Goal: Transaction & Acquisition: Purchase product/service

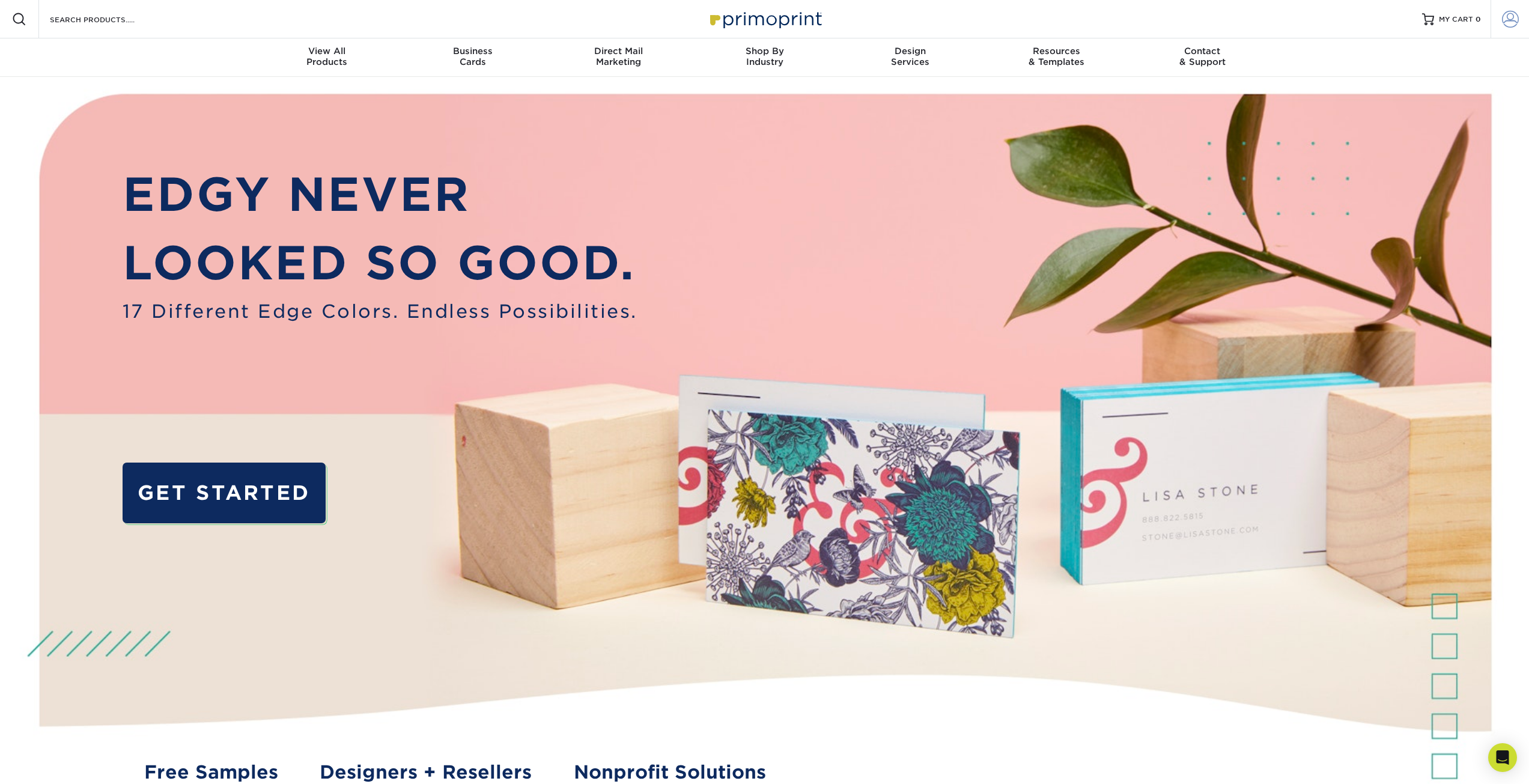
click at [1517, 24] on span at bounding box center [1511, 19] width 17 height 17
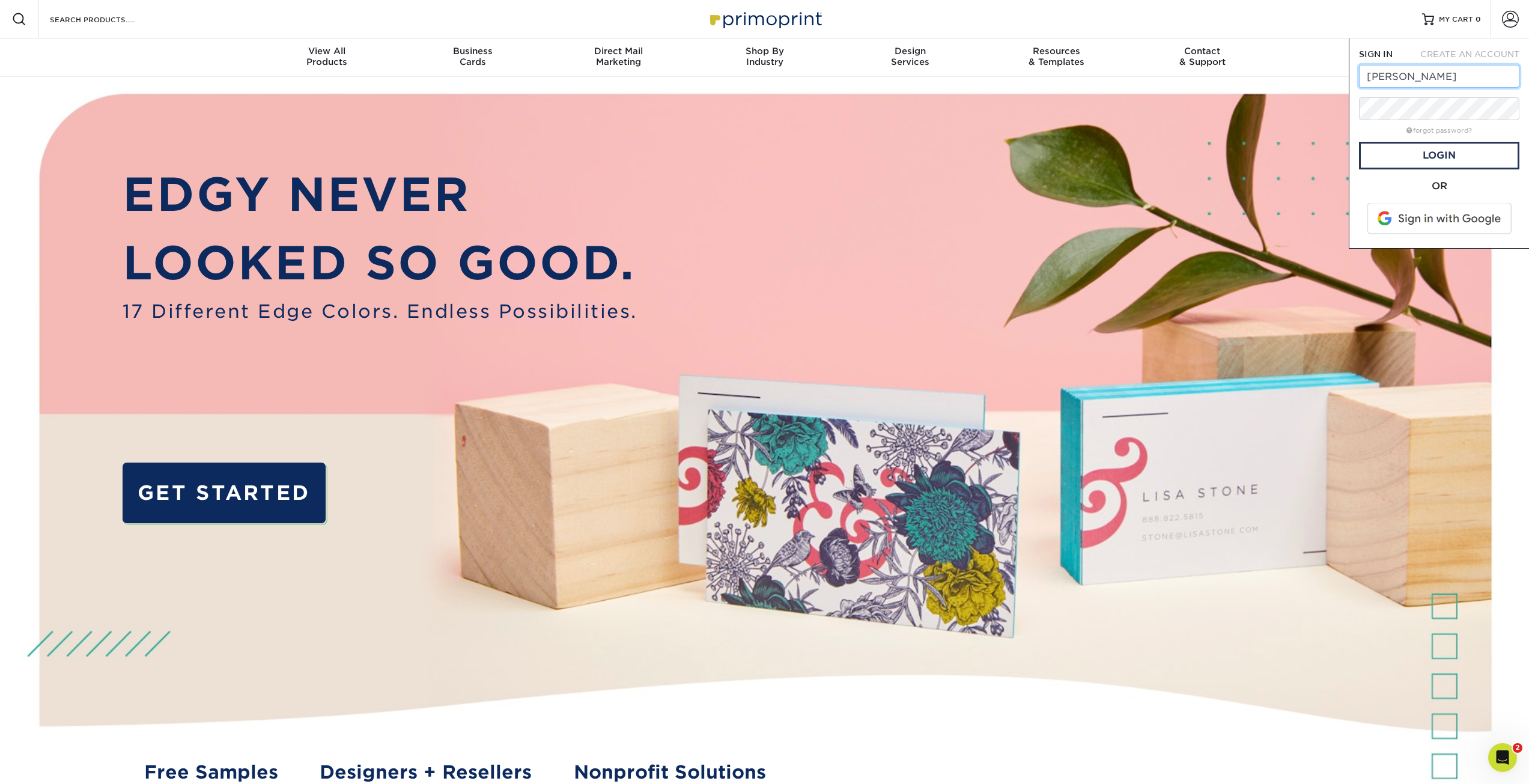
type input "karin@crossroadschurch.vegas"
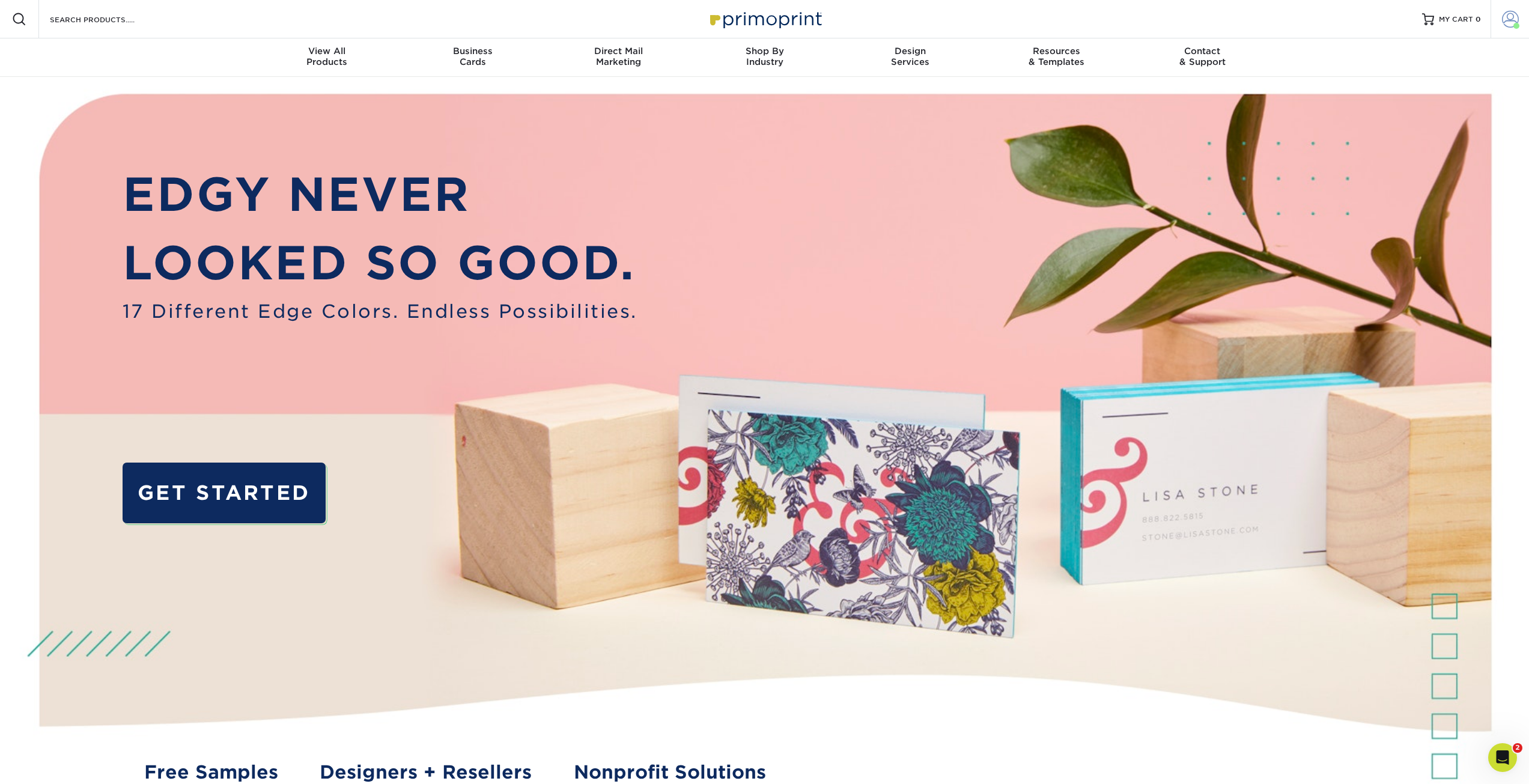
click at [1513, 22] on span at bounding box center [1511, 19] width 17 height 17
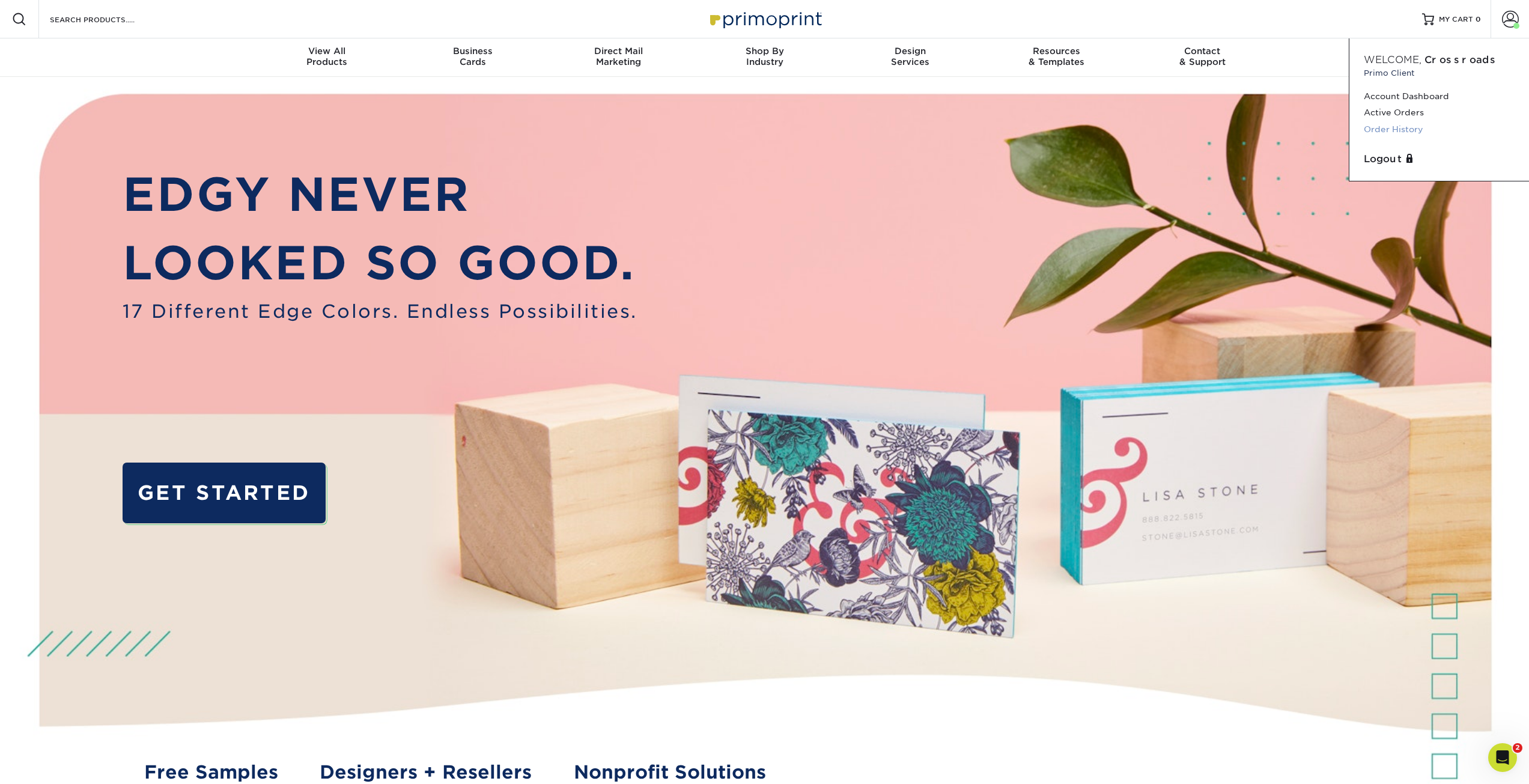
click at [1421, 129] on link "Order History" at bounding box center [1439, 129] width 151 height 16
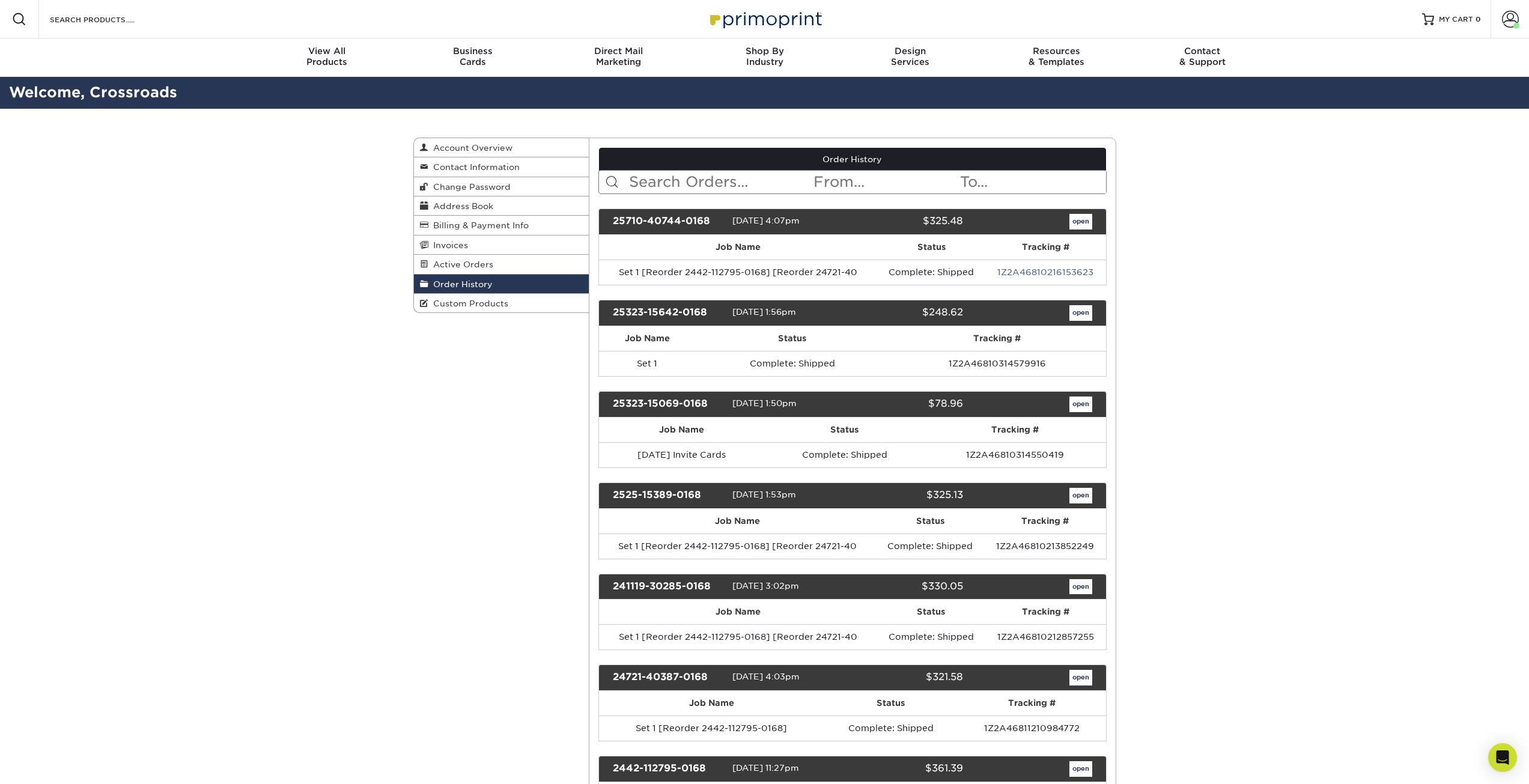
click at [661, 178] on input "text" at bounding box center [720, 182] width 185 height 23
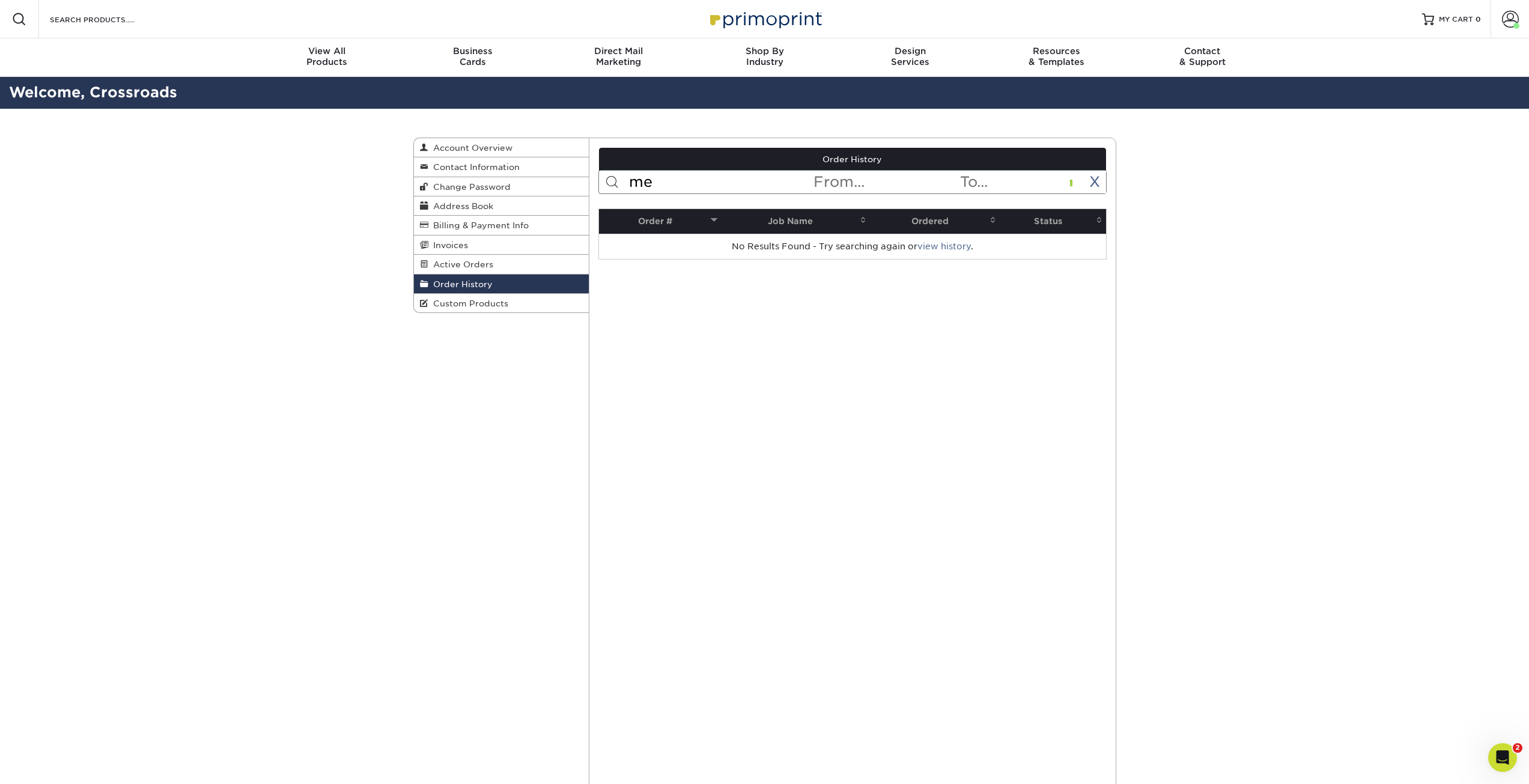
type input "m"
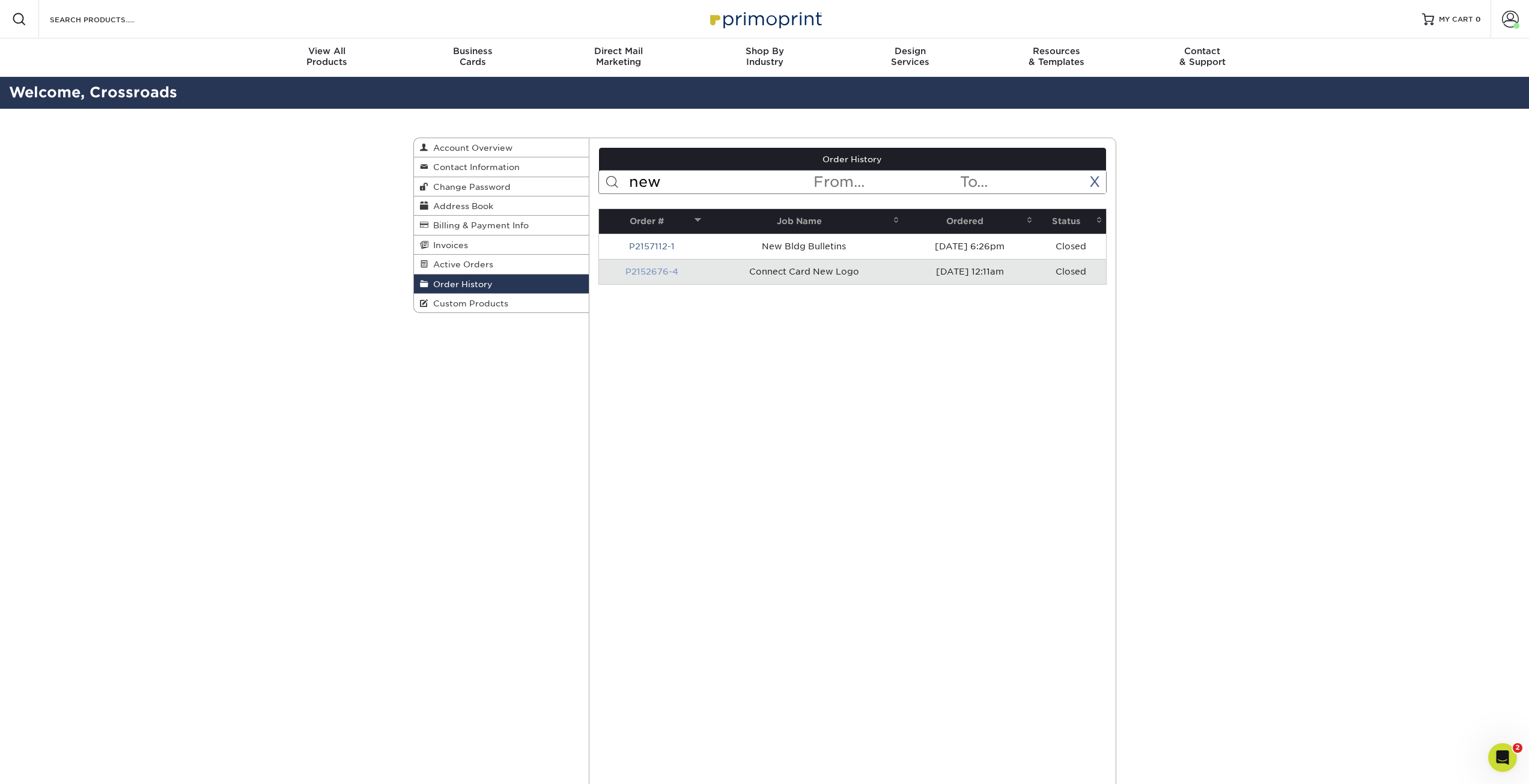
type input "new"
click at [661, 275] on link "P2152676-4" at bounding box center [652, 271] width 53 height 10
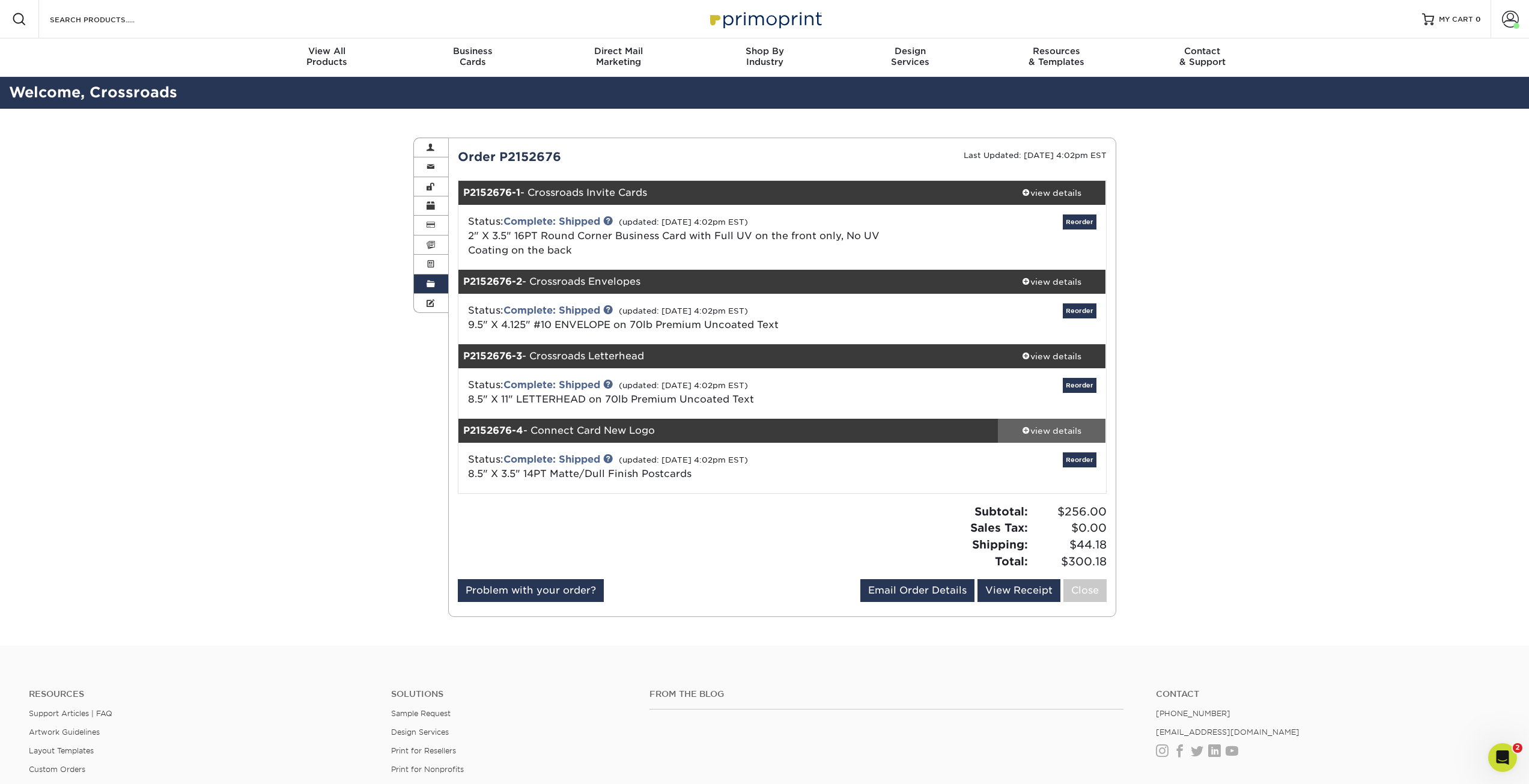
click at [1038, 432] on div "view details" at bounding box center [1052, 430] width 108 height 12
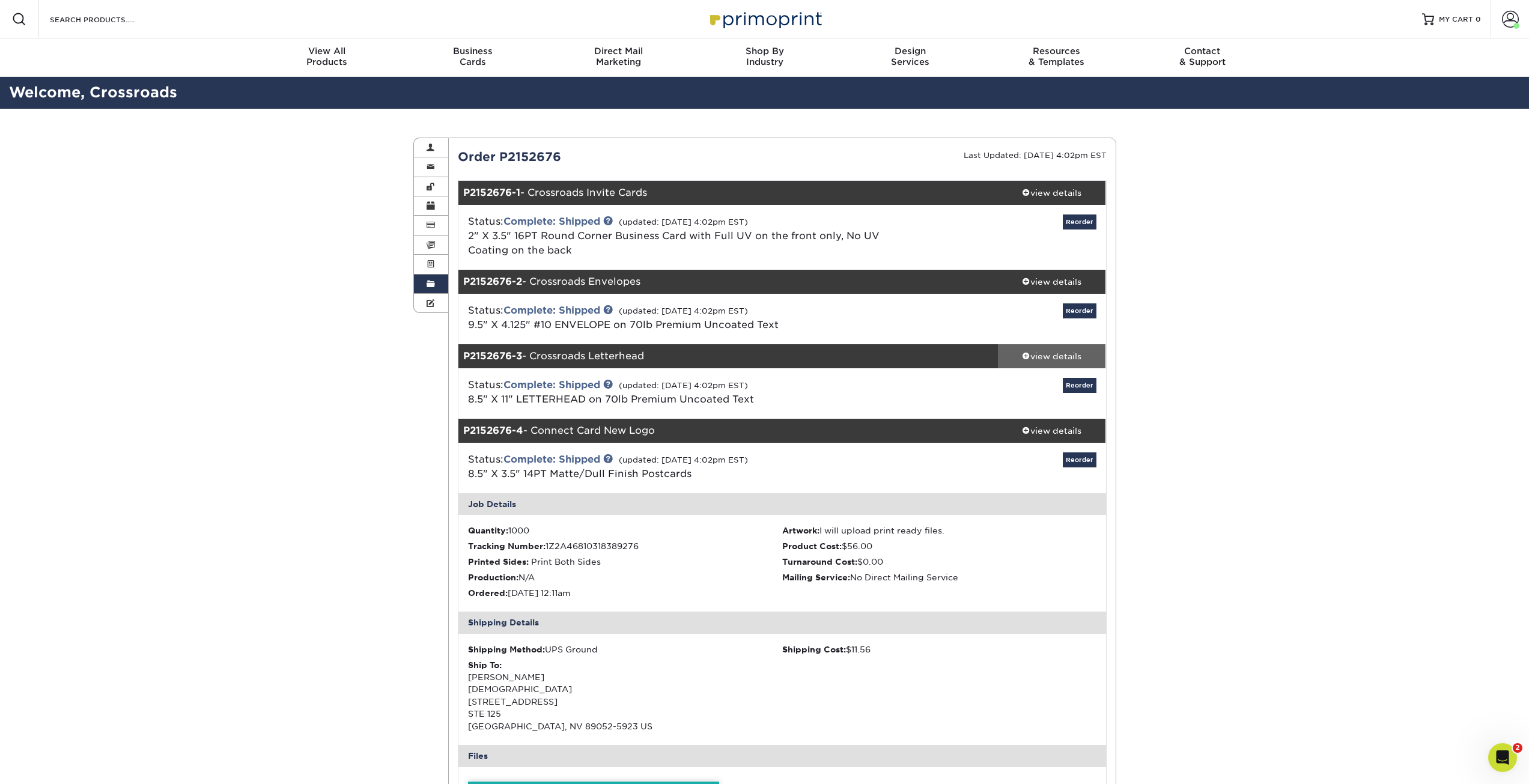
click at [1063, 356] on div "view details" at bounding box center [1052, 356] width 108 height 12
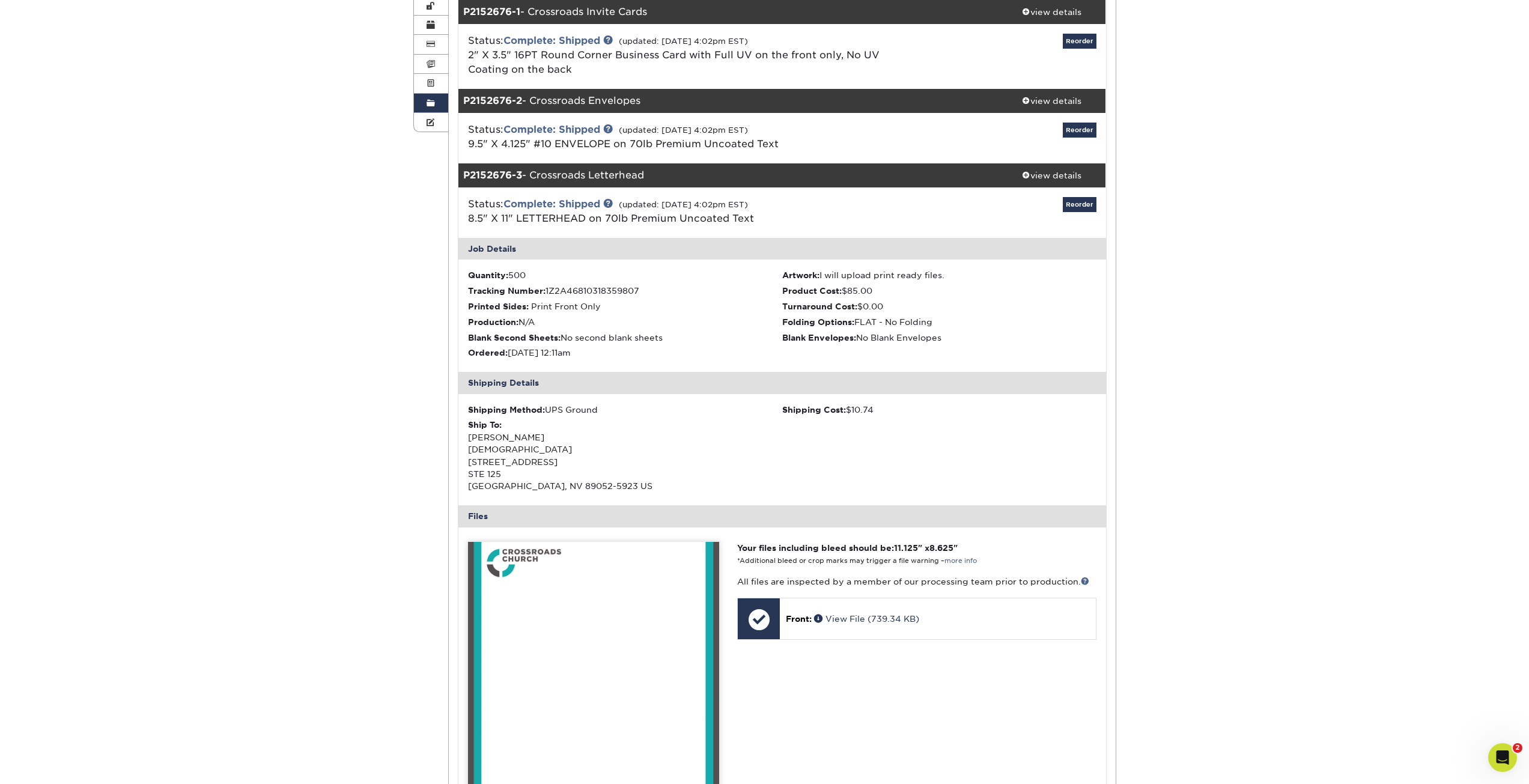
scroll to position [180, 0]
click at [1039, 108] on link "view details" at bounding box center [1052, 101] width 108 height 24
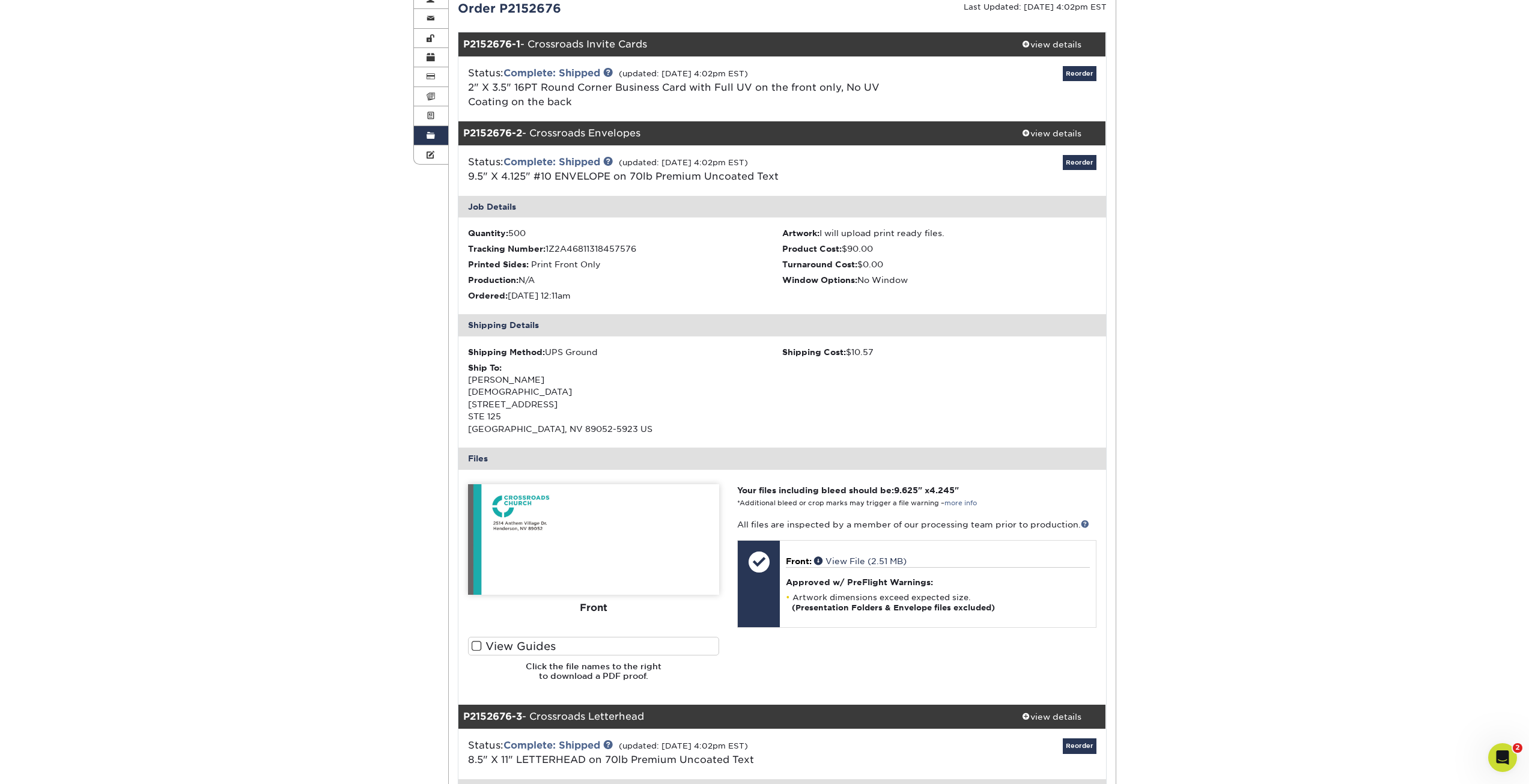
scroll to position [0, 0]
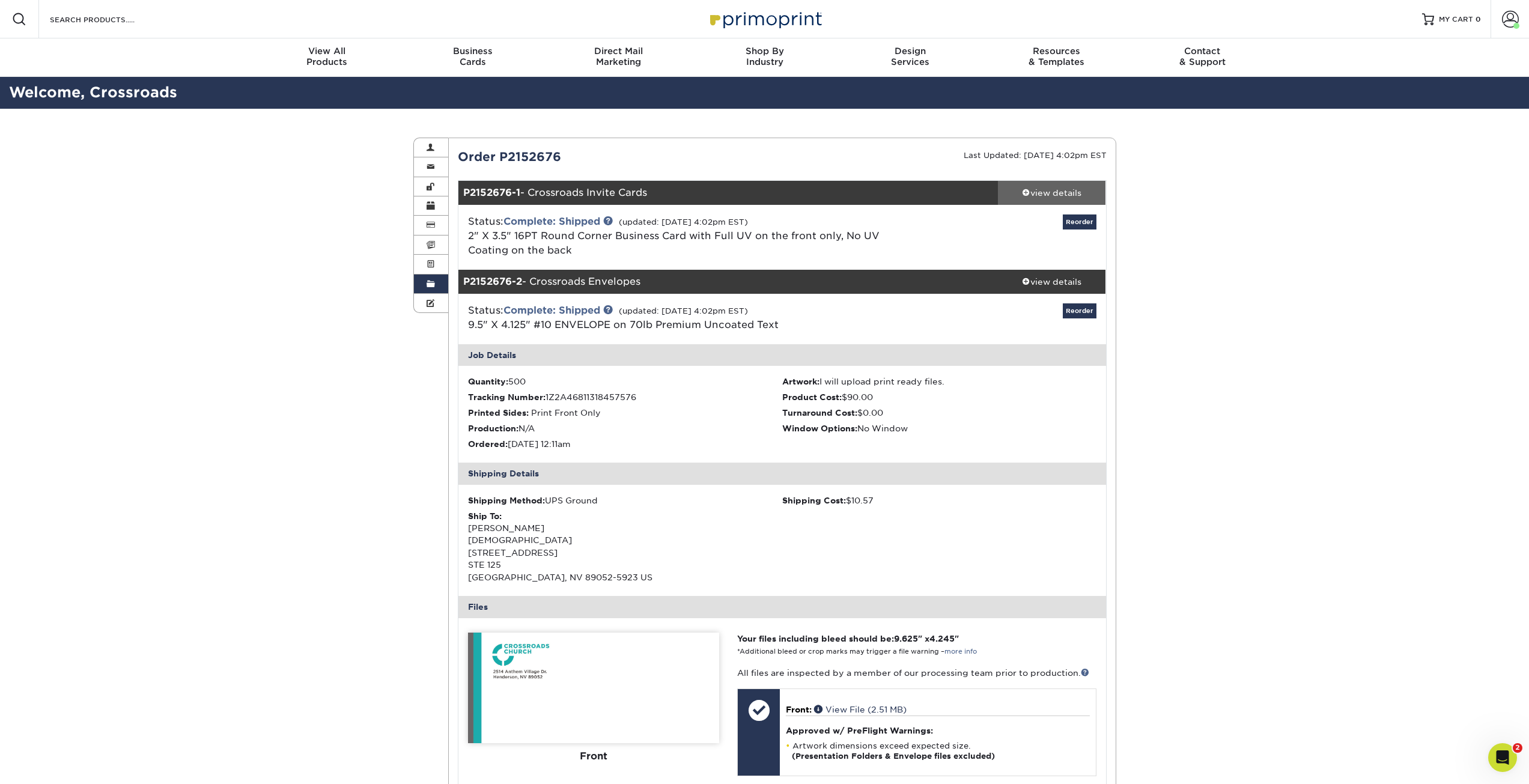
click at [1073, 189] on div "view details" at bounding box center [1052, 193] width 108 height 12
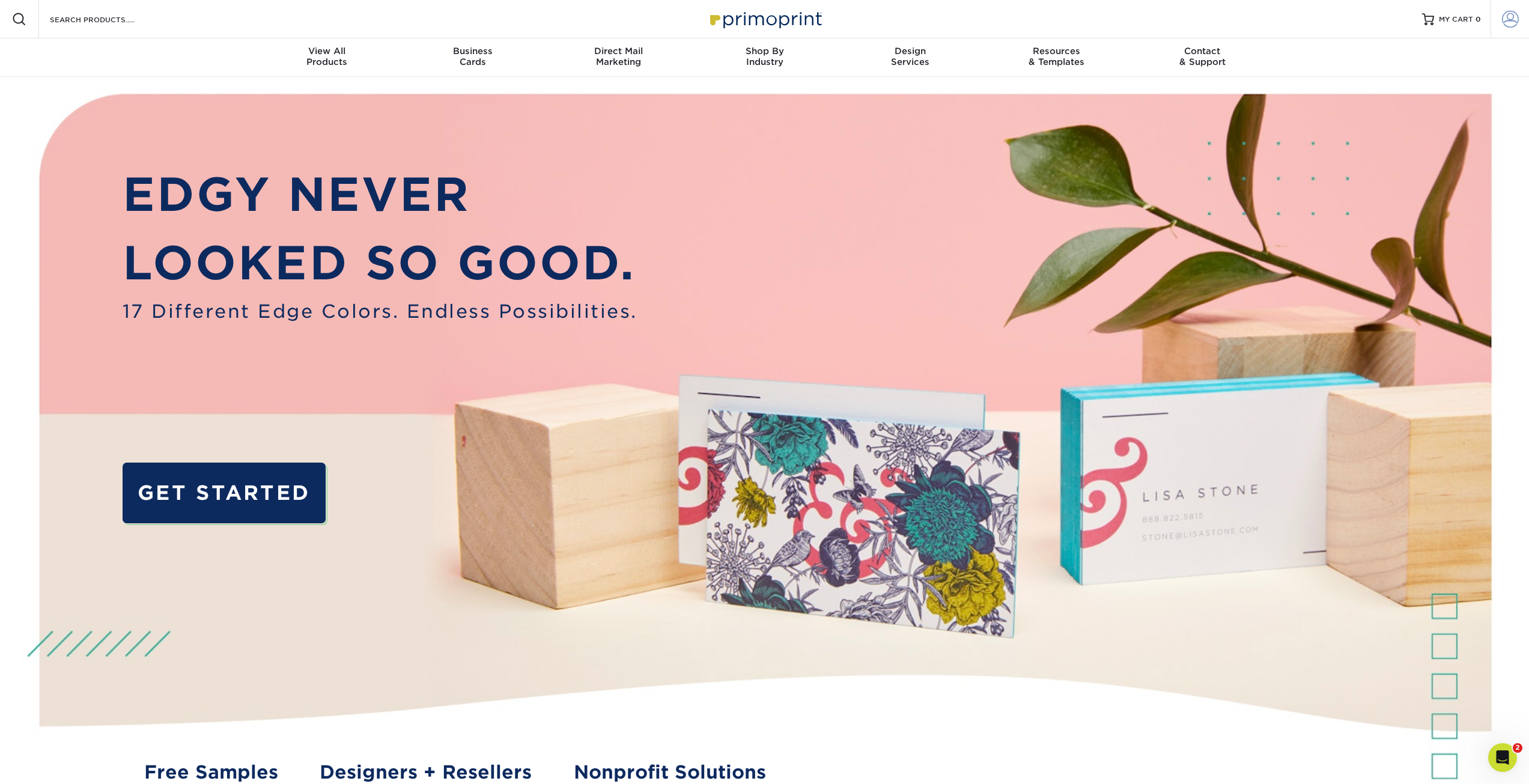
click at [1496, 18] on link "Account" at bounding box center [1510, 19] width 38 height 38
click at [252, 22] on div "Resources Menu Search Products Account Welcome, Crossroads Primo Client Account…" at bounding box center [764, 19] width 1529 height 38
click at [1513, 21] on span at bounding box center [1511, 19] width 17 height 17
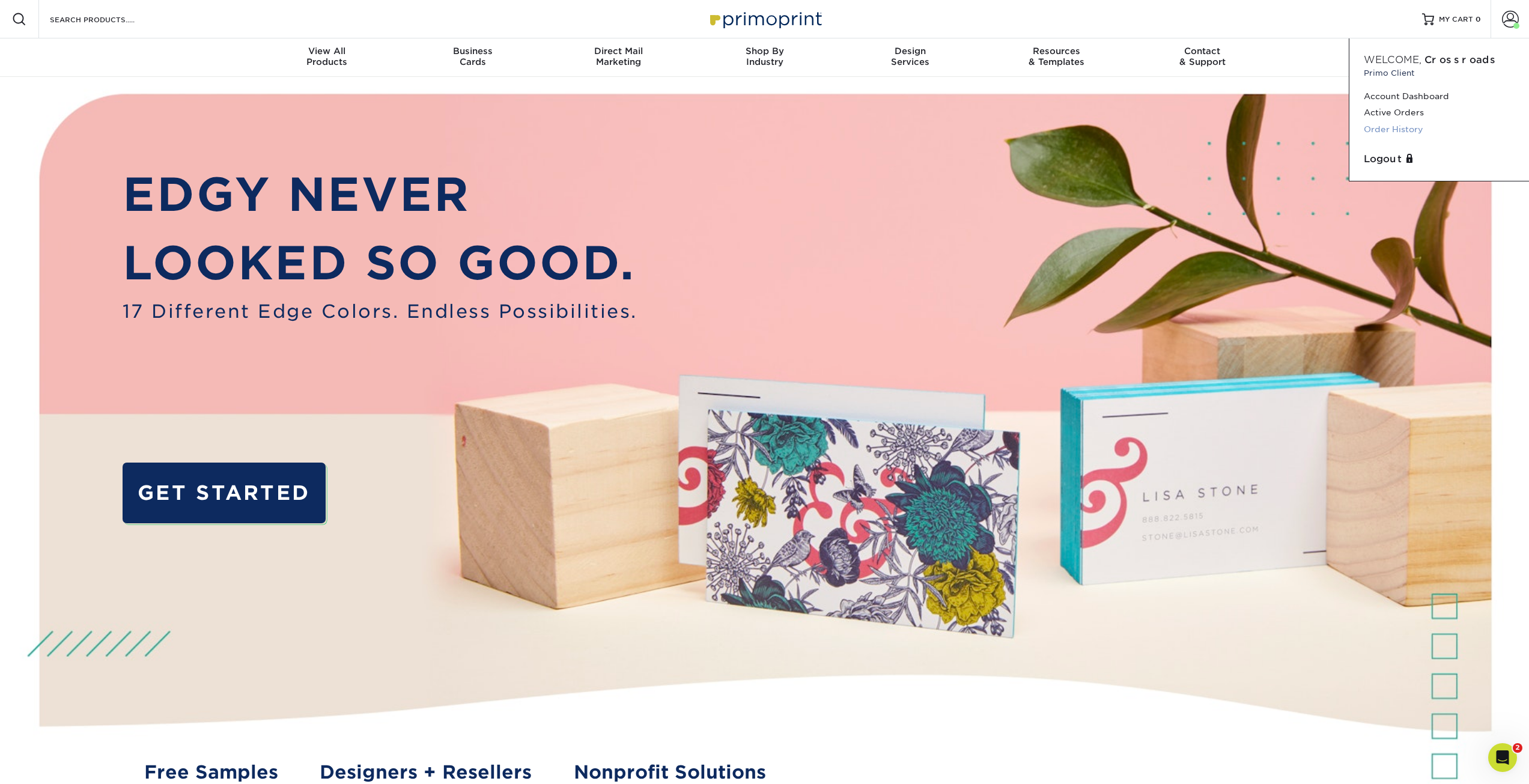
click at [1419, 126] on link "Order History" at bounding box center [1439, 129] width 151 height 16
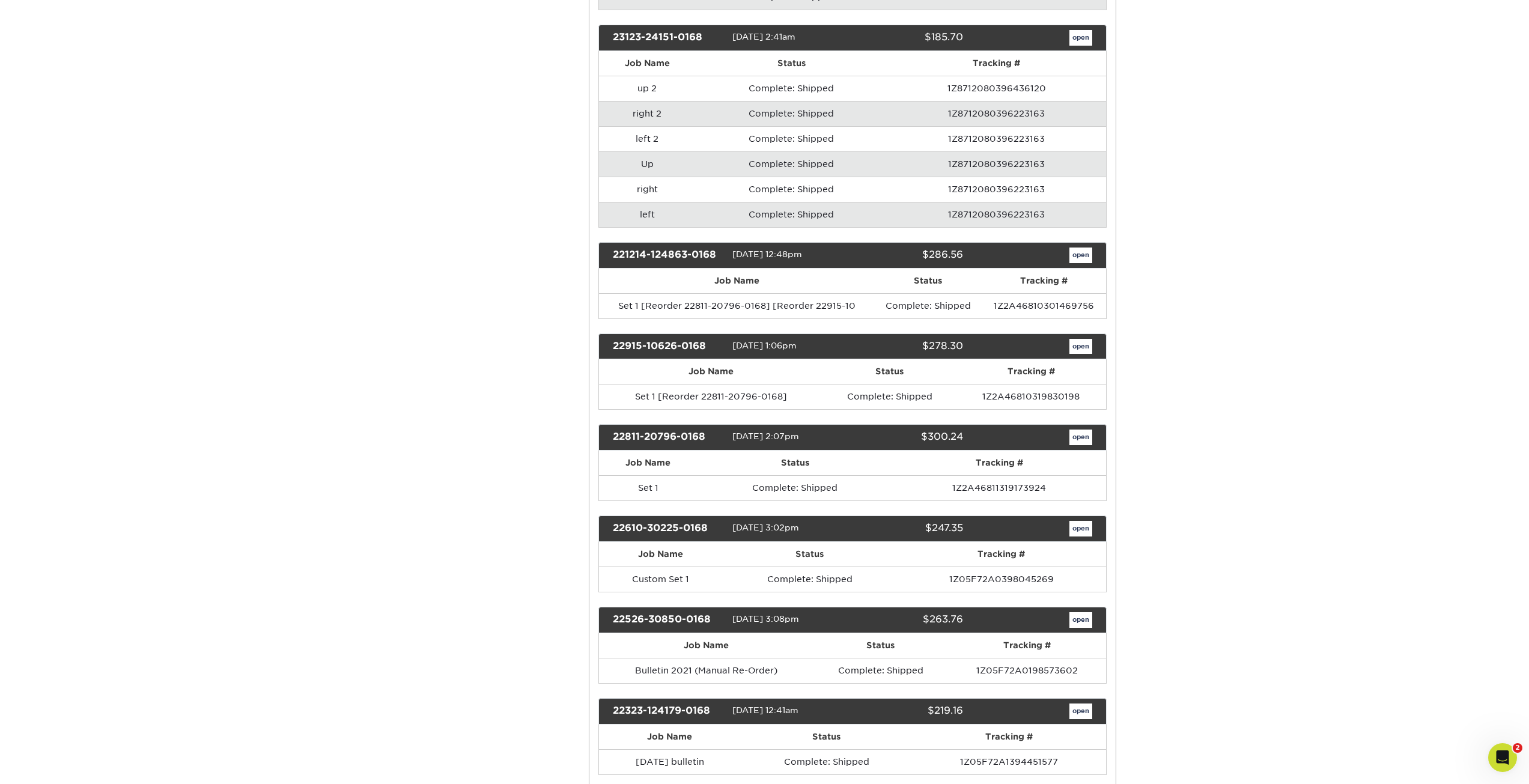
scroll to position [1682, 0]
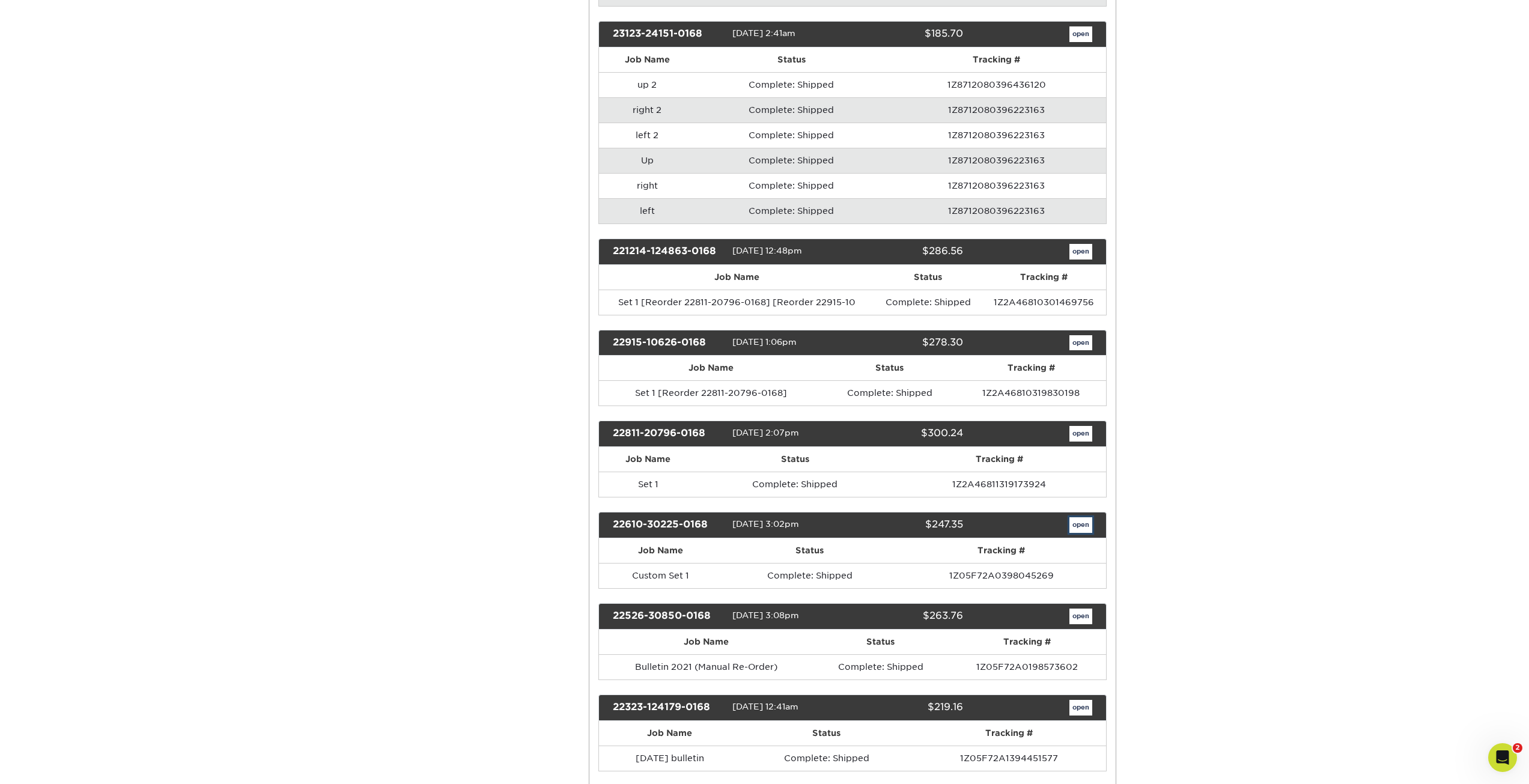
click at [1085, 527] on link "open" at bounding box center [1081, 525] width 23 height 16
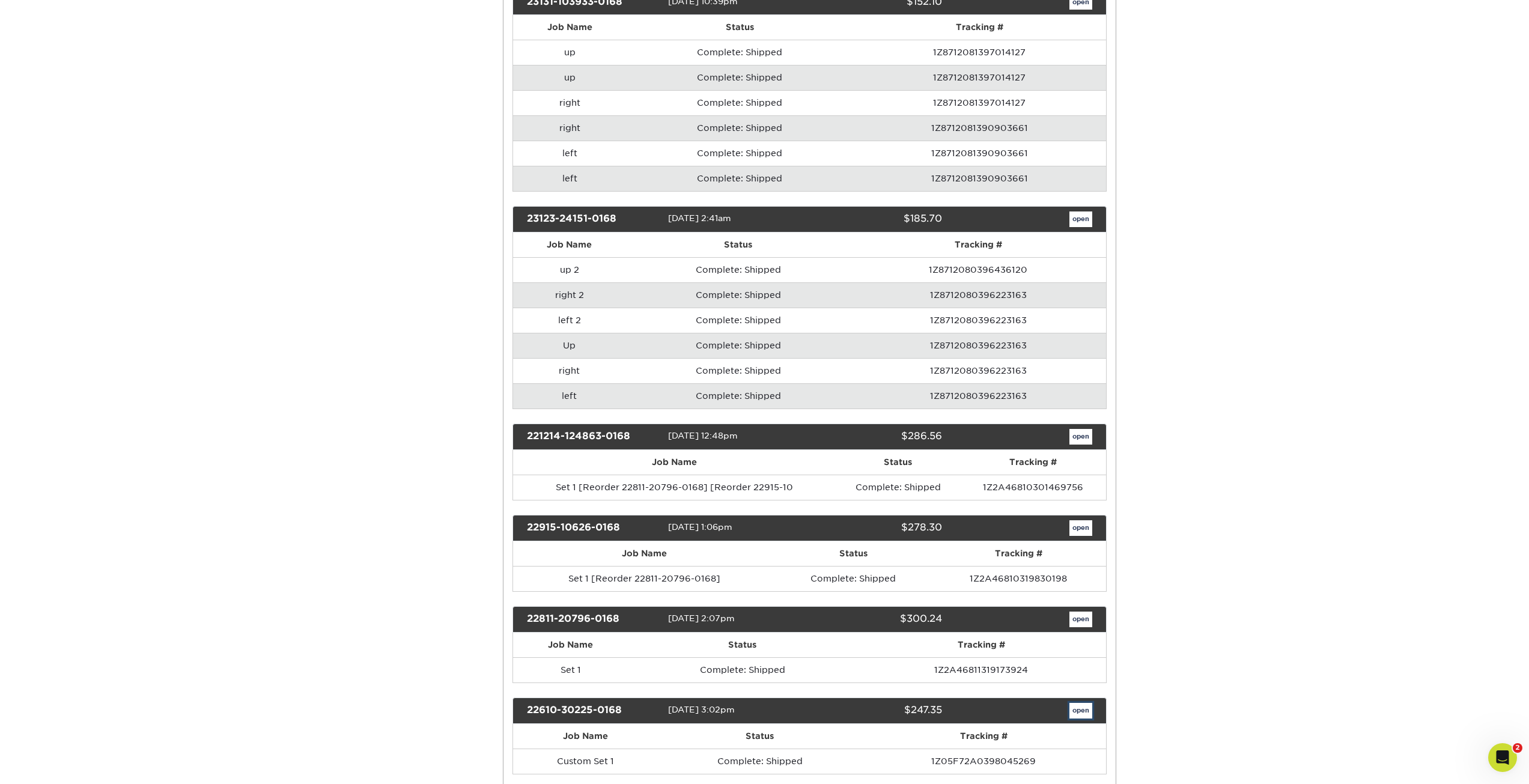
scroll to position [0, 0]
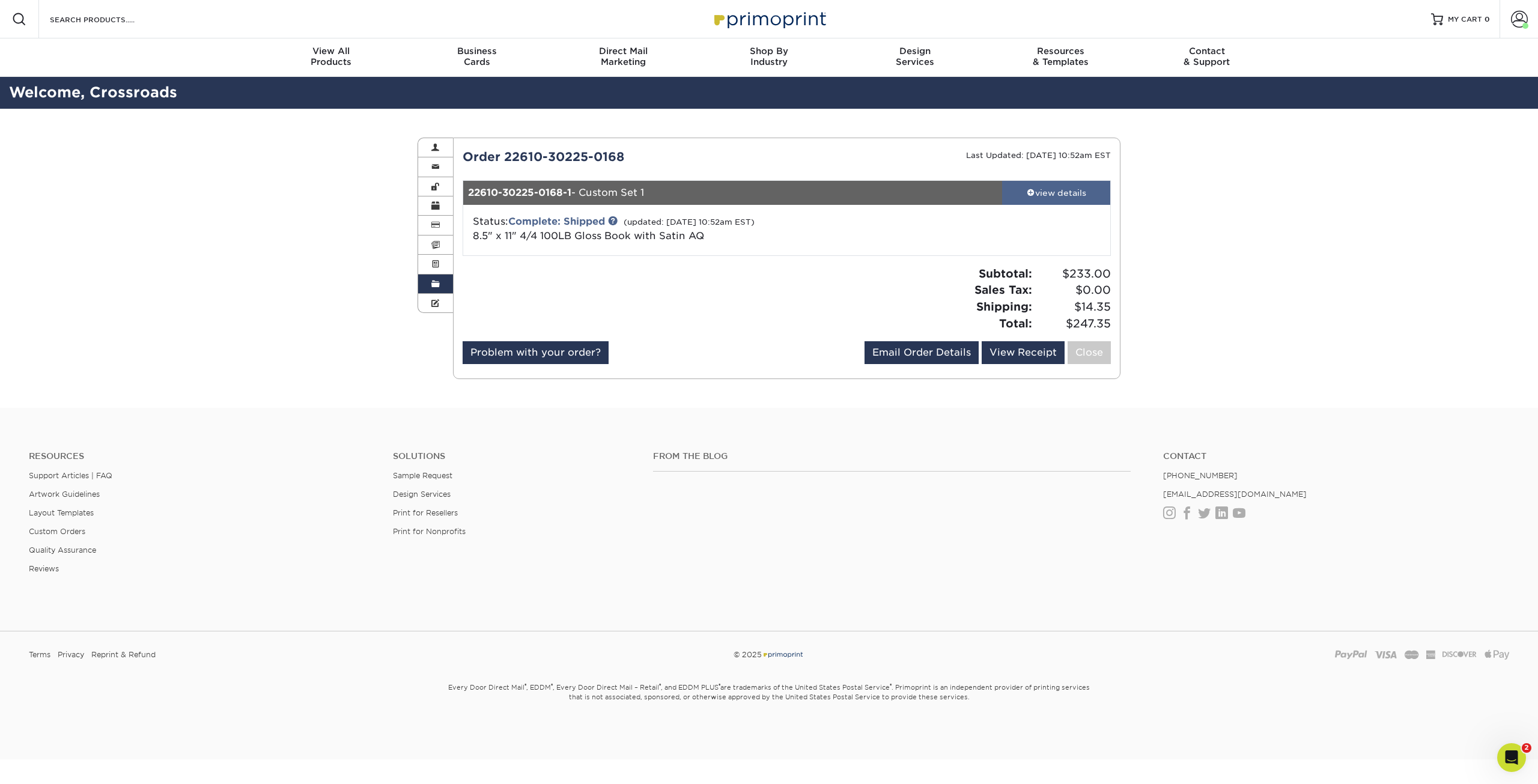
click at [1088, 196] on div "view details" at bounding box center [1056, 193] width 108 height 12
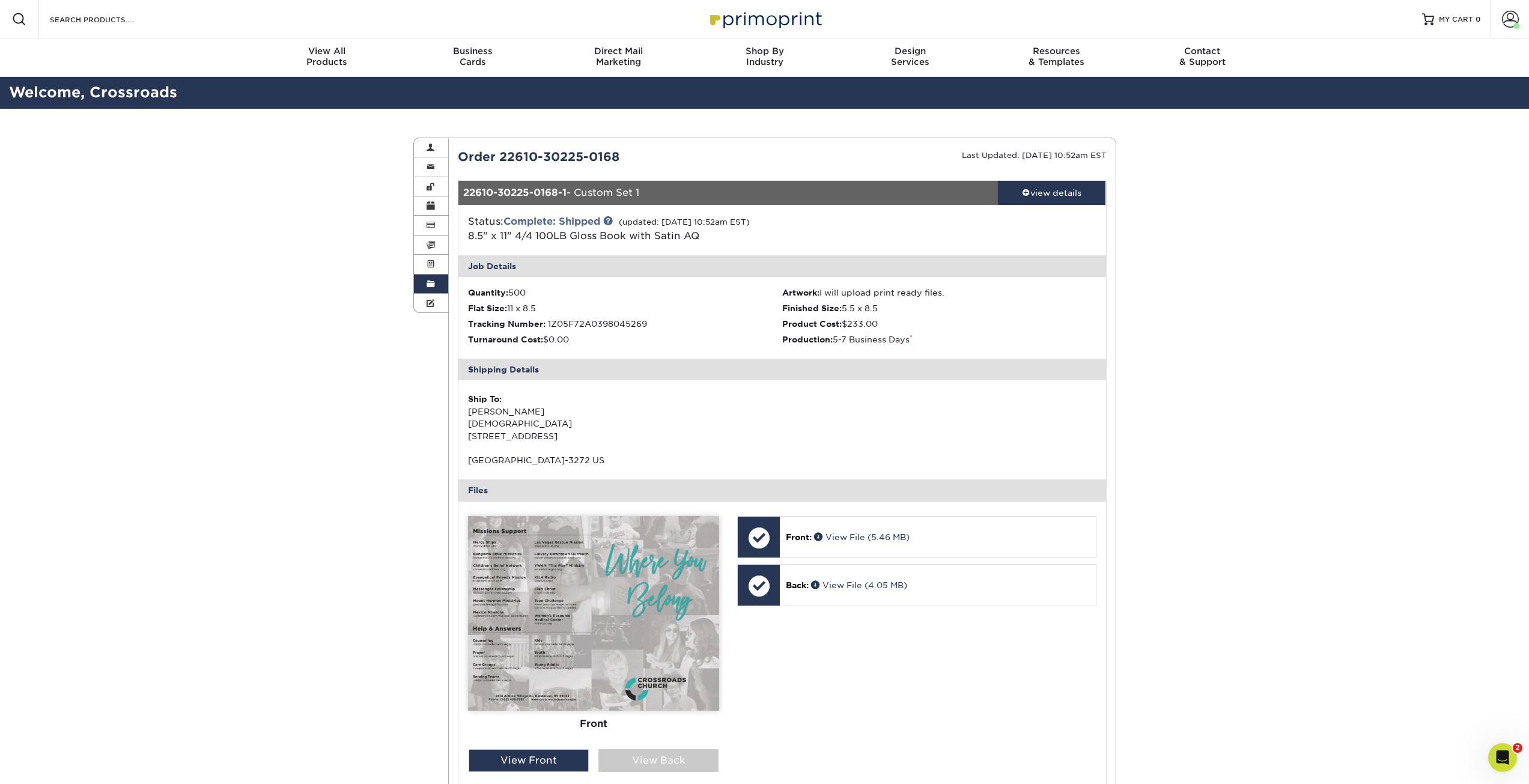
click at [430, 280] on span at bounding box center [431, 284] width 9 height 10
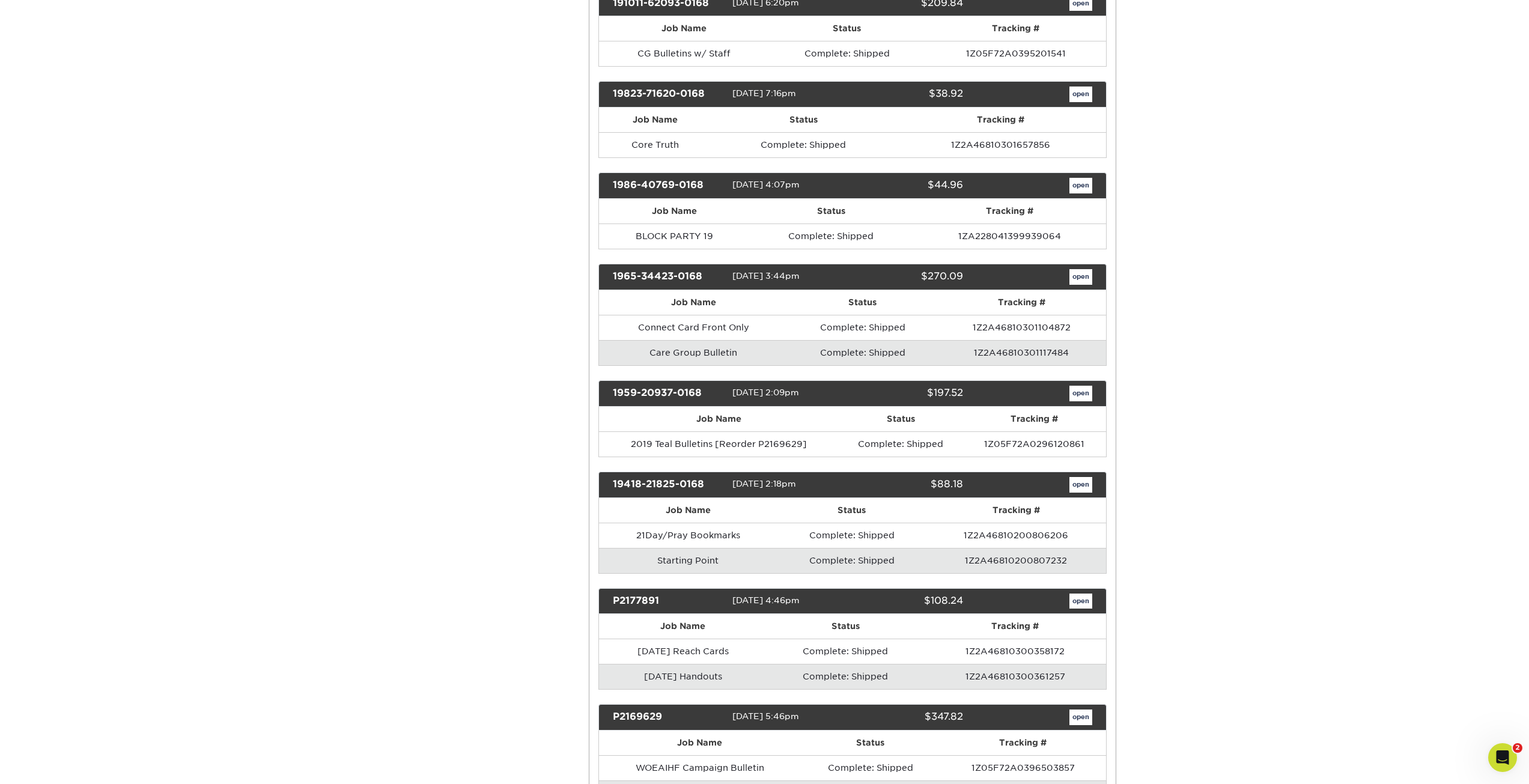
scroll to position [3784, 0]
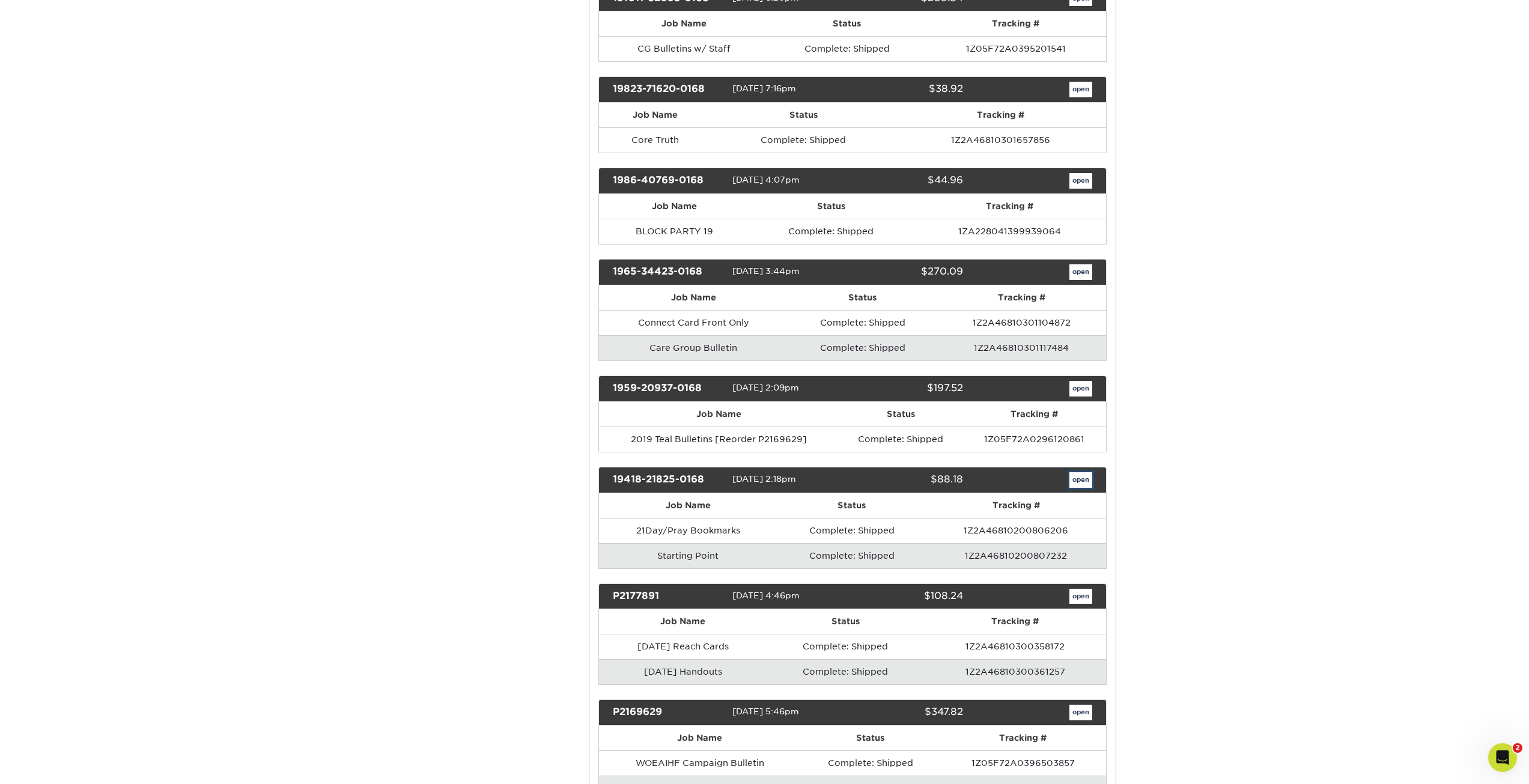
click at [1081, 487] on link "open" at bounding box center [1081, 480] width 23 height 16
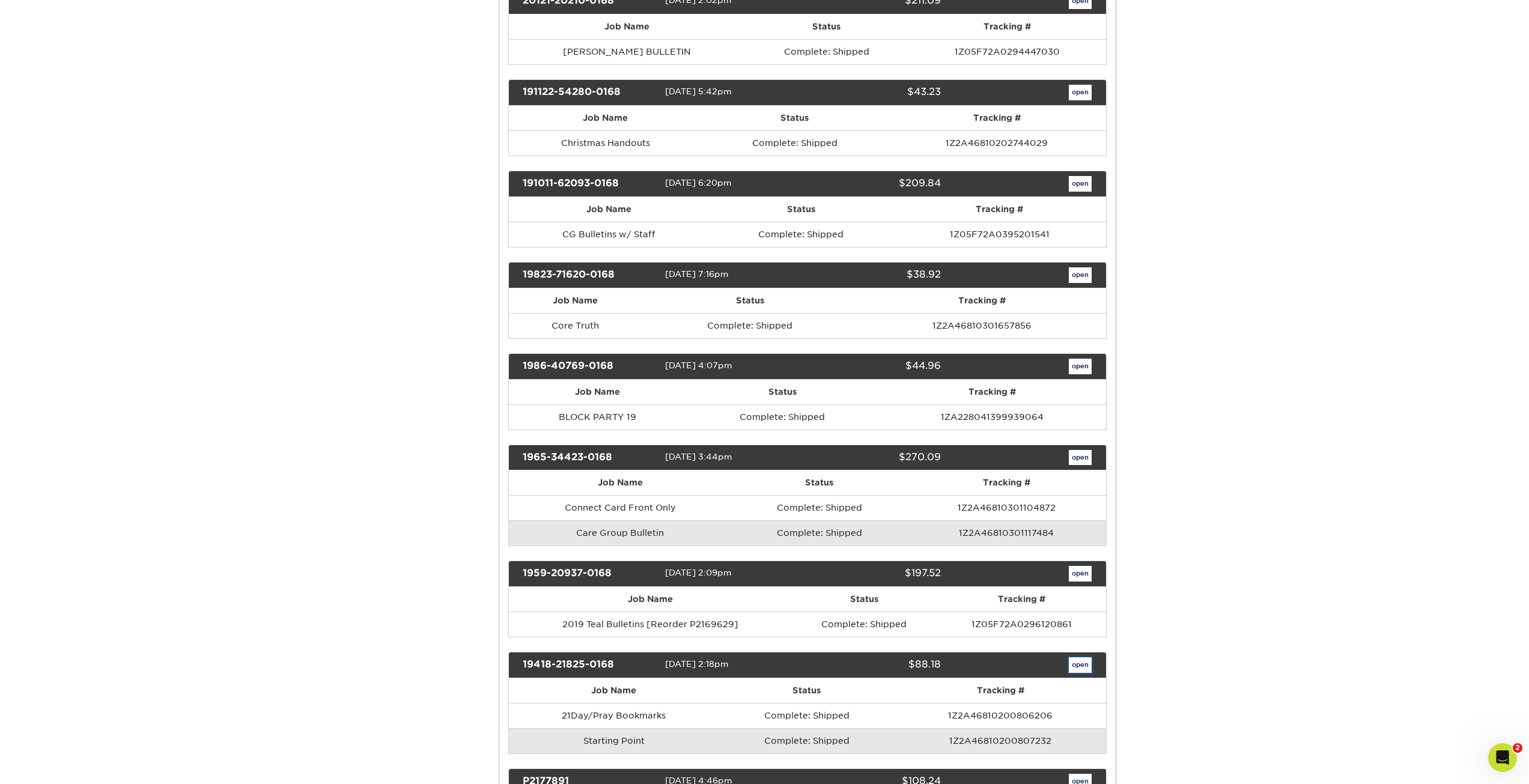
scroll to position [0, 0]
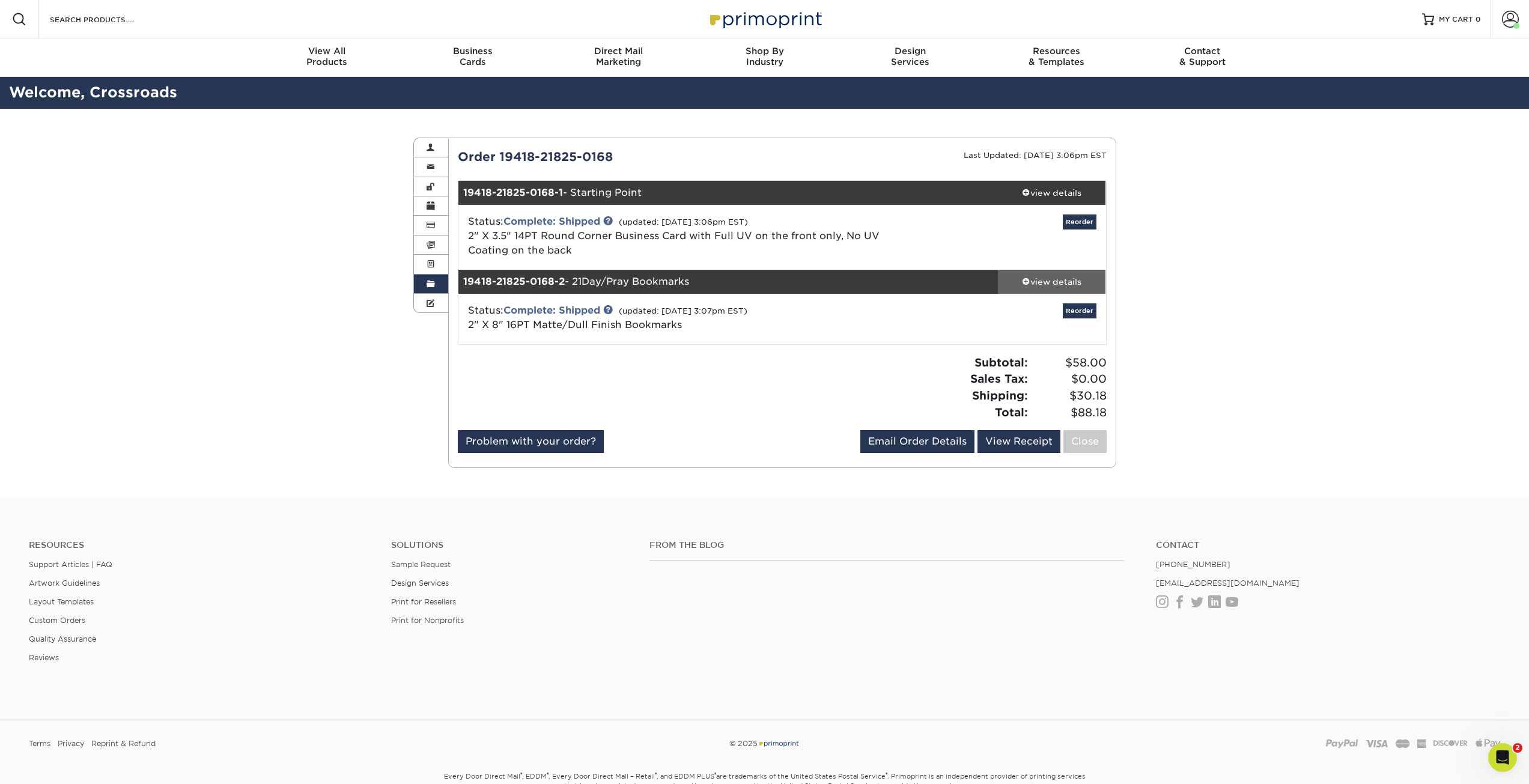
click at [1067, 285] on div "view details" at bounding box center [1052, 282] width 108 height 12
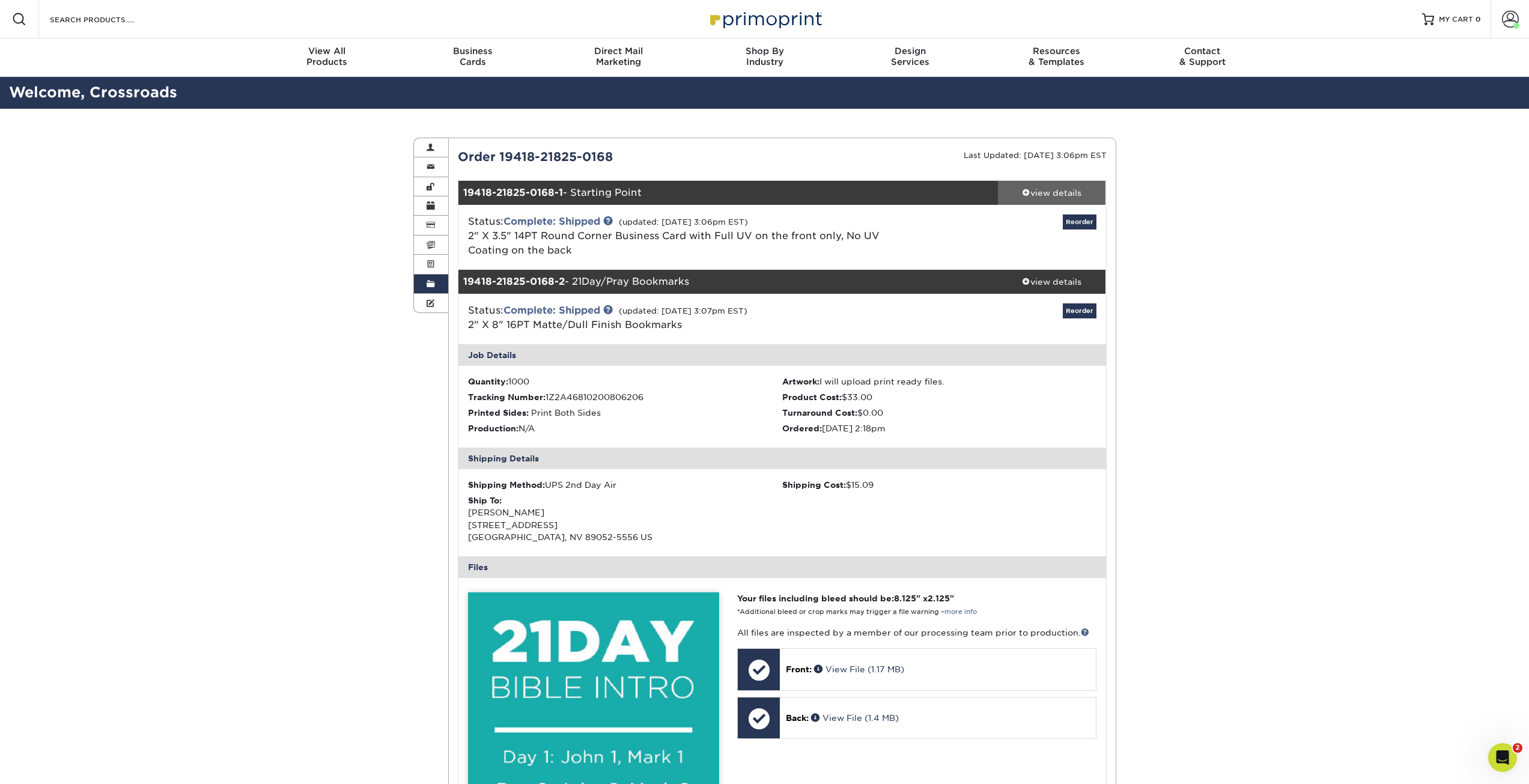
click at [1073, 192] on div "view details" at bounding box center [1052, 193] width 108 height 12
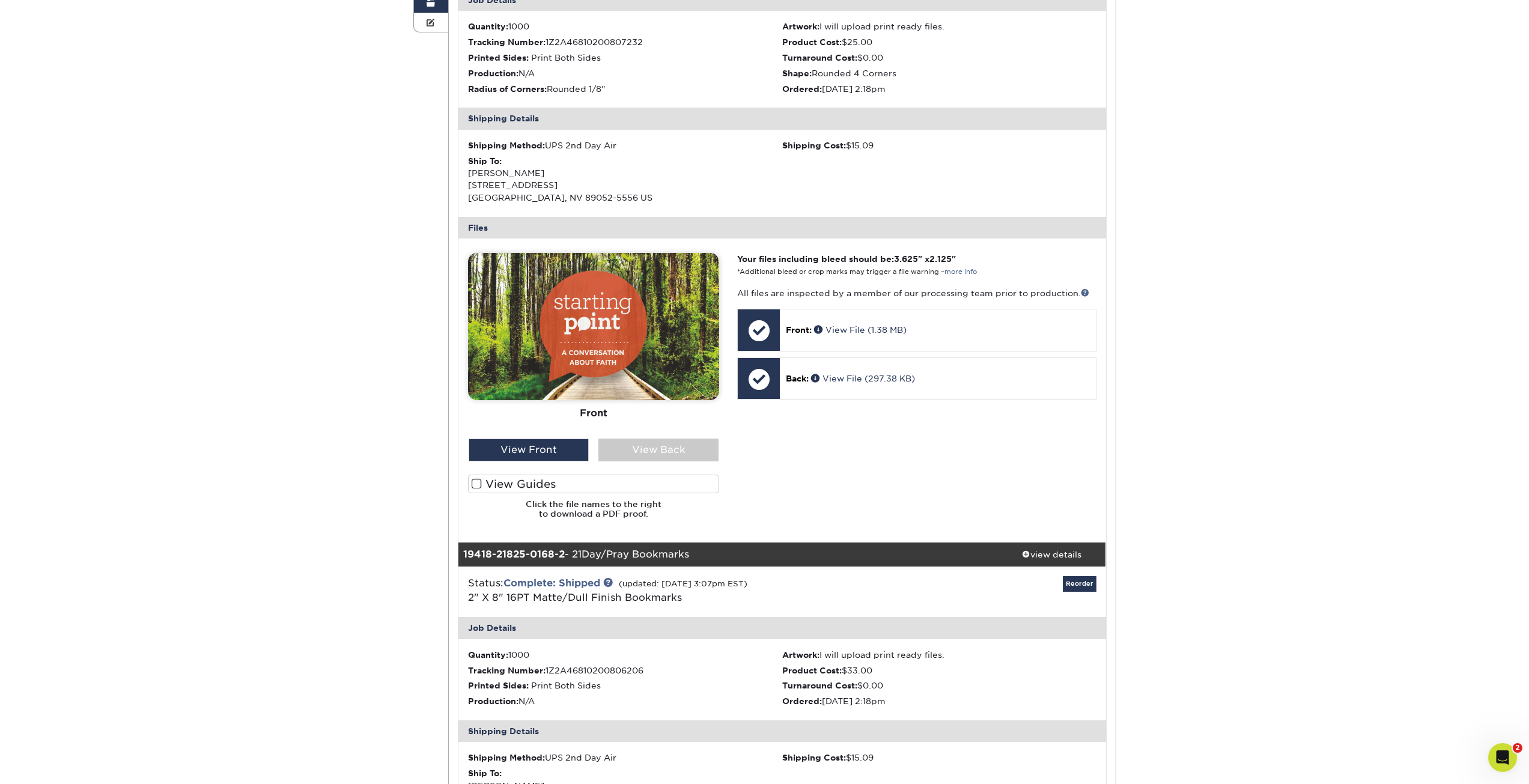
scroll to position [300, 0]
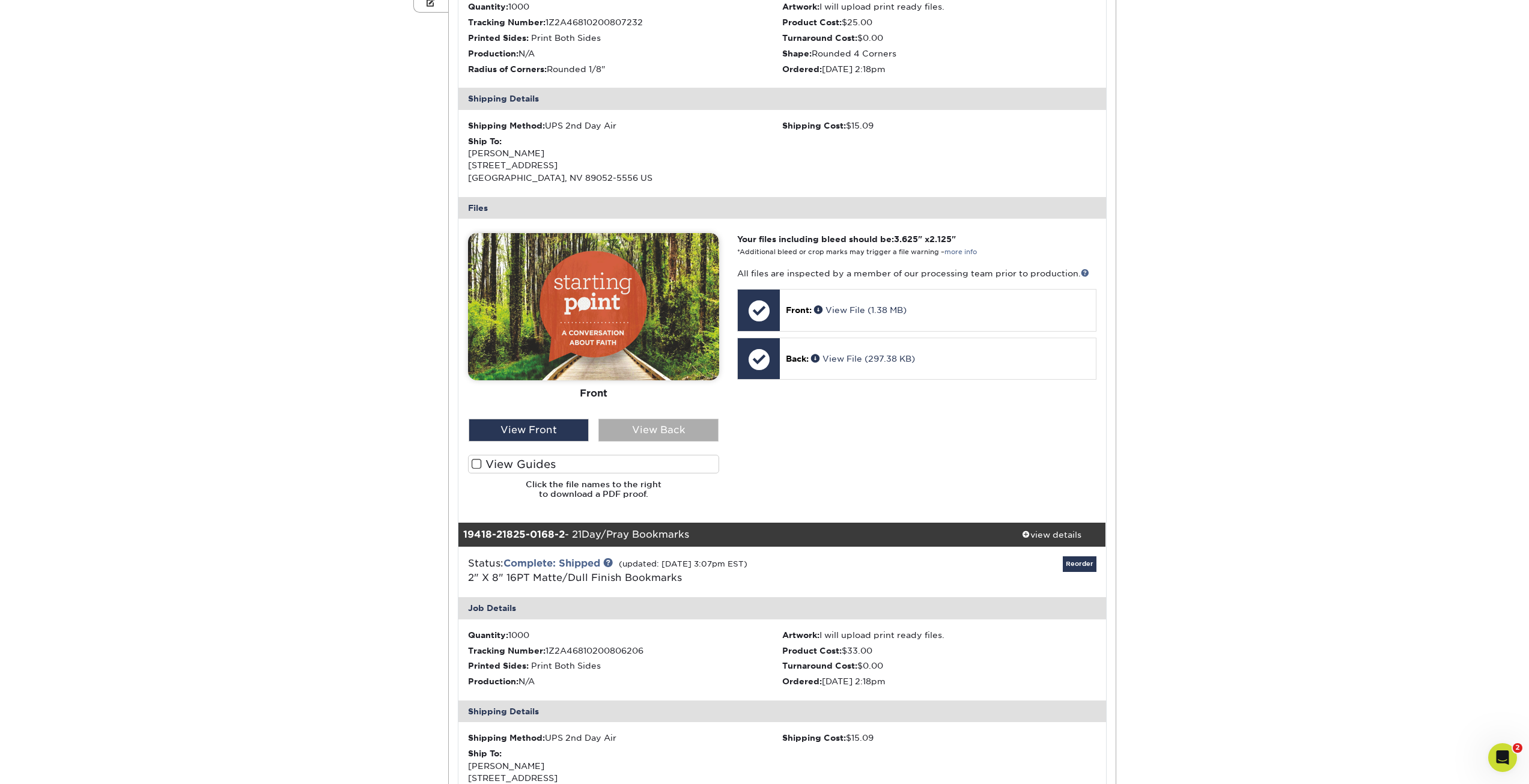
click at [682, 436] on div "View Back" at bounding box center [658, 430] width 120 height 23
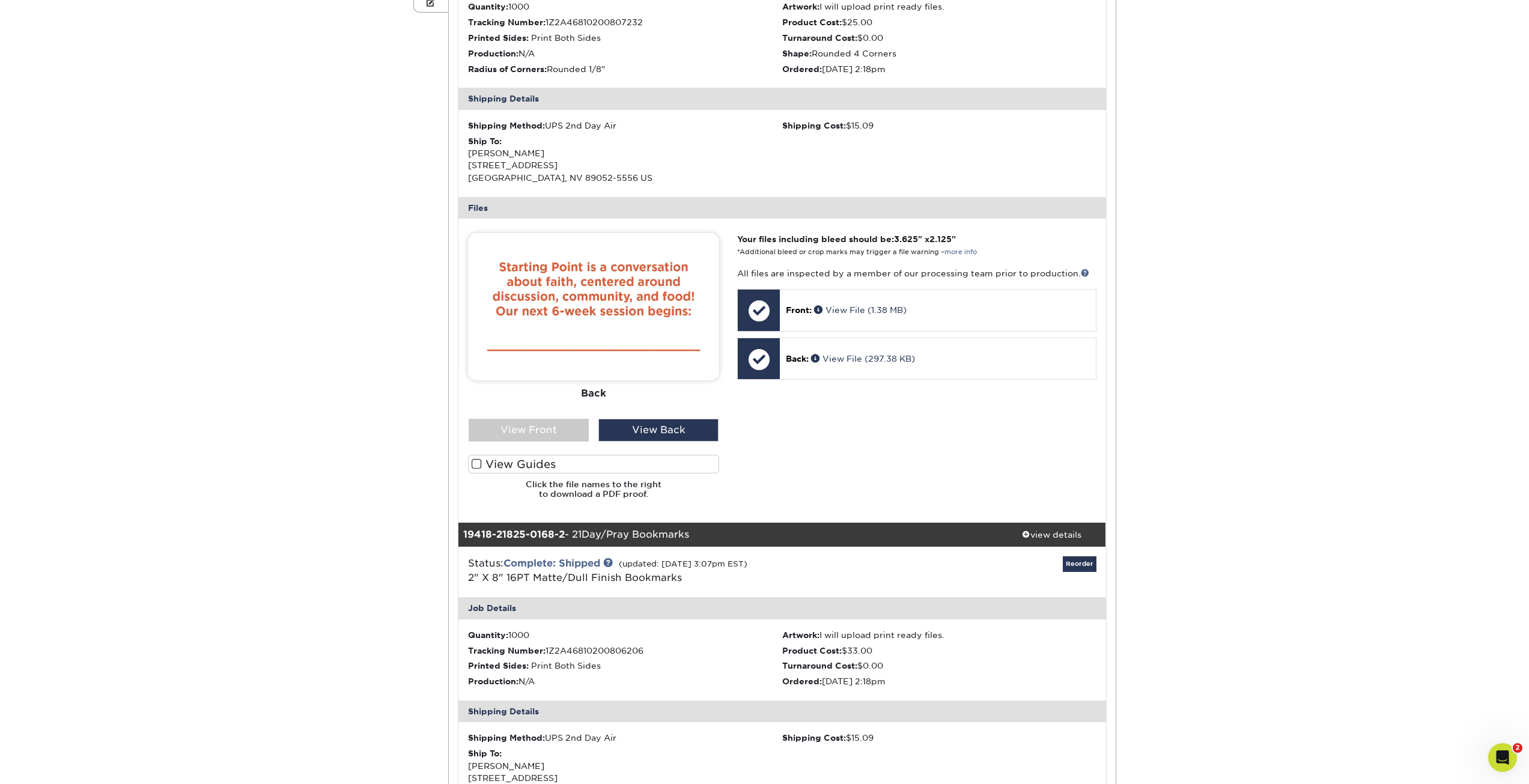
scroll to position [0, 0]
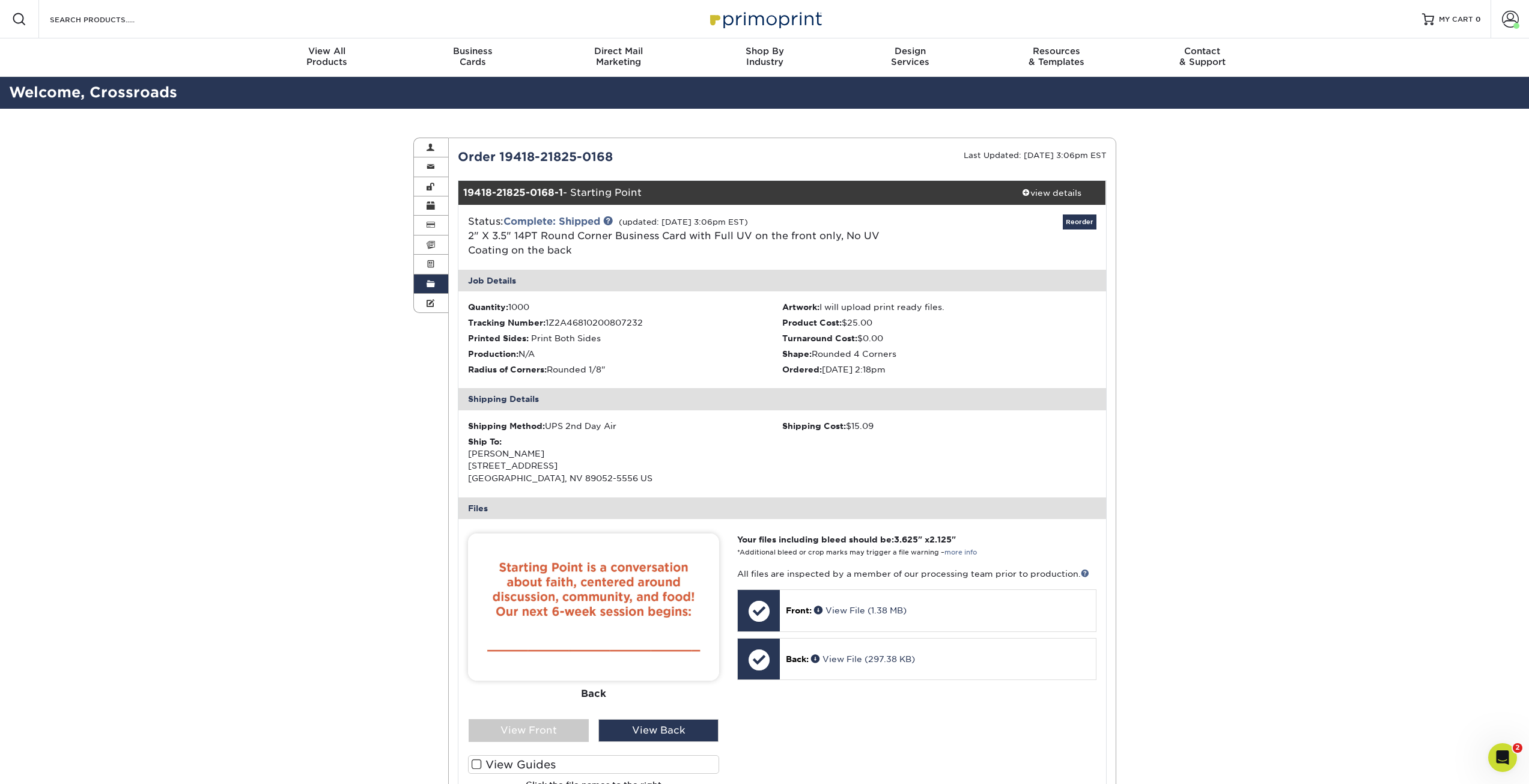
click at [431, 286] on span at bounding box center [431, 284] width 9 height 10
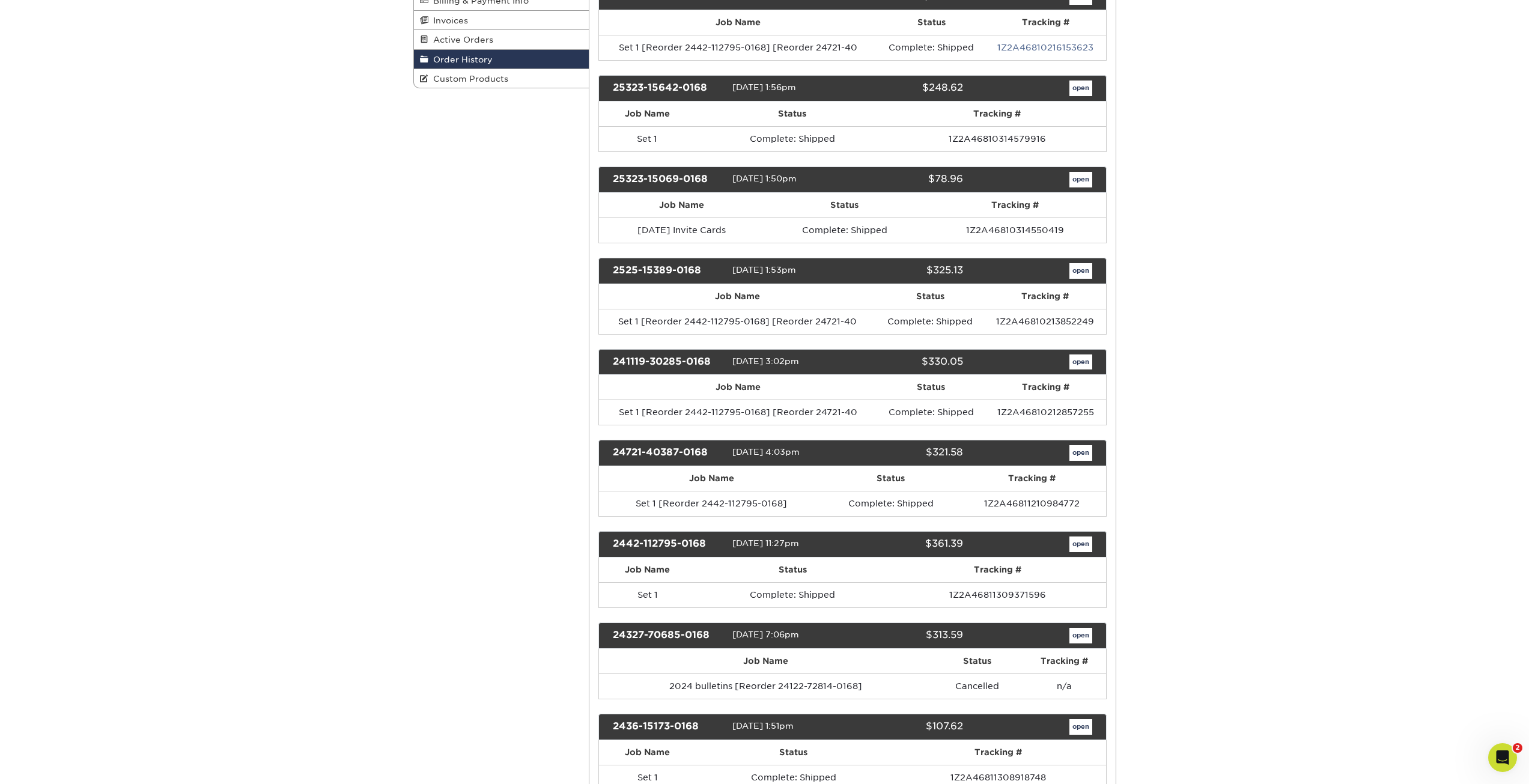
scroll to position [241, 0]
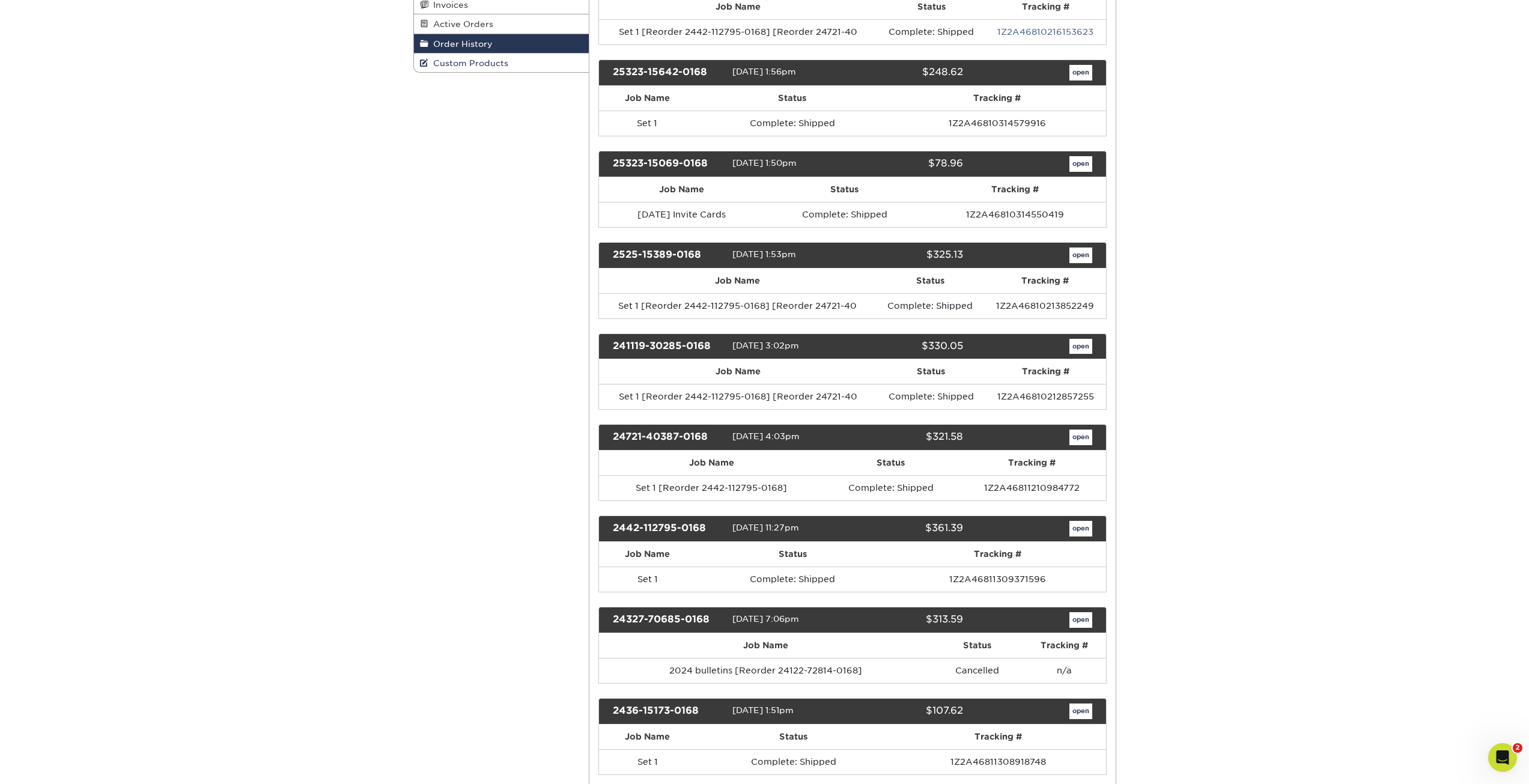
click at [517, 67] on link "Custom Products" at bounding box center [502, 62] width 176 height 18
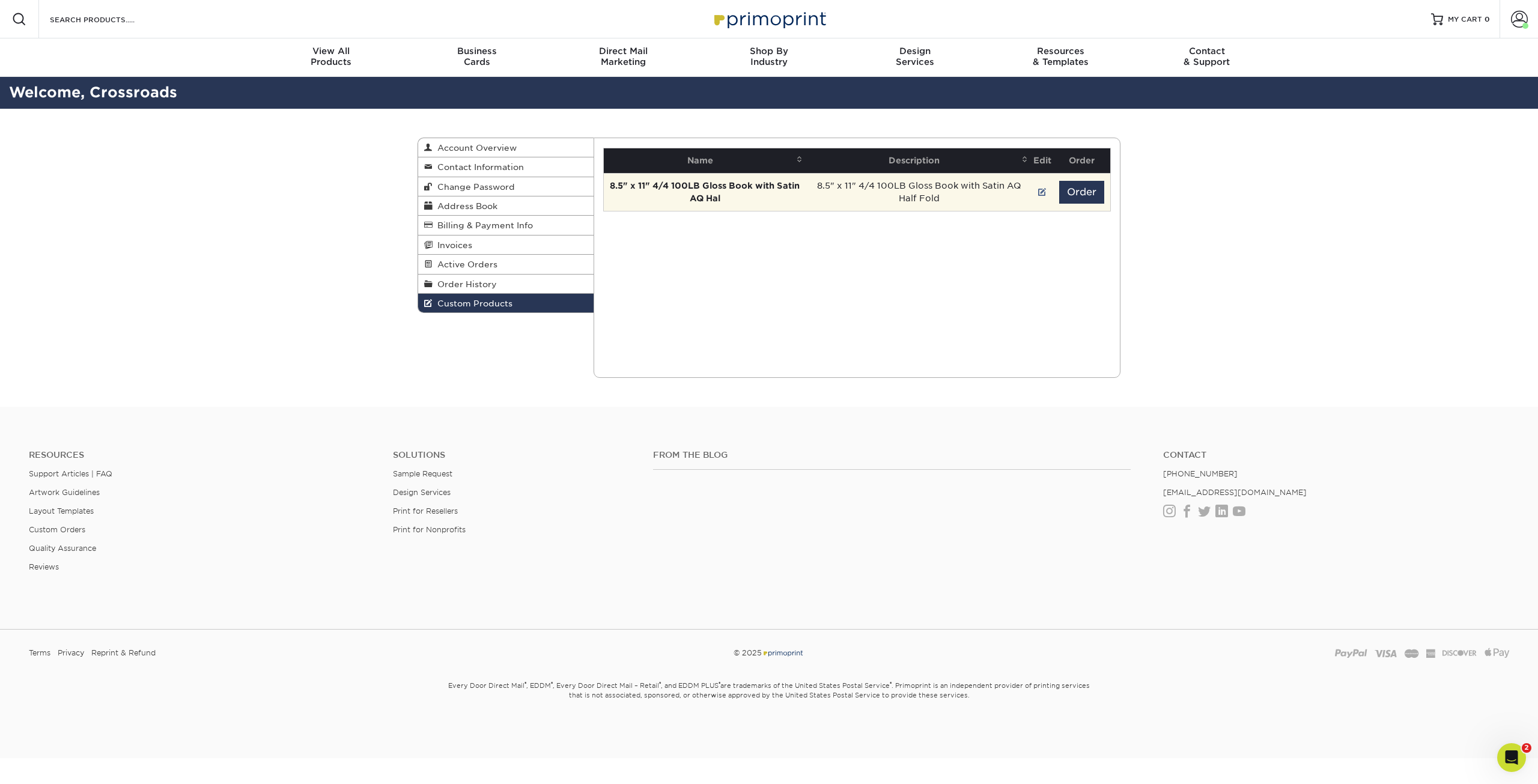
click at [877, 192] on td "8.5" x 11" 4/4 100LB Gloss Book with Satin AQ Half Fold" at bounding box center [919, 192] width 225 height 38
click at [724, 185] on strong "8.5" x 11" 4/4 100LB Gloss Book with Satin AQ Hal" at bounding box center [705, 192] width 190 height 22
click at [534, 283] on link "Order History" at bounding box center [505, 284] width 175 height 19
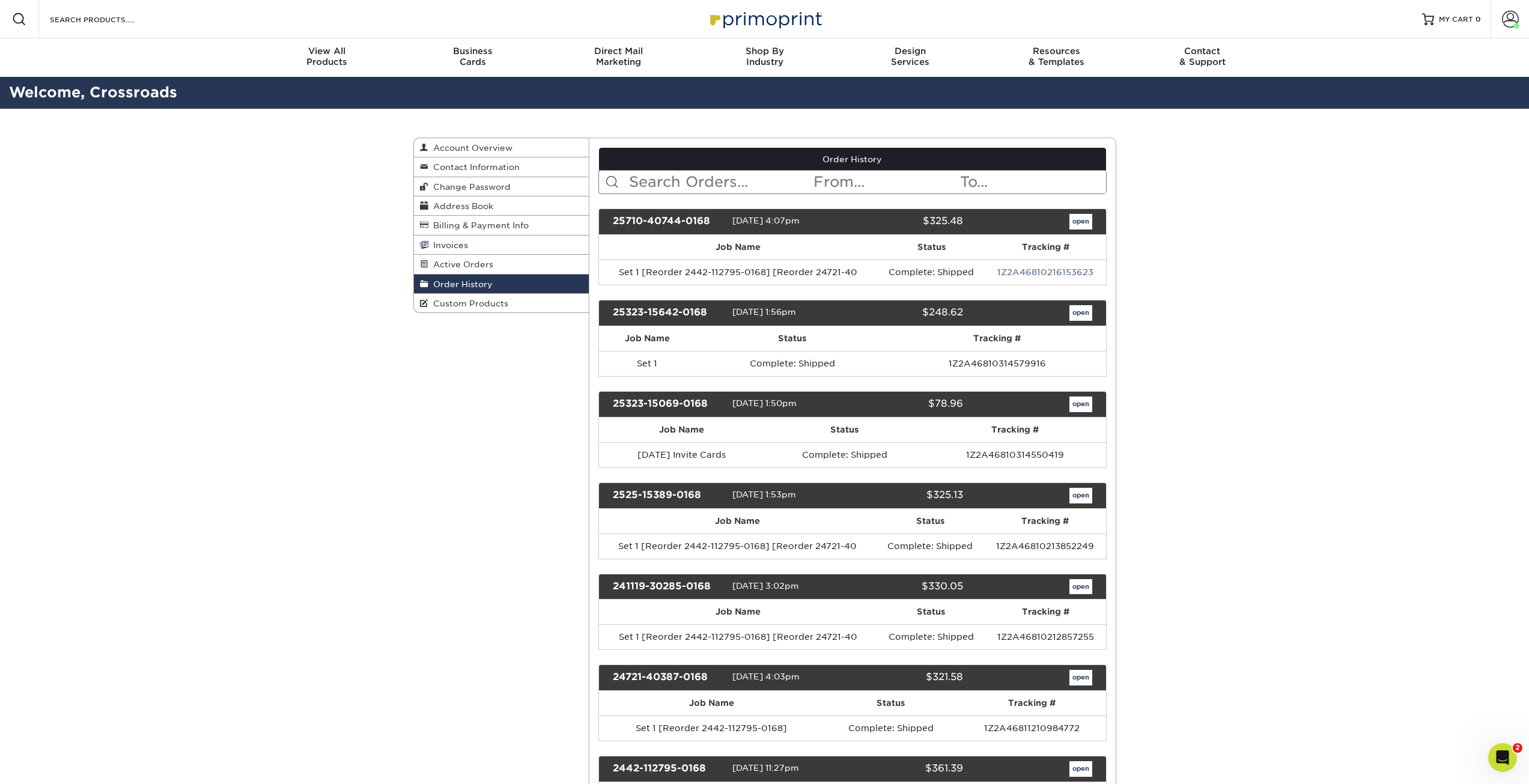
click at [555, 241] on link "Invoices" at bounding box center [502, 244] width 176 height 19
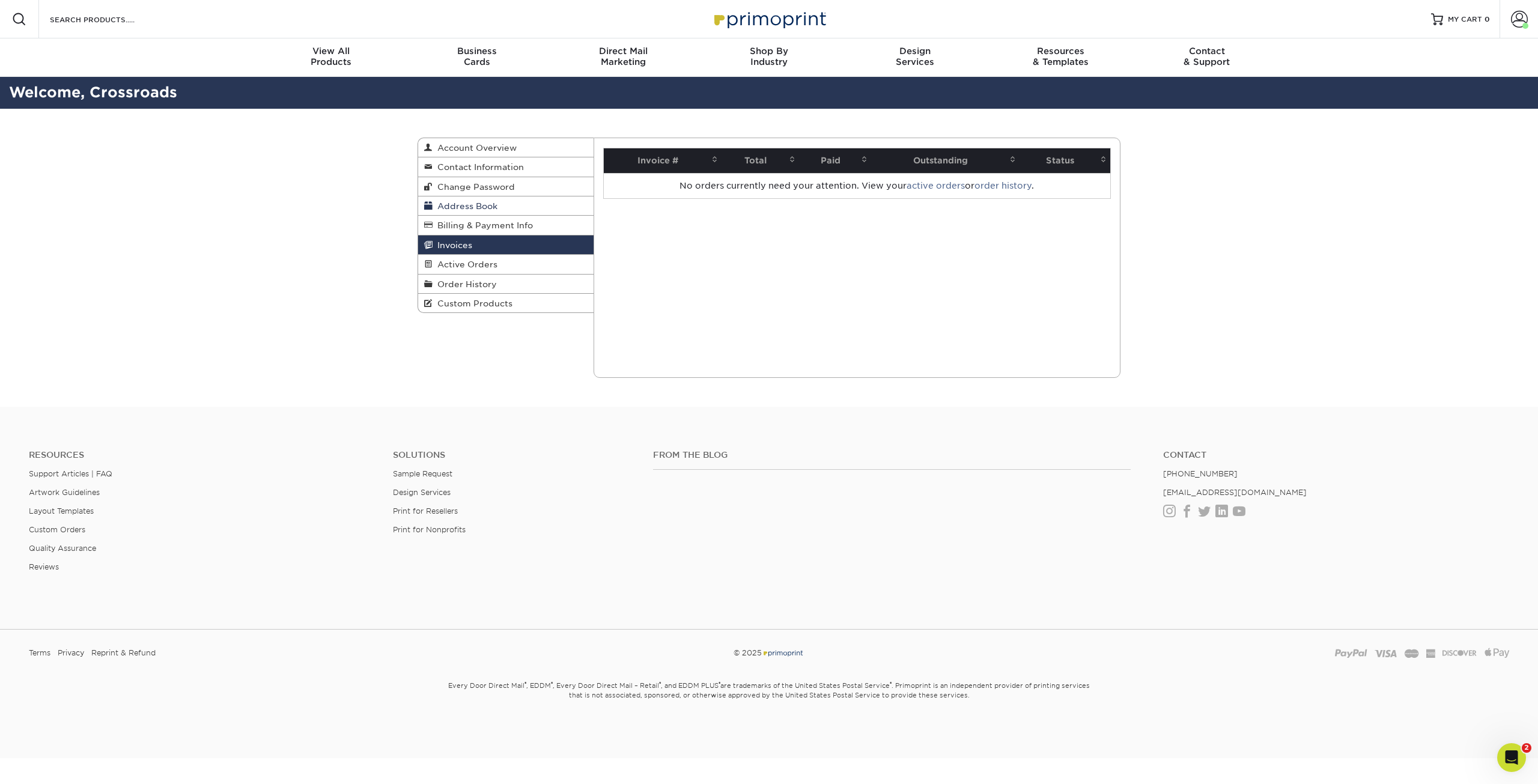
click at [567, 206] on link "Address Book" at bounding box center [505, 206] width 175 height 19
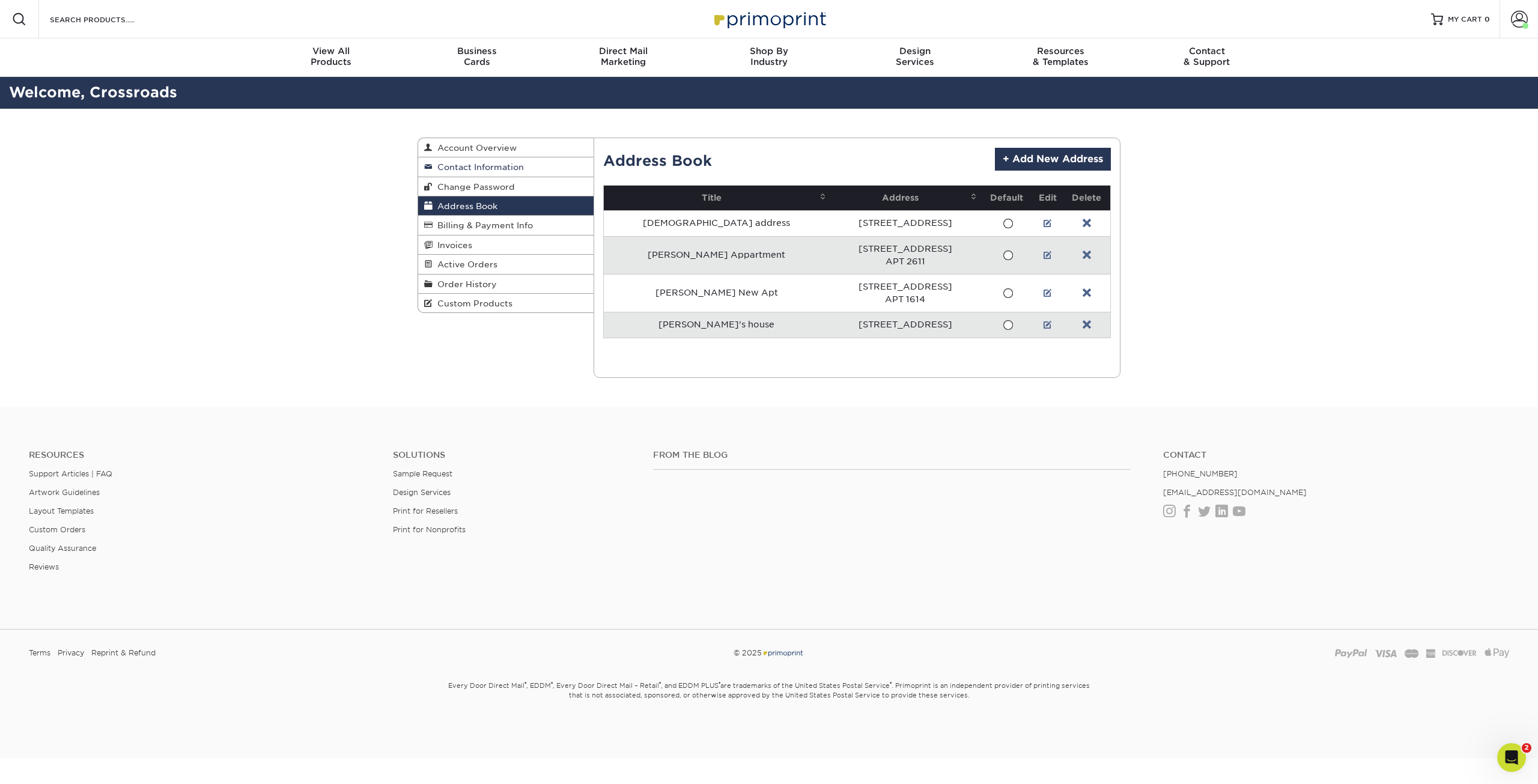
click at [563, 164] on link "Contact Information" at bounding box center [505, 166] width 175 height 19
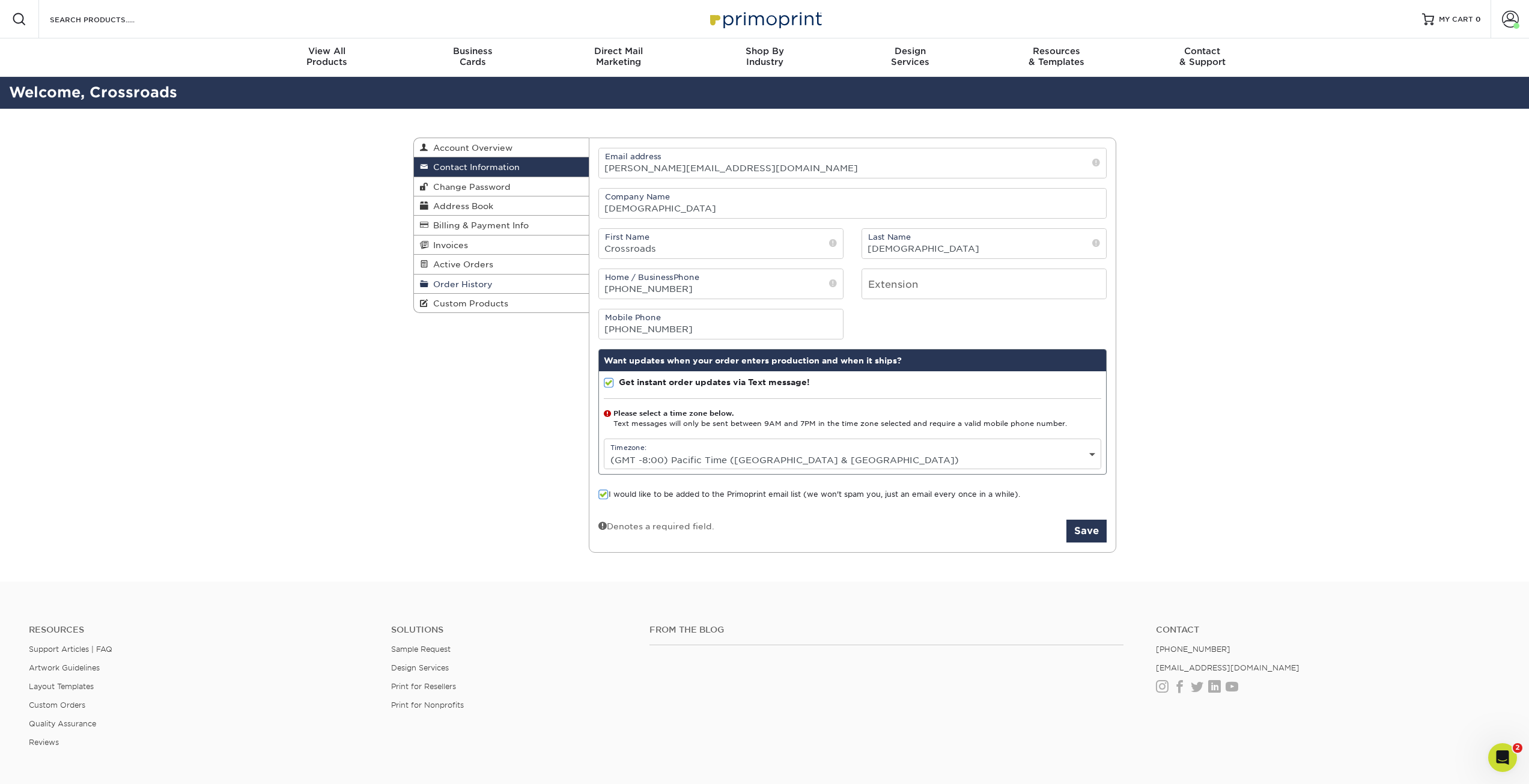
click at [503, 288] on link "Order History" at bounding box center [502, 284] width 176 height 19
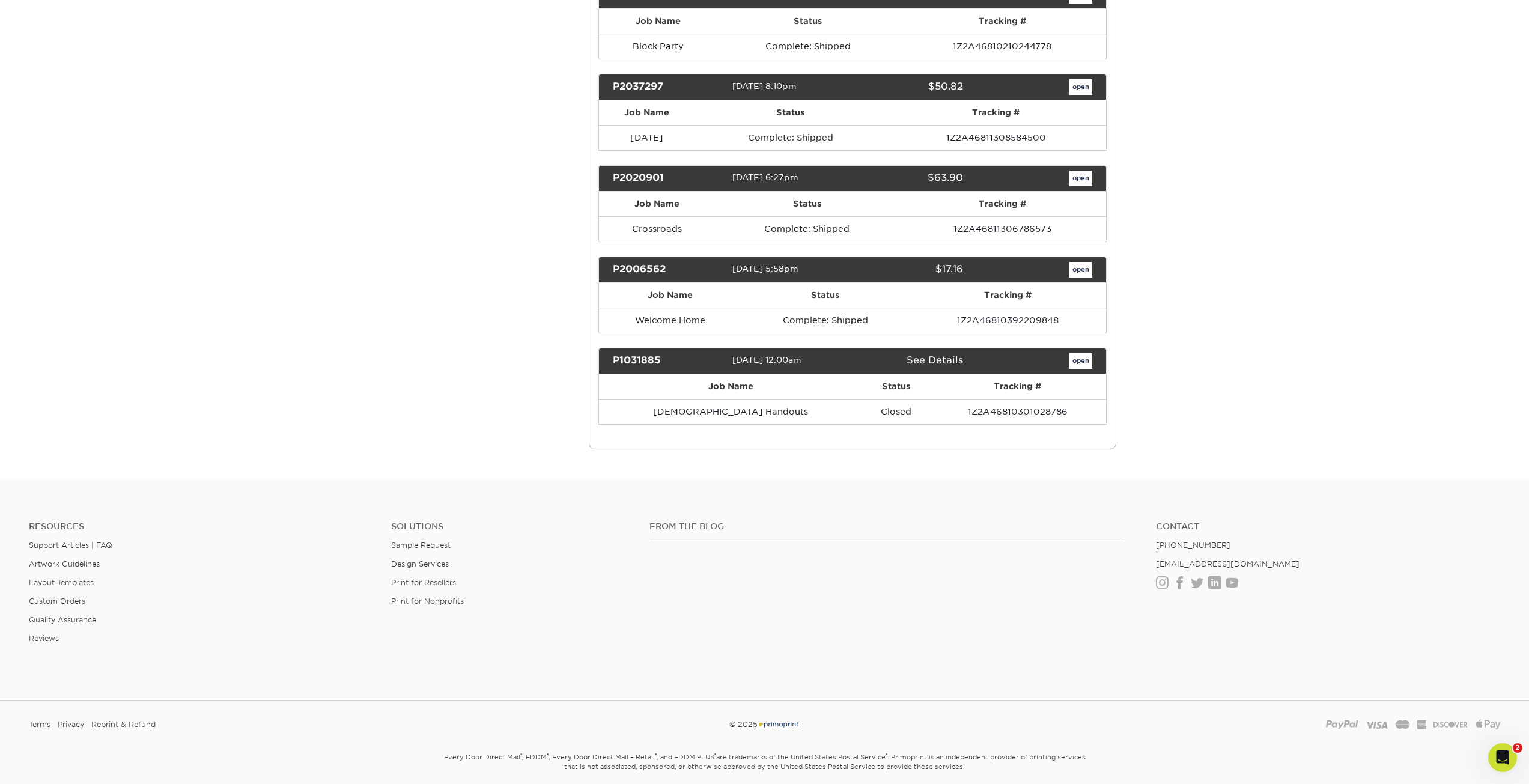
scroll to position [6875, 0]
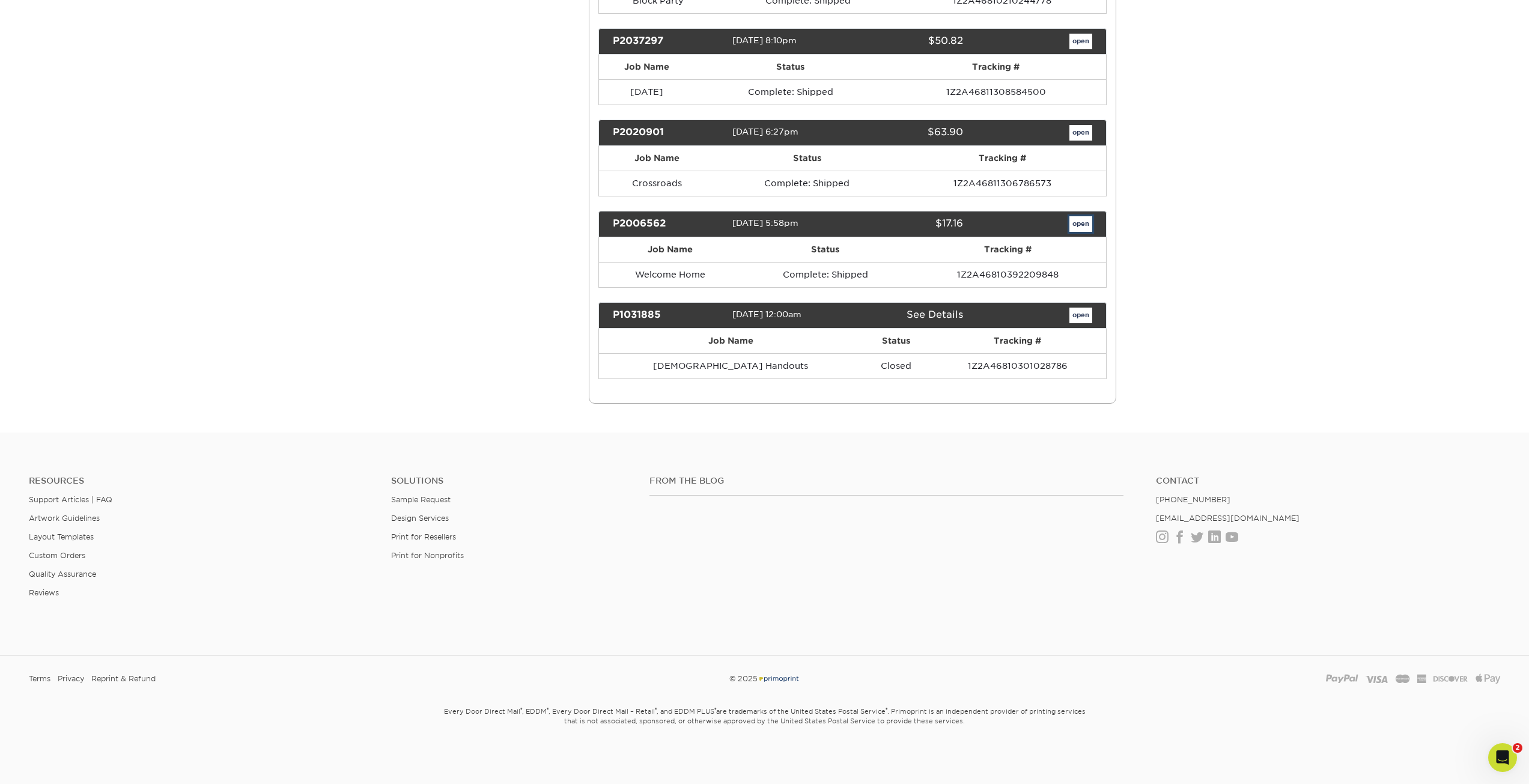
click at [1081, 220] on link "open" at bounding box center [1081, 224] width 23 height 16
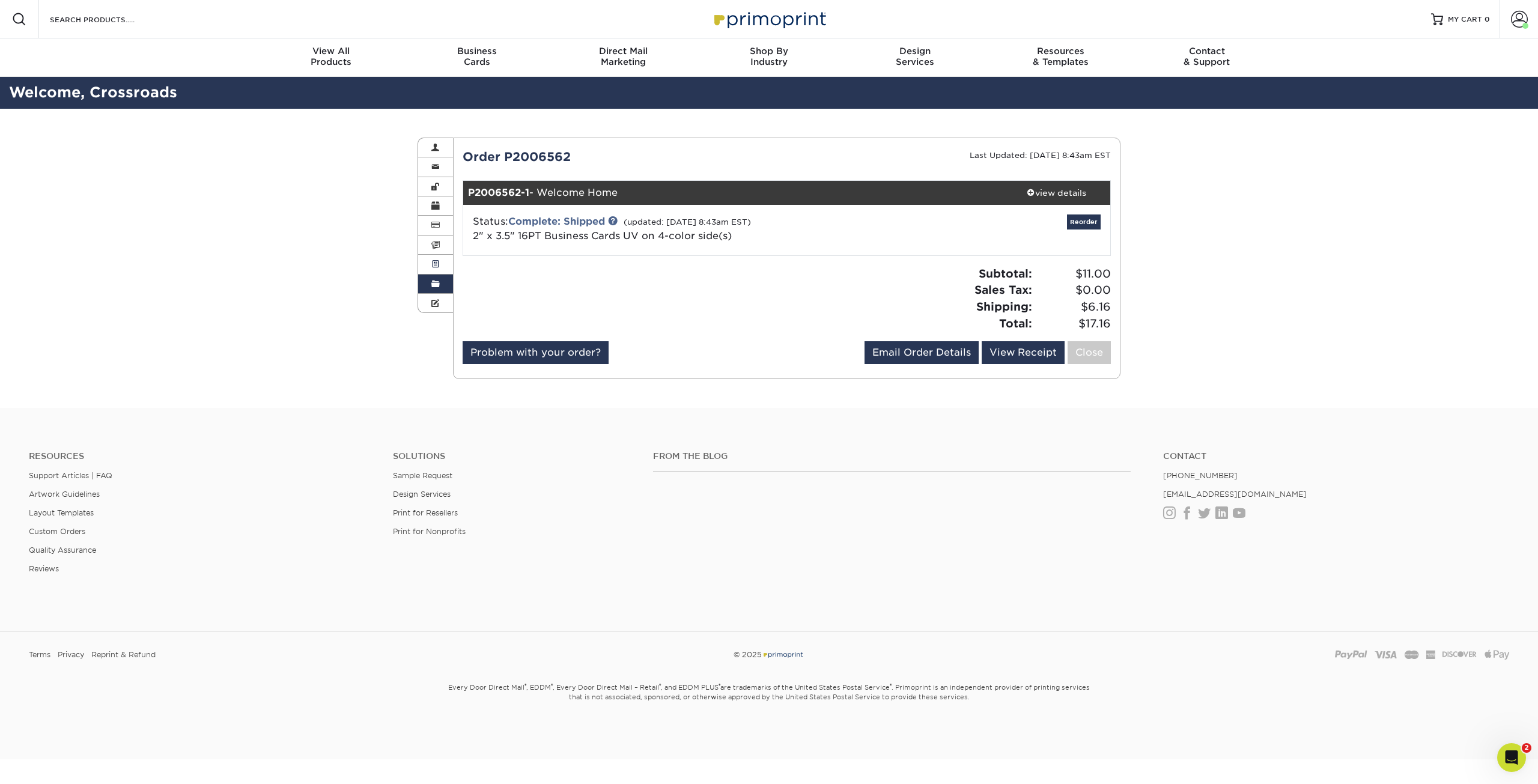
click at [429, 272] on link "Active Orders" at bounding box center [435, 264] width 35 height 19
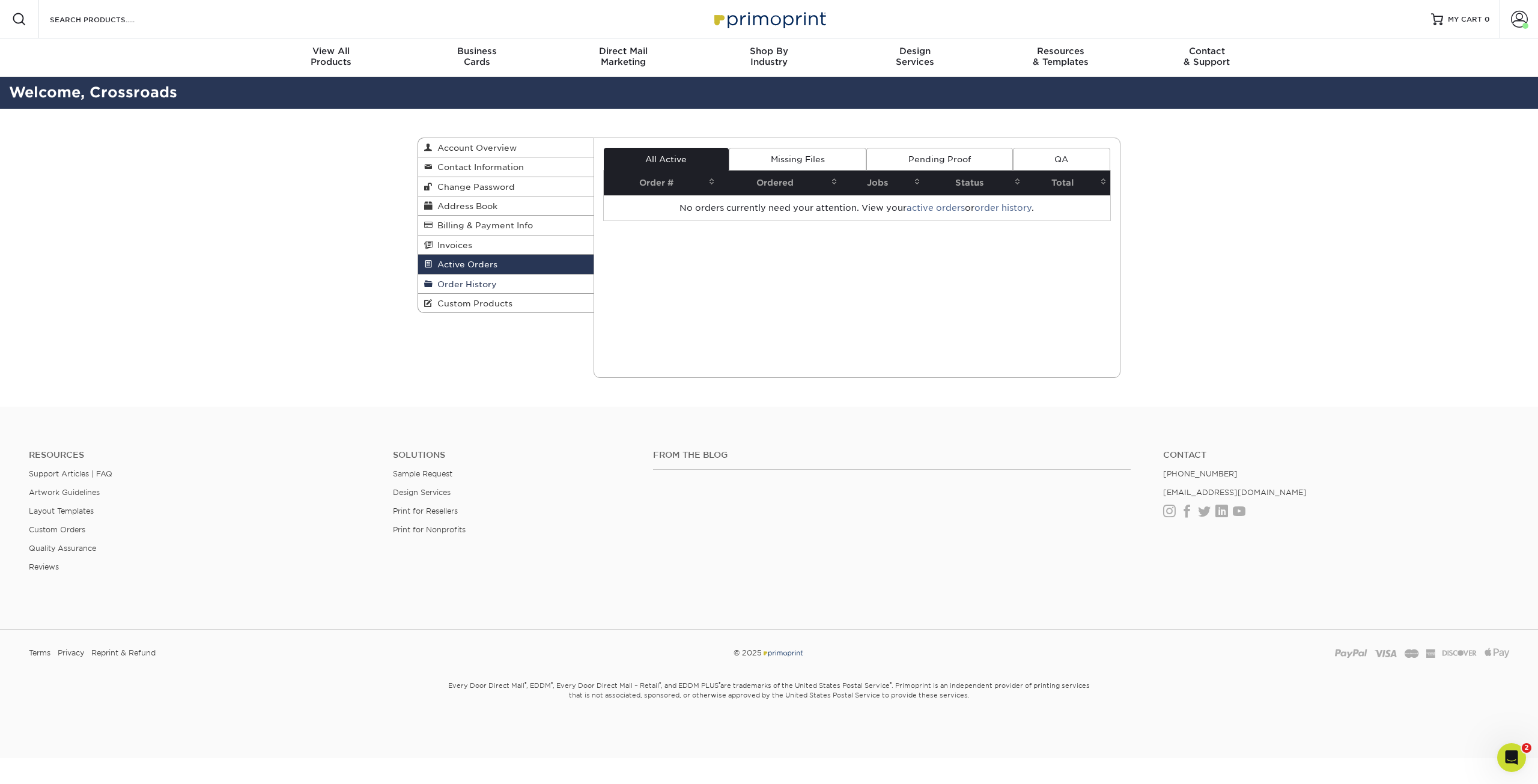
click at [436, 285] on span "Order History" at bounding box center [465, 284] width 64 height 10
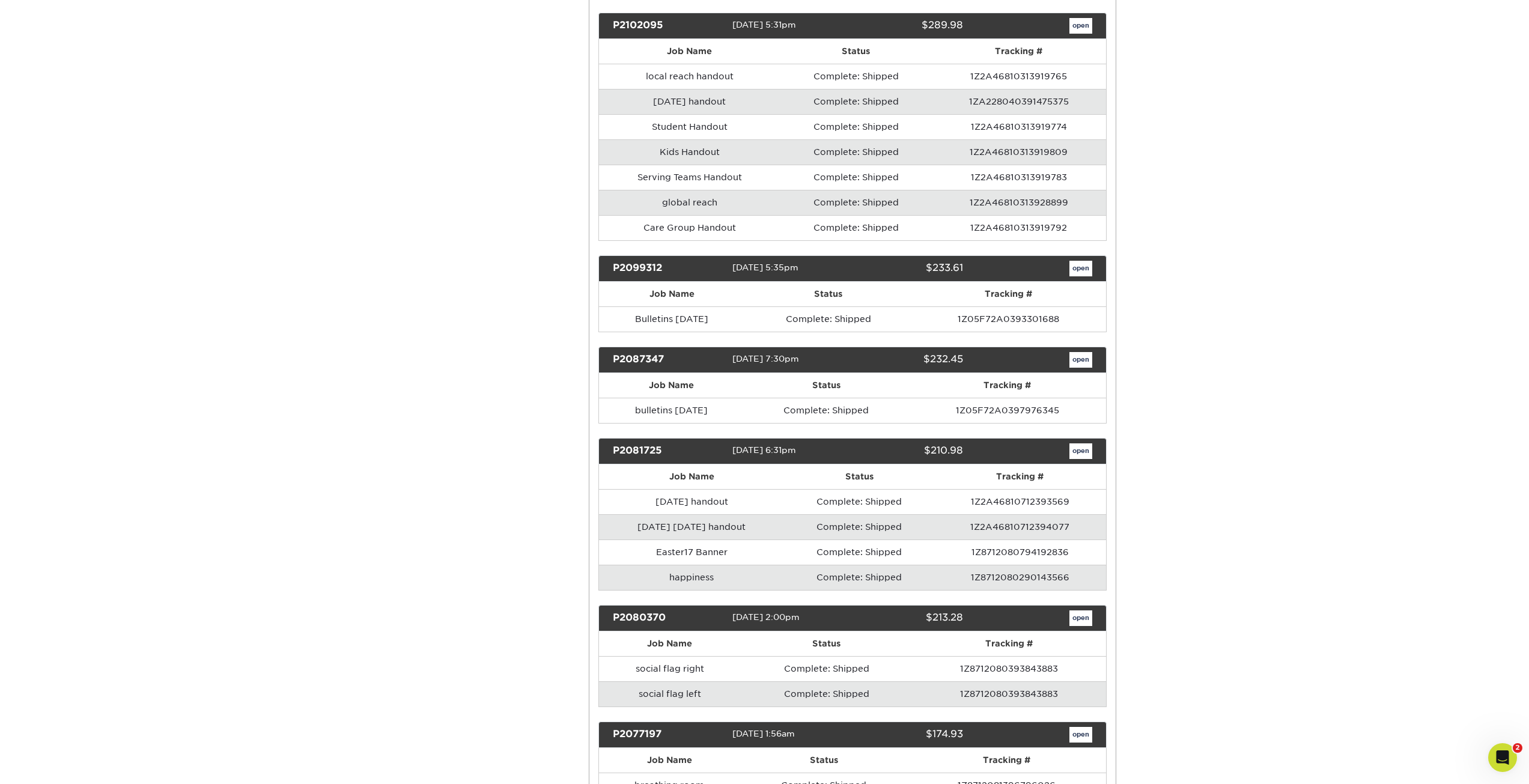
scroll to position [5854, 0]
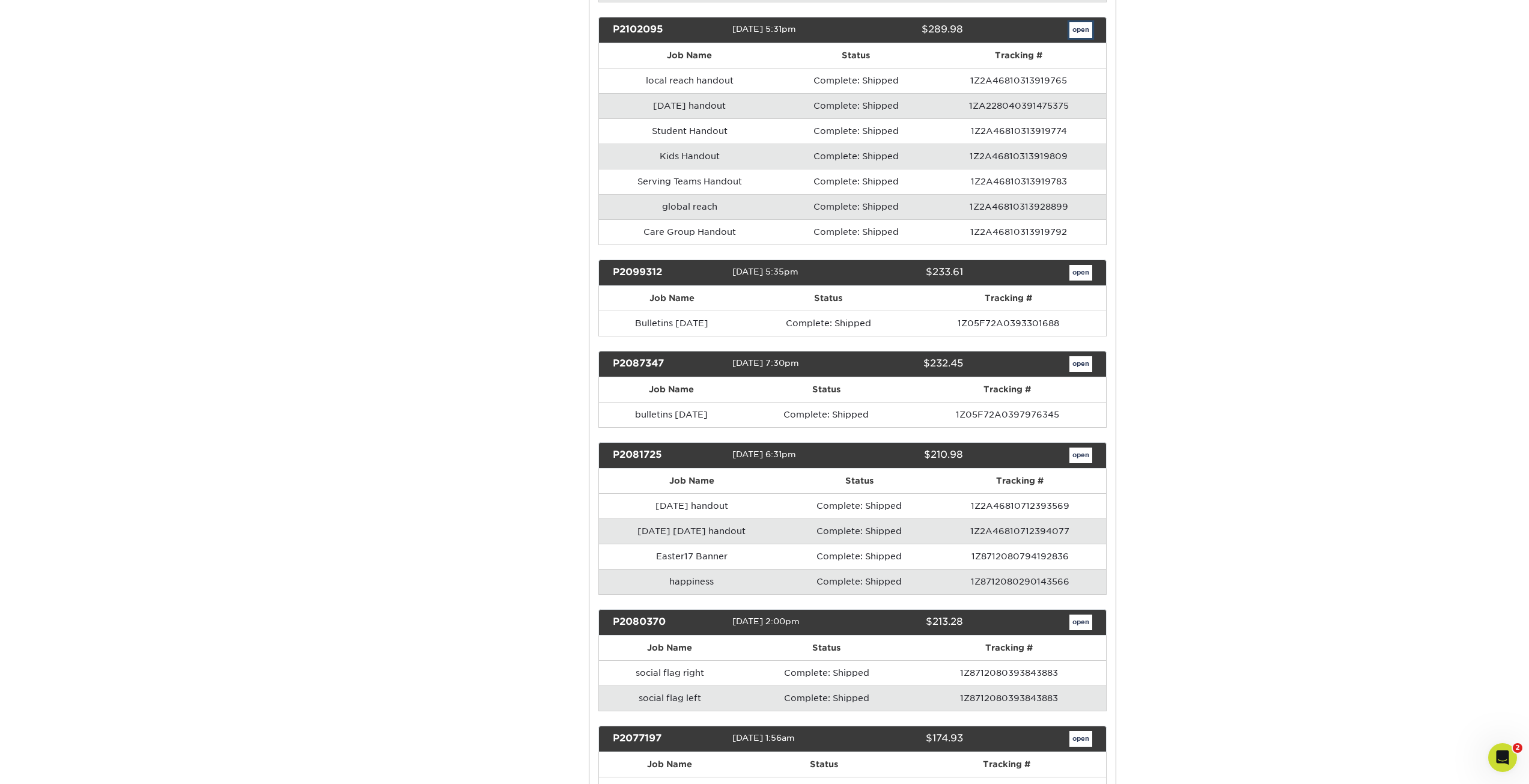
click at [1087, 24] on link "open" at bounding box center [1081, 30] width 23 height 16
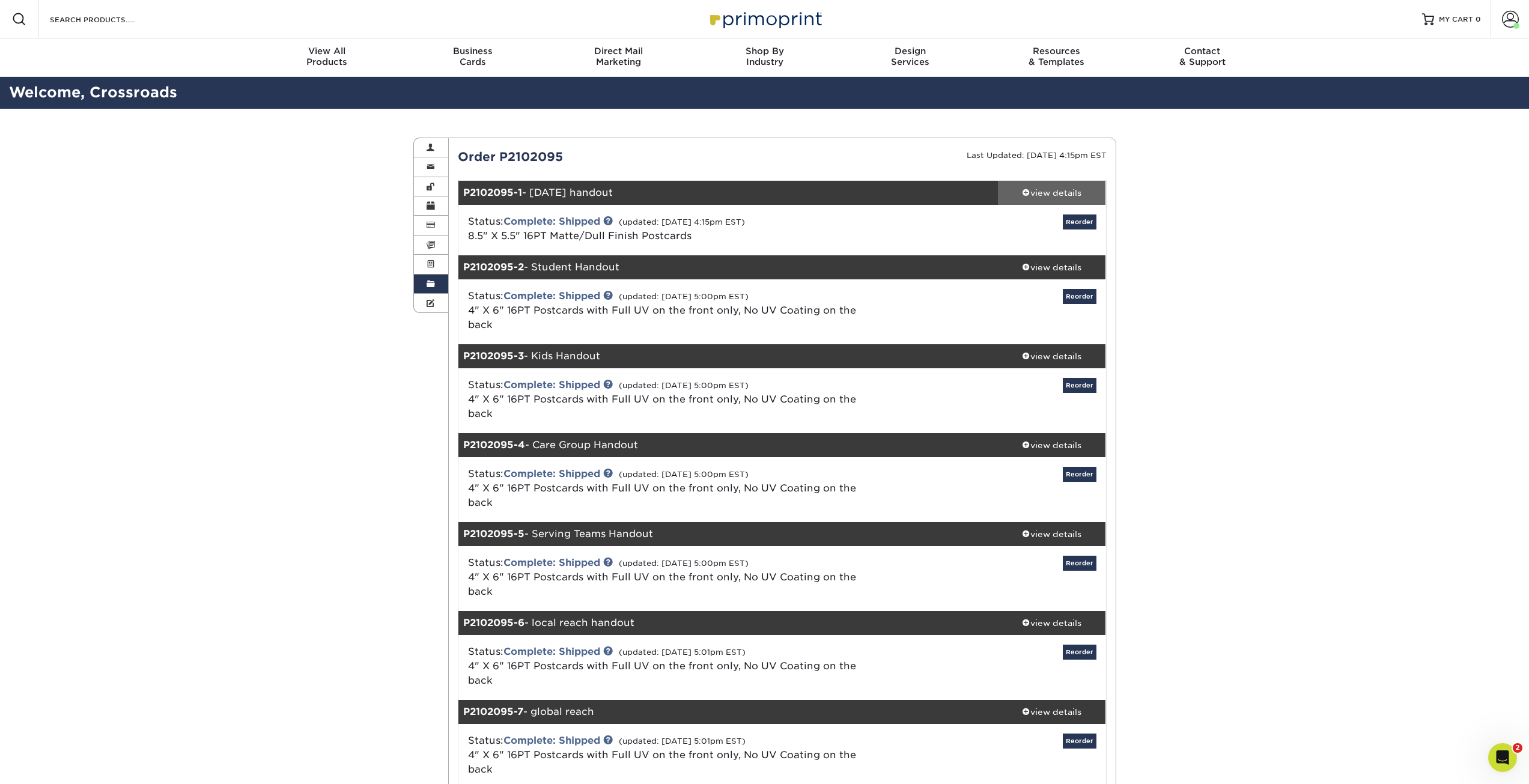
click at [1073, 185] on link "view details" at bounding box center [1052, 193] width 108 height 24
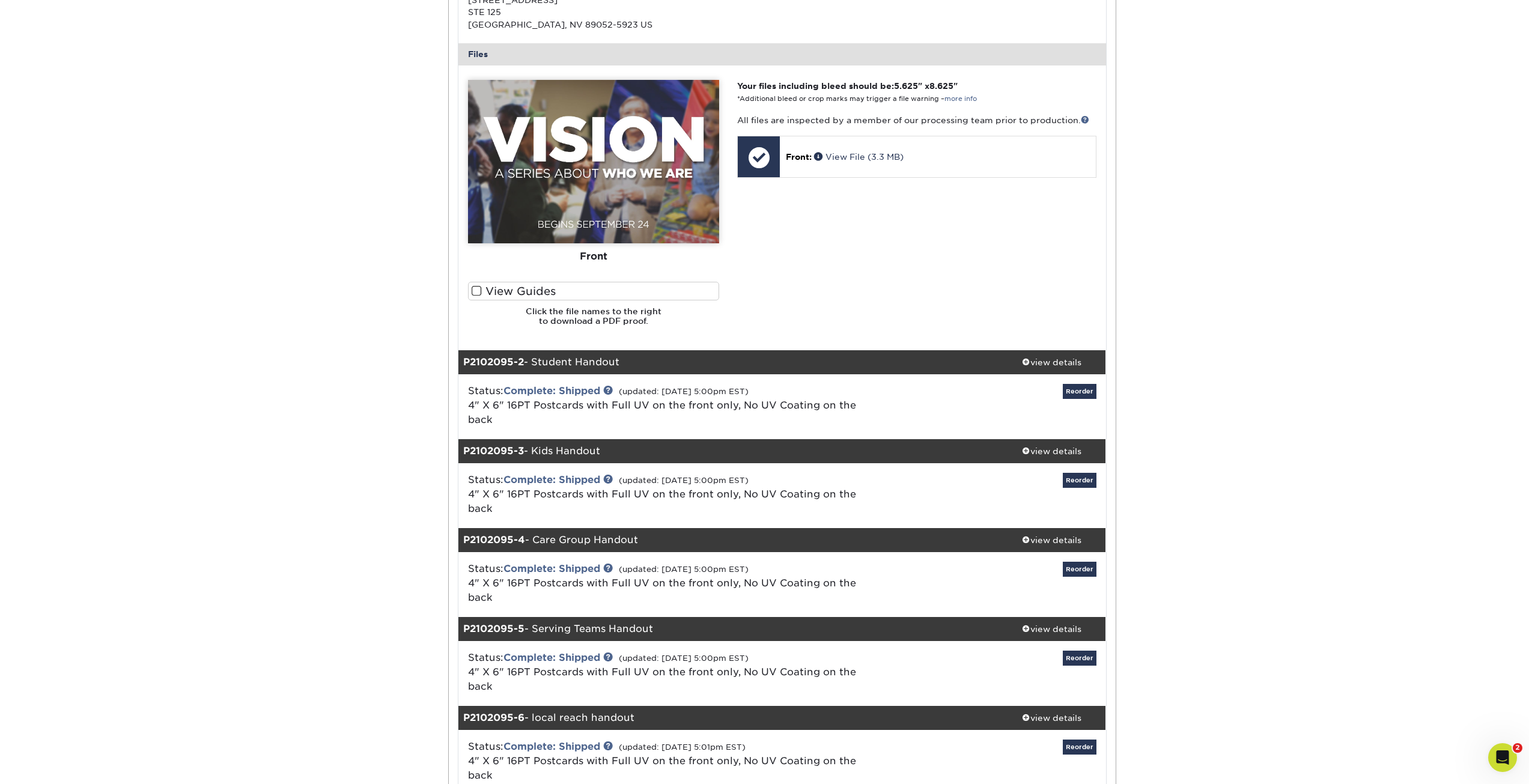
scroll to position [541, 0]
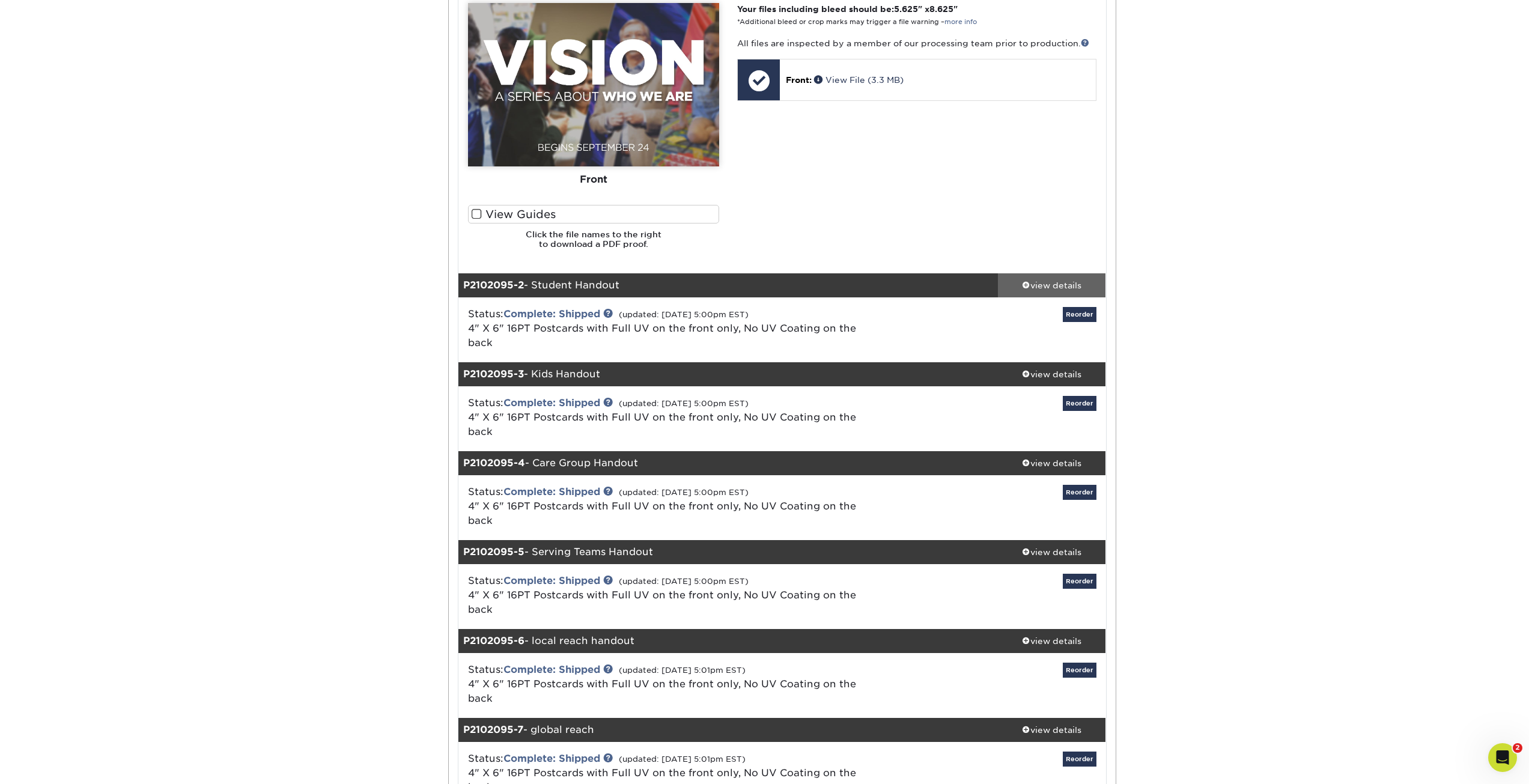
click at [1066, 277] on link "view details" at bounding box center [1052, 285] width 108 height 24
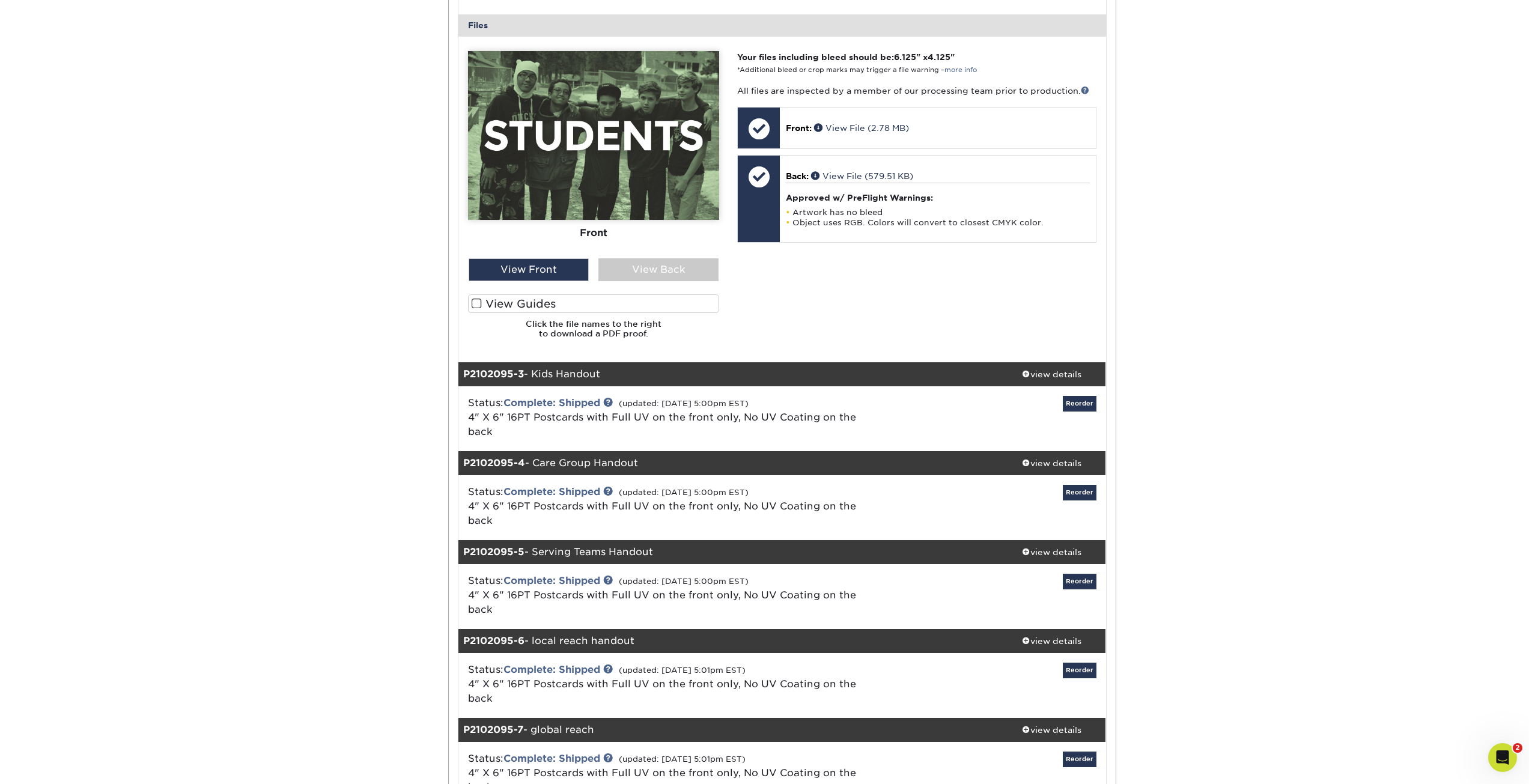
scroll to position [1141, 0]
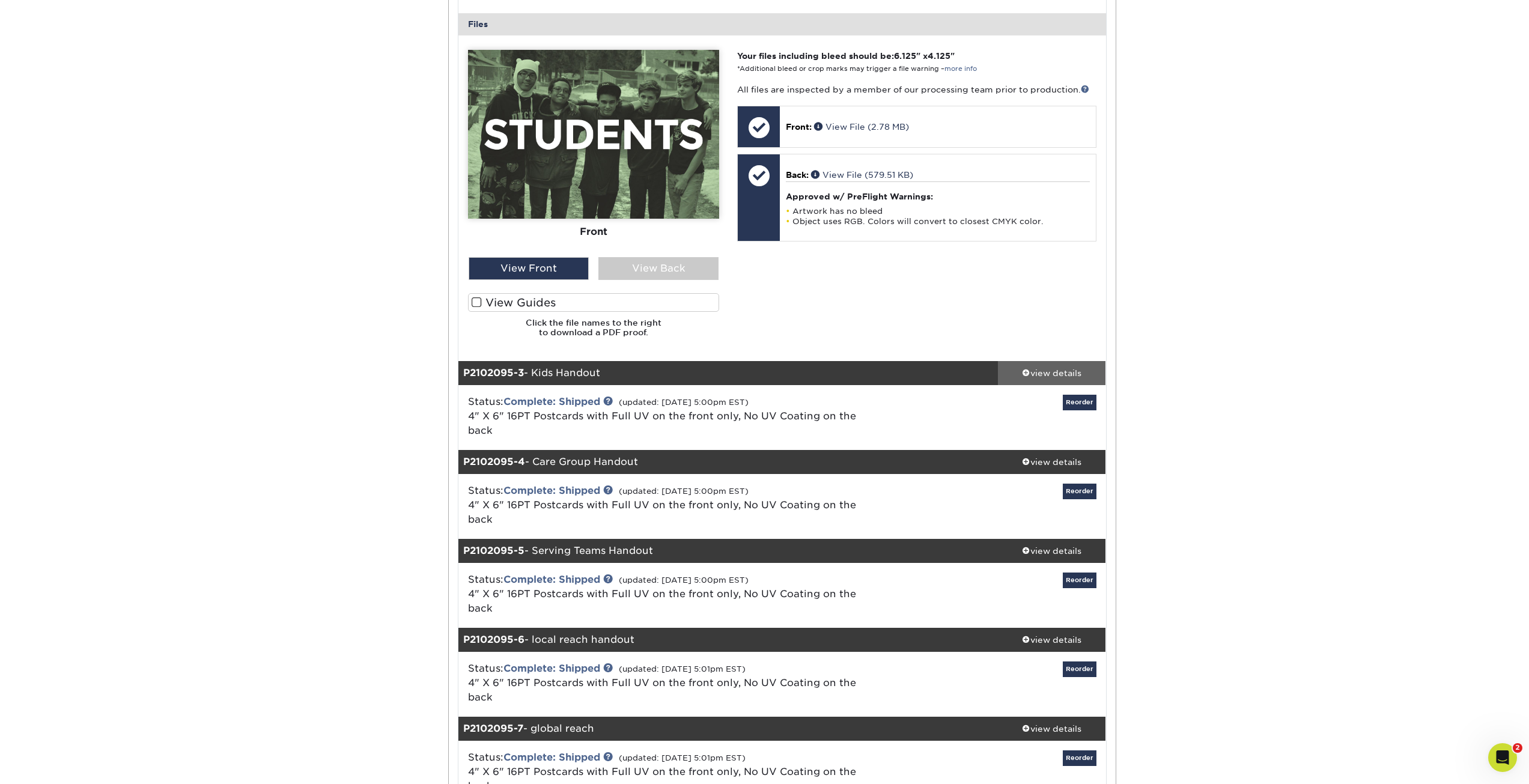
click at [1087, 367] on div "view details" at bounding box center [1052, 373] width 108 height 12
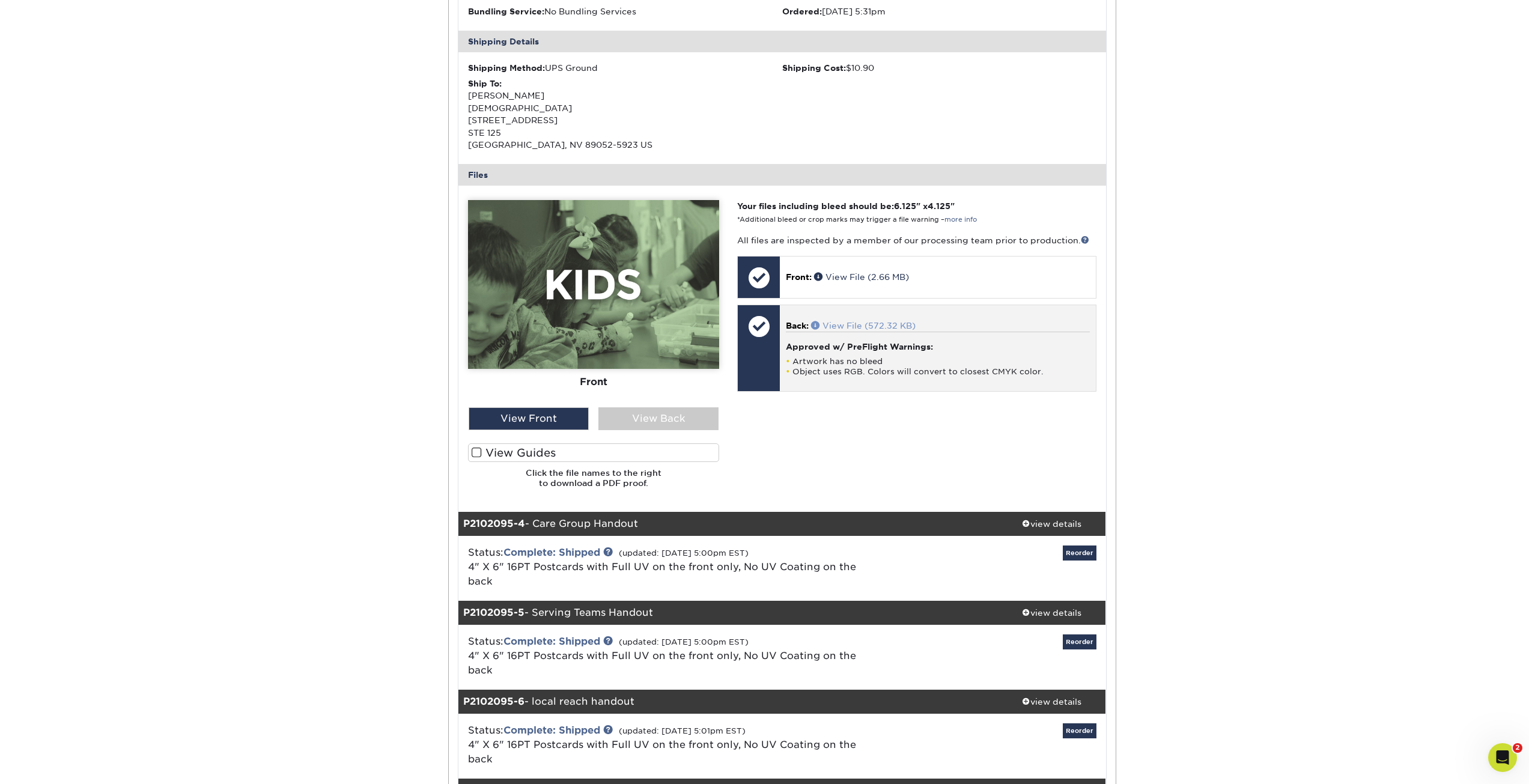
scroll to position [1682, 0]
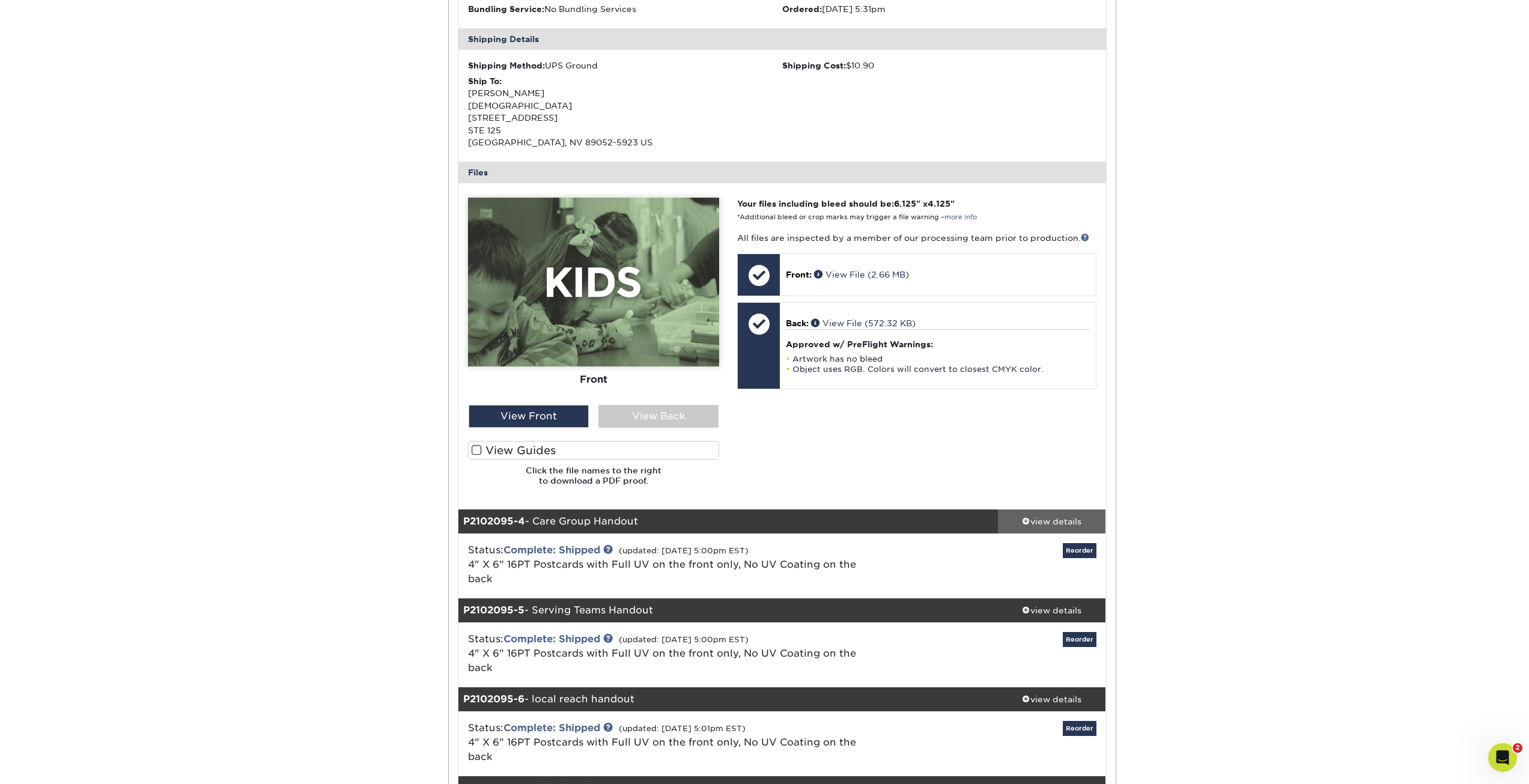
click at [1087, 515] on div "view details" at bounding box center [1052, 521] width 108 height 12
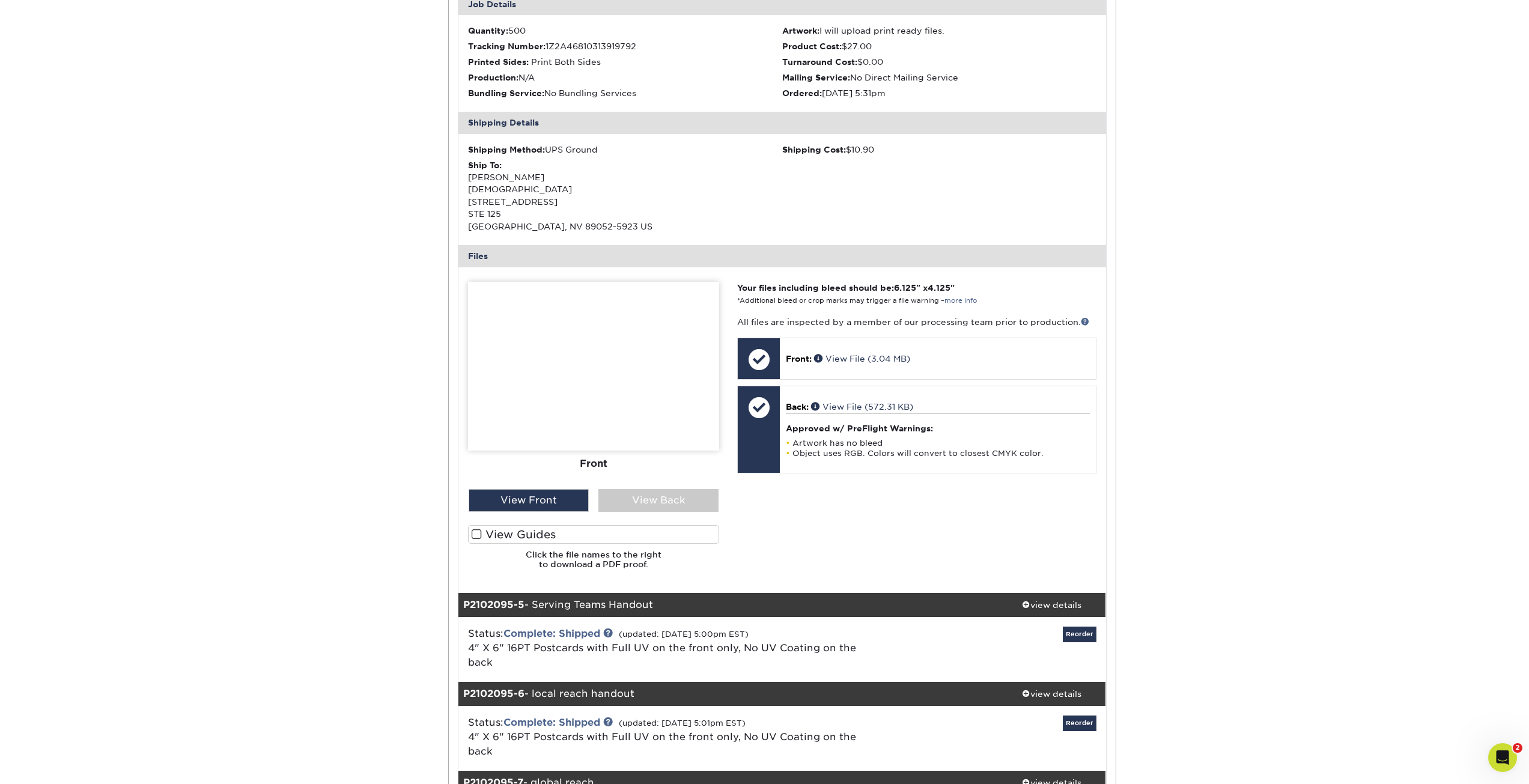
scroll to position [2523, 0]
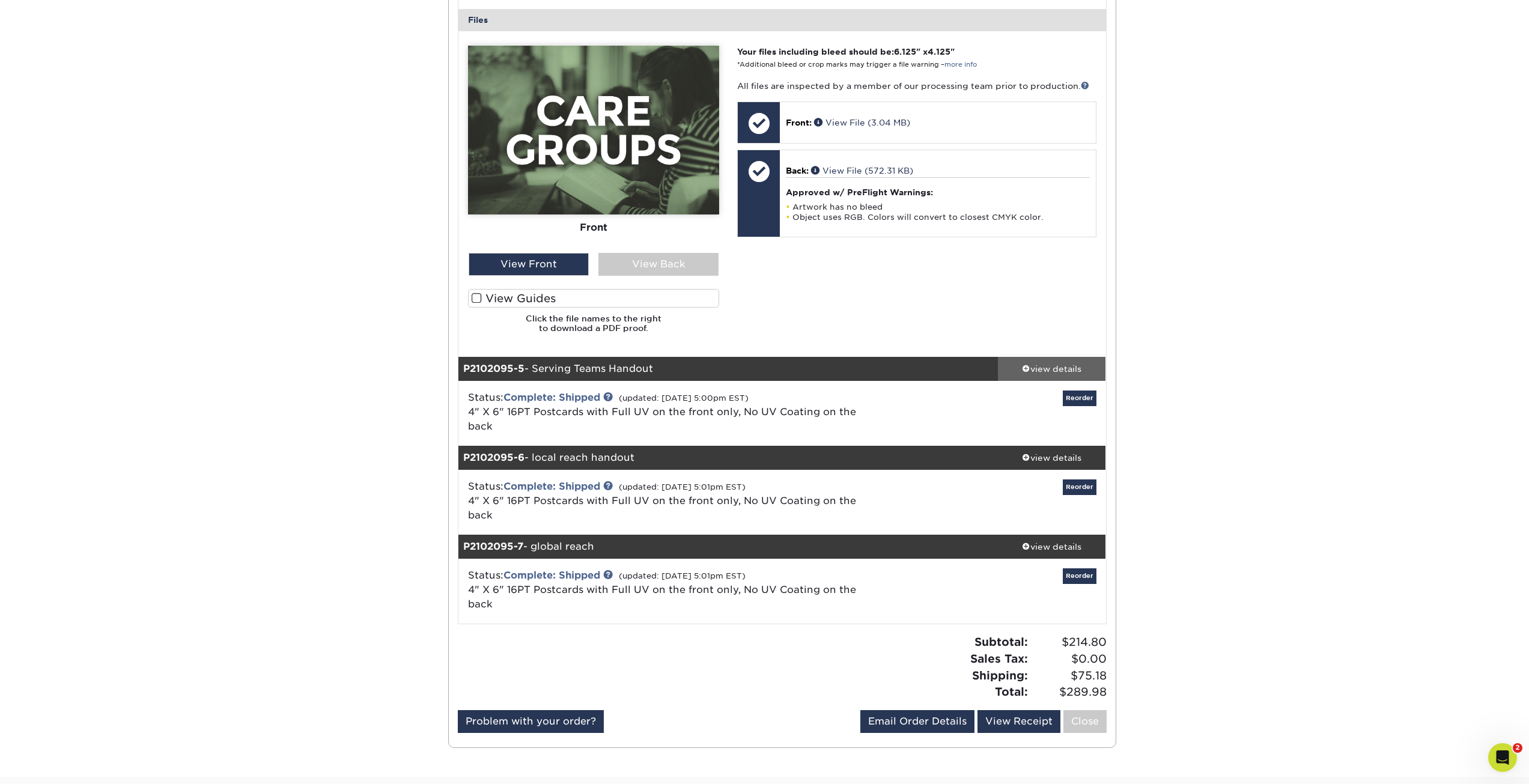
click at [1054, 363] on div "view details" at bounding box center [1052, 369] width 108 height 12
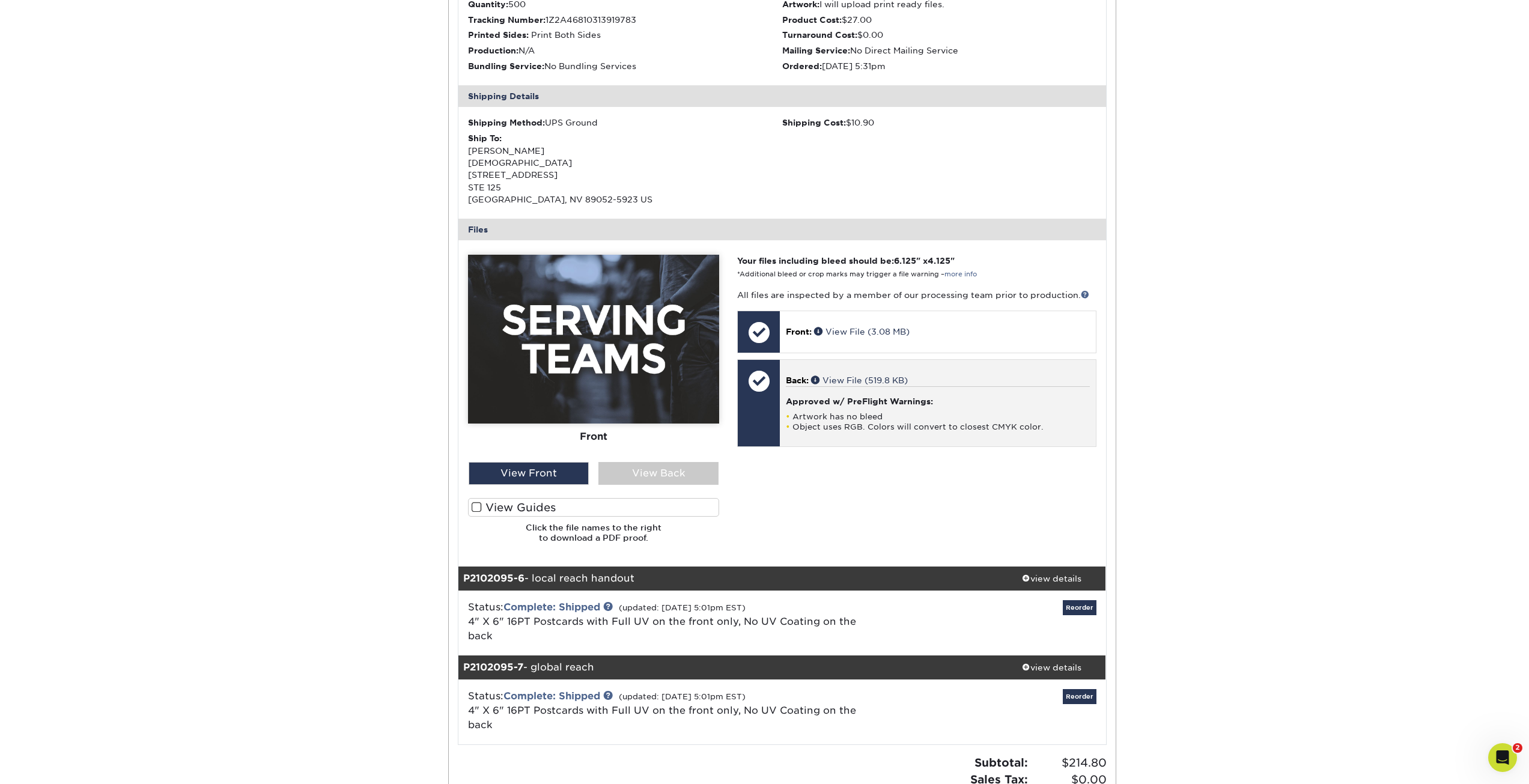
scroll to position [3003, 0]
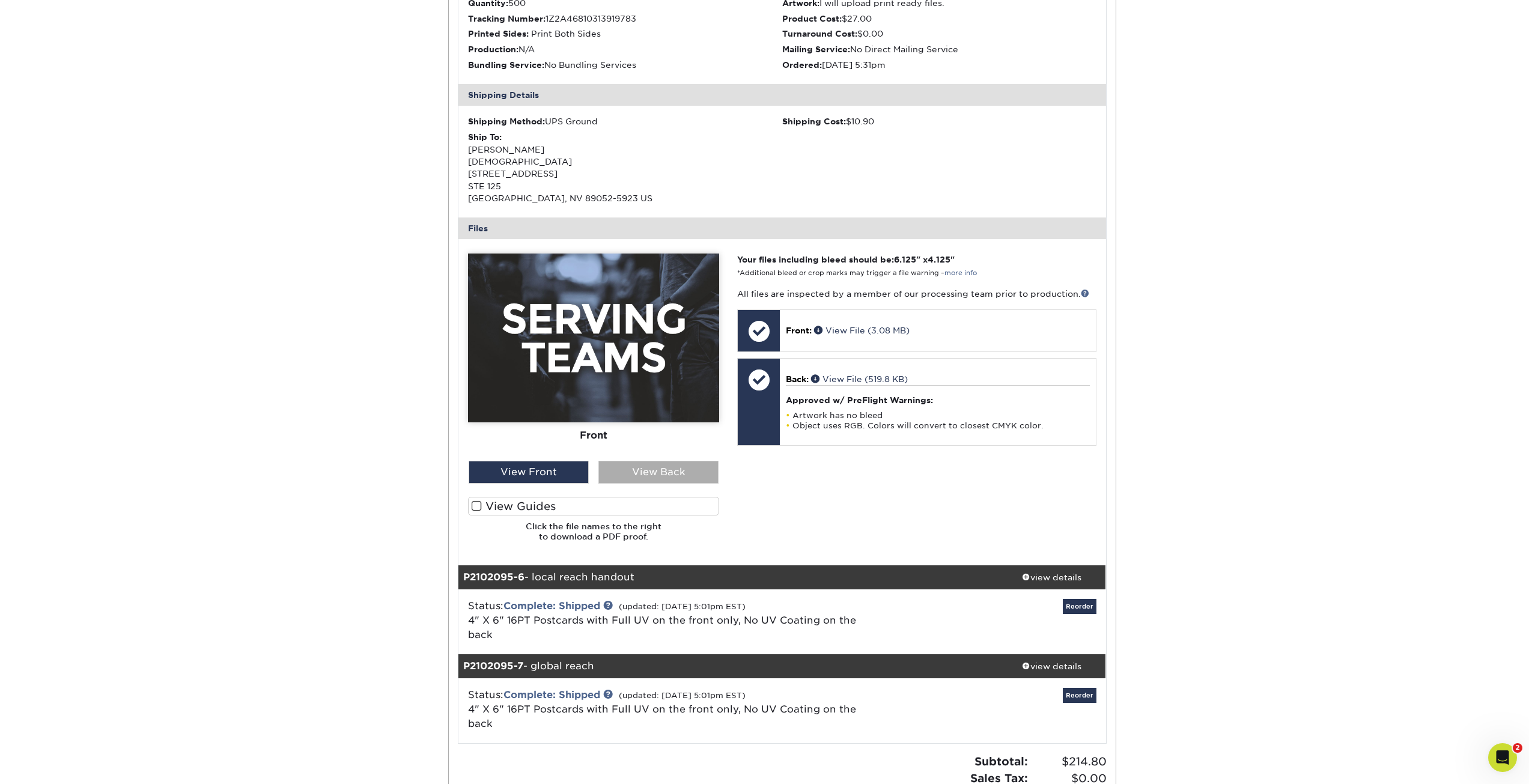
click at [672, 461] on div "View Back" at bounding box center [658, 472] width 120 height 23
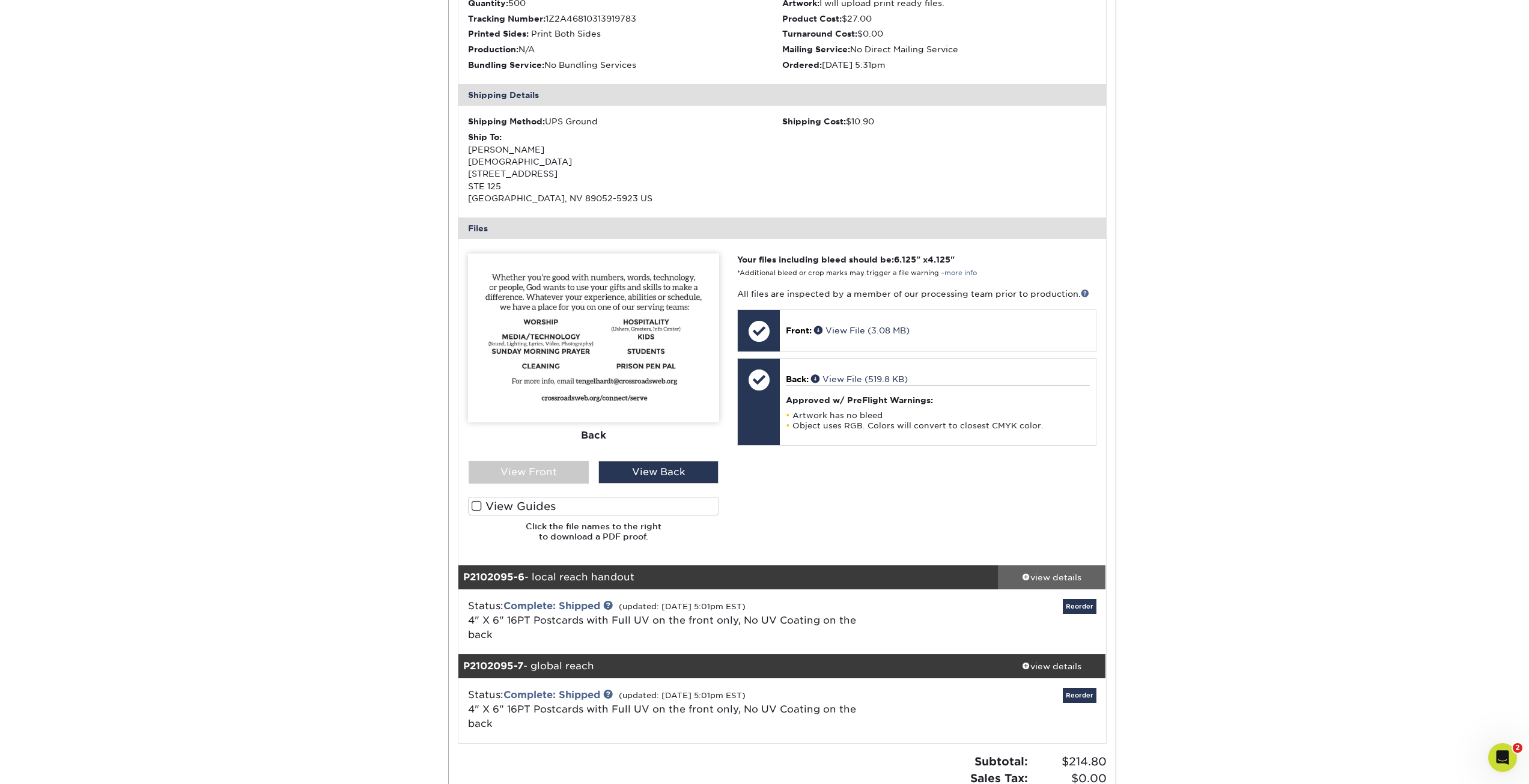
click at [1062, 571] on div "view details" at bounding box center [1052, 577] width 108 height 12
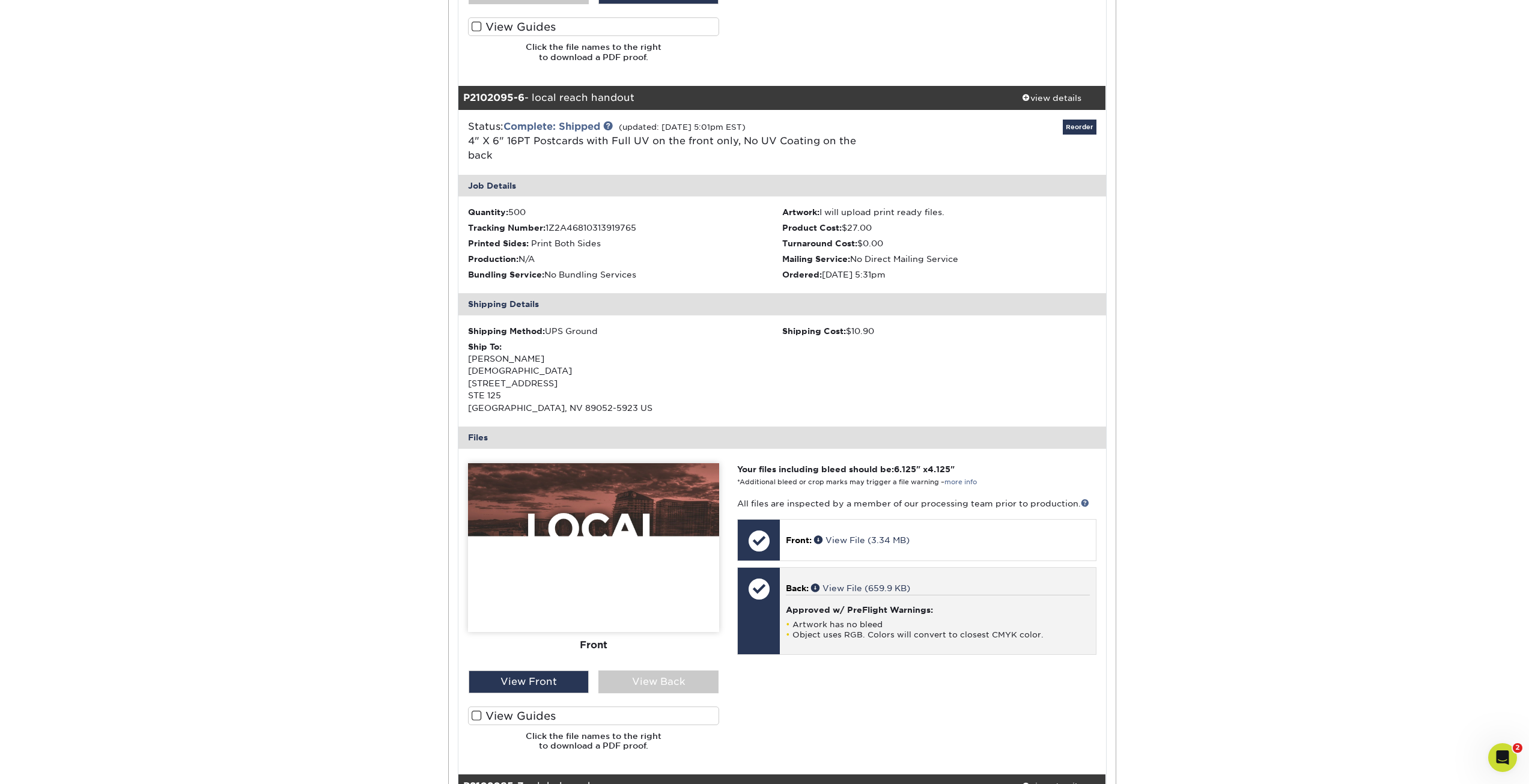
scroll to position [3484, 0]
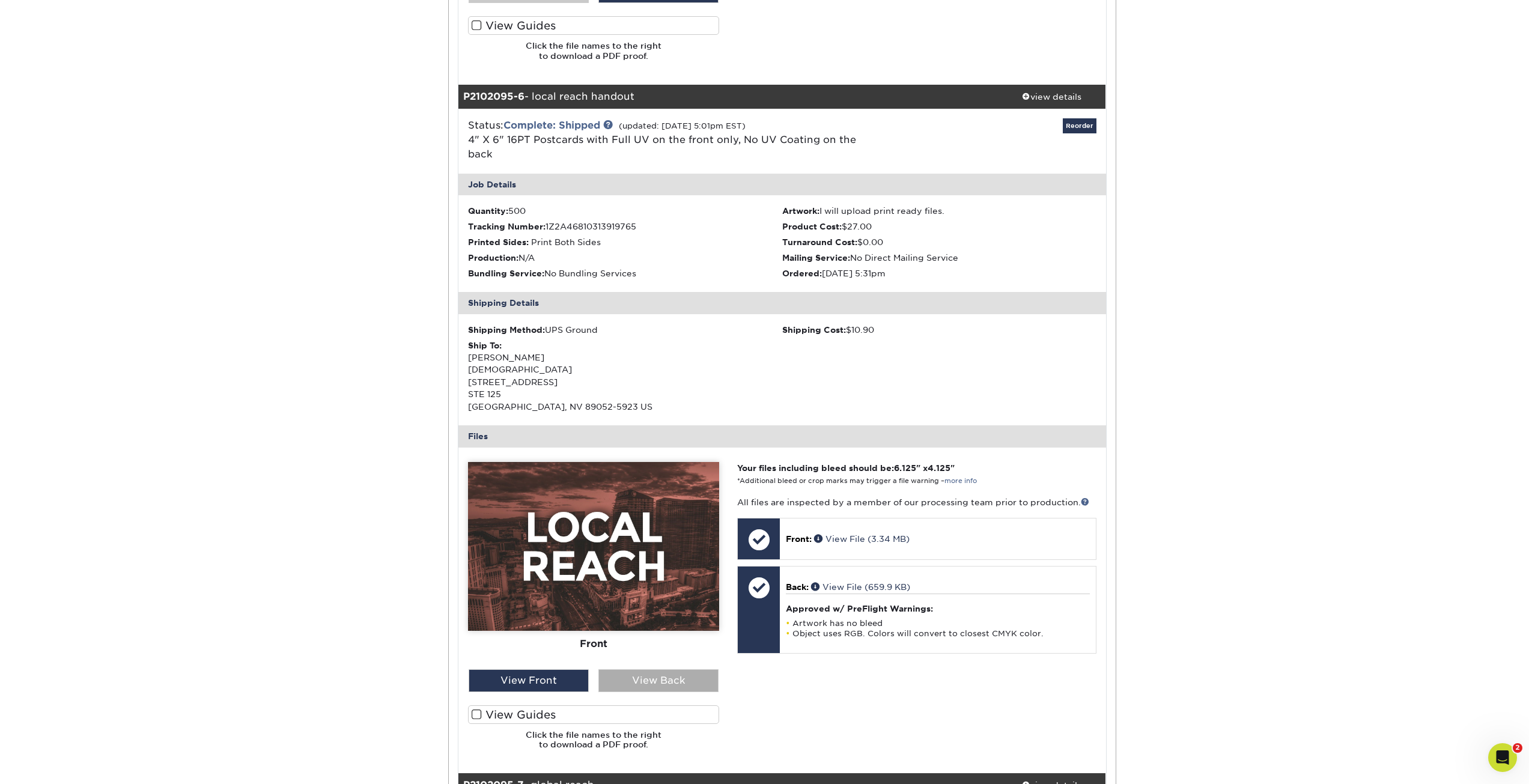
click at [691, 669] on div "View Back" at bounding box center [658, 680] width 120 height 23
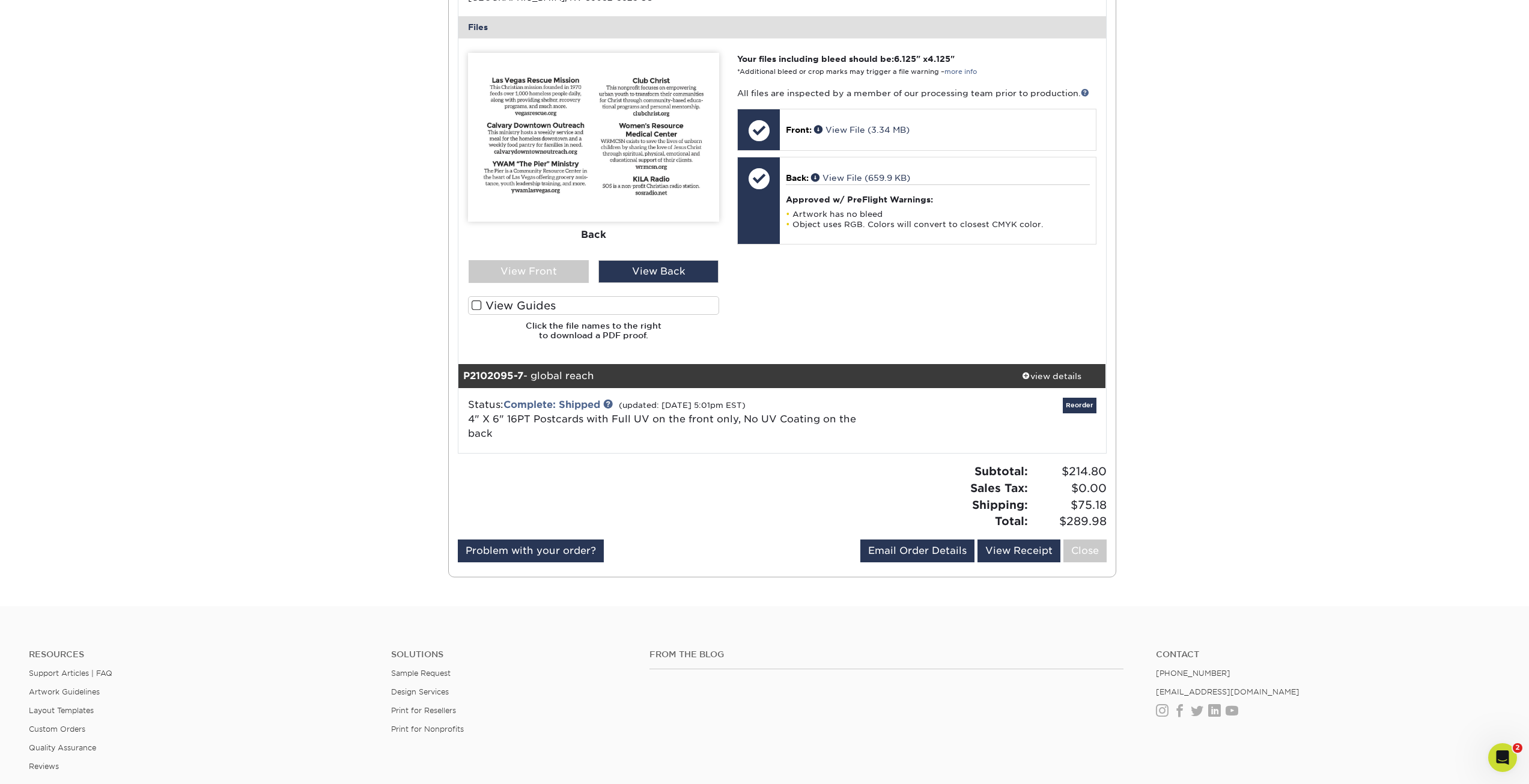
scroll to position [3904, 0]
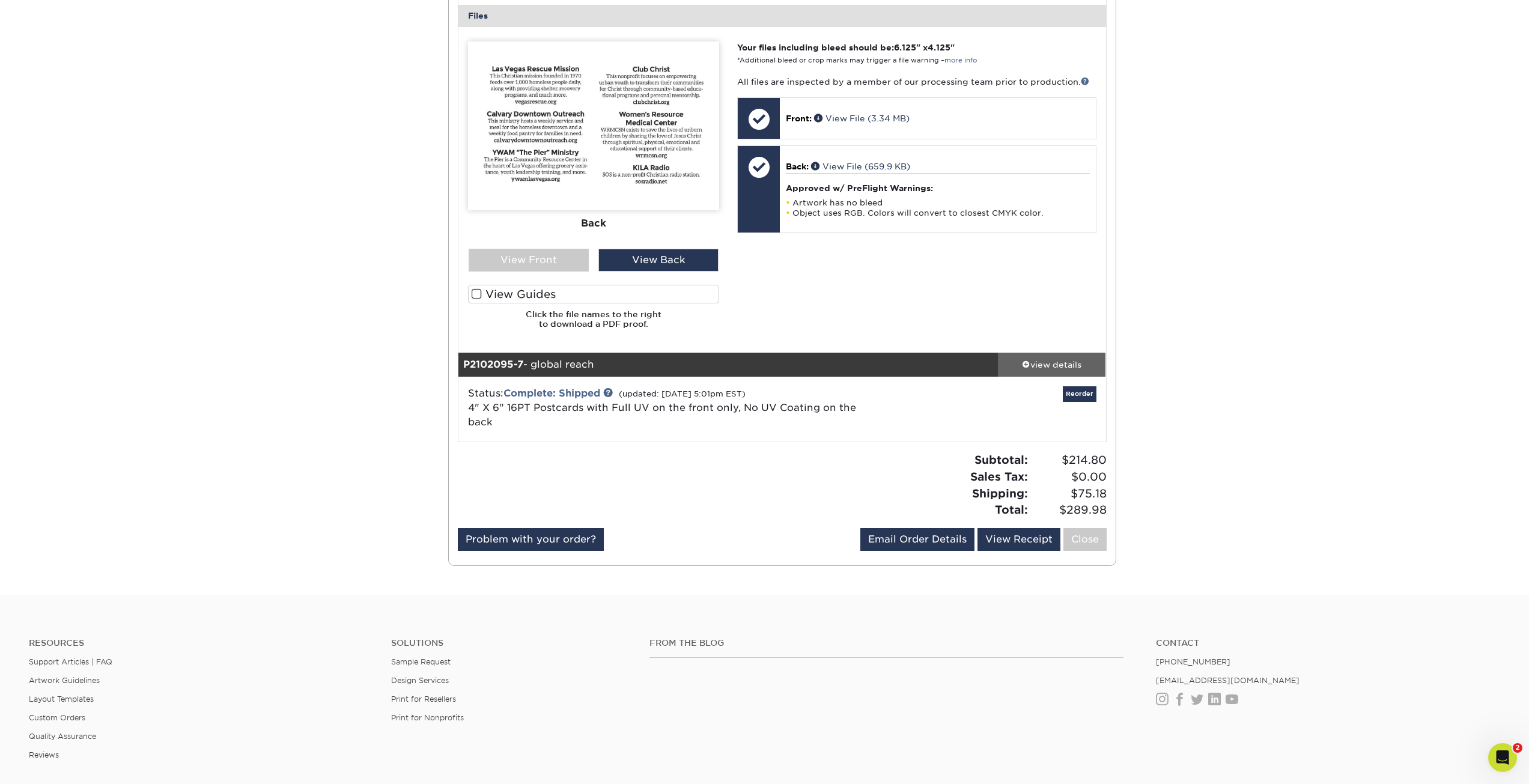
click at [1033, 353] on link "view details" at bounding box center [1052, 365] width 108 height 24
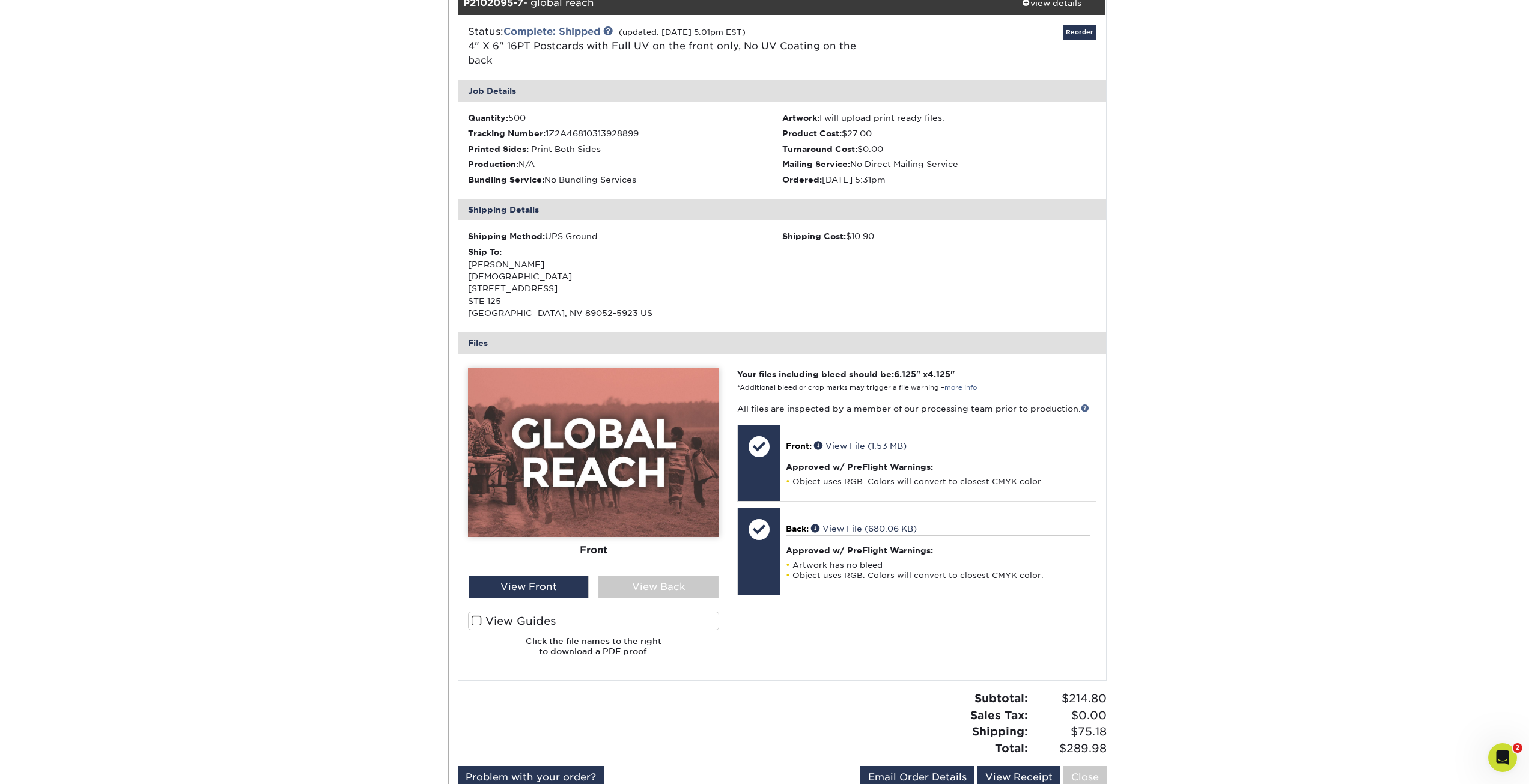
scroll to position [4325, 0]
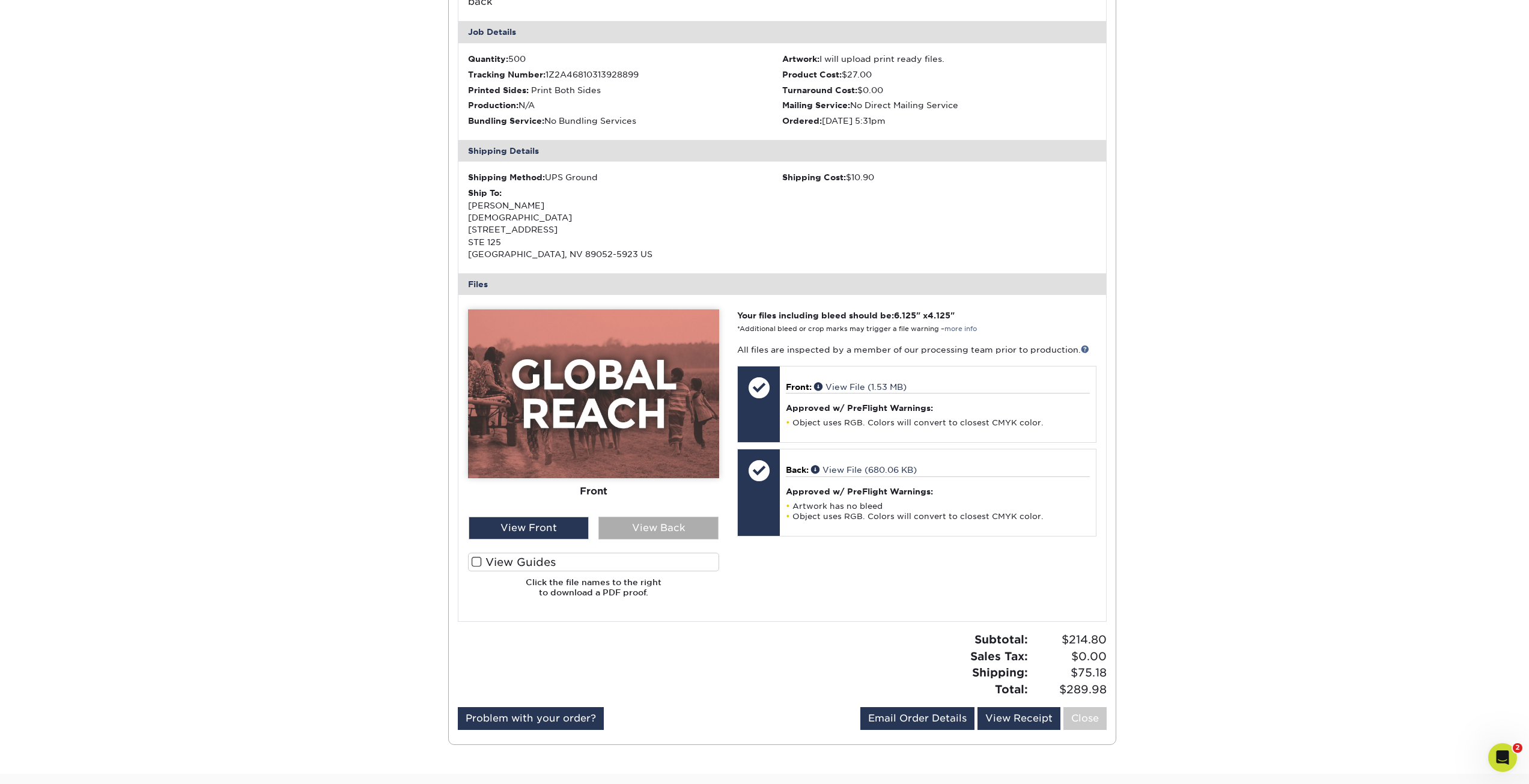
click at [683, 517] on div "View Back" at bounding box center [658, 528] width 120 height 23
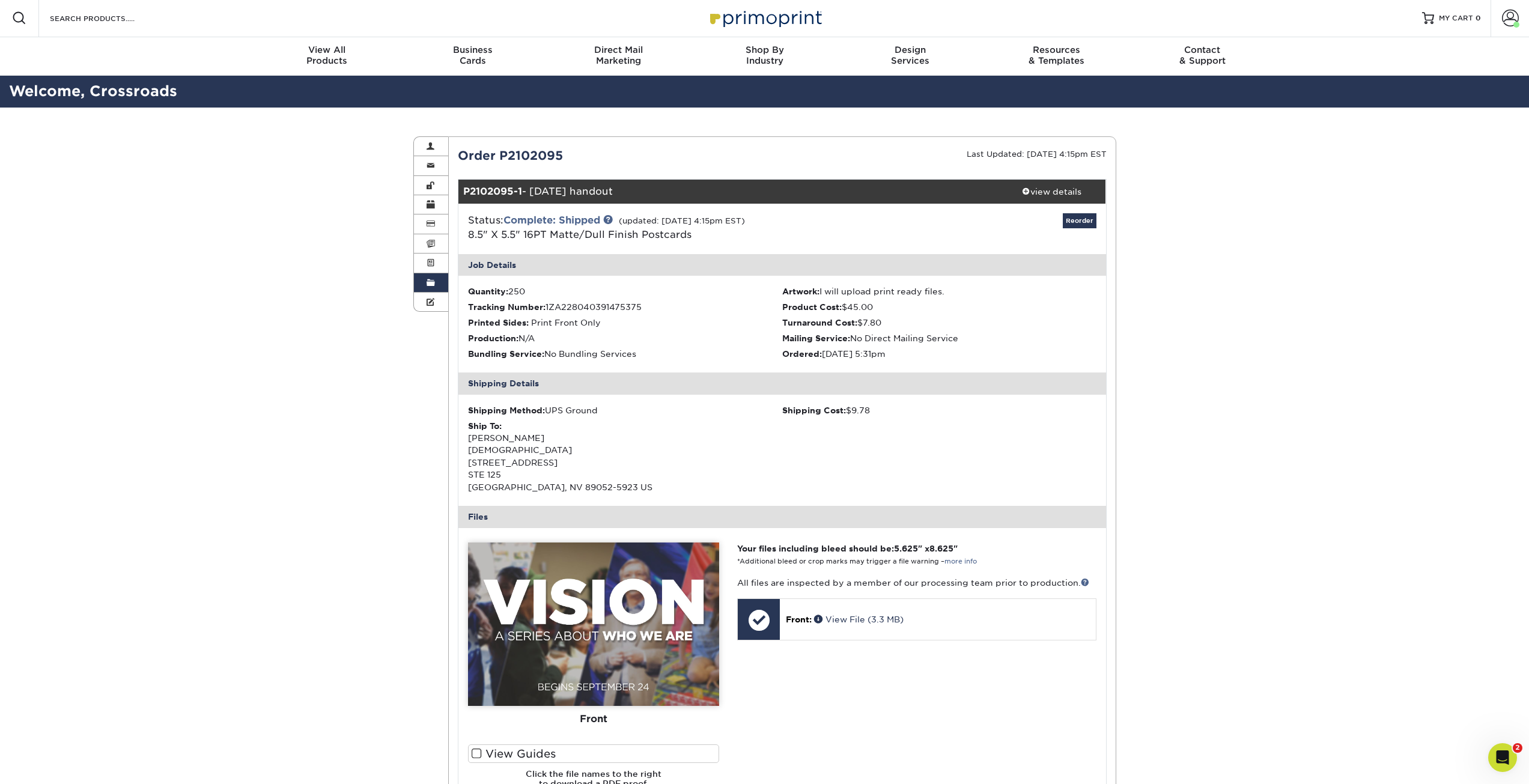
scroll to position [0, 0]
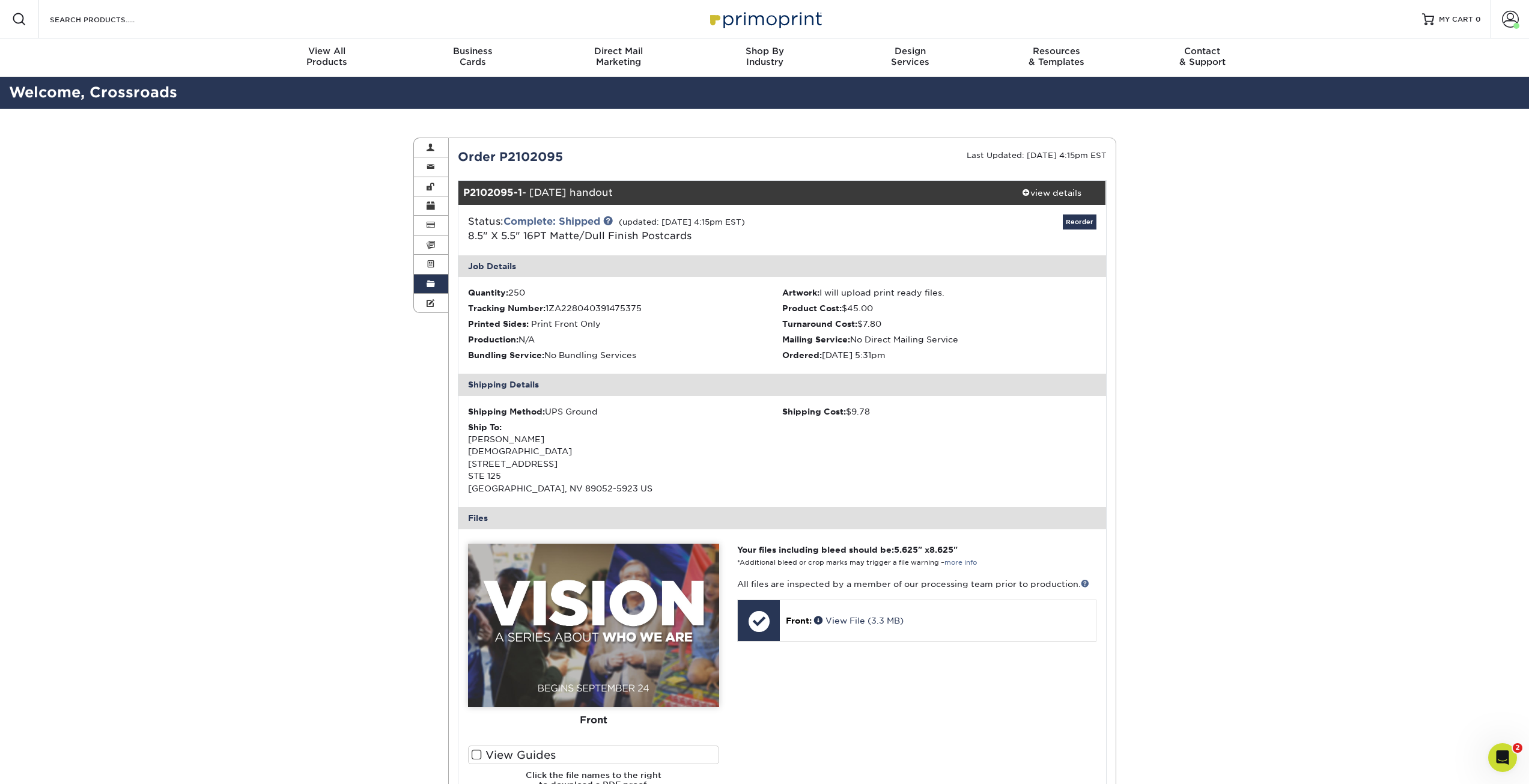
click at [437, 289] on link "Order History" at bounding box center [431, 284] width 35 height 19
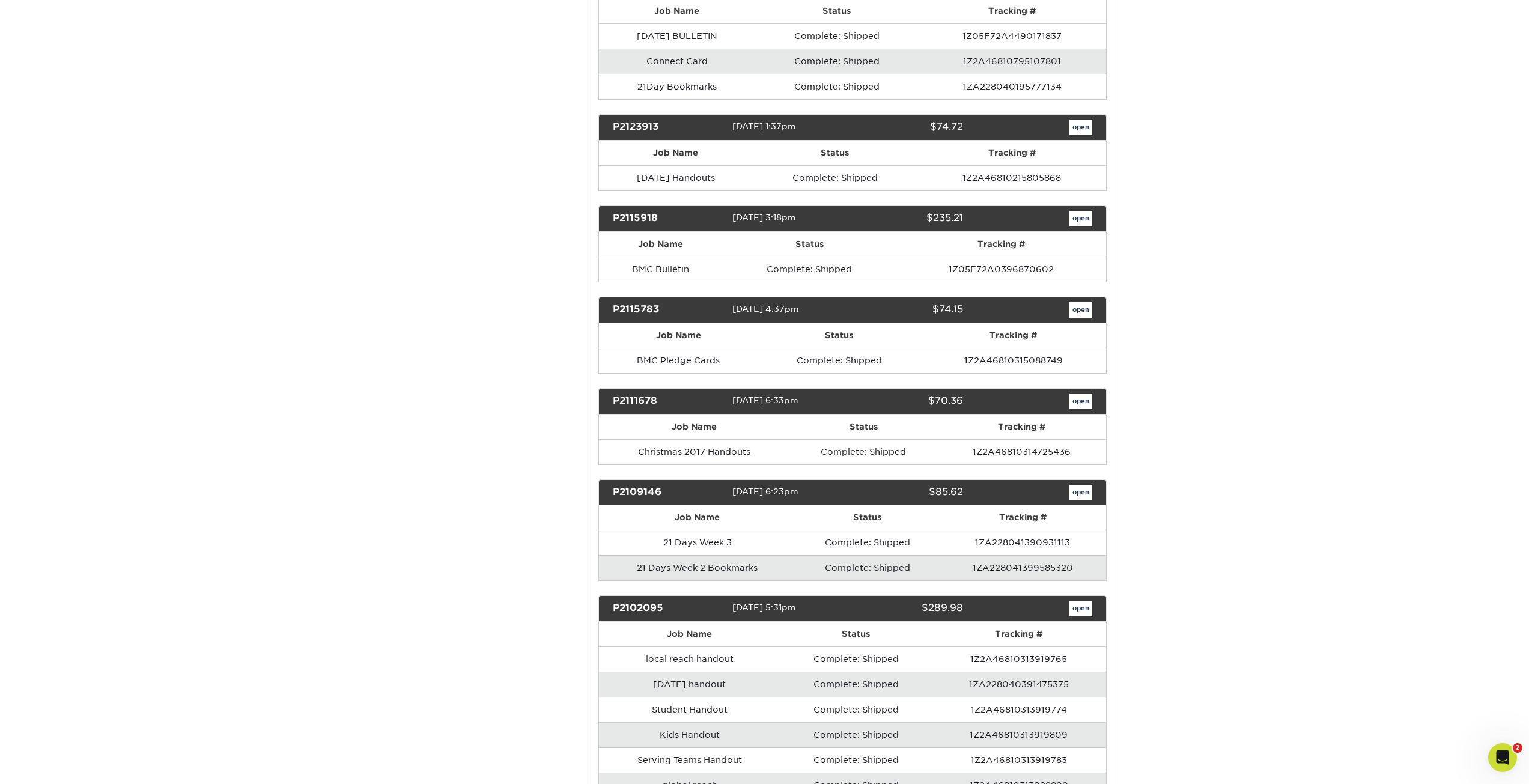
scroll to position [5253, 0]
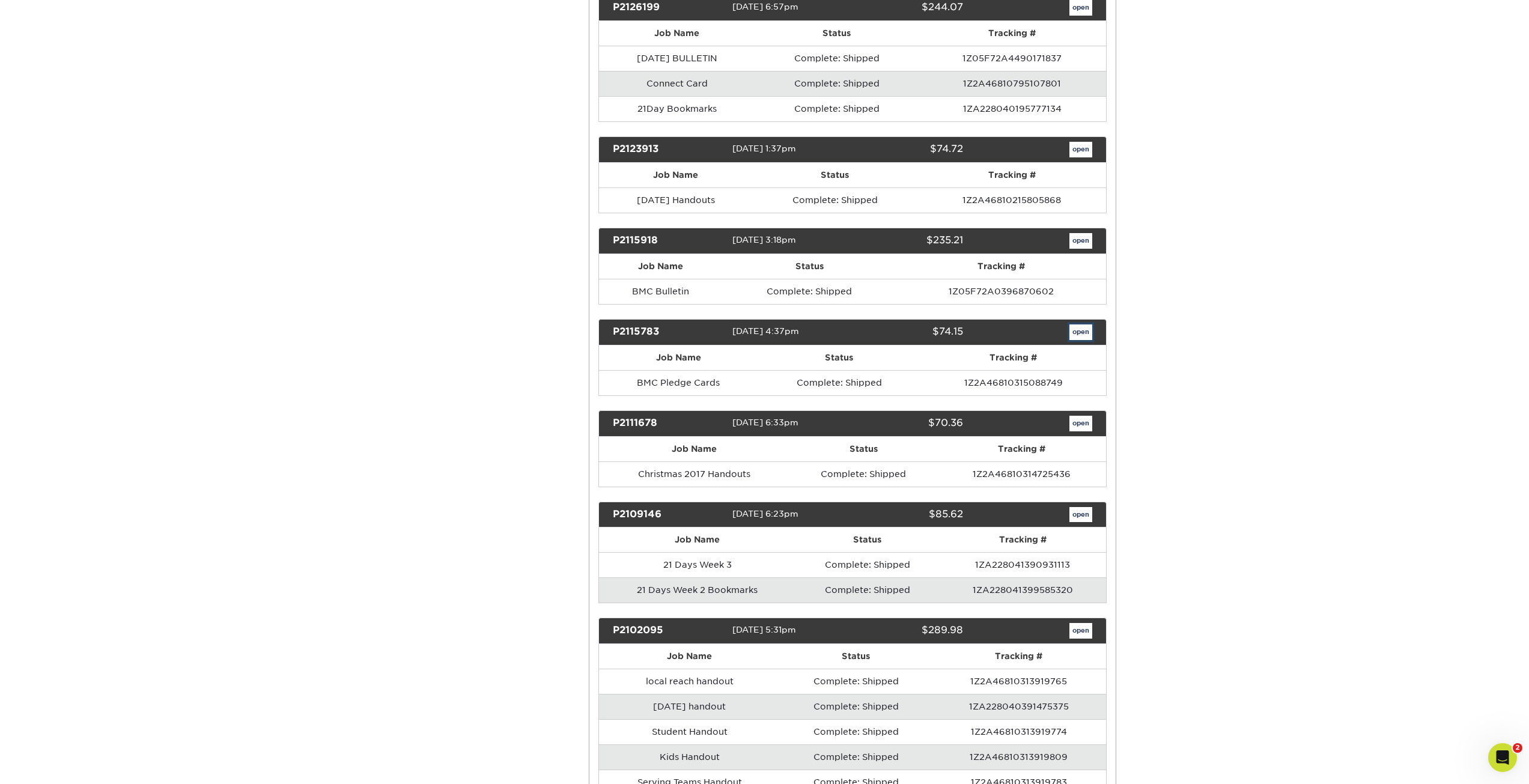
click at [1078, 338] on link "open" at bounding box center [1081, 333] width 23 height 16
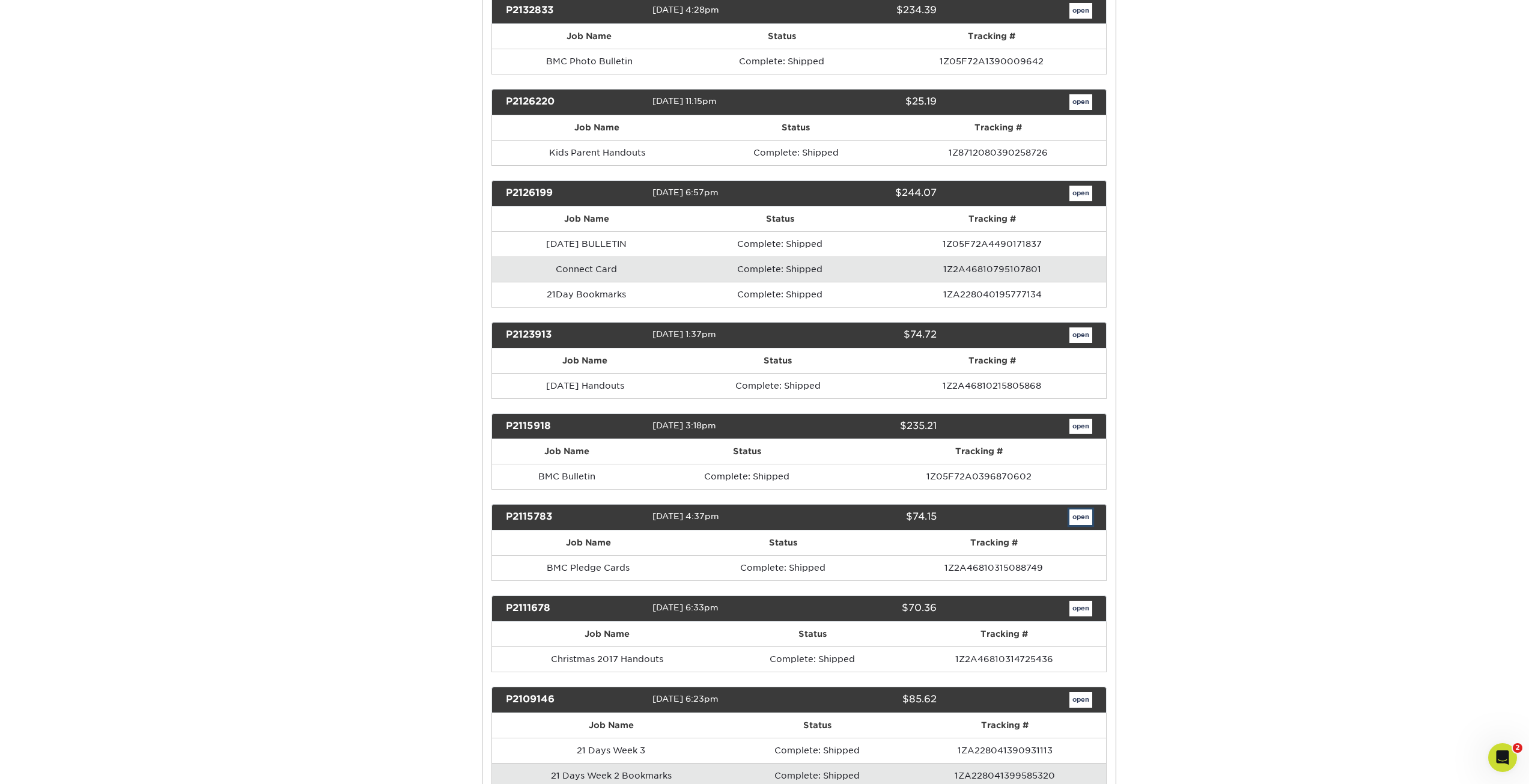
scroll to position [0, 0]
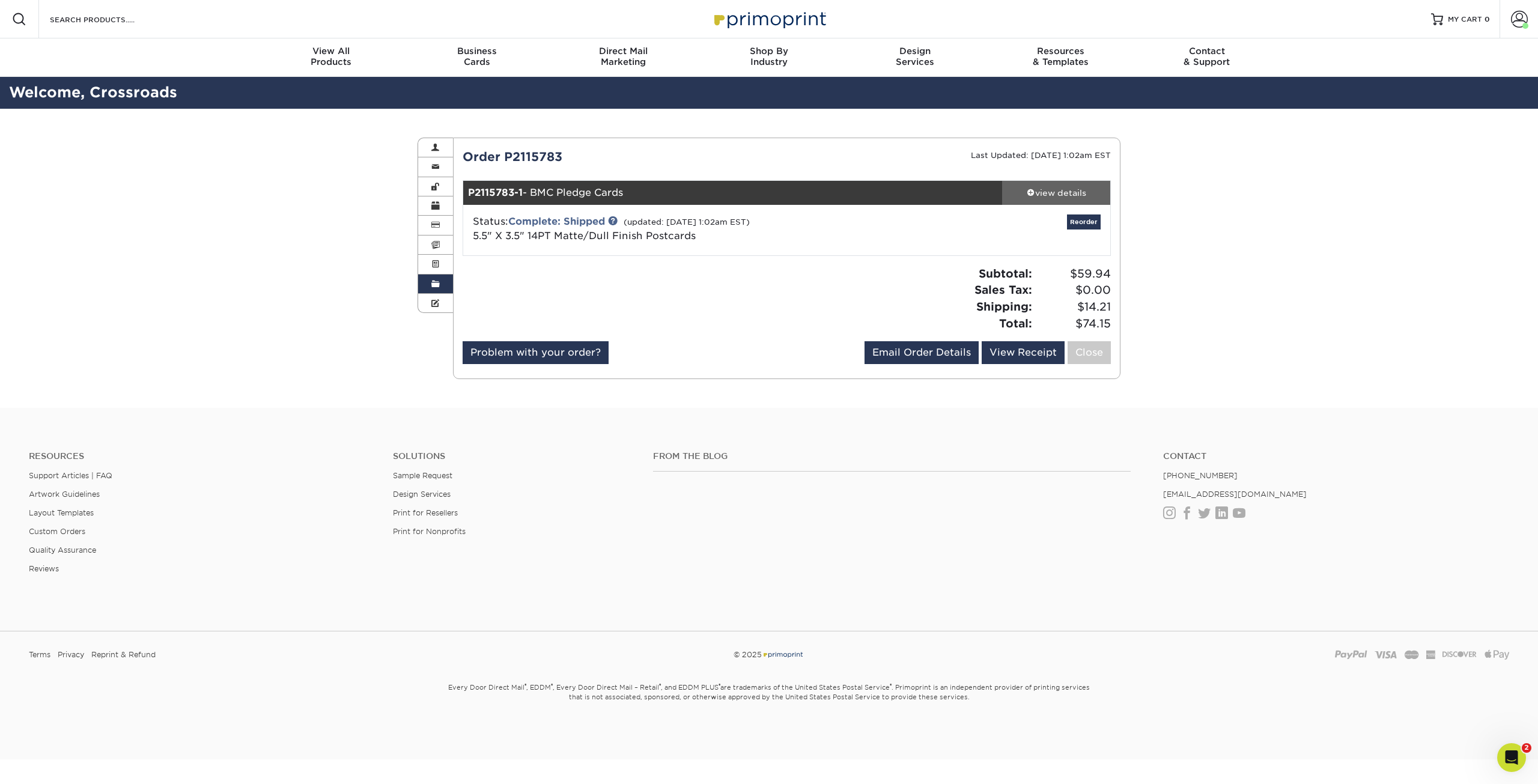
click at [1069, 190] on div "view details" at bounding box center [1056, 193] width 108 height 12
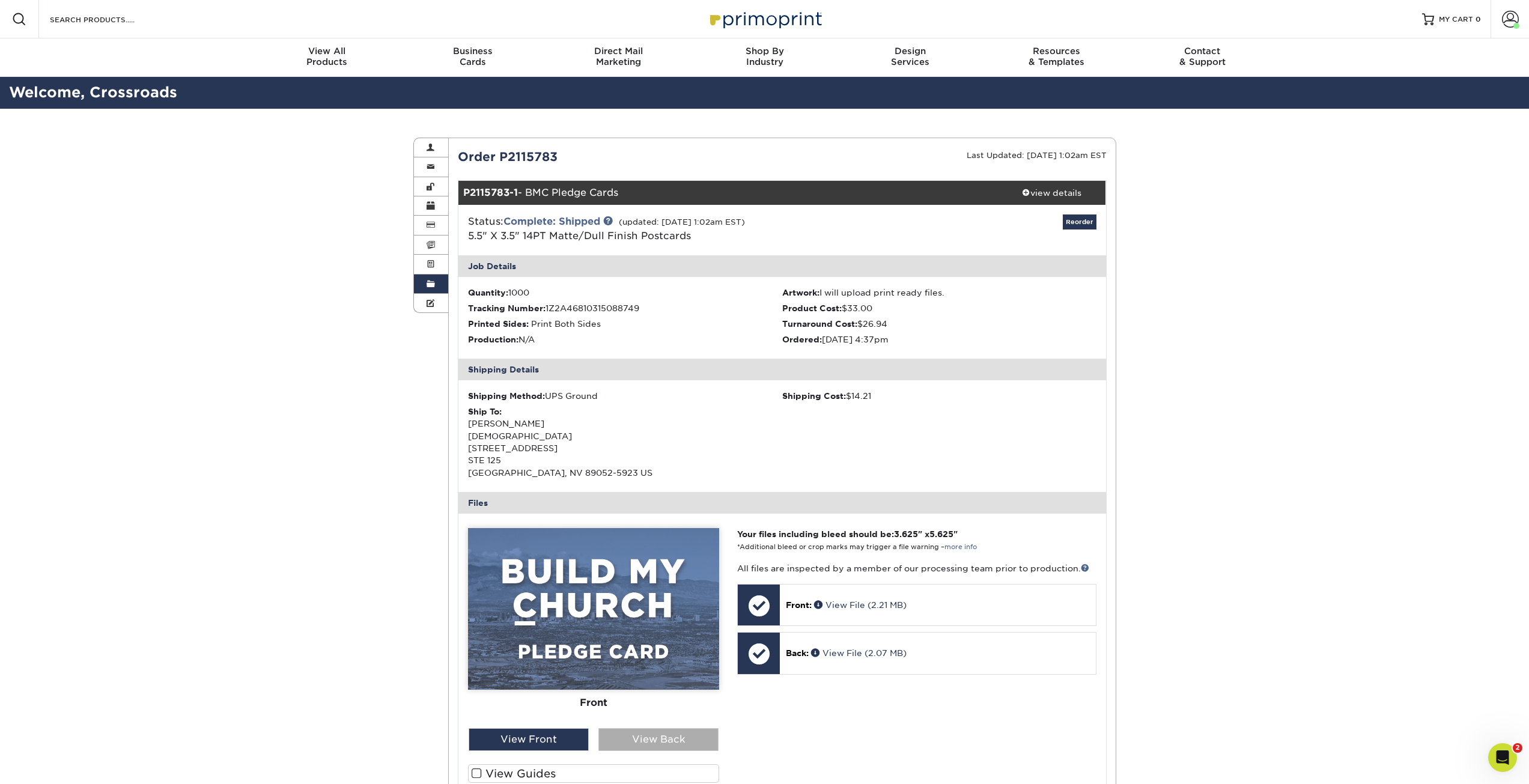
click at [689, 738] on div "View Back" at bounding box center [658, 739] width 120 height 23
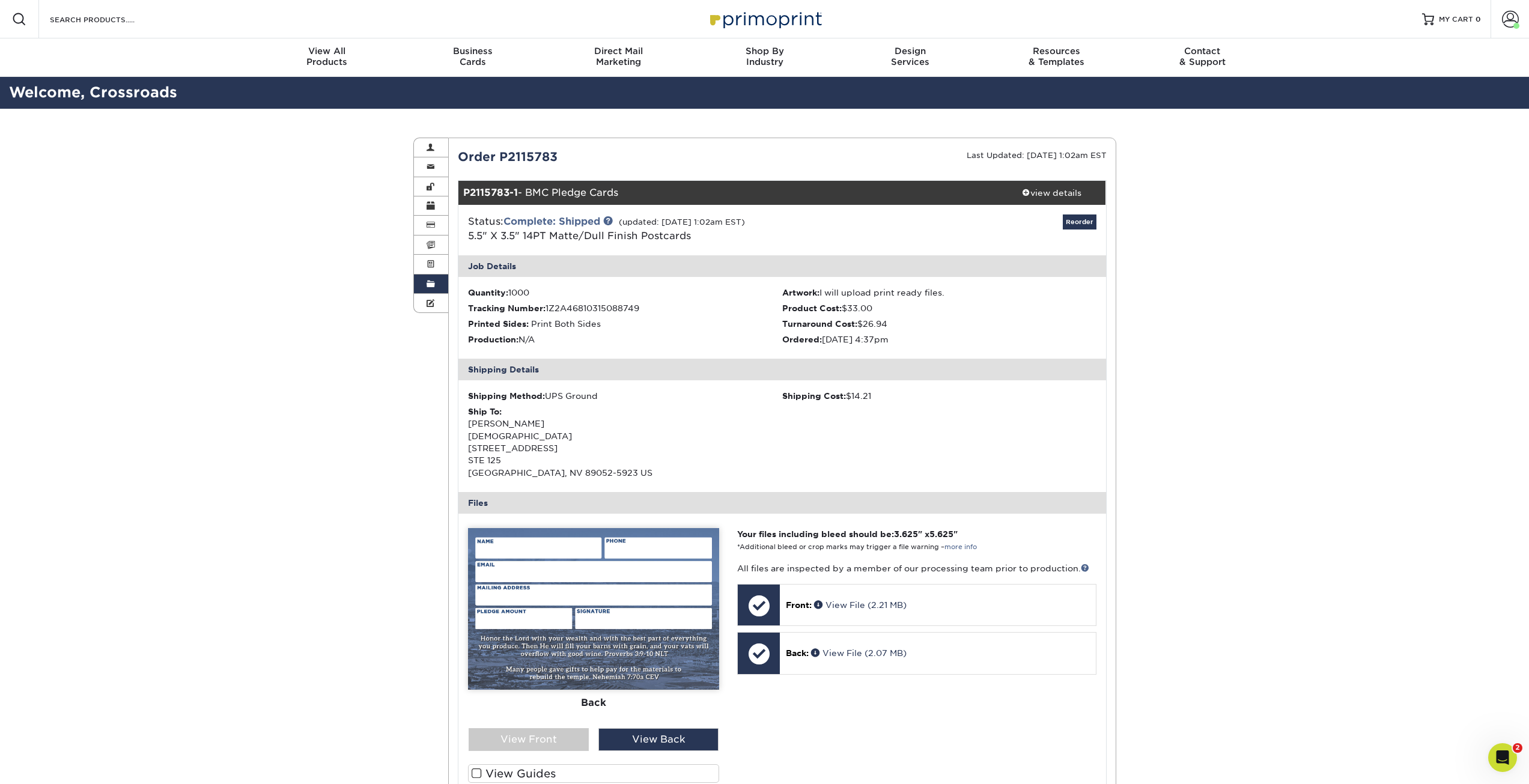
click at [429, 283] on span at bounding box center [431, 284] width 9 height 10
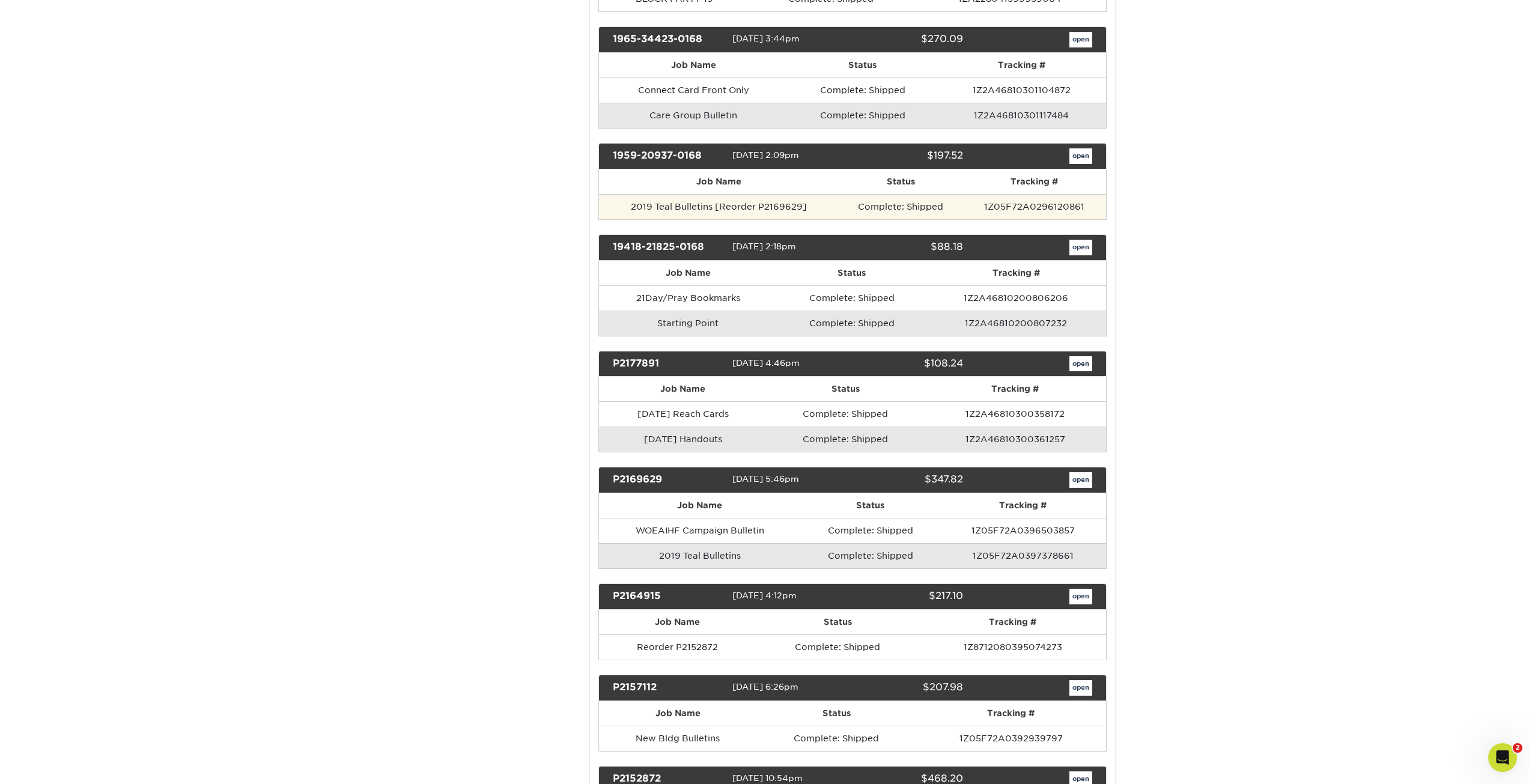
scroll to position [4024, 0]
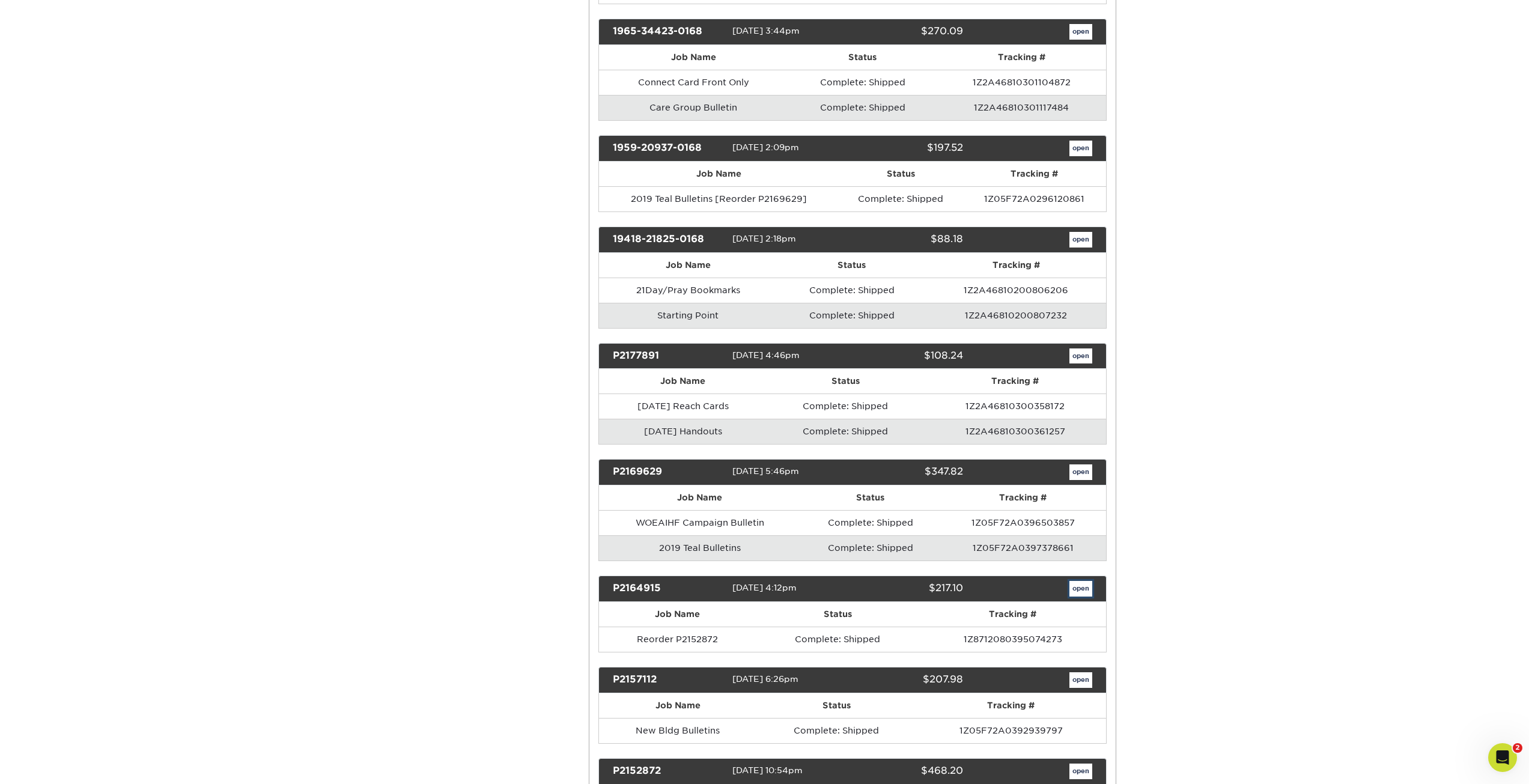
click at [1081, 589] on link "open" at bounding box center [1081, 589] width 23 height 16
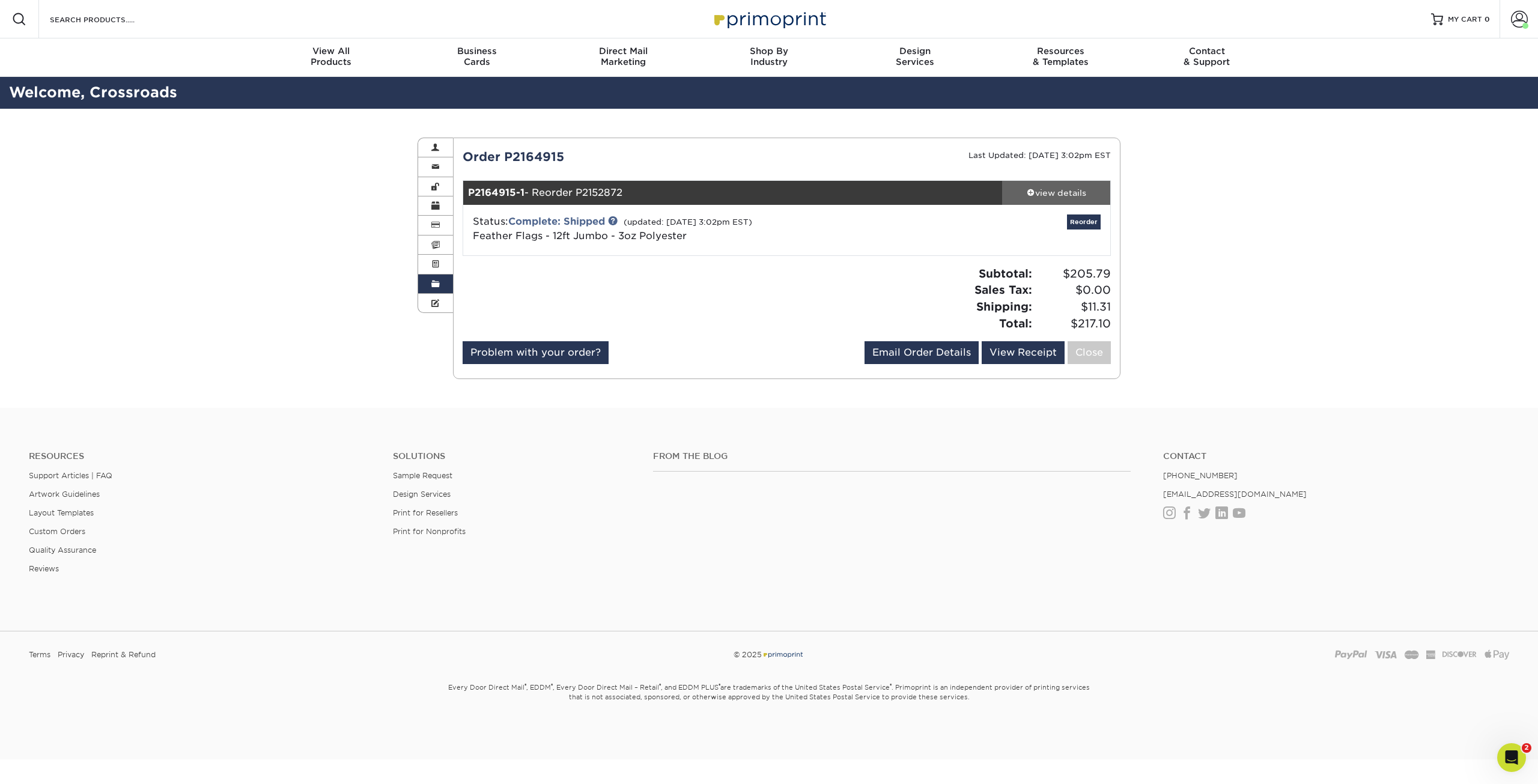
click at [1073, 183] on link "view details" at bounding box center [1056, 193] width 108 height 24
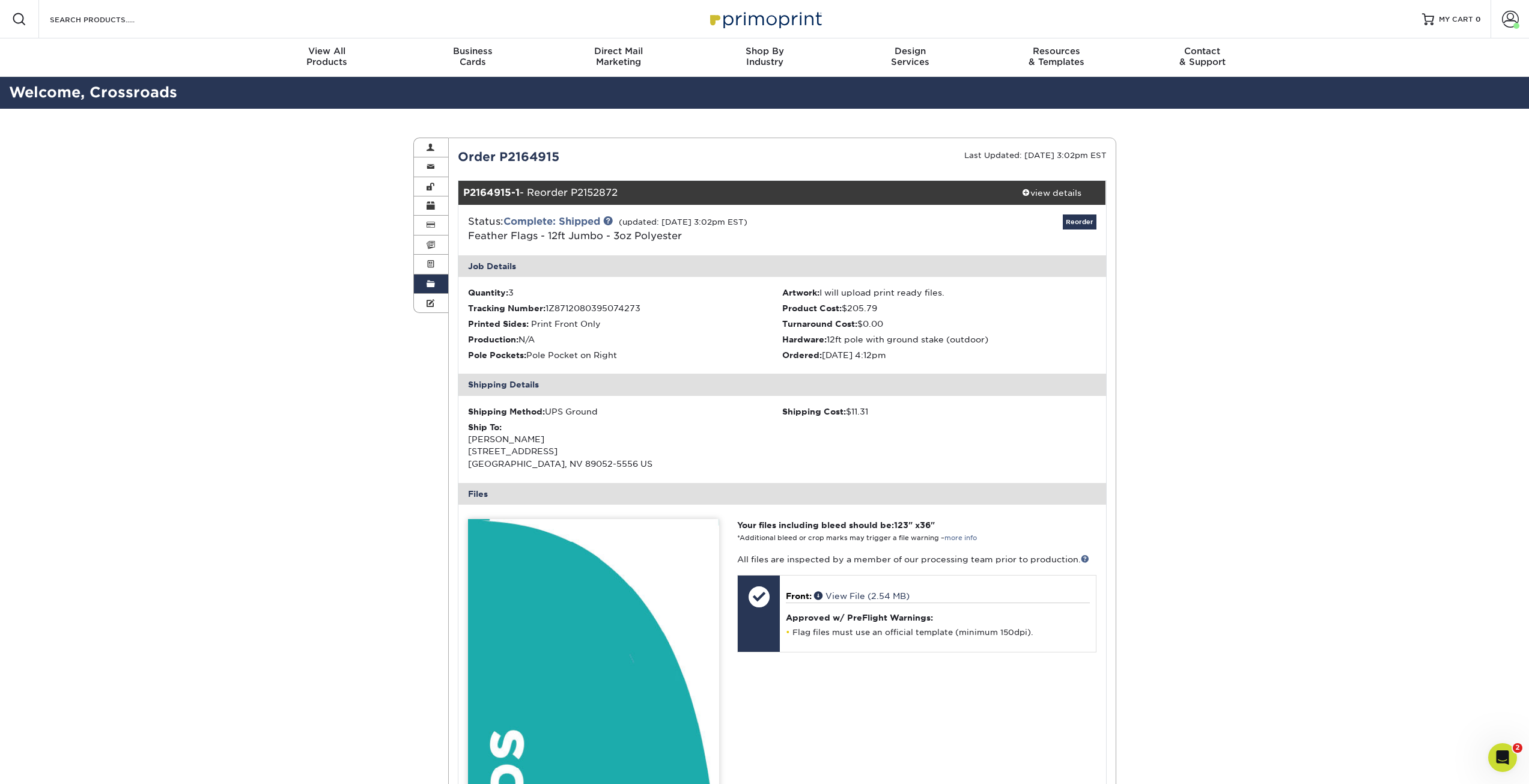
click at [423, 289] on link "Order History" at bounding box center [431, 284] width 35 height 19
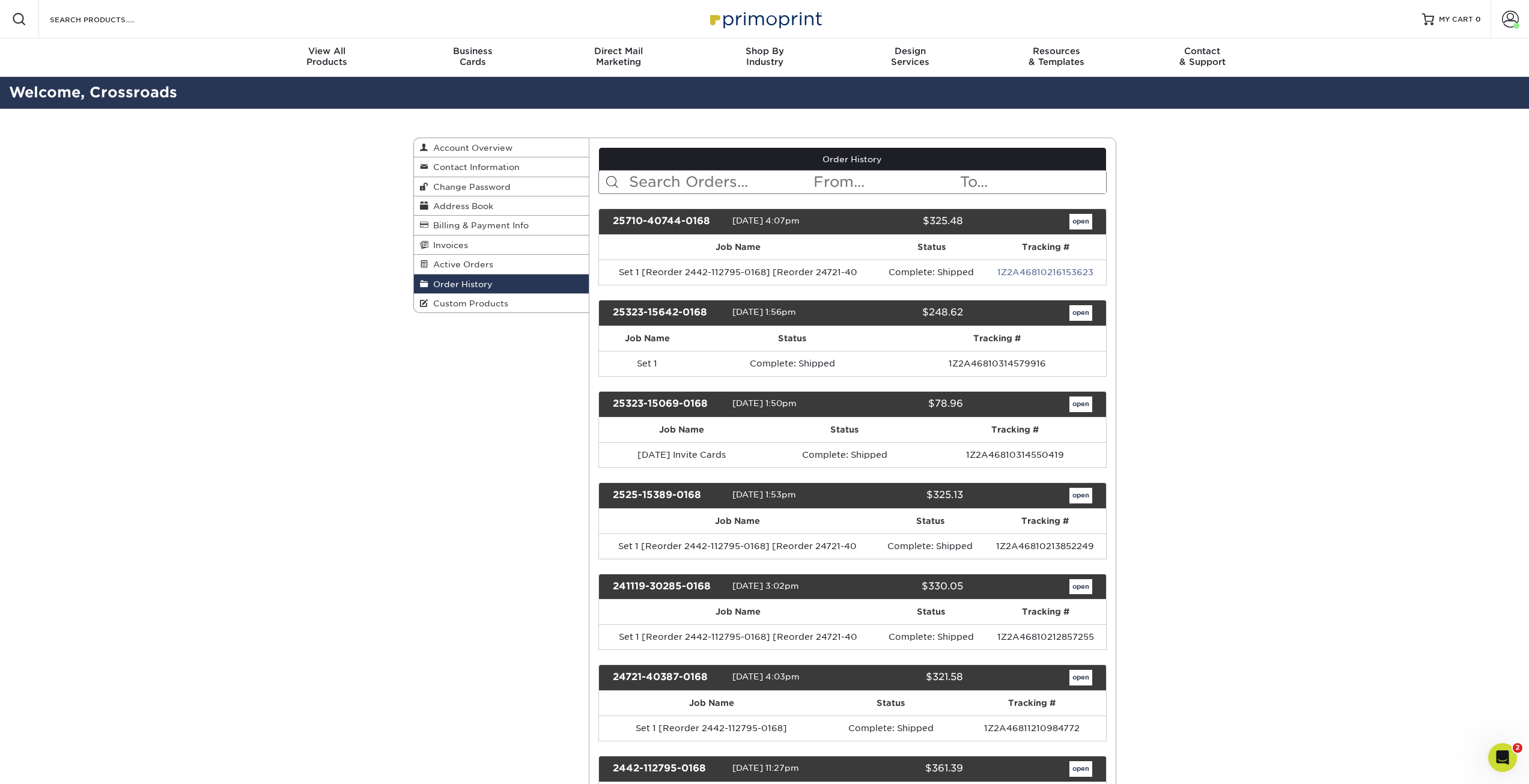
click at [850, 187] on input "text" at bounding box center [885, 182] width 147 height 23
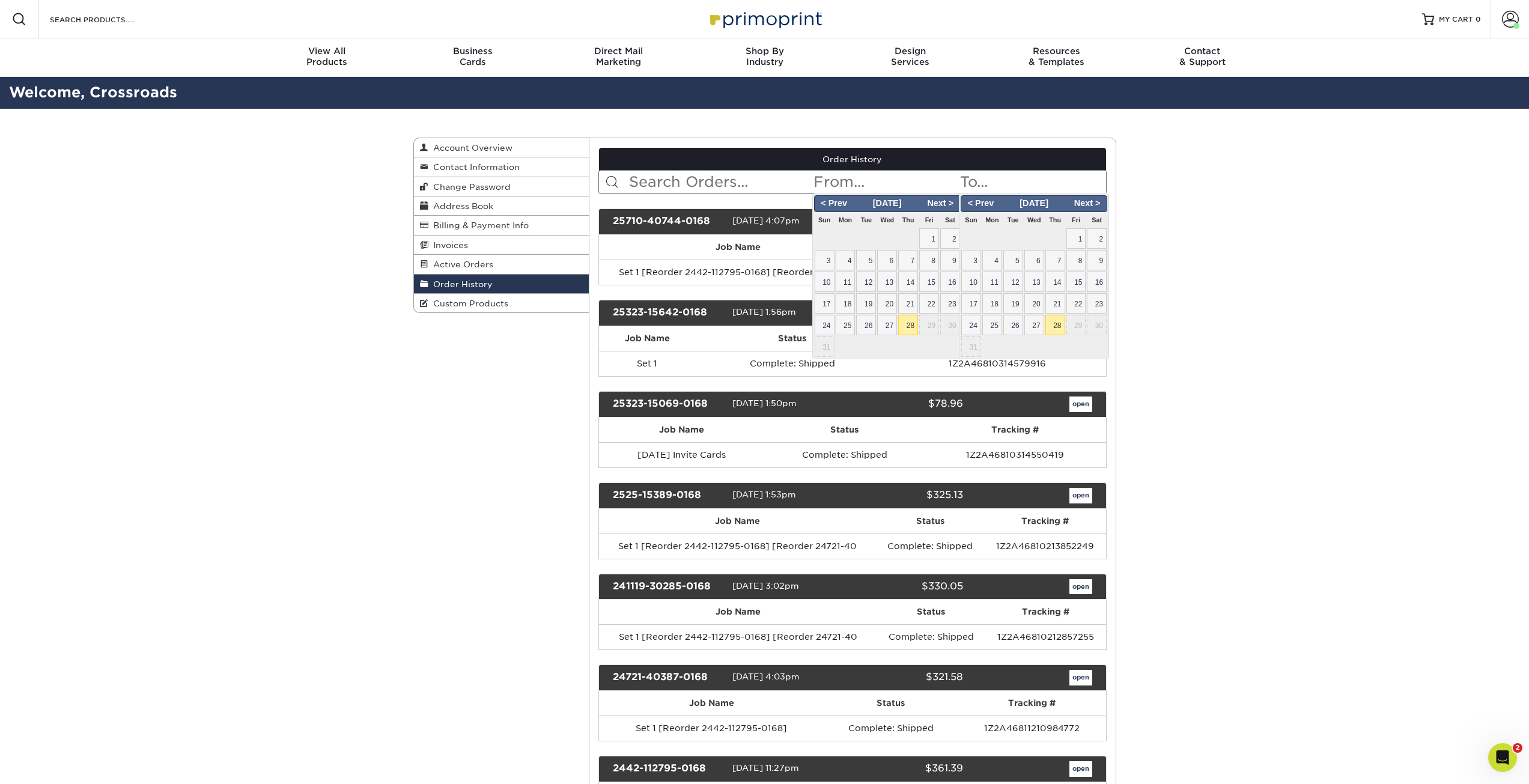
click at [1000, 180] on input "text" at bounding box center [1032, 182] width 147 height 23
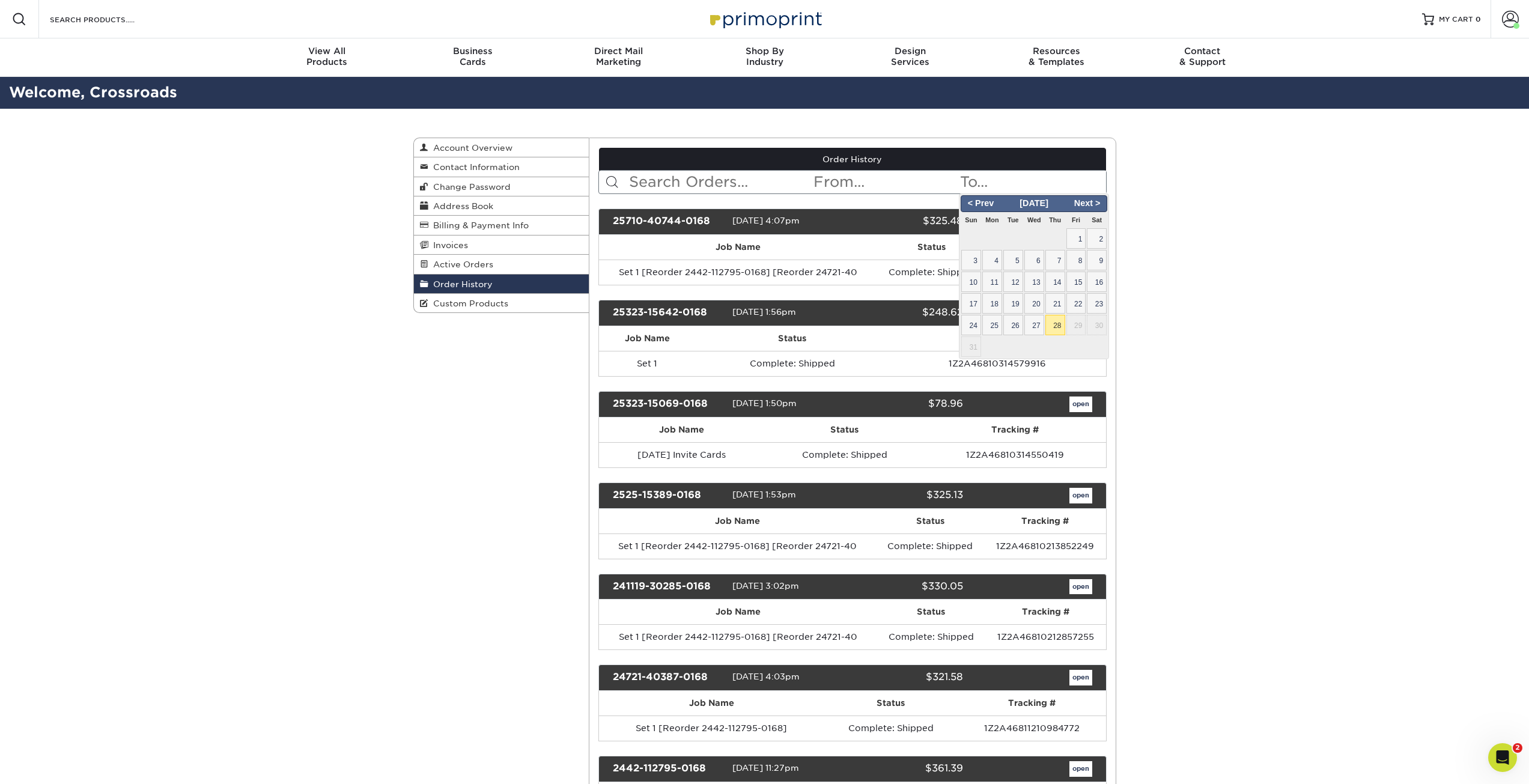
click at [694, 186] on input "text" at bounding box center [720, 182] width 185 height 23
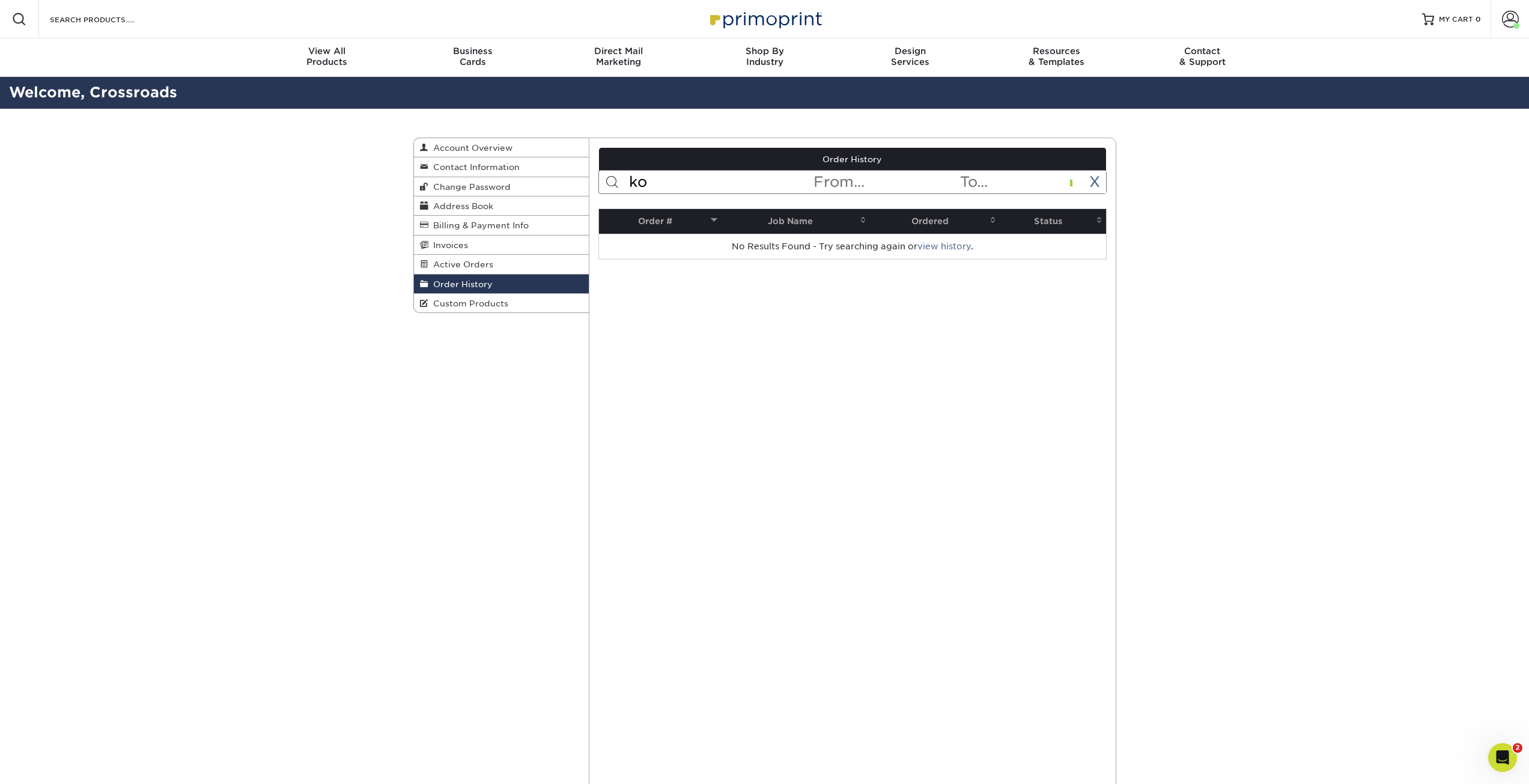
type input "k"
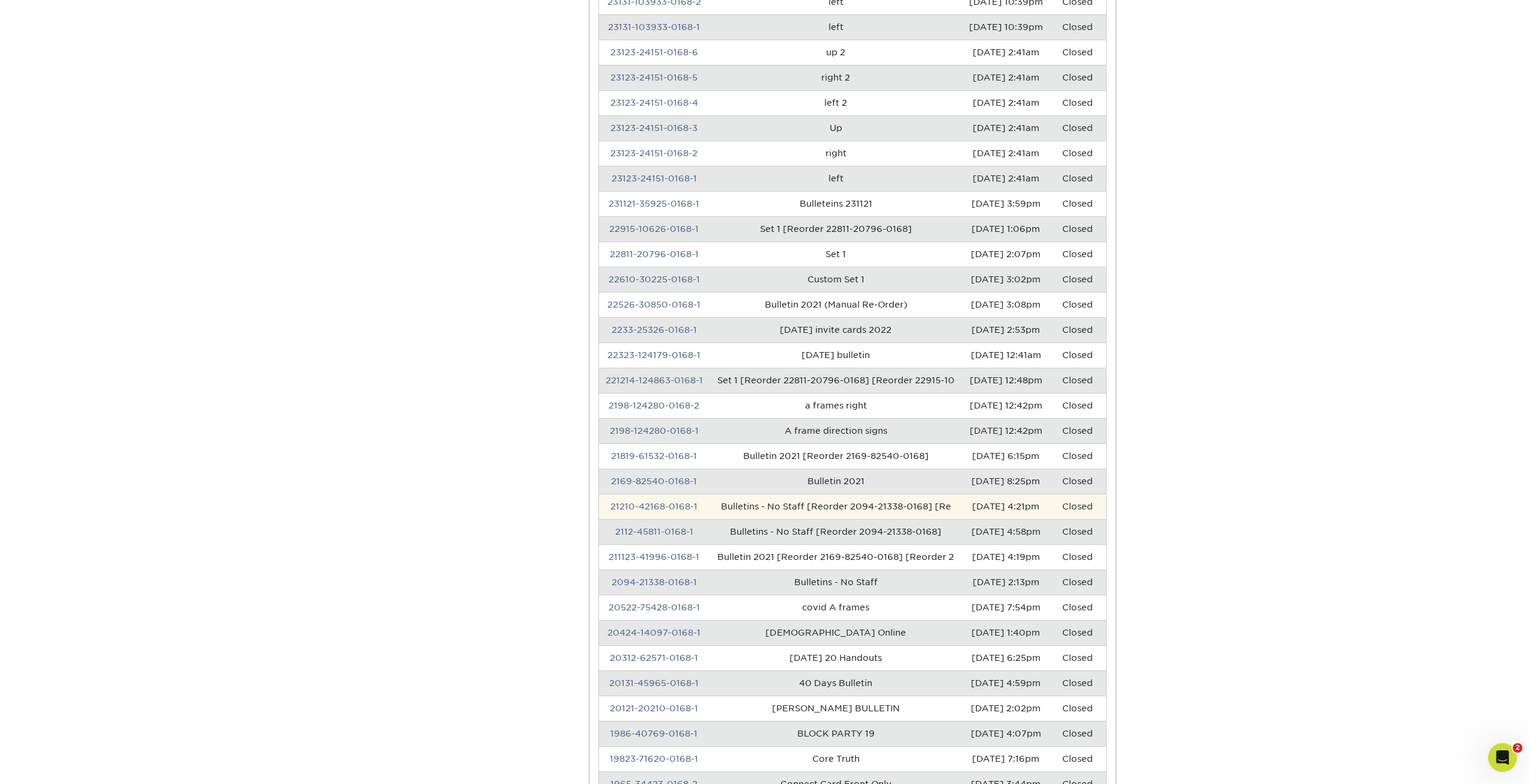
scroll to position [1862, 0]
click at [1499, 760] on icon "Open Intercom Messenger" at bounding box center [1501, 756] width 20 height 20
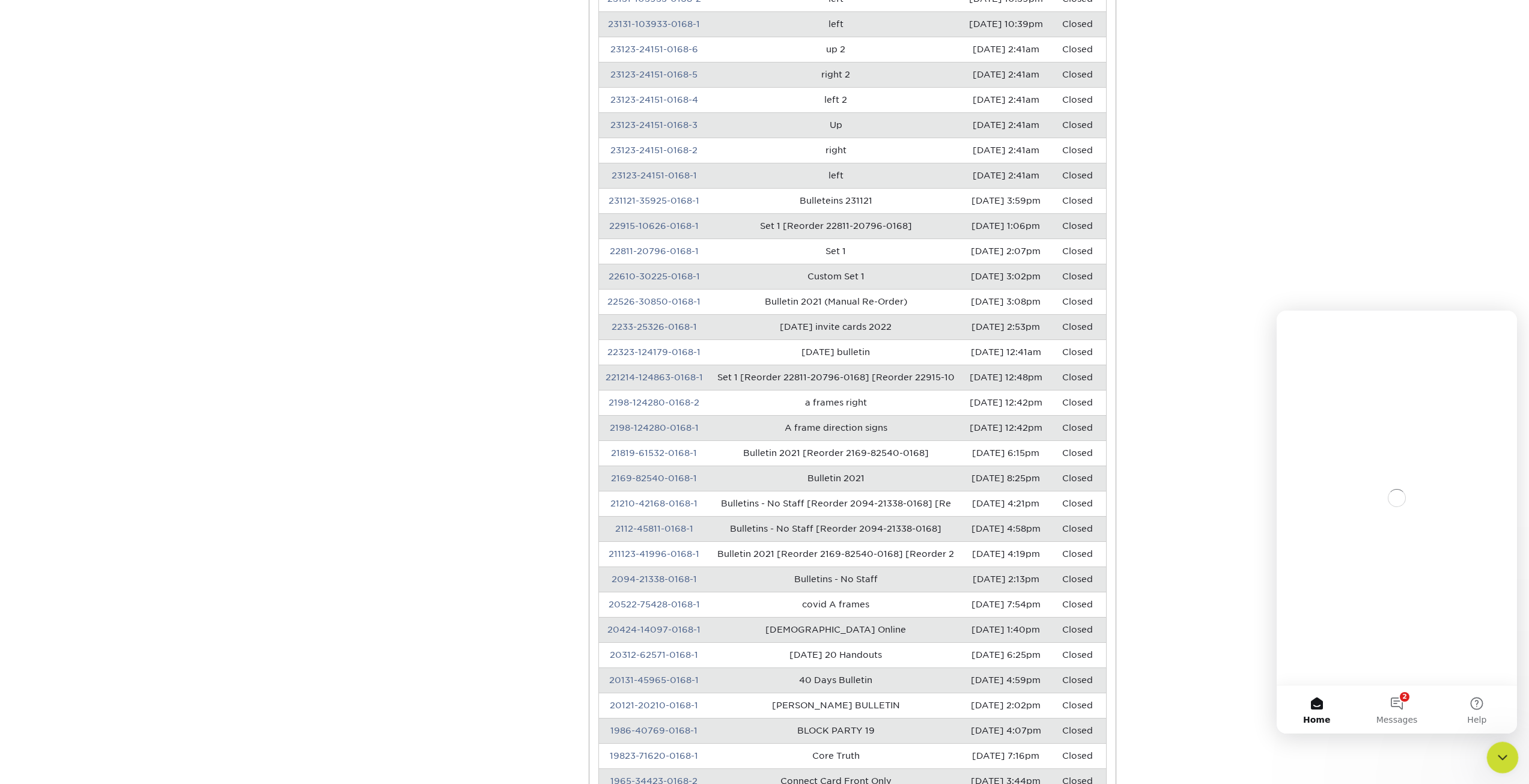
scroll to position [0, 0]
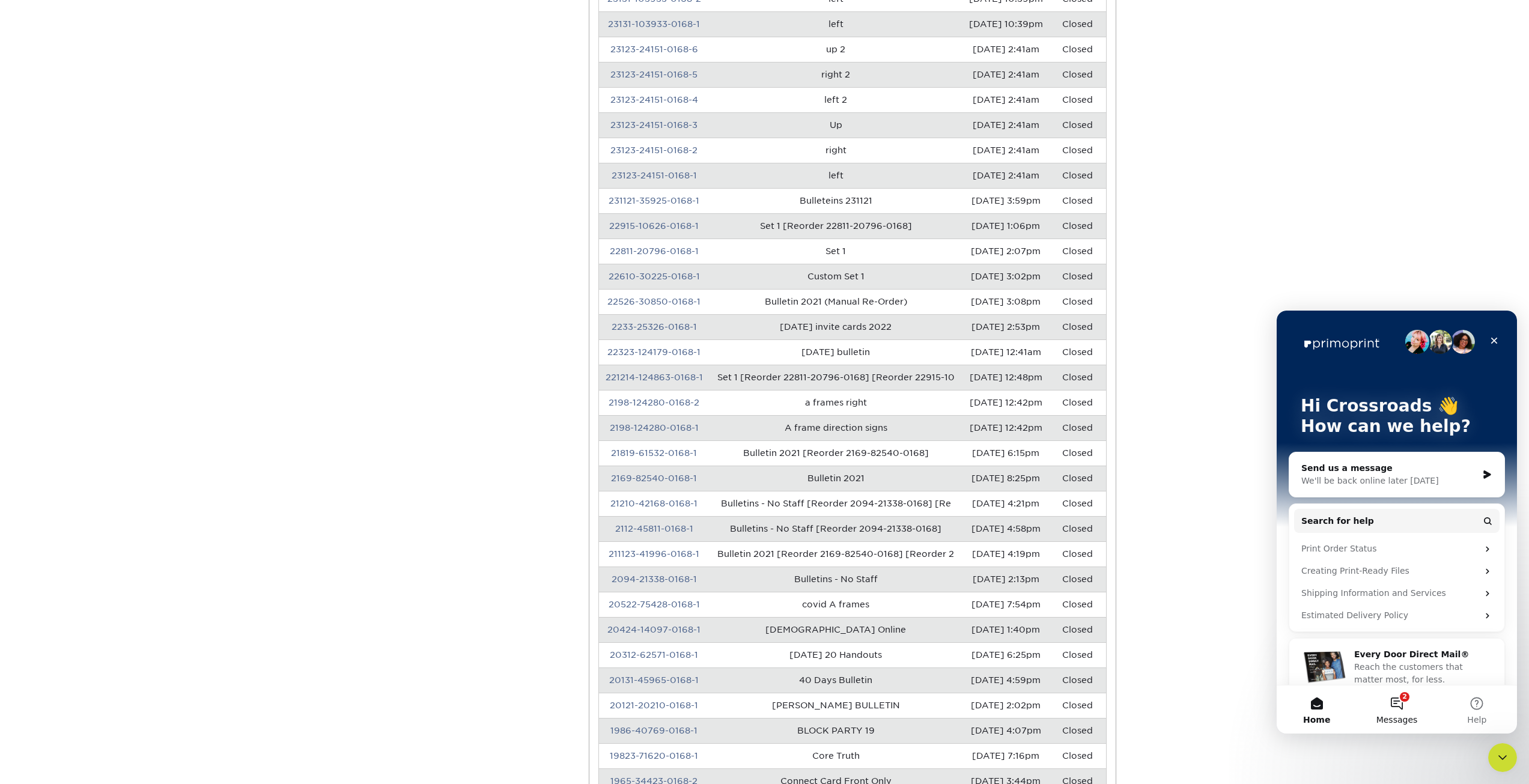
click at [1404, 704] on button "2 Messages" at bounding box center [1397, 709] width 80 height 48
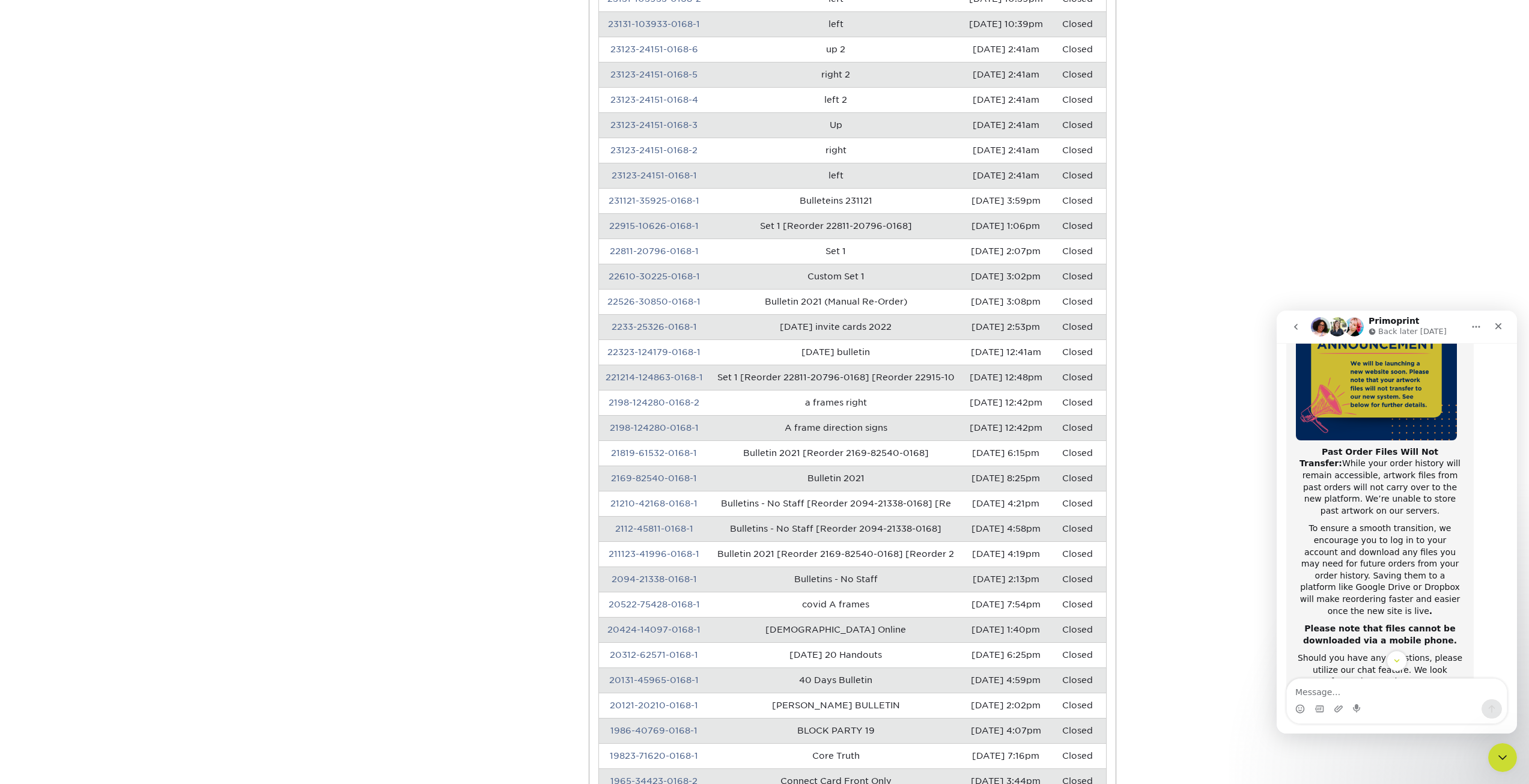
scroll to position [191, 0]
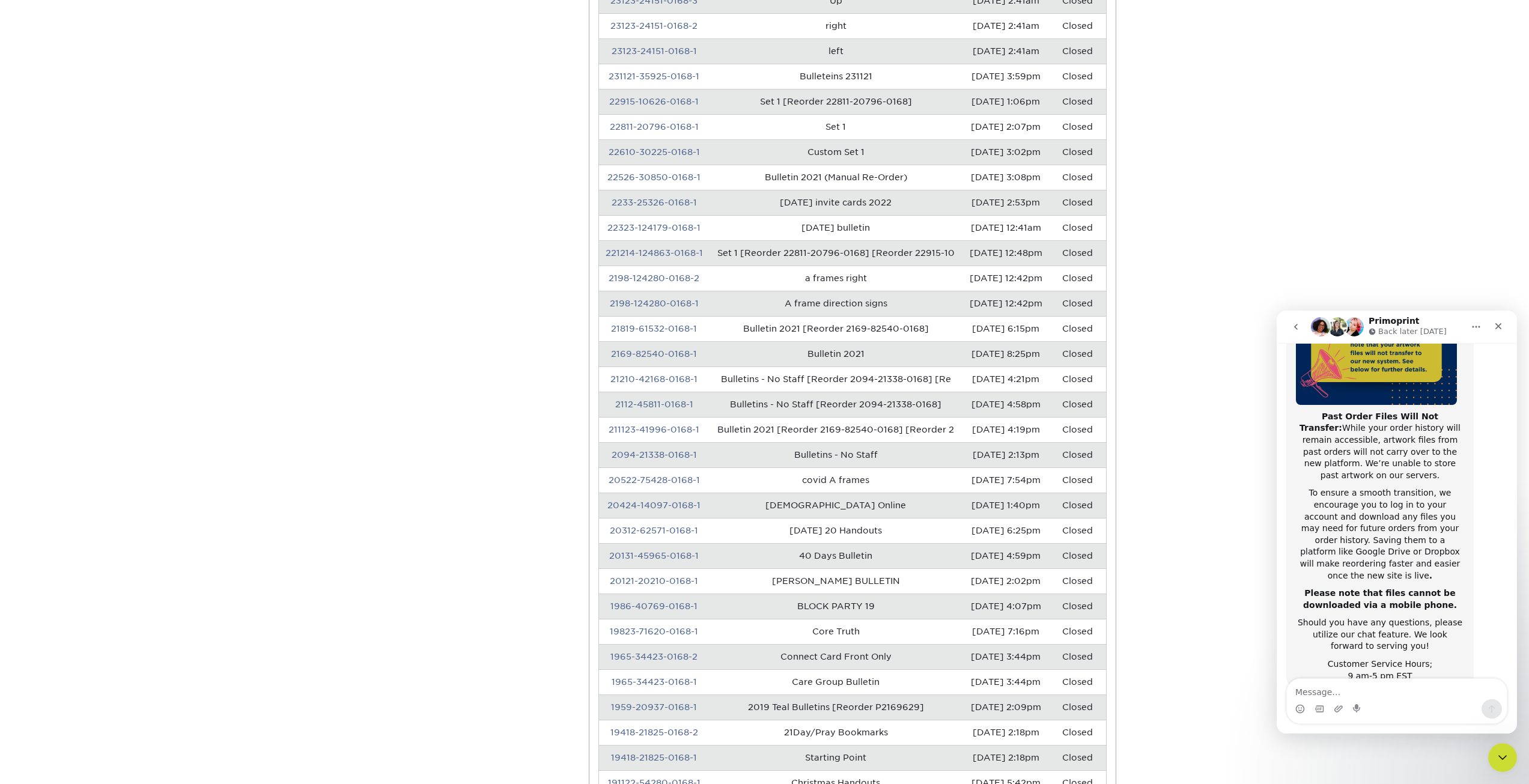
scroll to position [1982, 0]
click at [688, 161] on link "22610-30225-0168-1" at bounding box center [654, 156] width 91 height 10
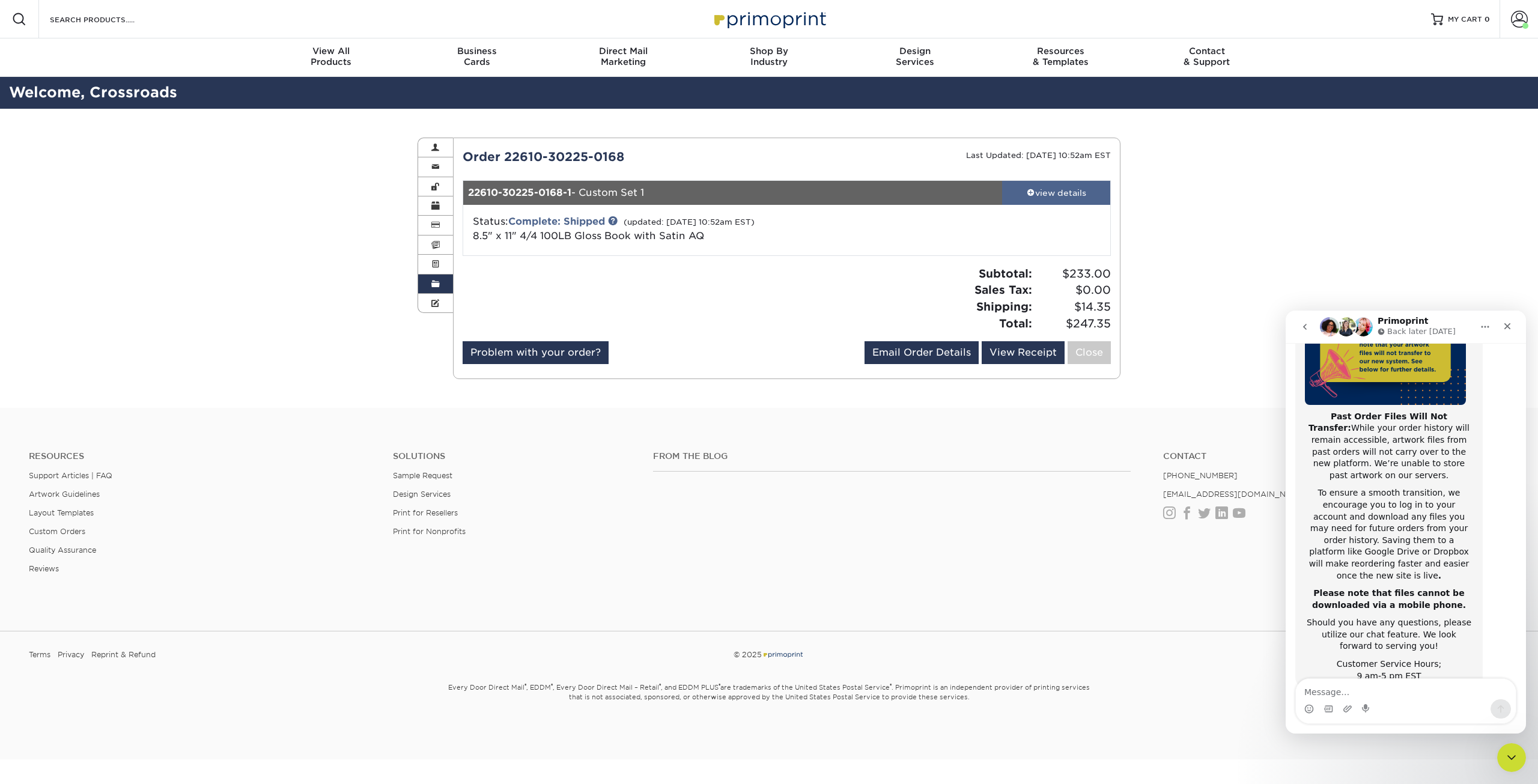
click at [1058, 187] on div "view details" at bounding box center [1056, 193] width 108 height 12
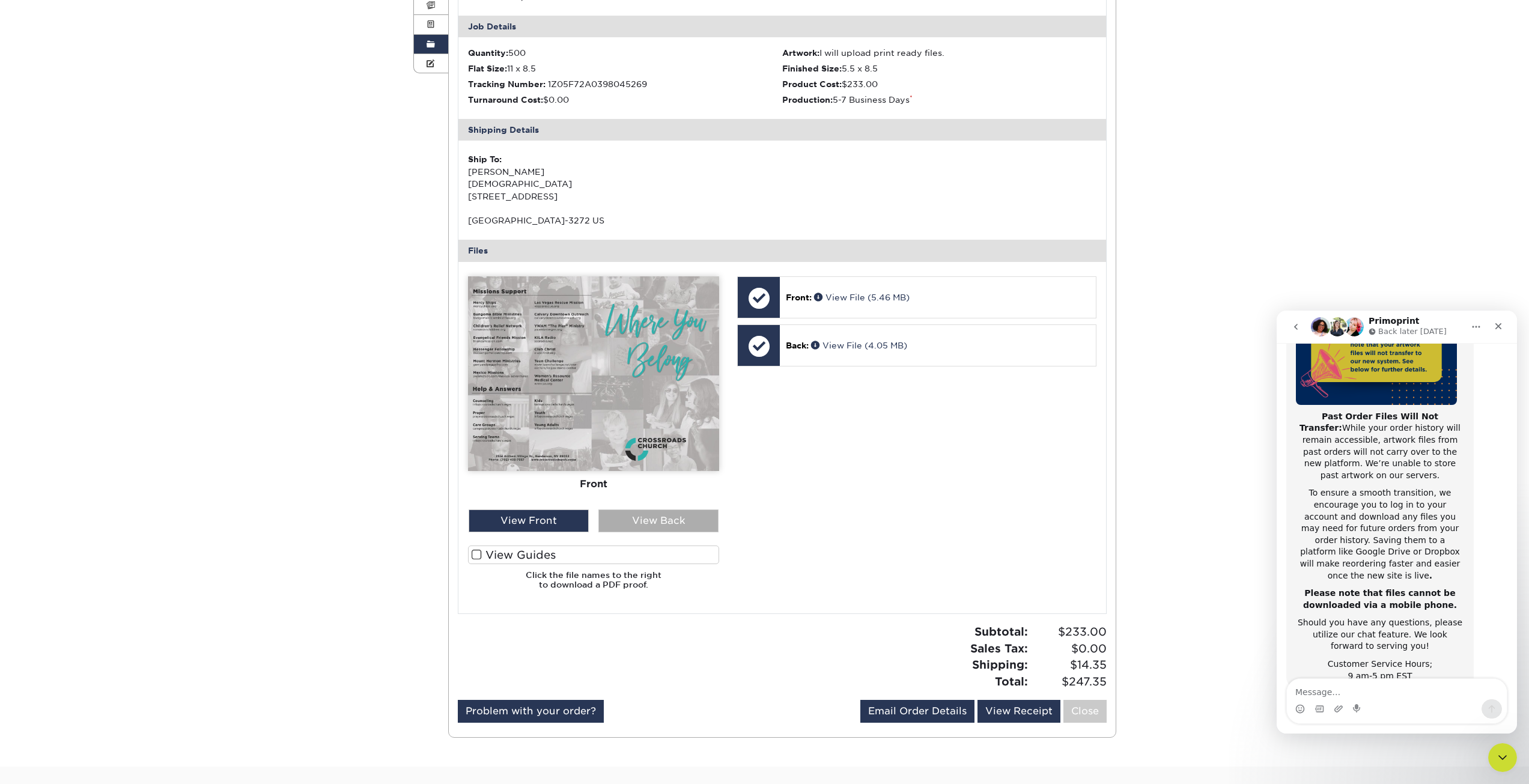
scroll to position [241, 0]
click at [675, 524] on div "View Back" at bounding box center [658, 520] width 120 height 23
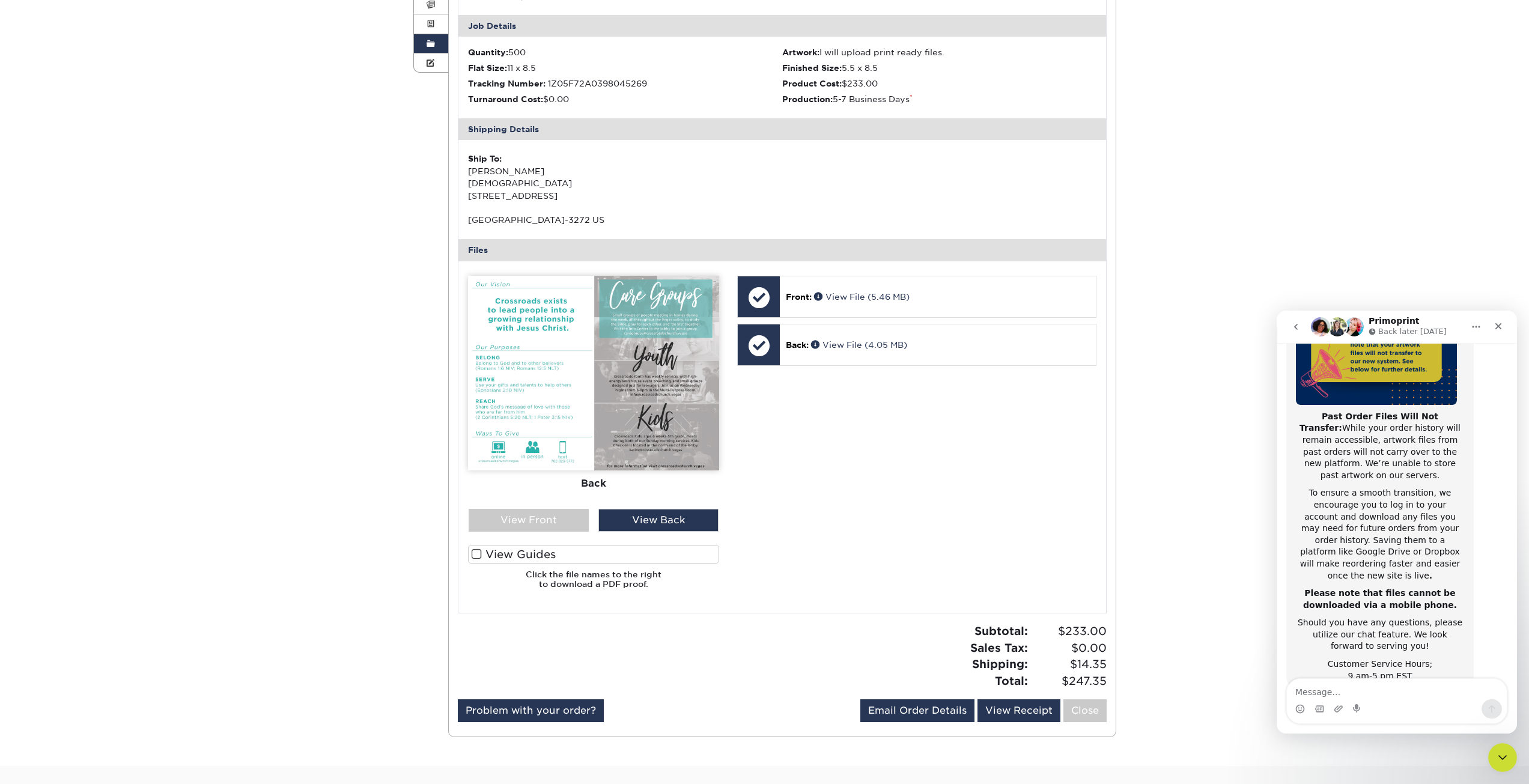
click at [694, 377] on img at bounding box center [594, 373] width 251 height 195
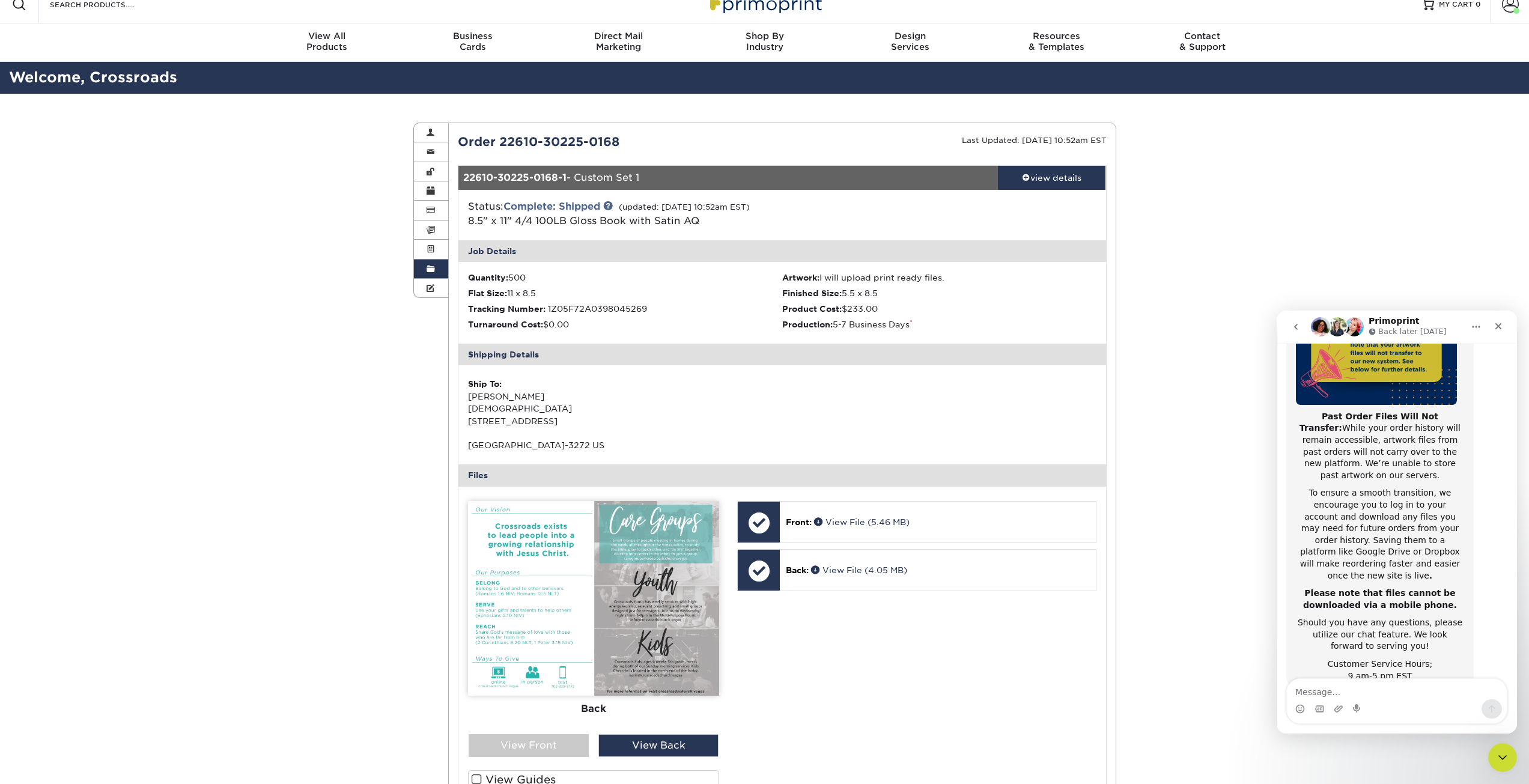
scroll to position [0, 0]
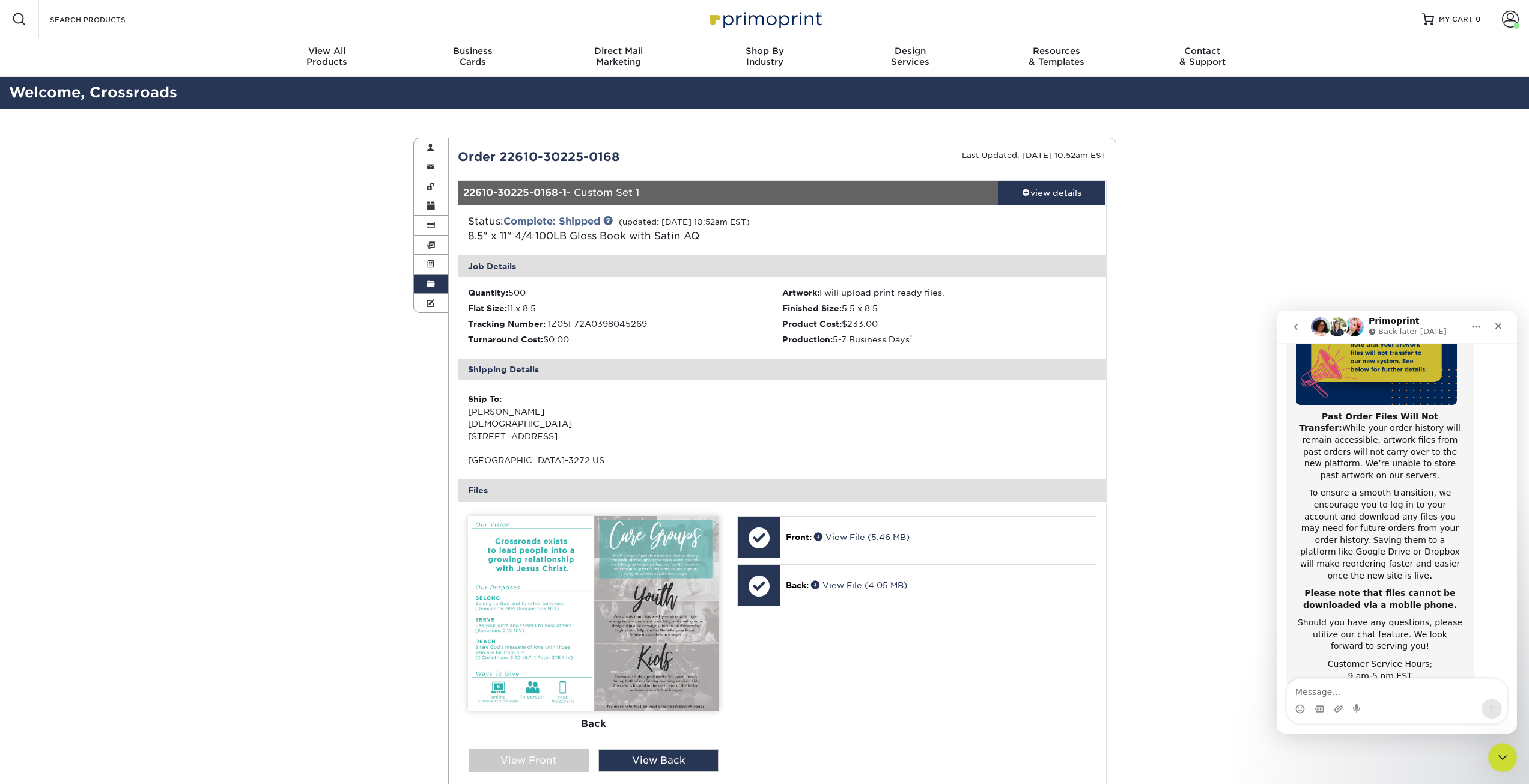
click at [425, 285] on link "Order History" at bounding box center [431, 284] width 35 height 19
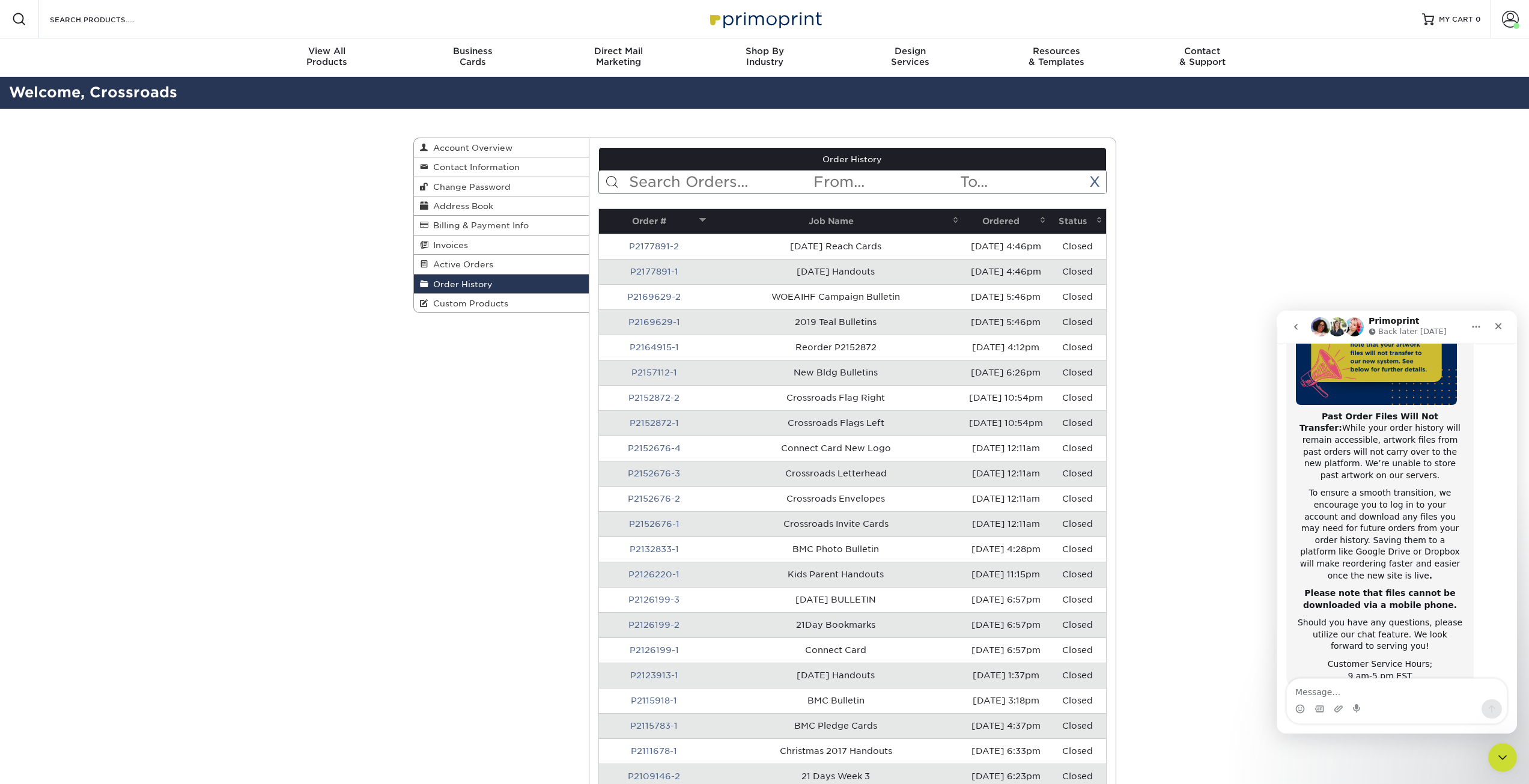
drag, startPoint x: 692, startPoint y: 187, endPoint x: 683, endPoint y: 192, distance: 10.3
click at [692, 187] on input "text" at bounding box center [720, 182] width 185 height 23
click at [494, 276] on link "Order History" at bounding box center [502, 284] width 176 height 19
click at [490, 289] on link "Order History" at bounding box center [502, 284] width 176 height 19
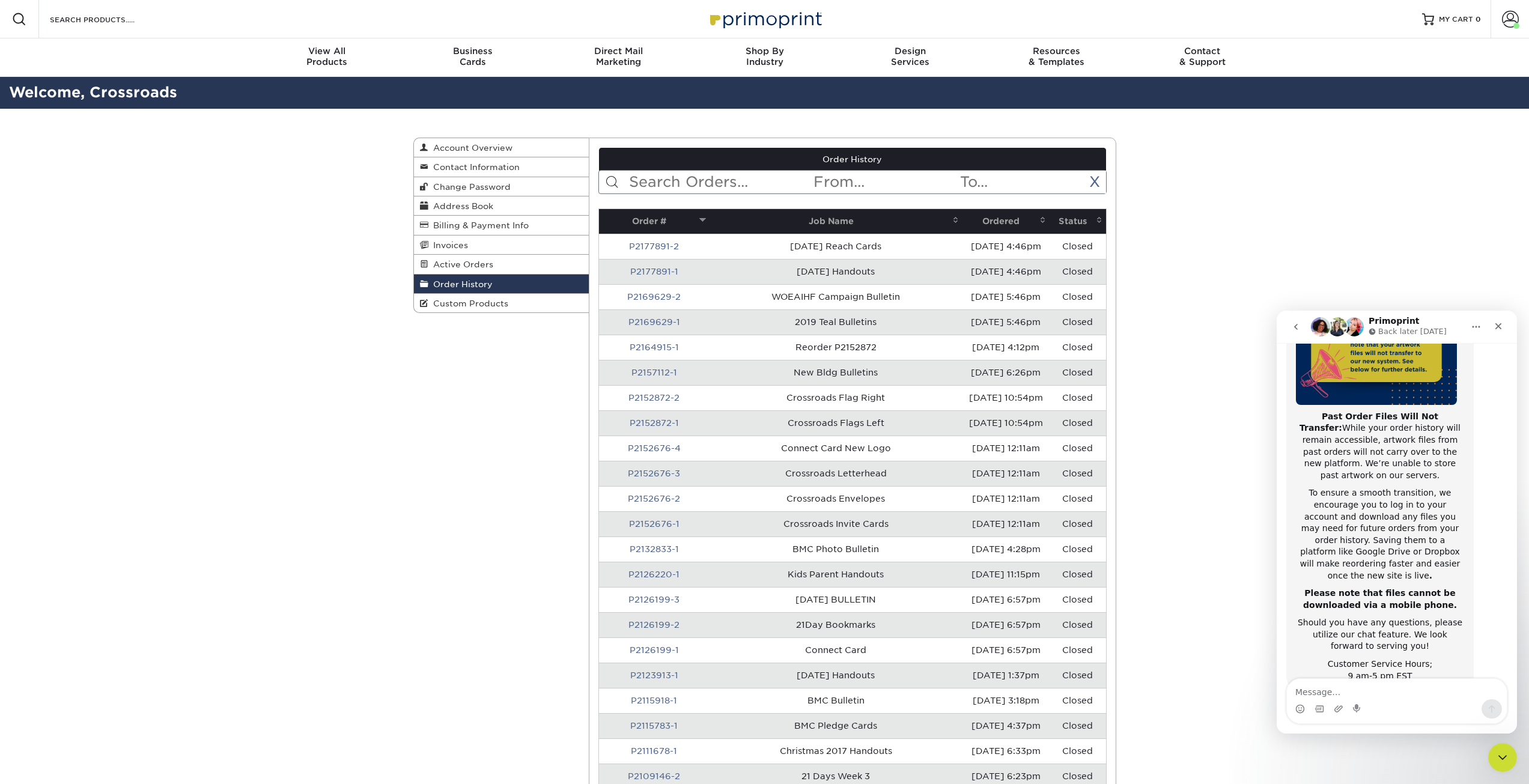
click at [490, 289] on link "Order History" at bounding box center [502, 284] width 176 height 19
click at [66, 99] on h2 "Welcome, Crossroads" at bounding box center [764, 93] width 1529 height 22
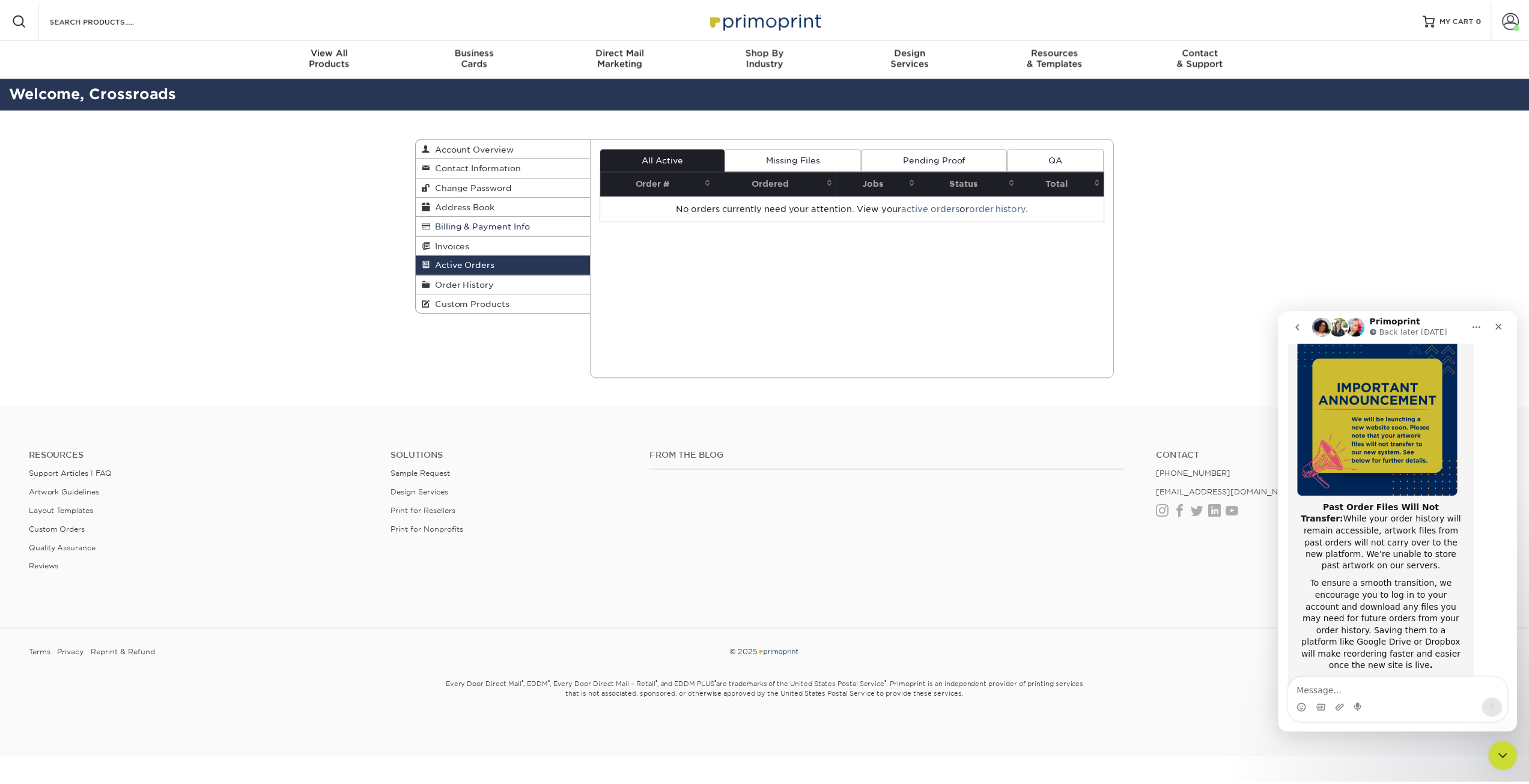
scroll to position [191, 0]
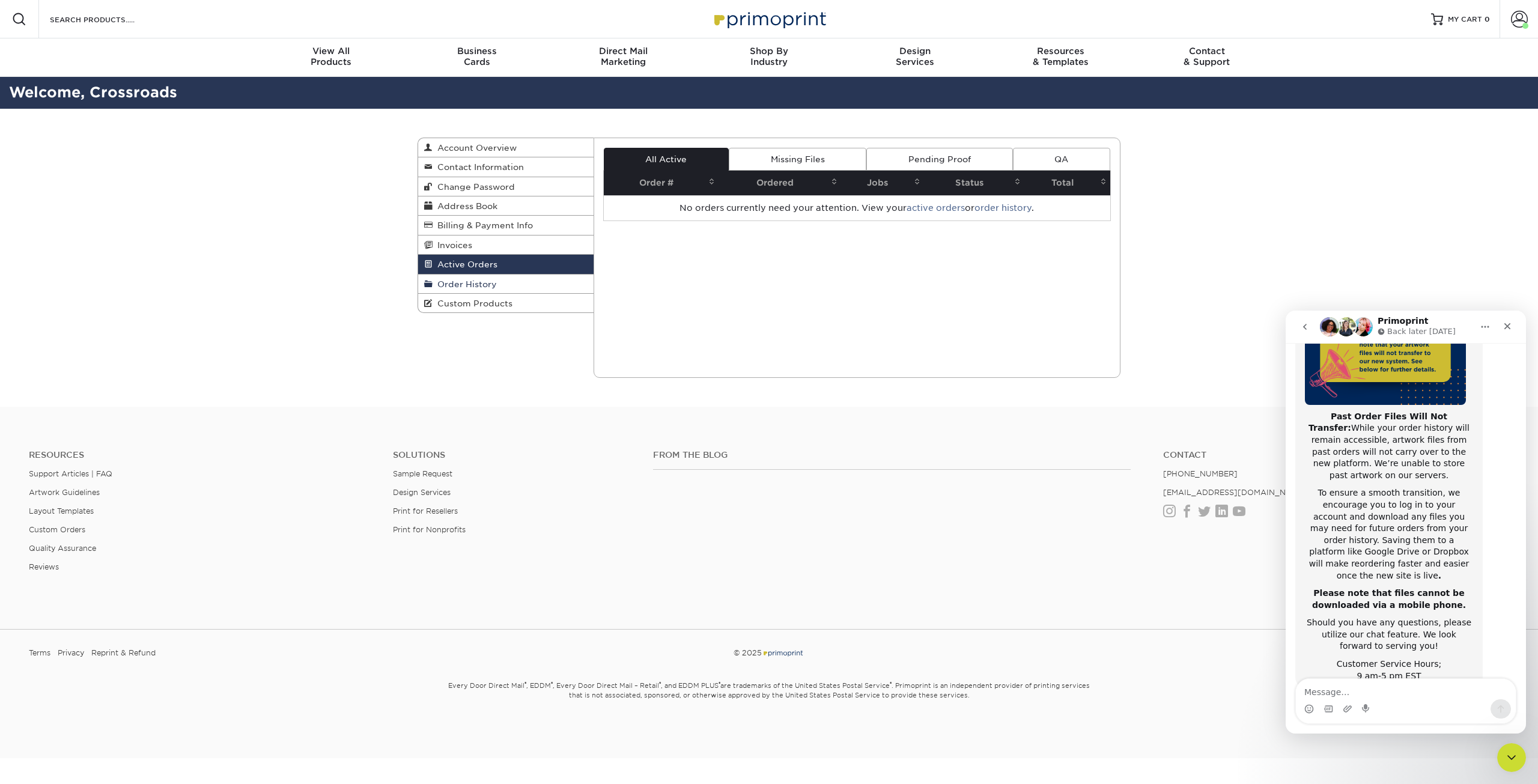
click at [476, 279] on span "Order History" at bounding box center [465, 284] width 64 height 10
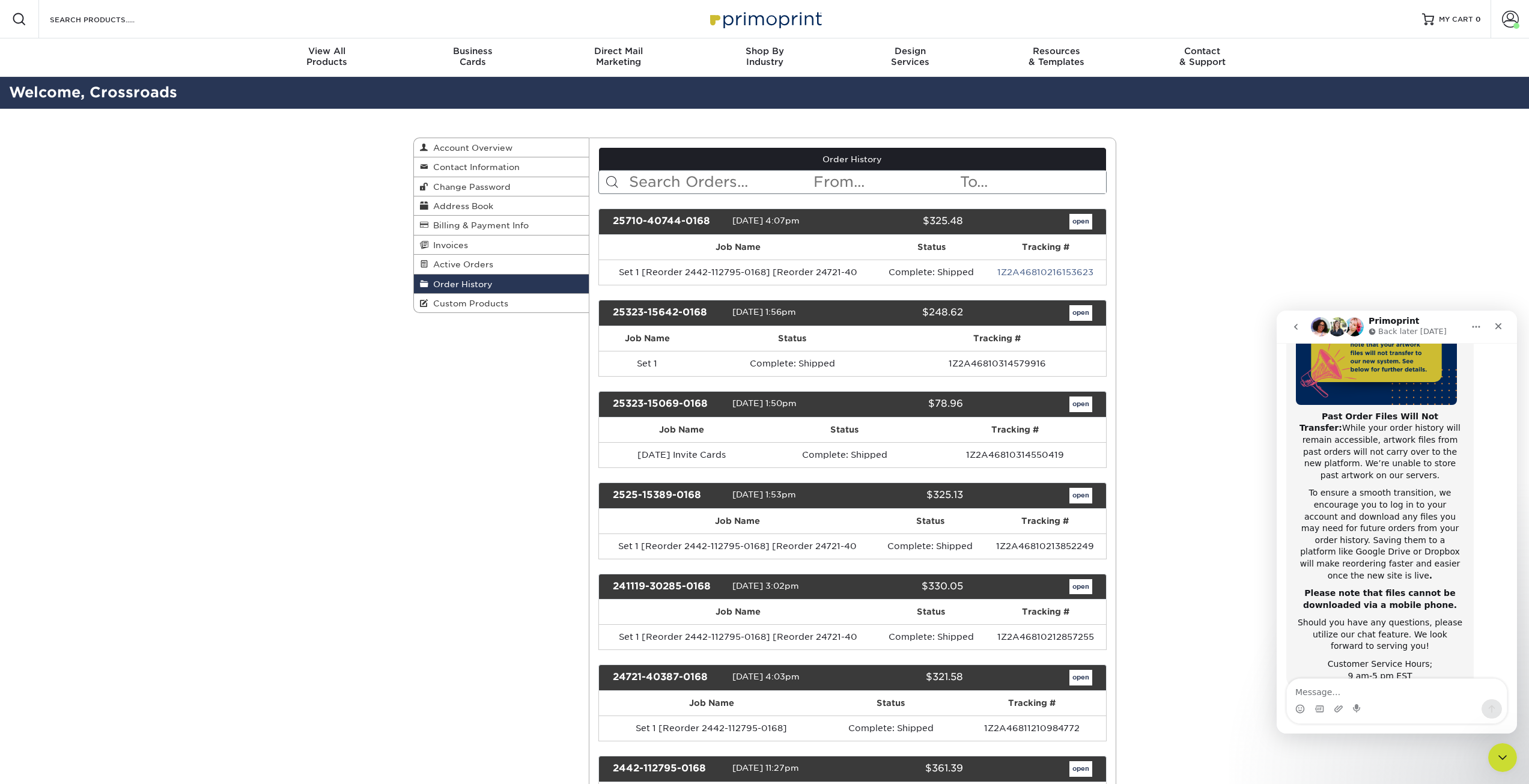
click at [1290, 318] on button "go back" at bounding box center [1296, 327] width 23 height 23
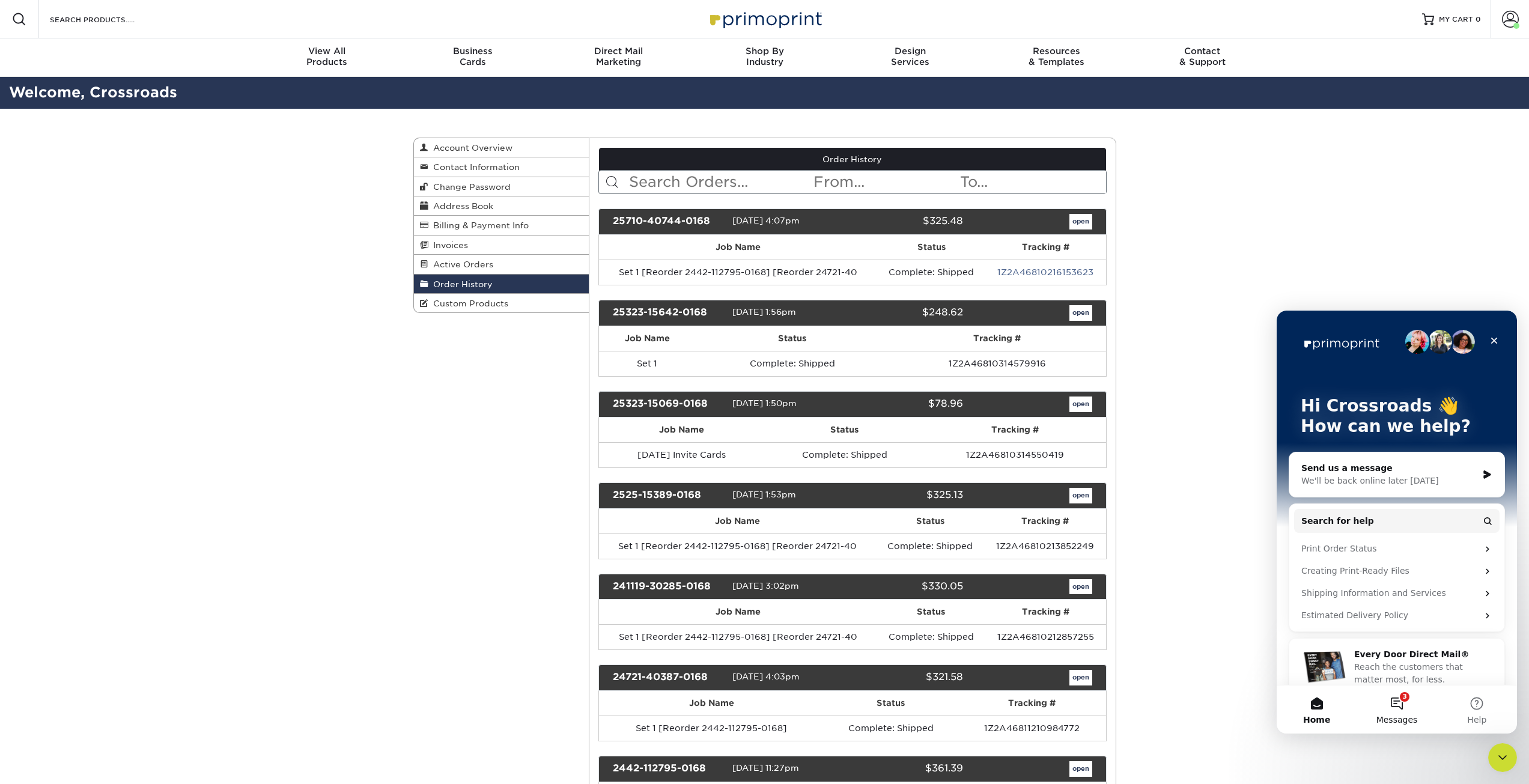
click at [1408, 712] on button "3 Messages" at bounding box center [1397, 709] width 80 height 48
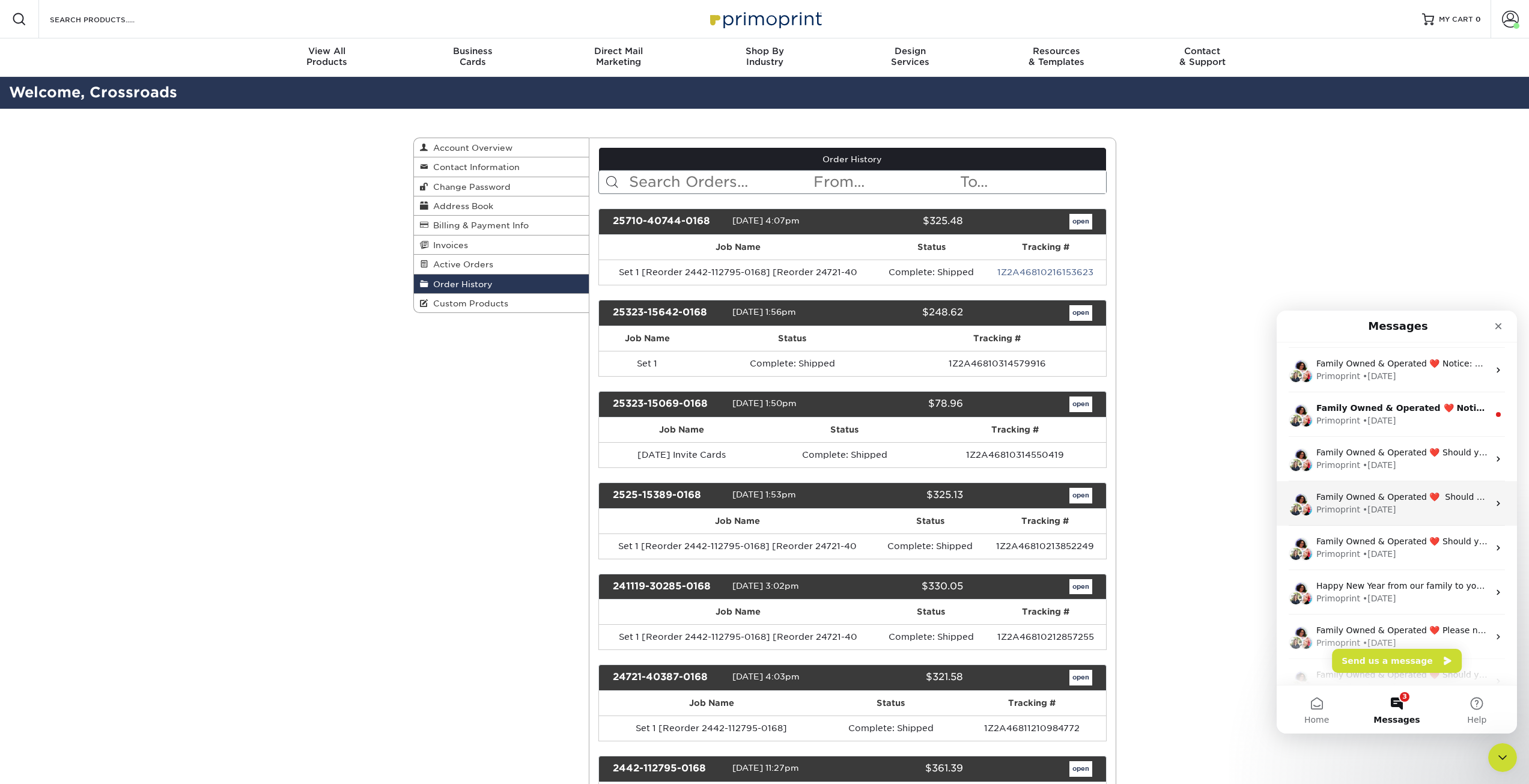
scroll to position [150, 0]
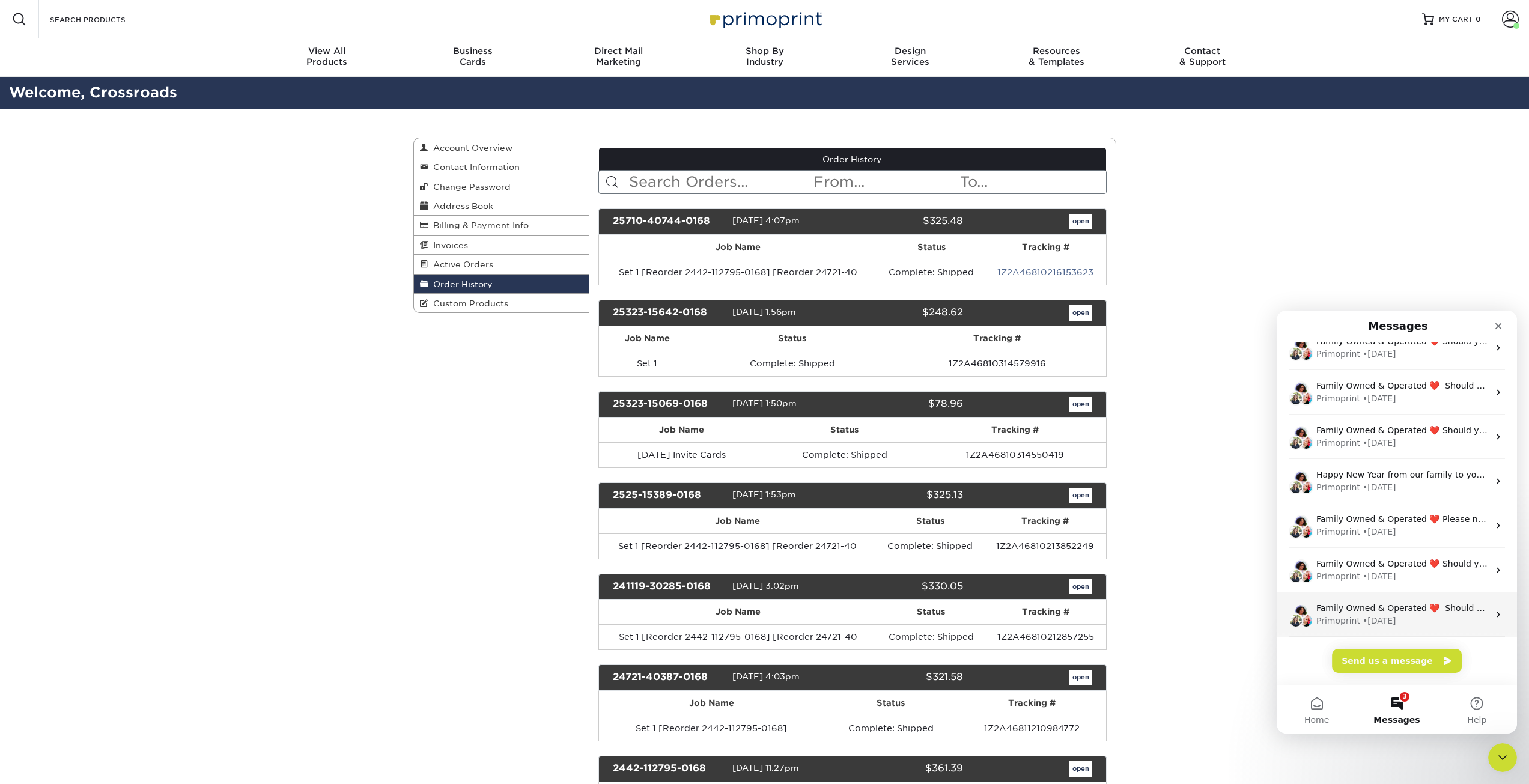
click at [1464, 618] on div "Primoprint • 54w ago" at bounding box center [1403, 620] width 172 height 12
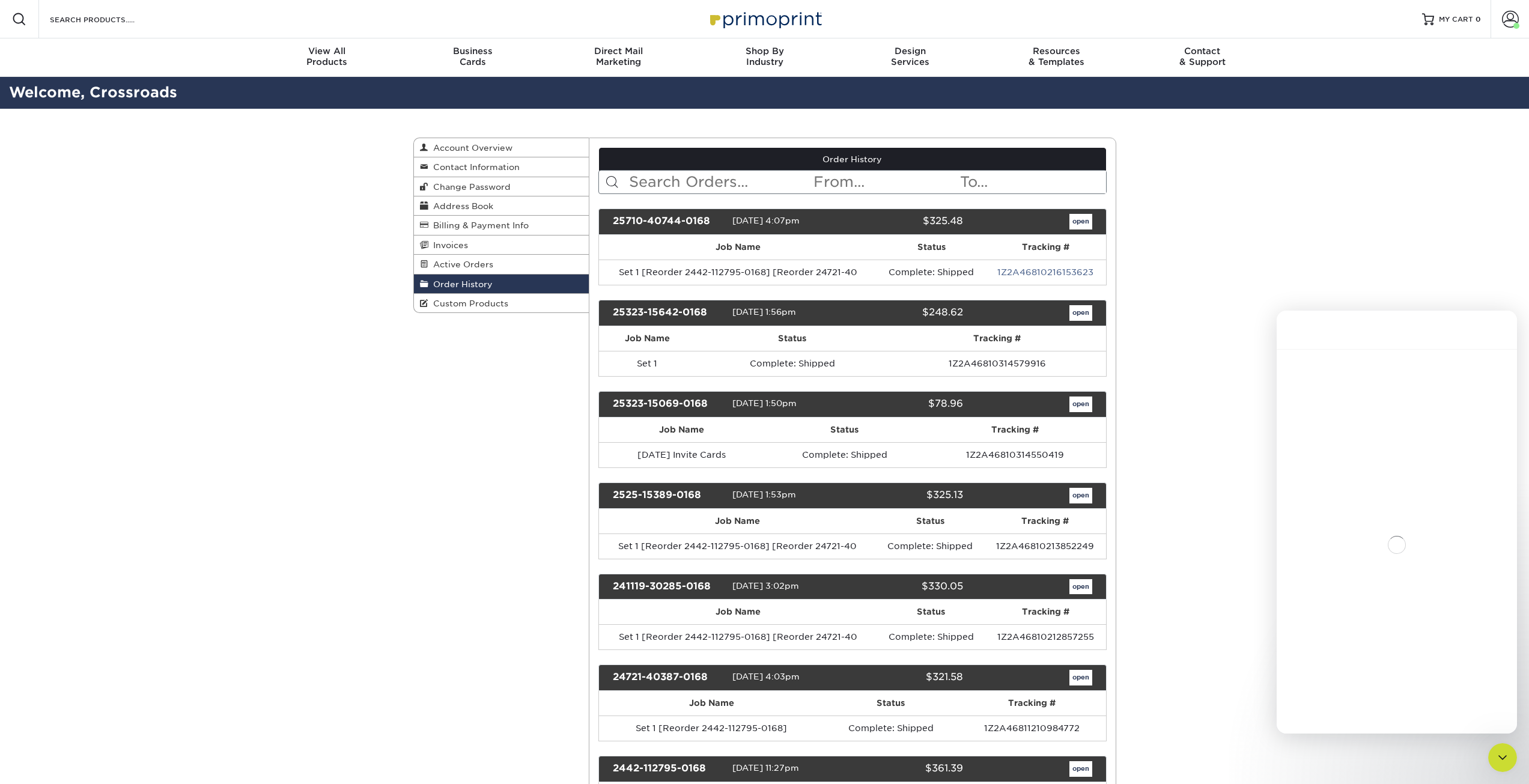
scroll to position [101, 0]
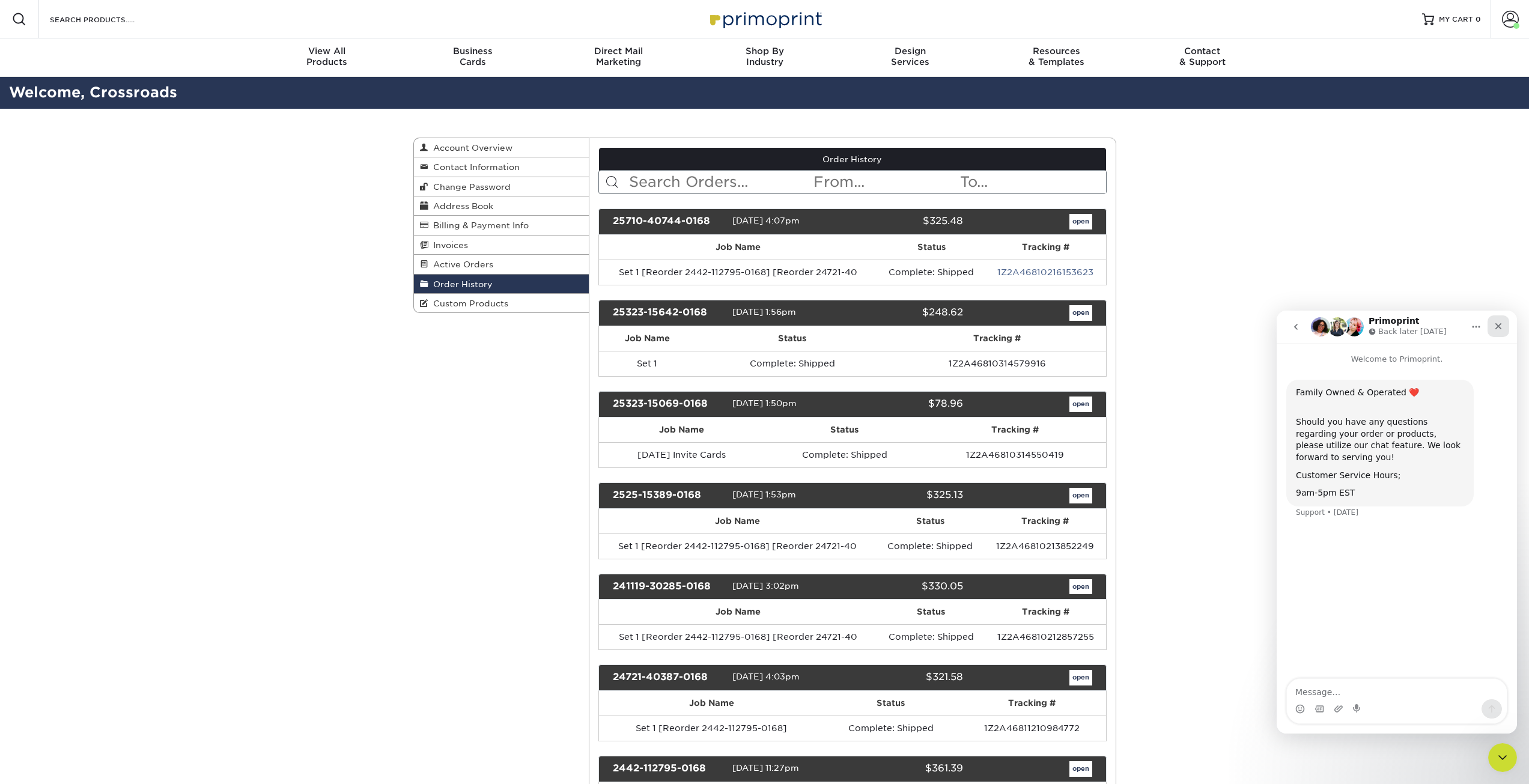
click at [1506, 323] on div "Close" at bounding box center [1498, 326] width 22 height 22
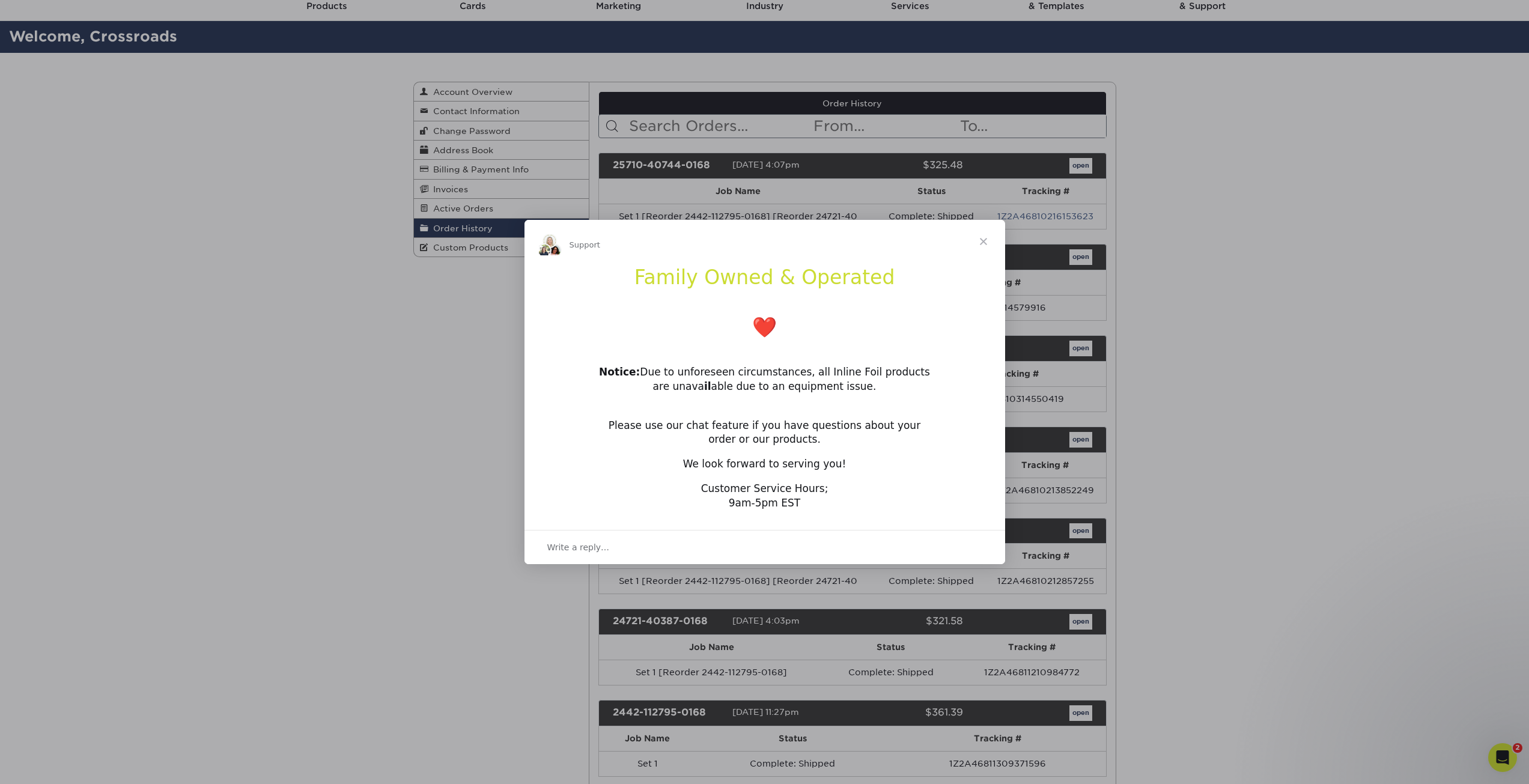
scroll to position [60, 0]
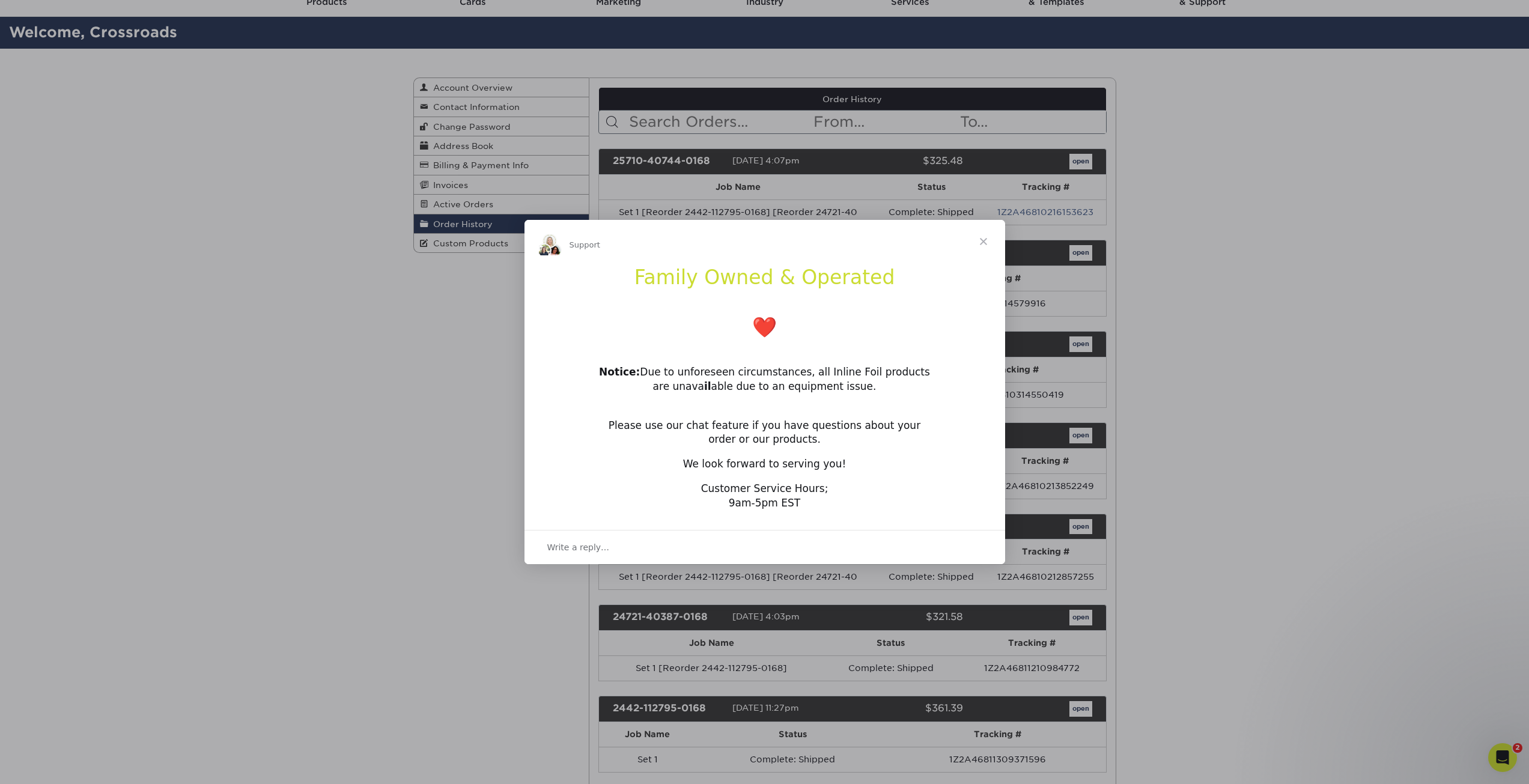
click at [984, 234] on span "Close" at bounding box center [983, 242] width 43 height 43
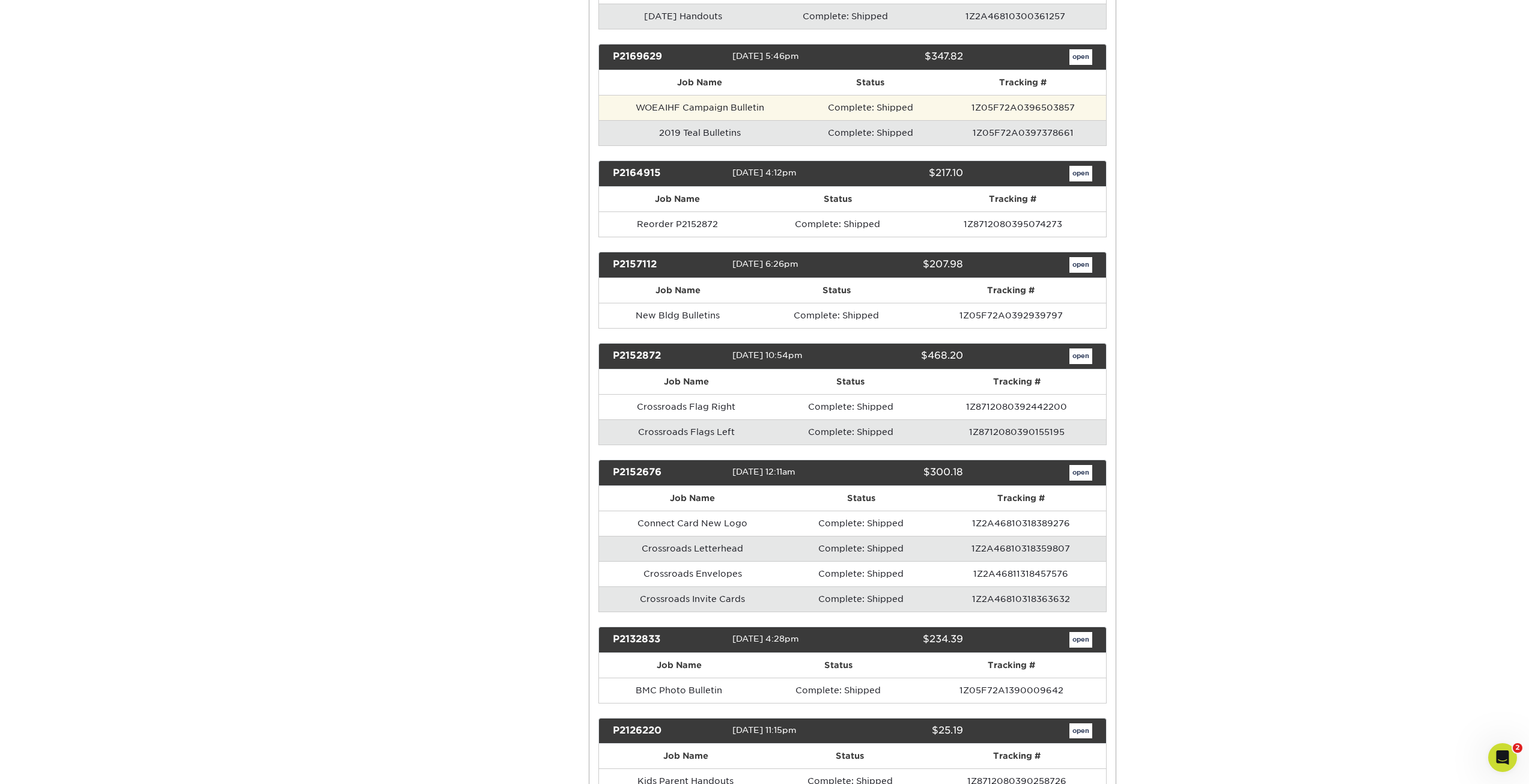
scroll to position [4445, 0]
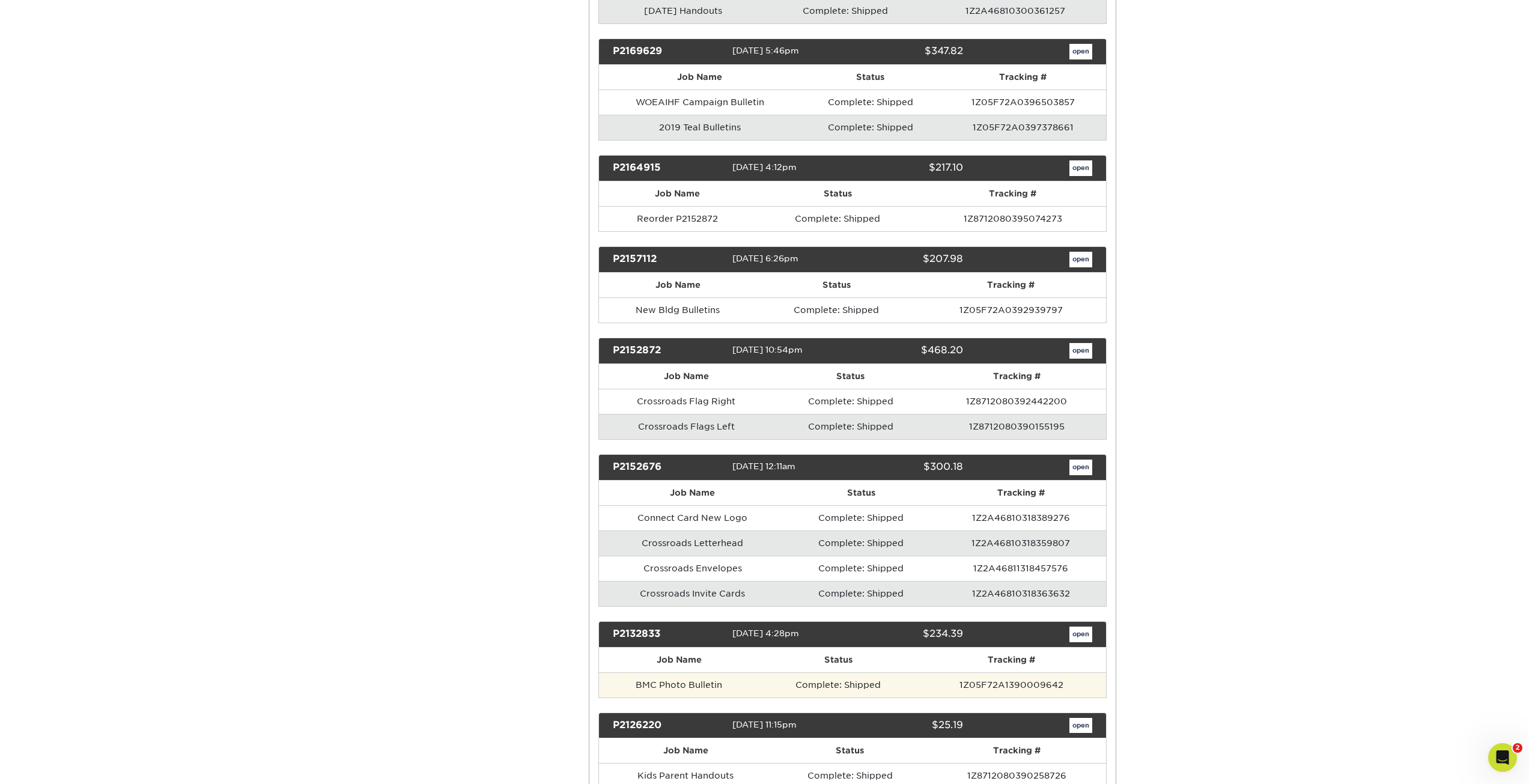
click at [842, 687] on td "Complete: Shipped" at bounding box center [838, 685] width 158 height 25
click at [1072, 639] on link "open" at bounding box center [1081, 634] width 23 height 16
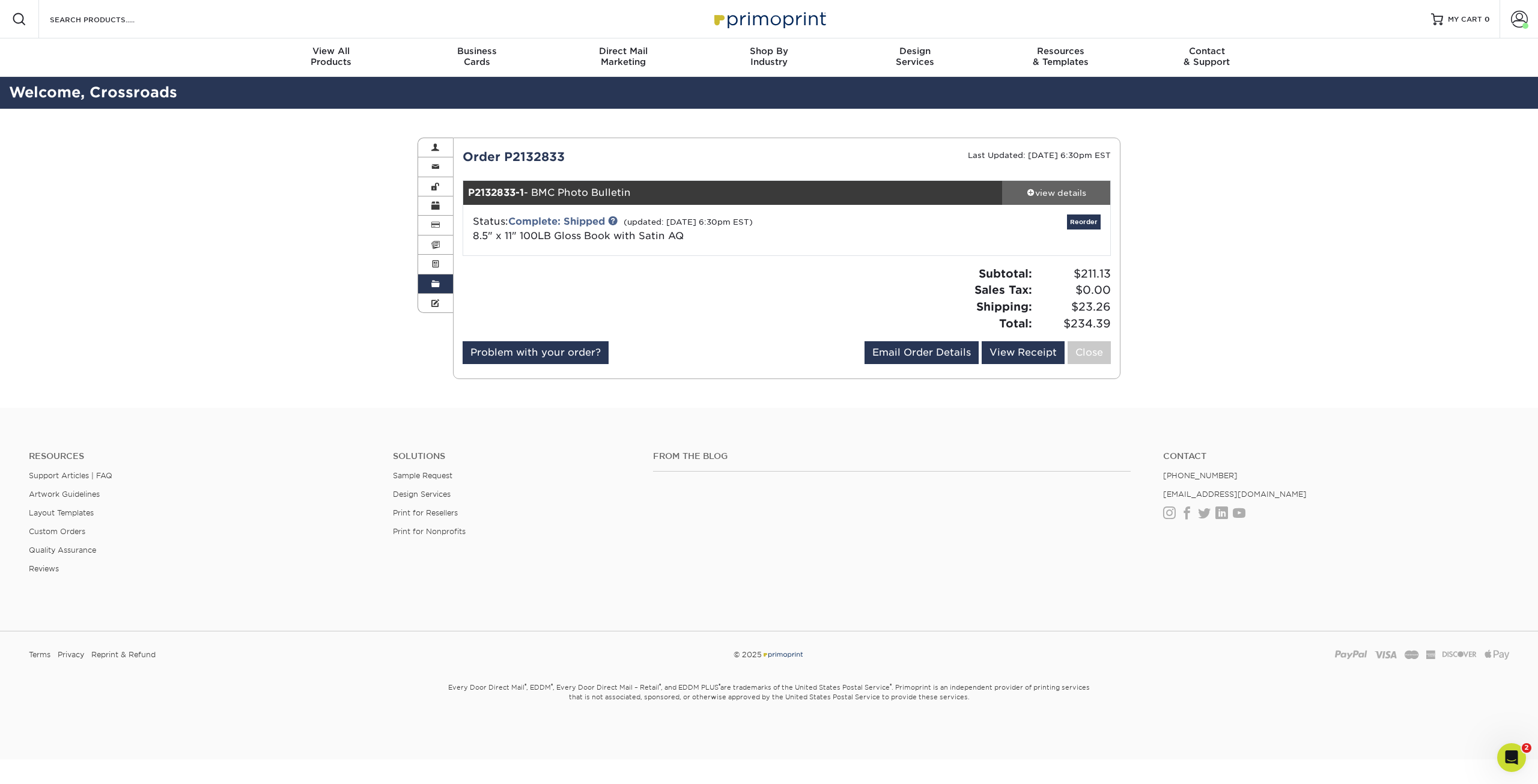
click at [1079, 187] on div "view details" at bounding box center [1056, 193] width 108 height 12
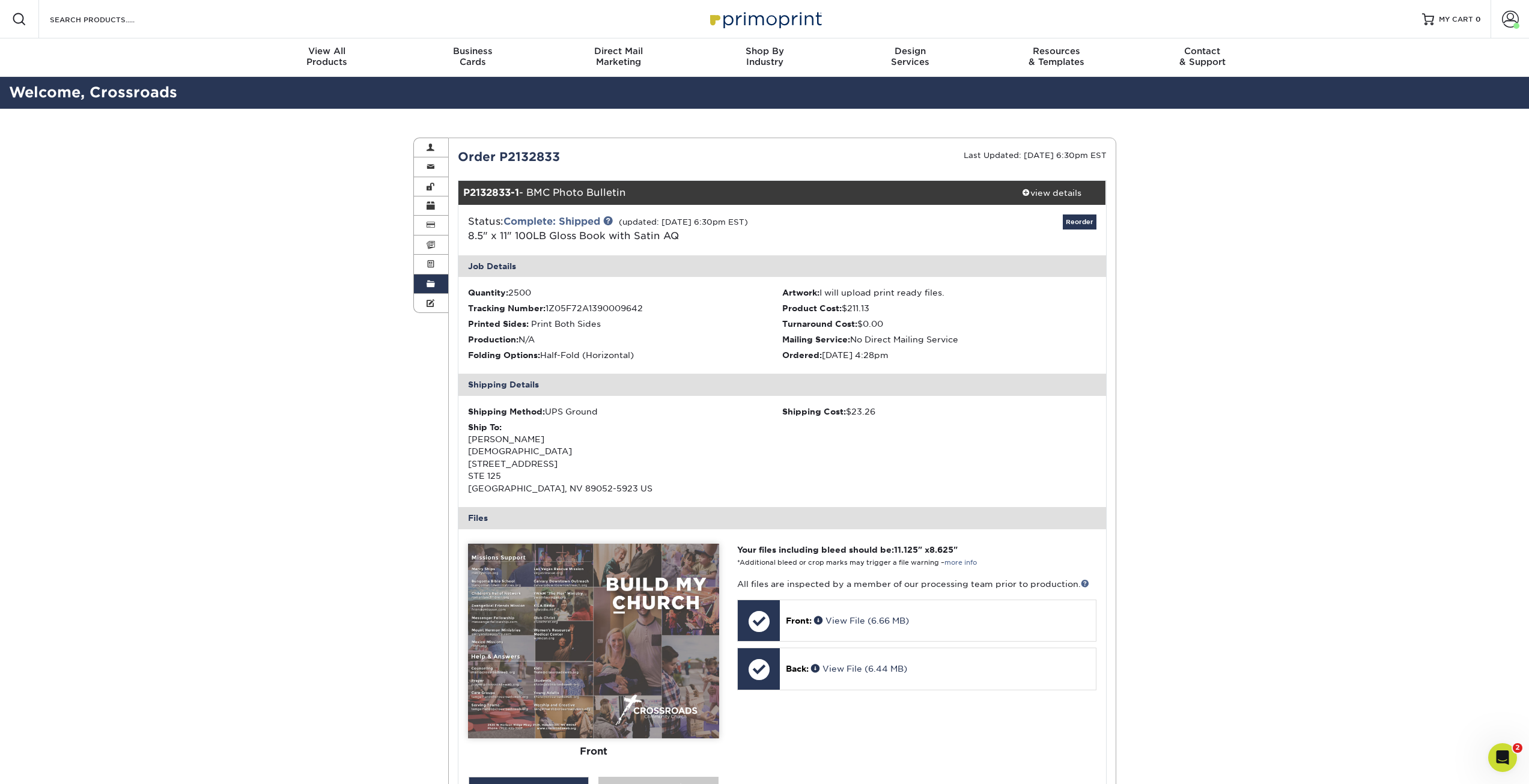
click at [431, 283] on span at bounding box center [431, 284] width 9 height 10
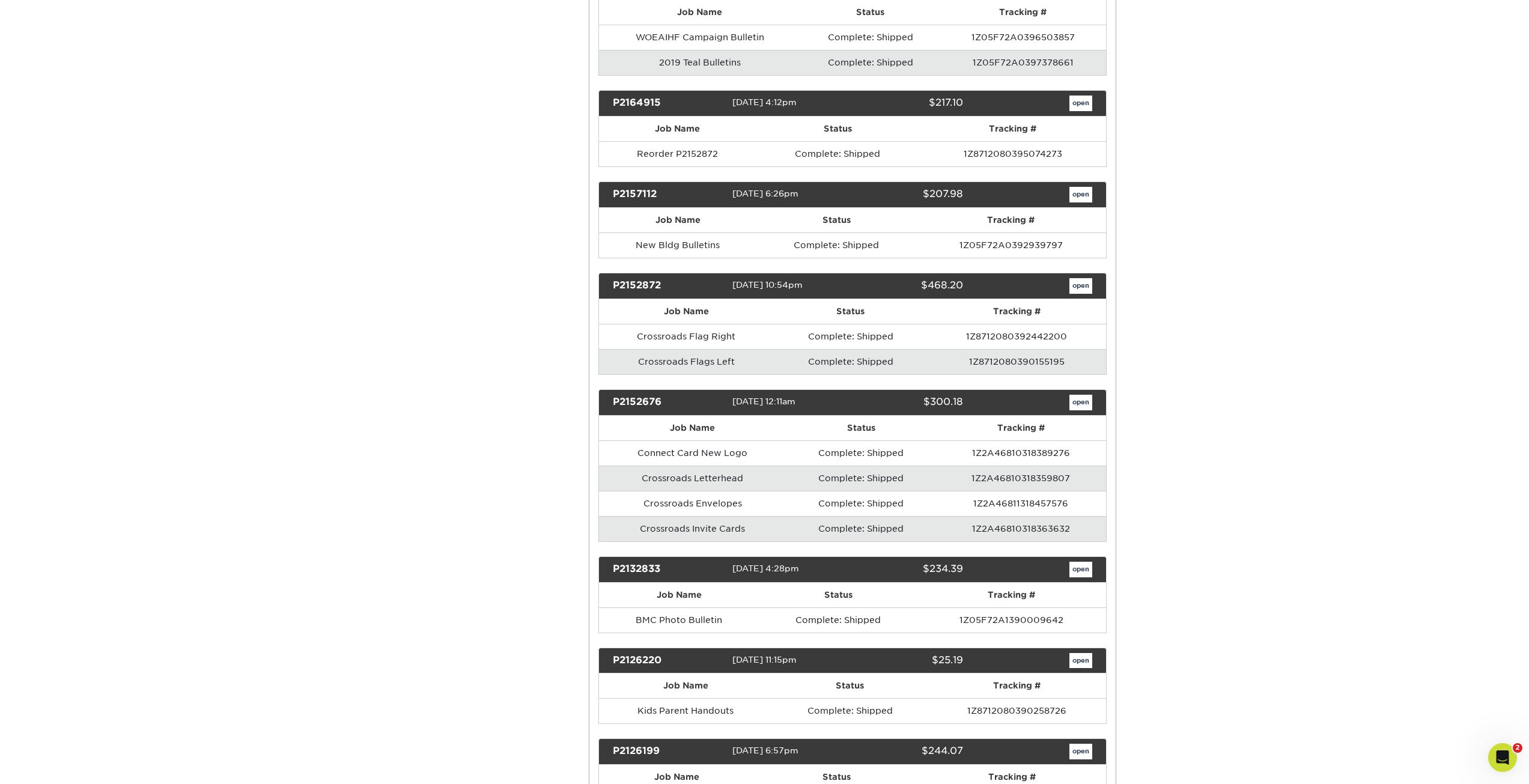
scroll to position [4505, 0]
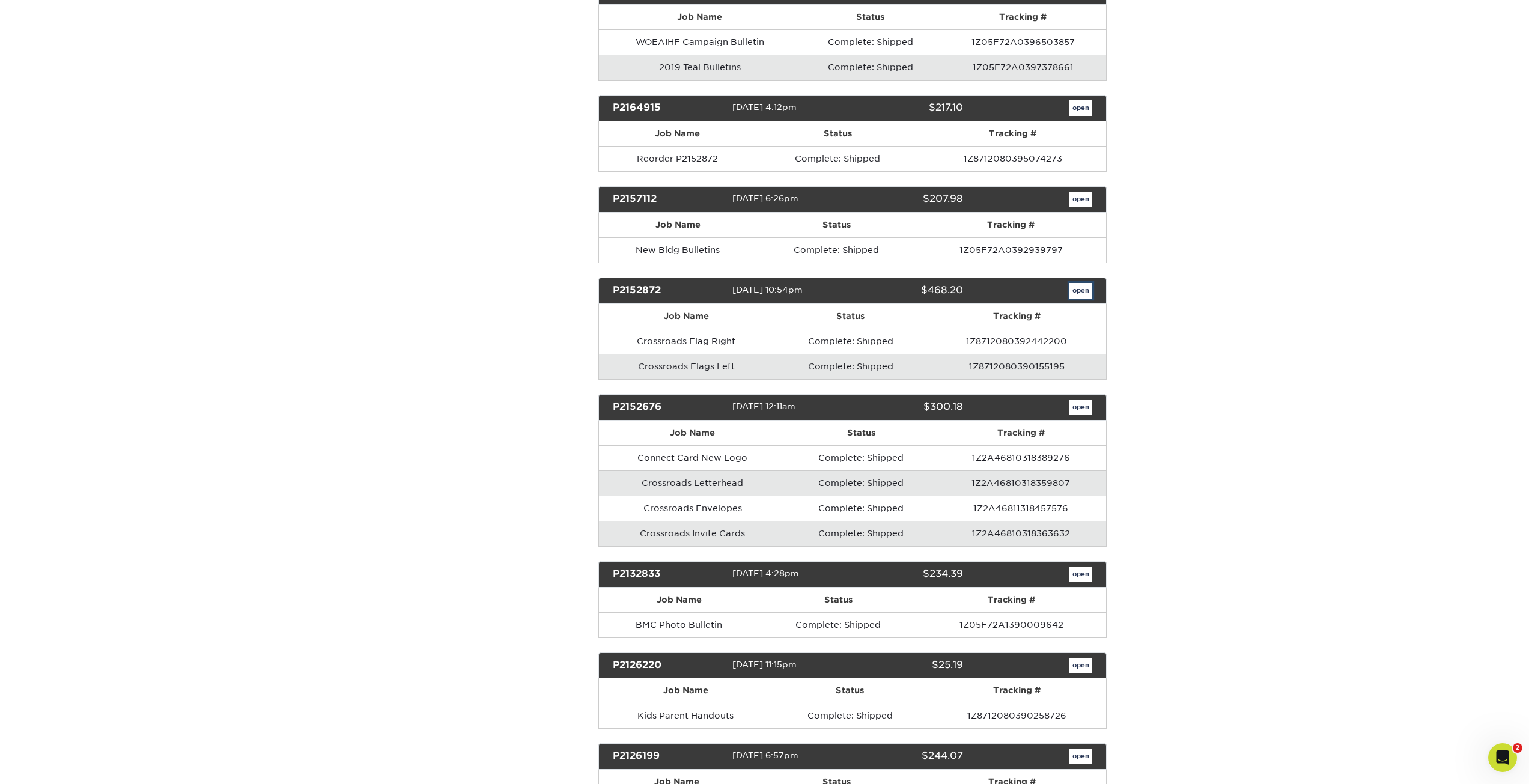
click at [1077, 289] on link "open" at bounding box center [1081, 291] width 23 height 16
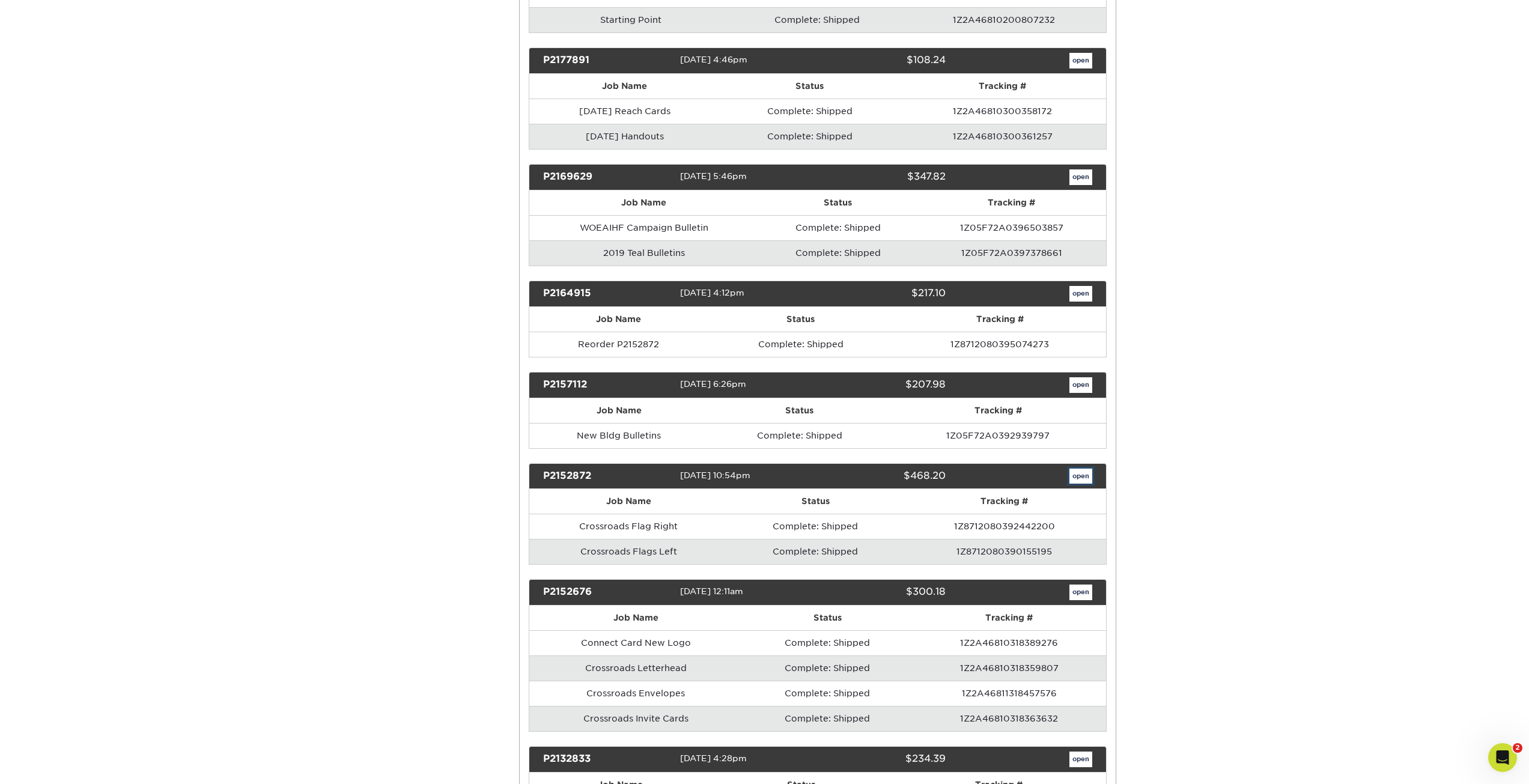
scroll to position [0, 0]
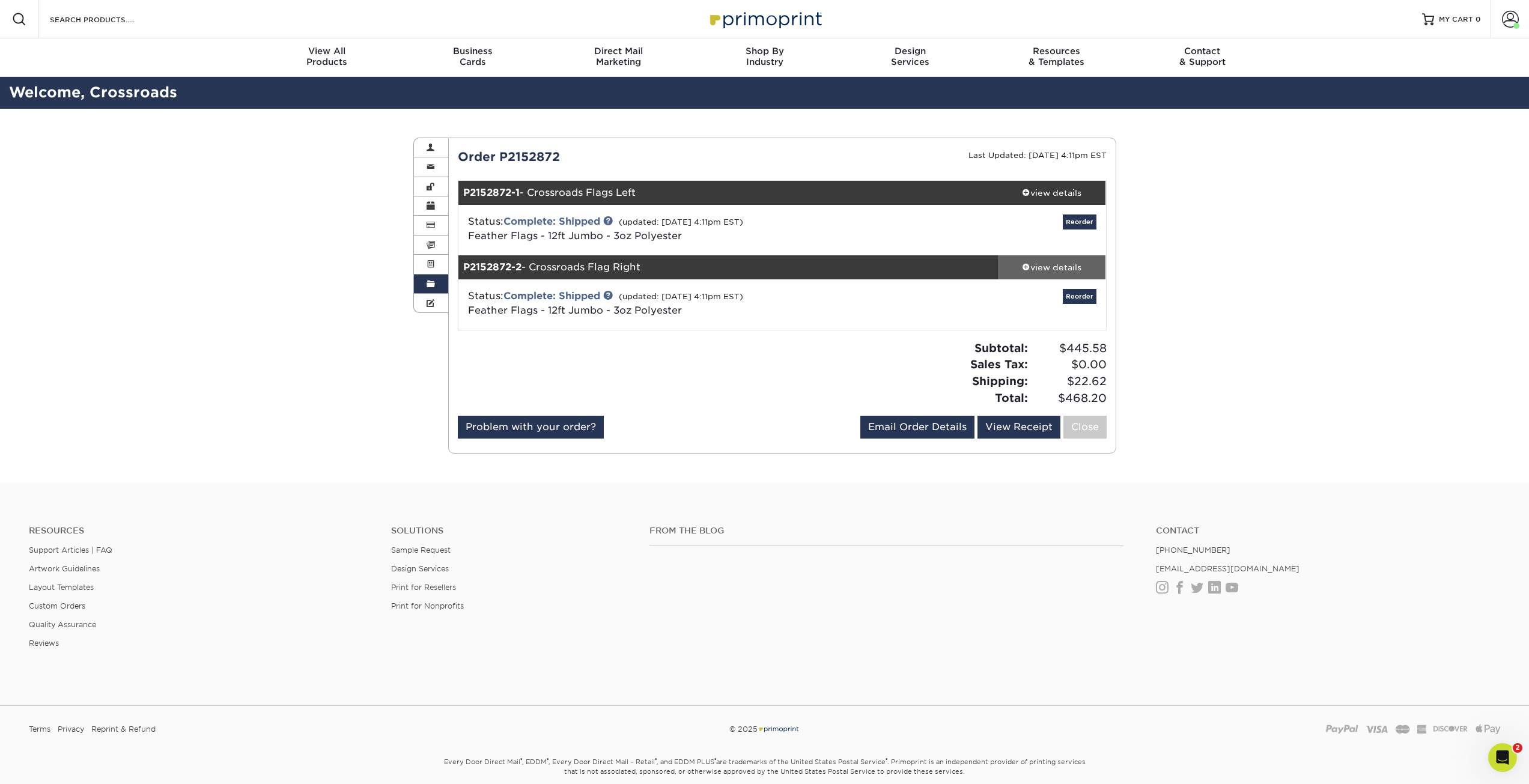
click at [1077, 265] on div "view details" at bounding box center [1052, 267] width 108 height 12
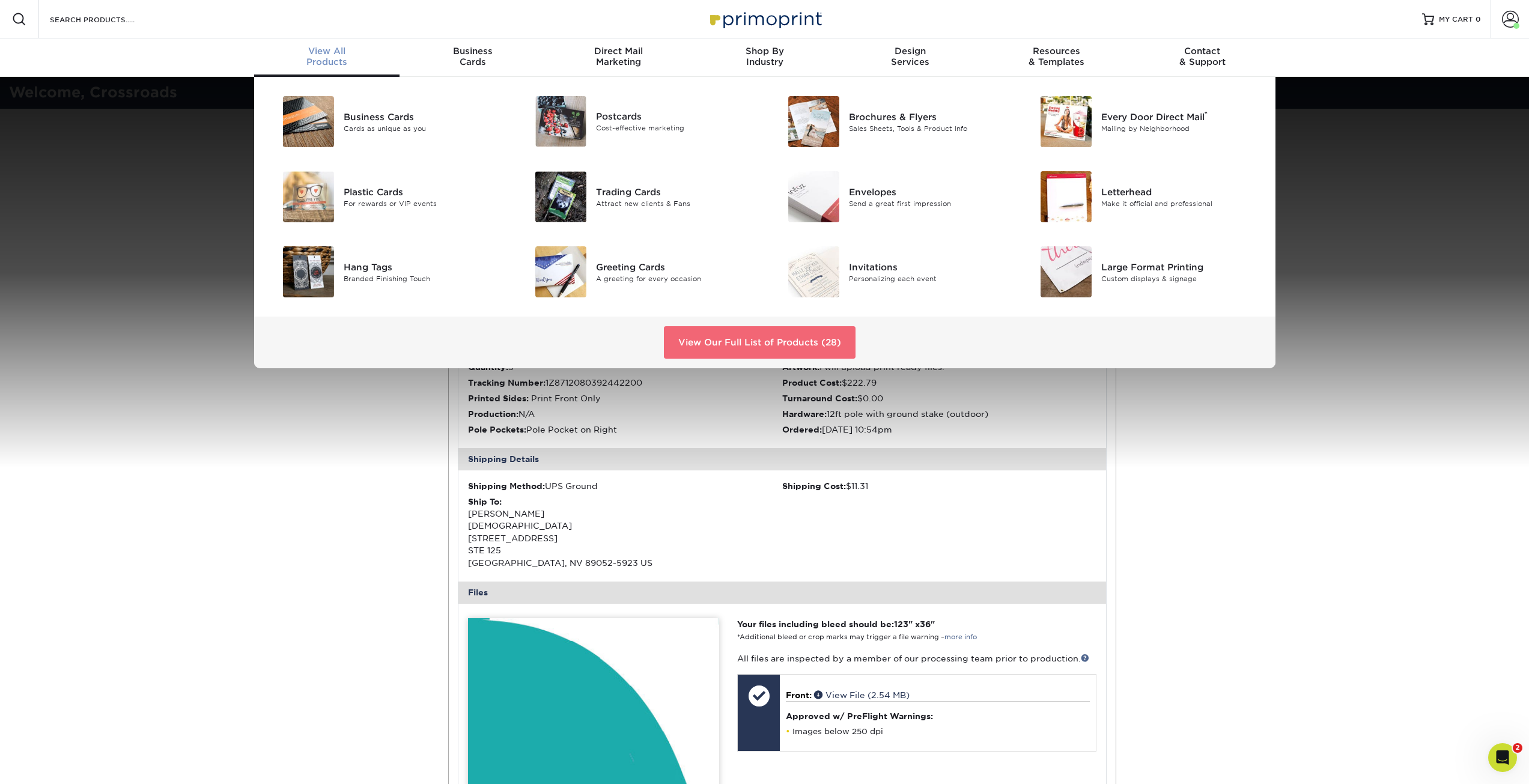
click at [715, 346] on link "View Our Full List of Products (28)" at bounding box center [760, 342] width 192 height 32
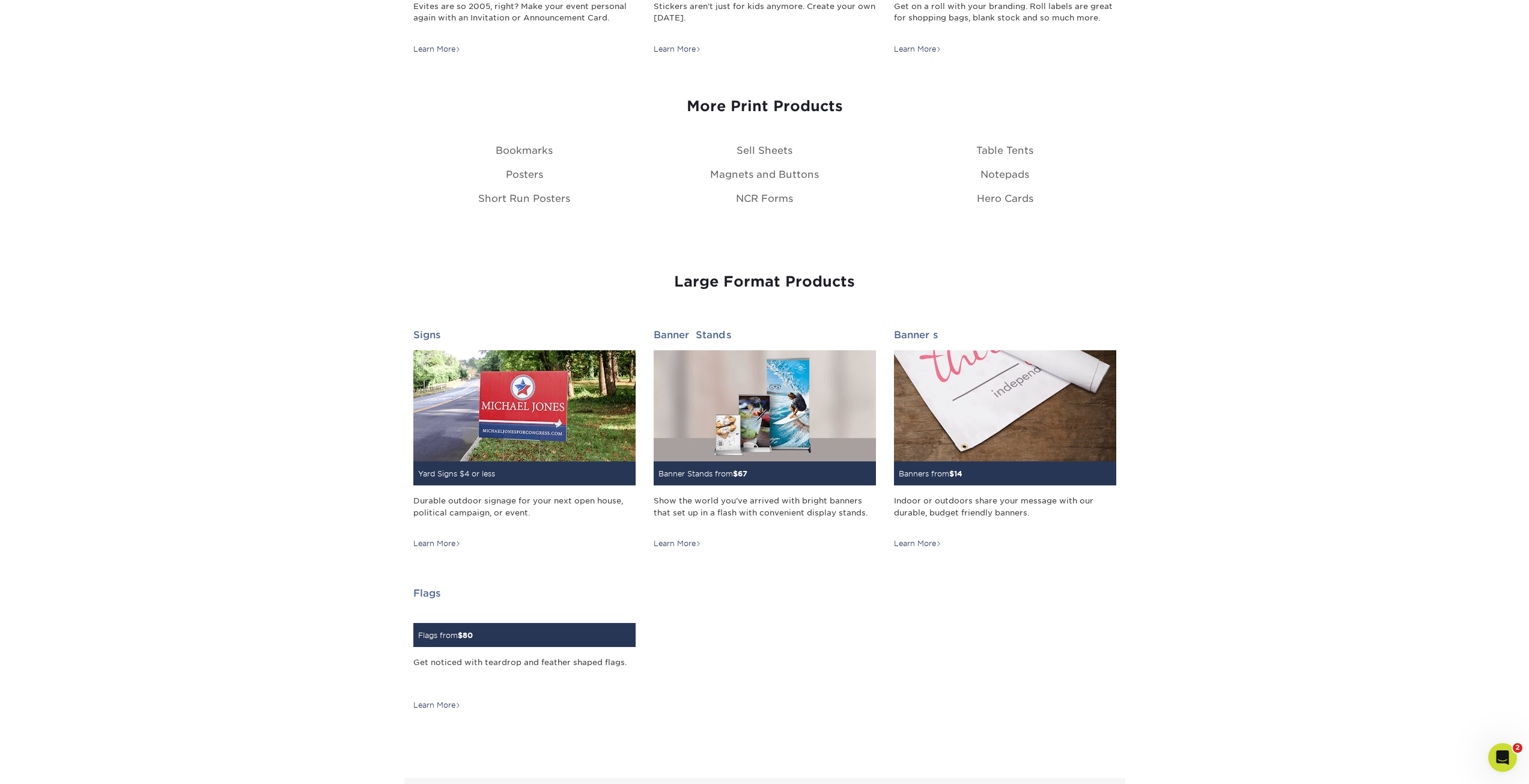
scroll to position [1442, 0]
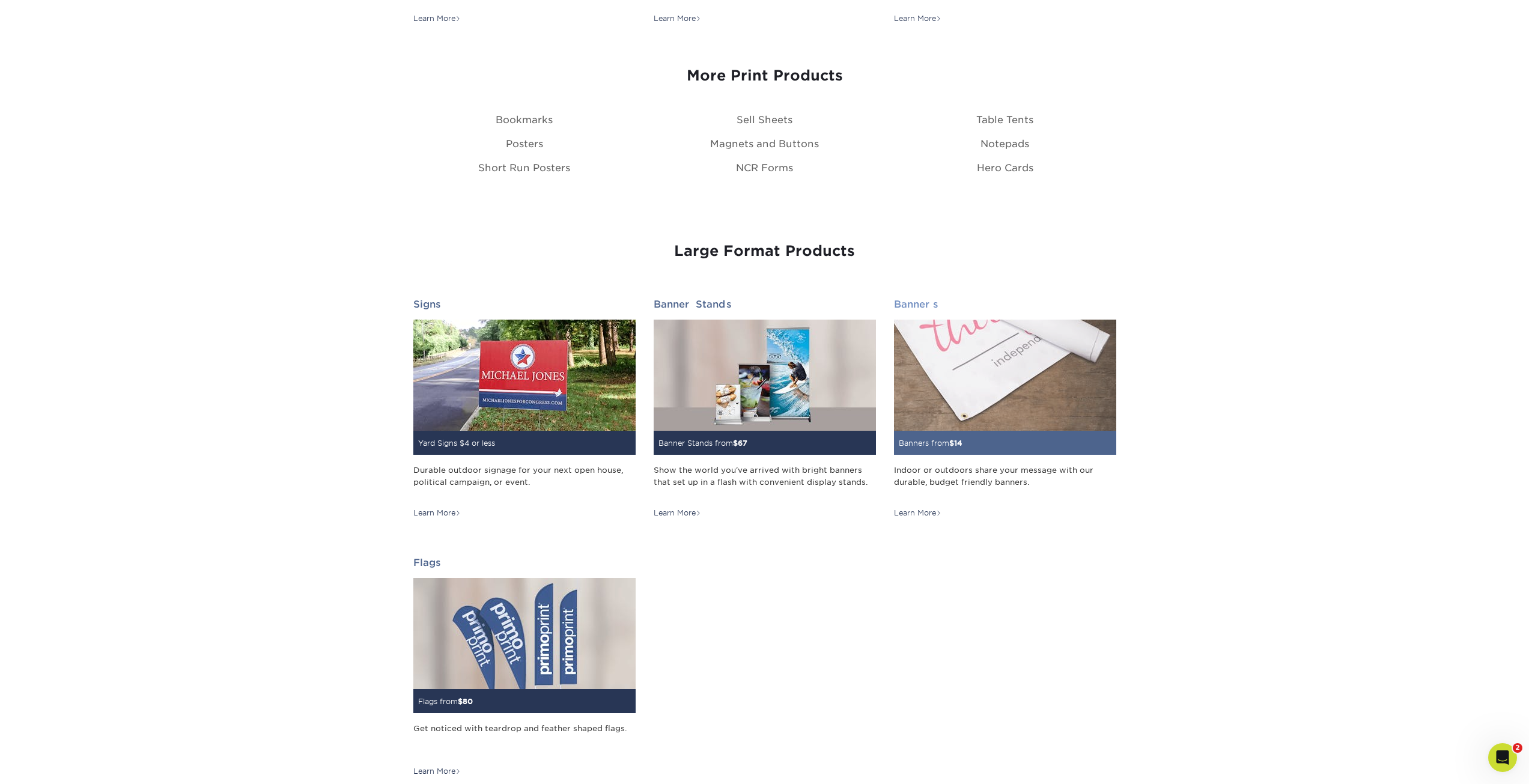
click at [1010, 390] on img at bounding box center [1005, 375] width 222 height 111
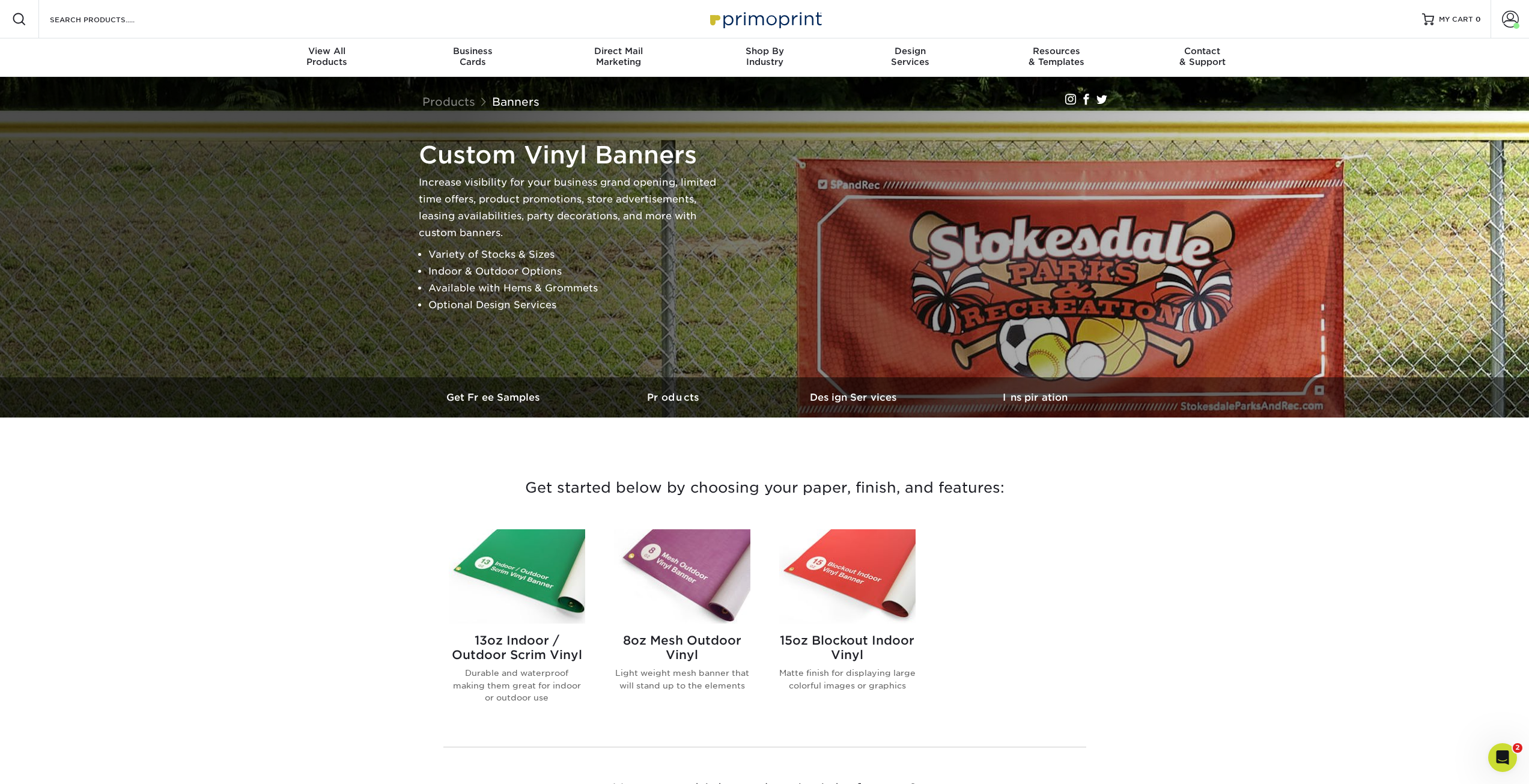
click at [814, 575] on img at bounding box center [847, 576] width 136 height 95
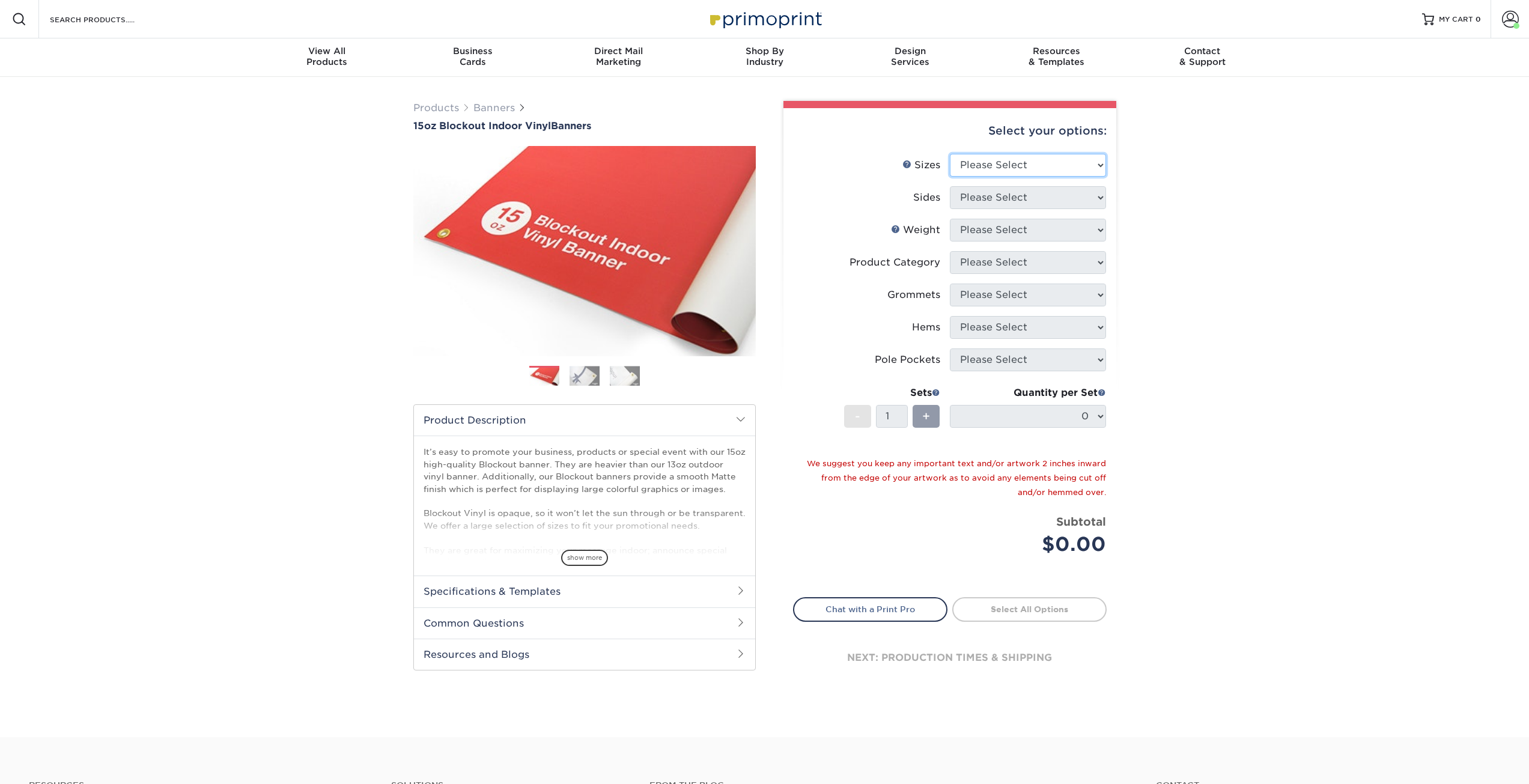
click at [1018, 164] on select "Please Select 17" x 32" 18" x 24" 21" x 192" 22" x 35" 22" x 69" 24" x 36" 24" …" at bounding box center [1028, 165] width 156 height 23
select select "31.00x85.00"
click at [950, 154] on select "Please Select 17" x 32" 18" x 24" 21" x 192" 22" x 35" 22" x 69" 24" x 36" 24" …" at bounding box center [1028, 165] width 156 height 23
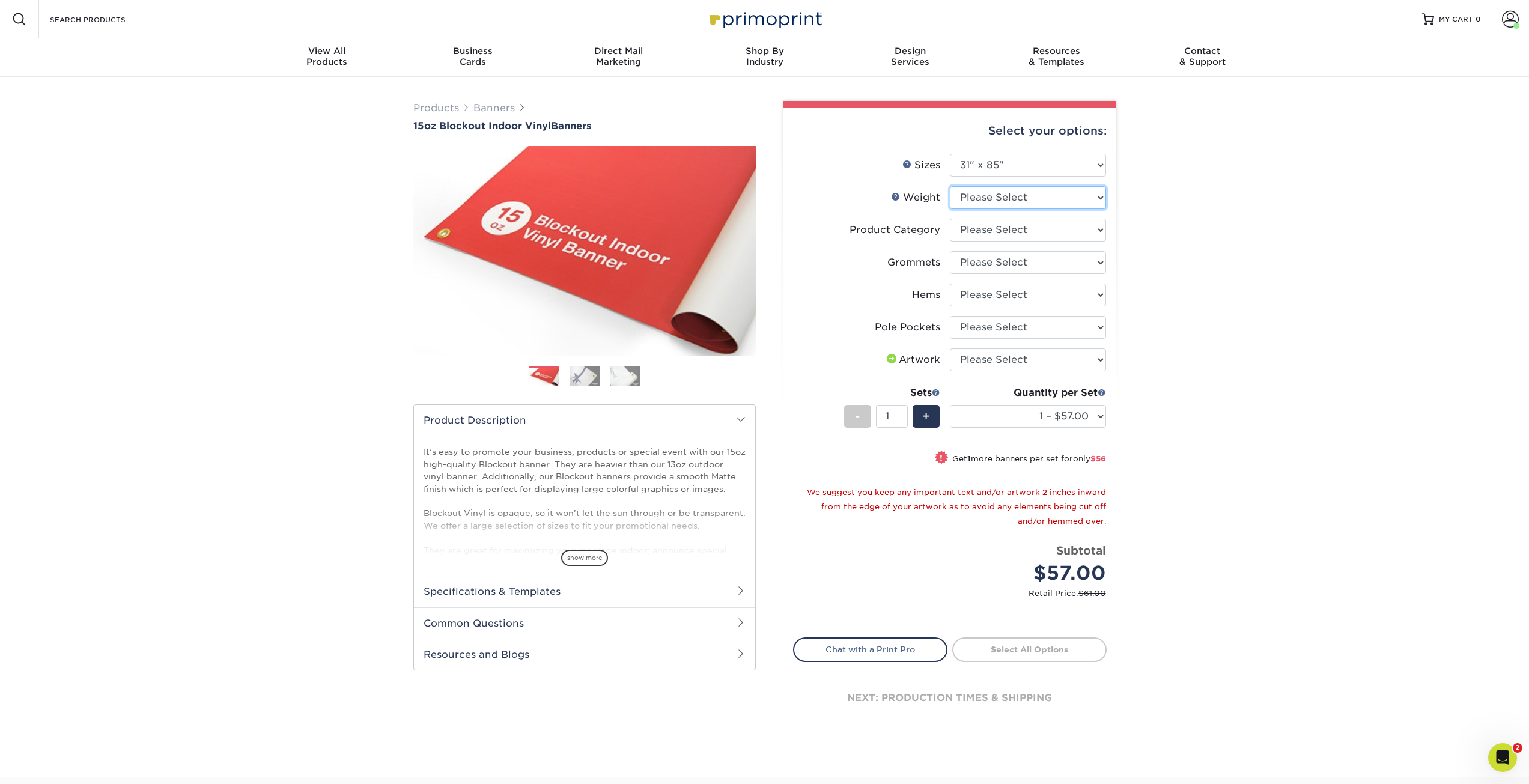
click at [1033, 202] on select "Please Select 15OZBLOCKOUT" at bounding box center [1028, 197] width 156 height 23
select select "15OZBLOCKOUT"
click at [950, 186] on select "Please Select 15OZBLOCKOUT" at bounding box center [1028, 197] width 156 height 23
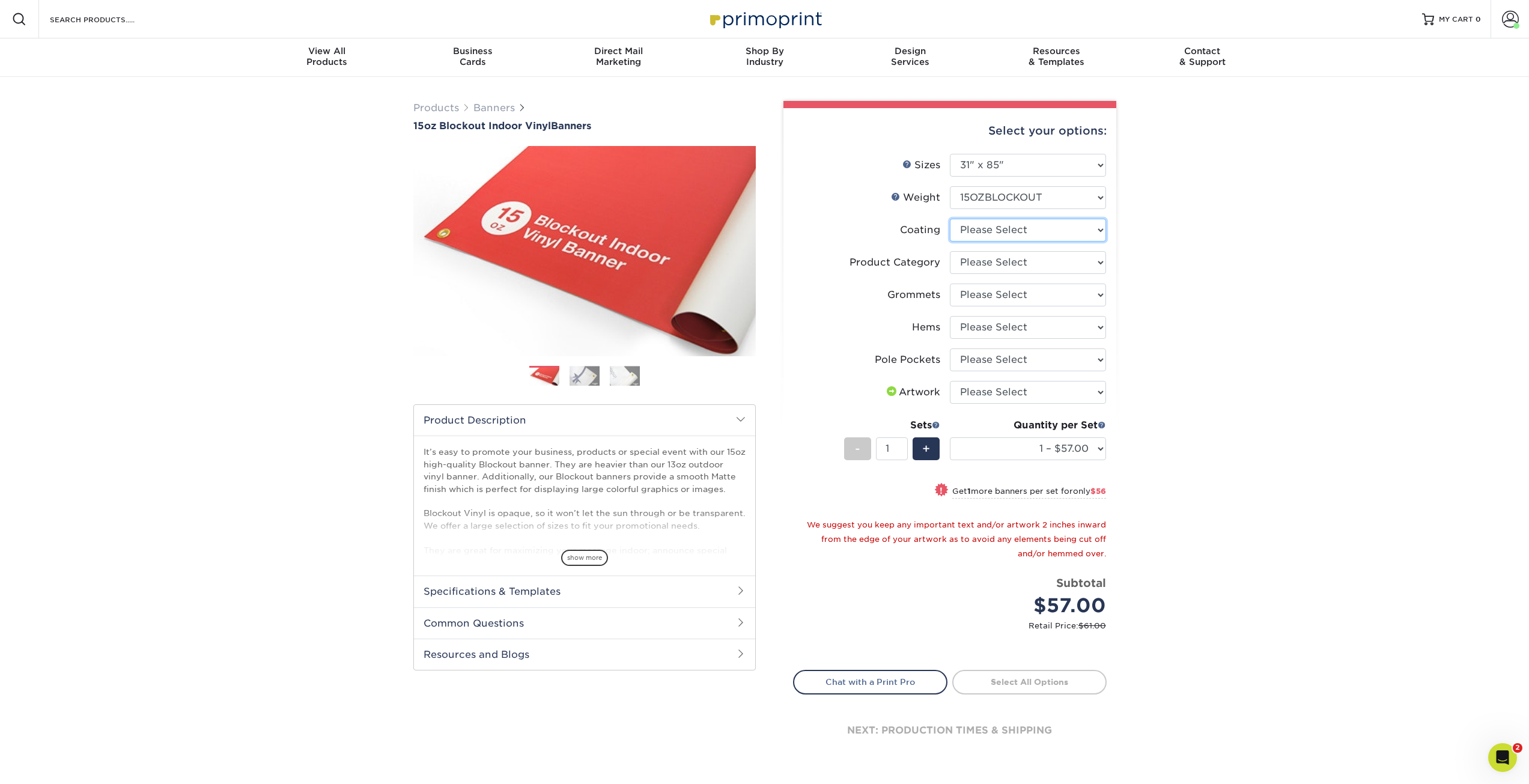
click at [1017, 232] on select at bounding box center [1028, 230] width 156 height 23
select select "3e7618de-abca-4bda-9f97-8b9129e913d8"
click at [950, 219] on select at bounding box center [1028, 230] width 156 height 23
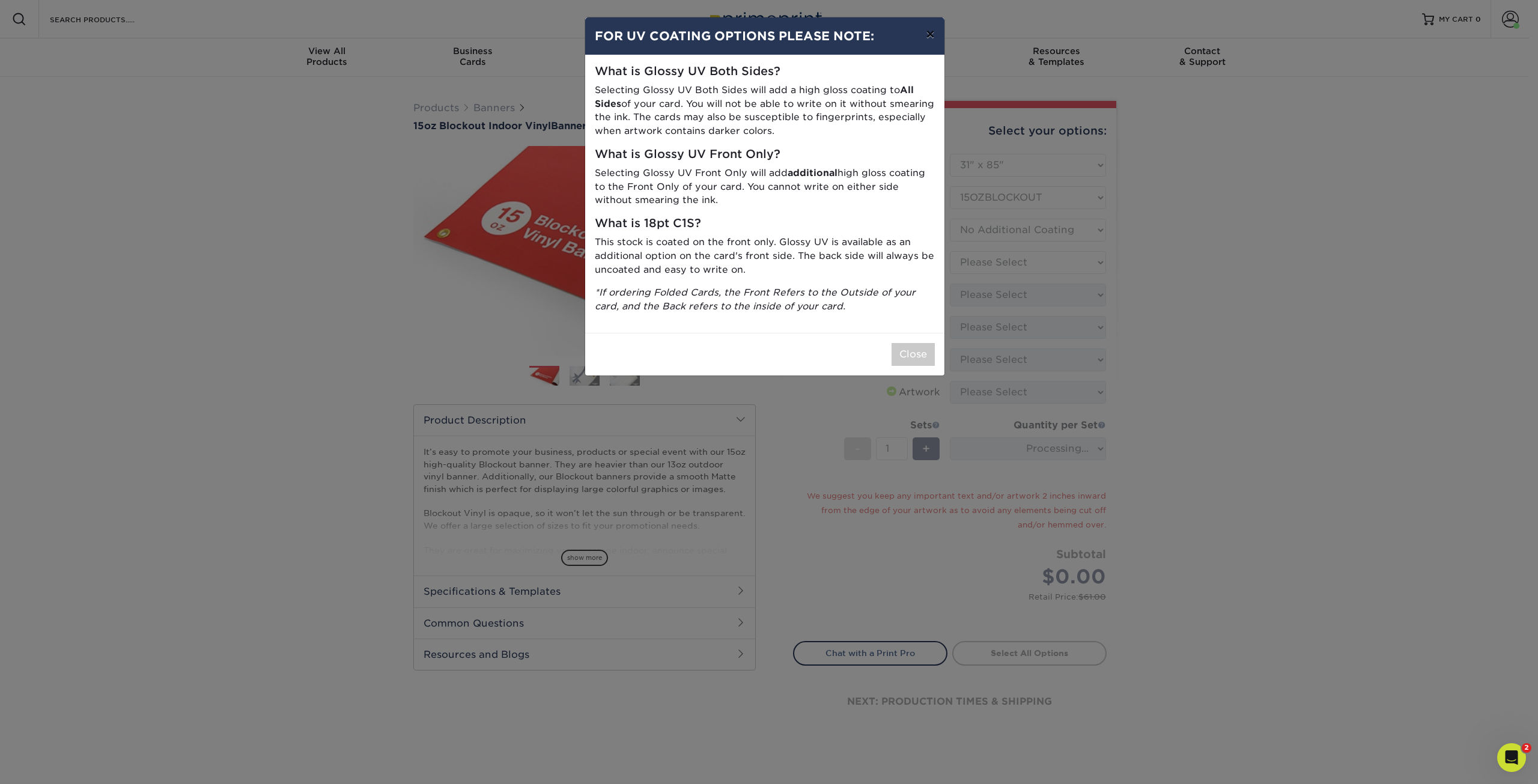
click at [933, 24] on button "×" at bounding box center [930, 34] width 28 height 34
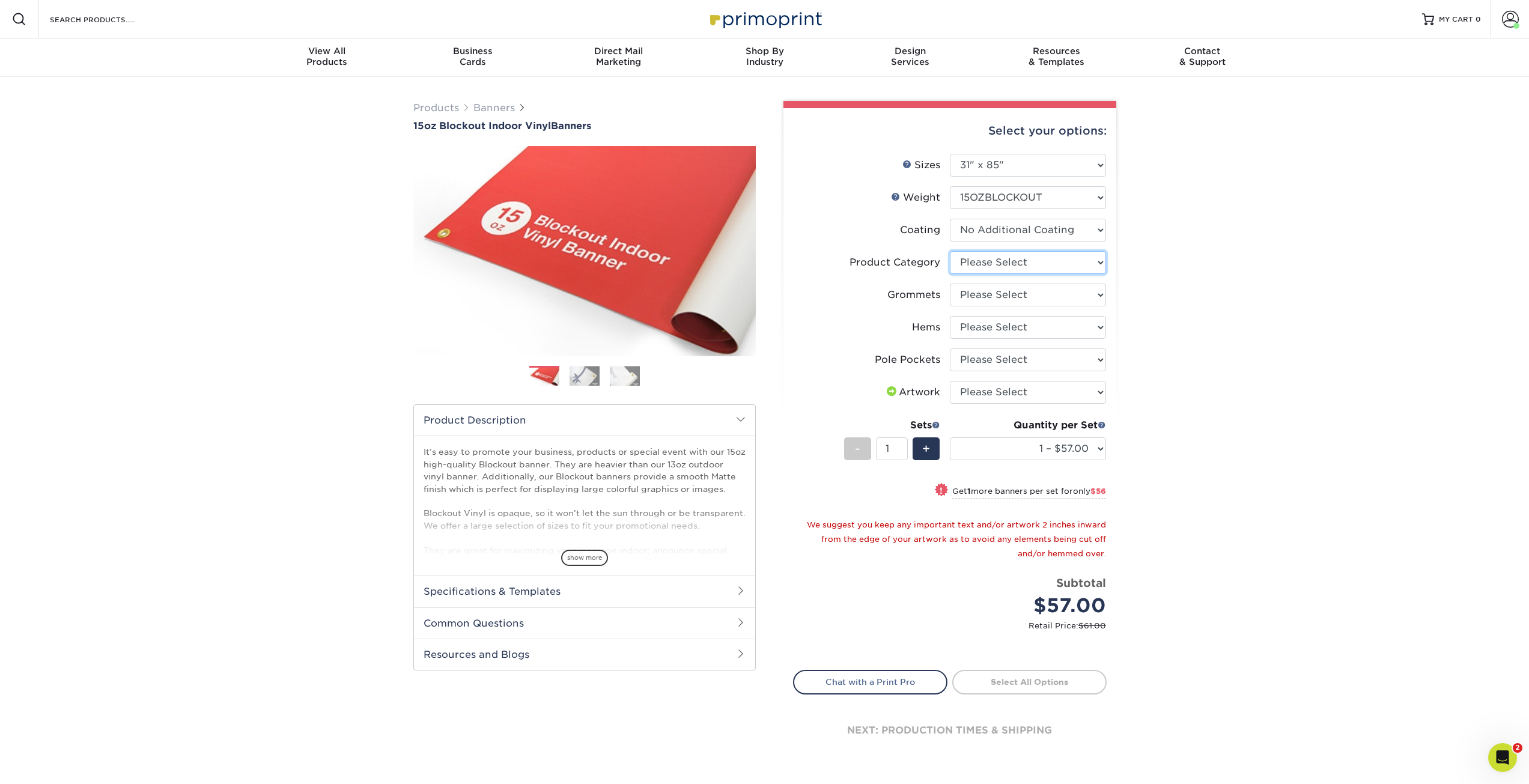
click at [1017, 261] on select "Please Select 15oz Blockout Vinyl" at bounding box center [1028, 262] width 156 height 23
select select "ab63990c-71be-4401-8343-b30abfa5ad7c"
click at [950, 251] on select "Please Select 15oz Blockout Vinyl" at bounding box center [1028, 262] width 156 height 23
click at [1025, 292] on select "Please Select No Grommets Yes, Grommet All 4 Corners Yes, Grommets Every 2 ft." at bounding box center [1028, 294] width 156 height 23
select select "ce33bba6-a87b-4293-934d-6f372bdce3e6"
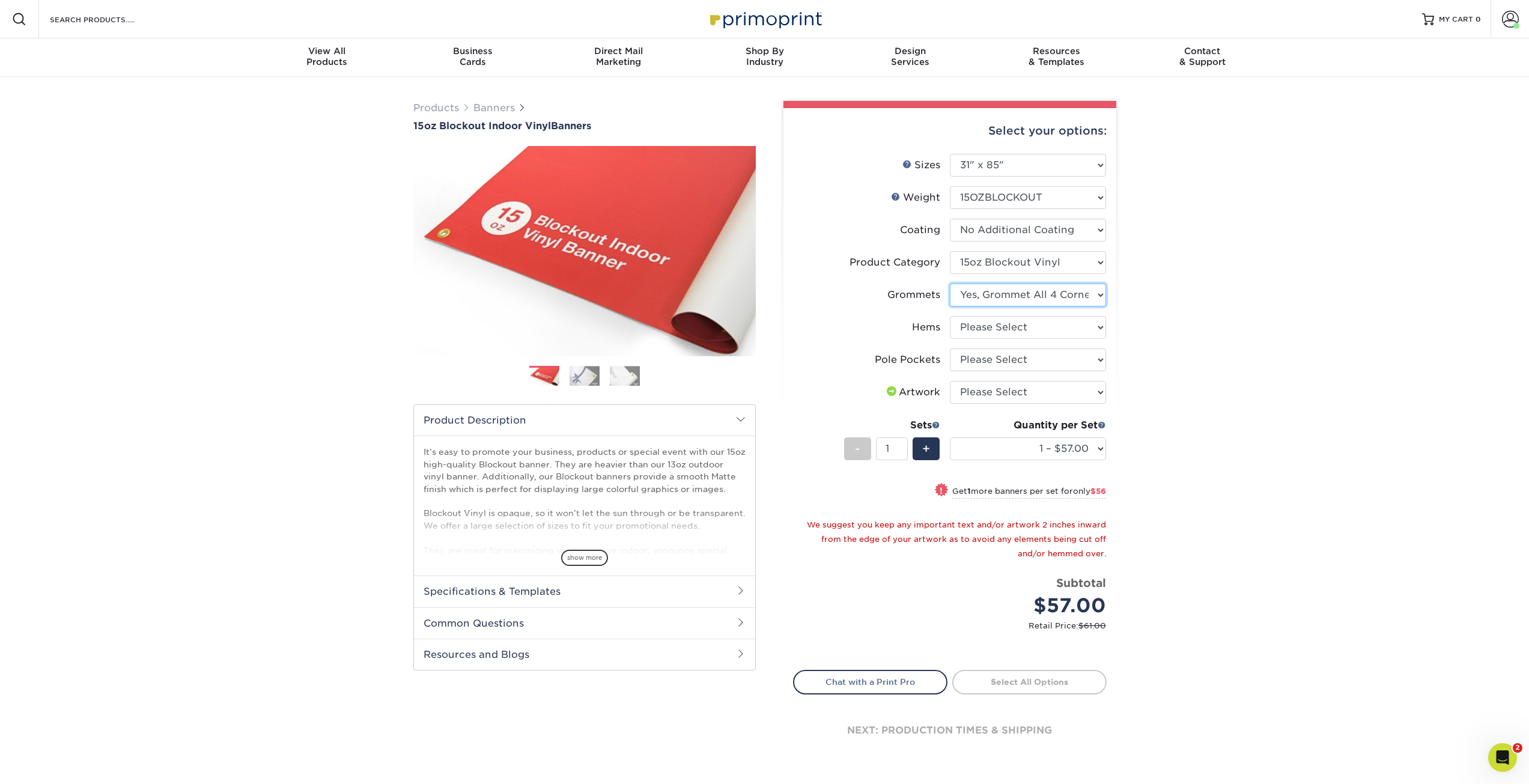
click at [950, 283] on select "Please Select No Grommets Yes, Grommet All 4 Corners Yes, Grommets Every 2 ft." at bounding box center [1028, 294] width 156 height 23
click at [1030, 329] on select "Please Select No Hems/Pole Pockets Yes, Hems Top and Bottom Only Yes, Hems All …" at bounding box center [1028, 327] width 156 height 23
select select "4e4ebf09-664b-4b70-8385-b564872d2e90"
click at [950, 316] on select "Please Select No Hems/Pole Pockets Yes, Hems Top and Bottom Only Yes, Hems All …" at bounding box center [1028, 327] width 156 height 23
click at [1043, 361] on select "Please Select No Pole Pockets 2 in. Left and Right 2 in. Top and Bottom 4 in. L…" at bounding box center [1028, 359] width 156 height 23
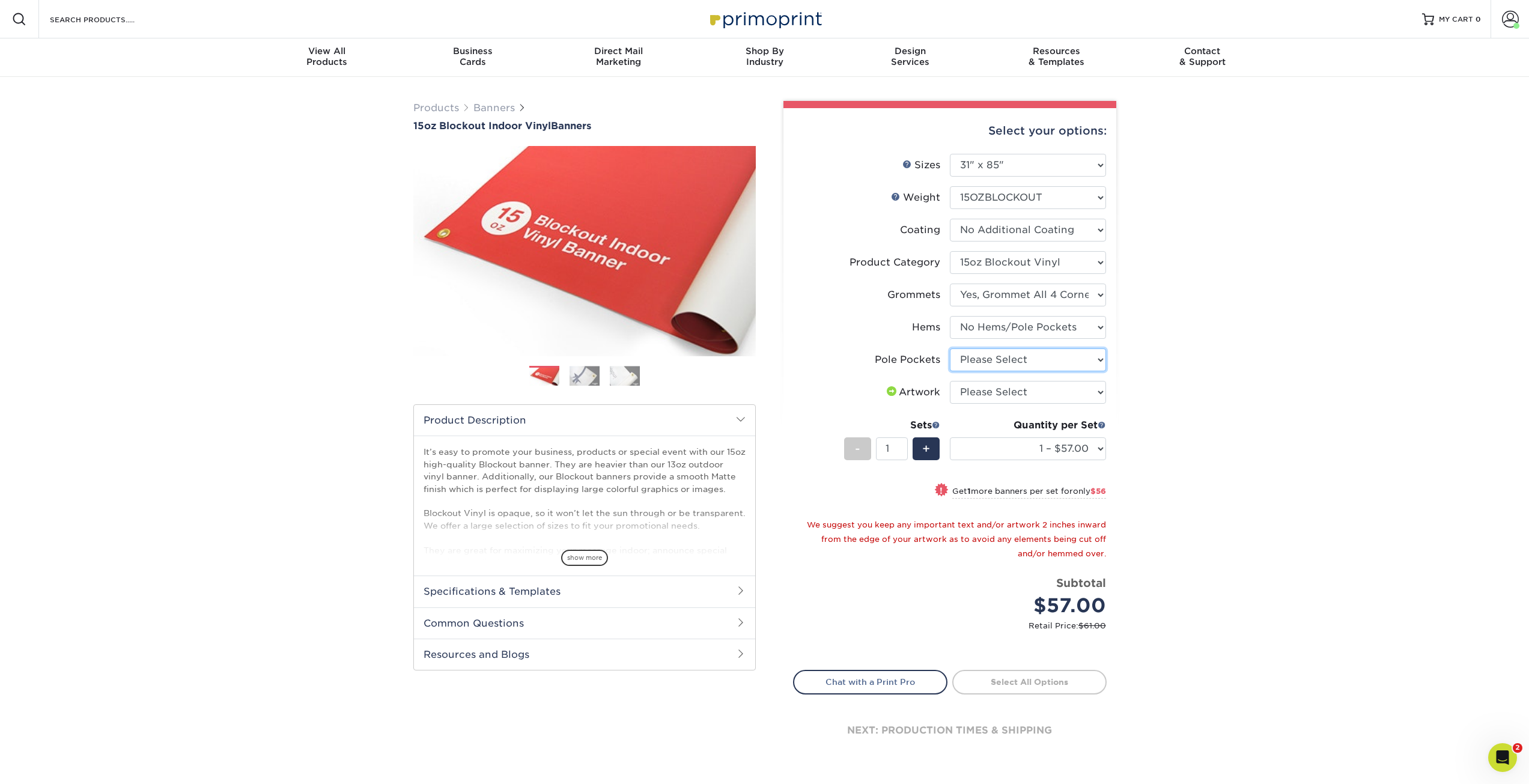
select select "462c5fe9-21e9-49a0-afb4-1c6e8664fe13"
click at [950, 348] on select "Please Select No Pole Pockets 2 in. Left and Right 2 in. Top and Bottom 4 in. L…" at bounding box center [1028, 359] width 156 height 23
click at [1051, 390] on select "Please Select I will upload files I need a design - $50" at bounding box center [1028, 392] width 156 height 23
select select "upload"
click at [950, 380] on select "Please Select I will upload files I need a design - $50" at bounding box center [1028, 392] width 156 height 23
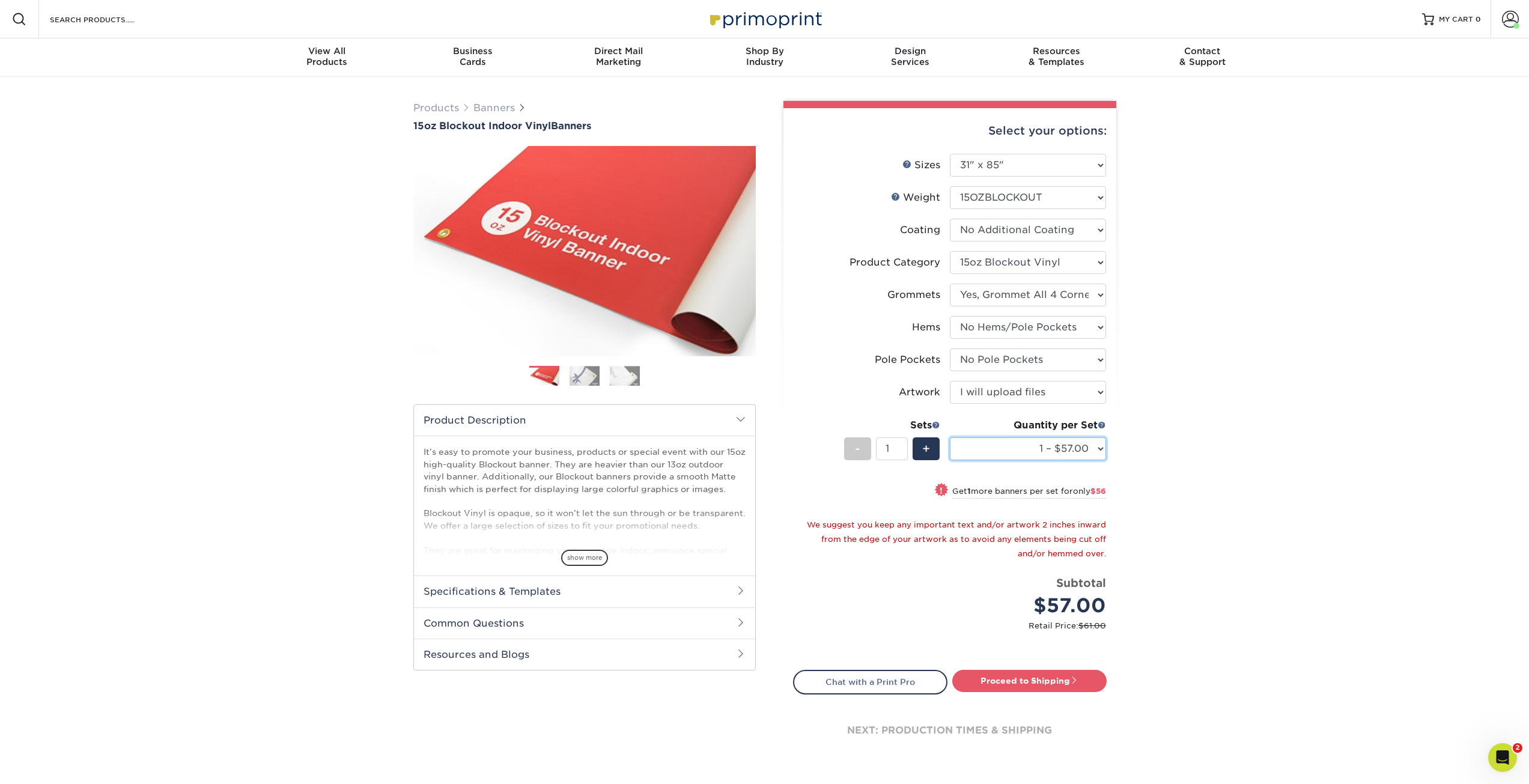
click at [1079, 449] on select "1 – $57.00 2 – $113.00 3 – $169.00 4 – $225.00 5 – $281.00 6 – $337.00 7 – $393…" at bounding box center [1028, 448] width 156 height 23
click at [1082, 443] on select "1 – $57.00 2 – $113.00 3 – $169.00 4 – $225.00 5 – $281.00 6 – $337.00 7 – $393…" at bounding box center [1028, 448] width 156 height 23
click at [1031, 157] on select "Please Select 17" x 32" 18" x 24" 21" x 192" 22" x 35" 22" x 69" 24" x 36" 24" …" at bounding box center [1028, 165] width 156 height 23
click at [333, 553] on div "Products Banners 15oz Blockout Indoor Vinyl Banners Previous Next Bleed:" at bounding box center [764, 443] width 1529 height 733
click at [1514, 19] on span at bounding box center [1511, 19] width 17 height 17
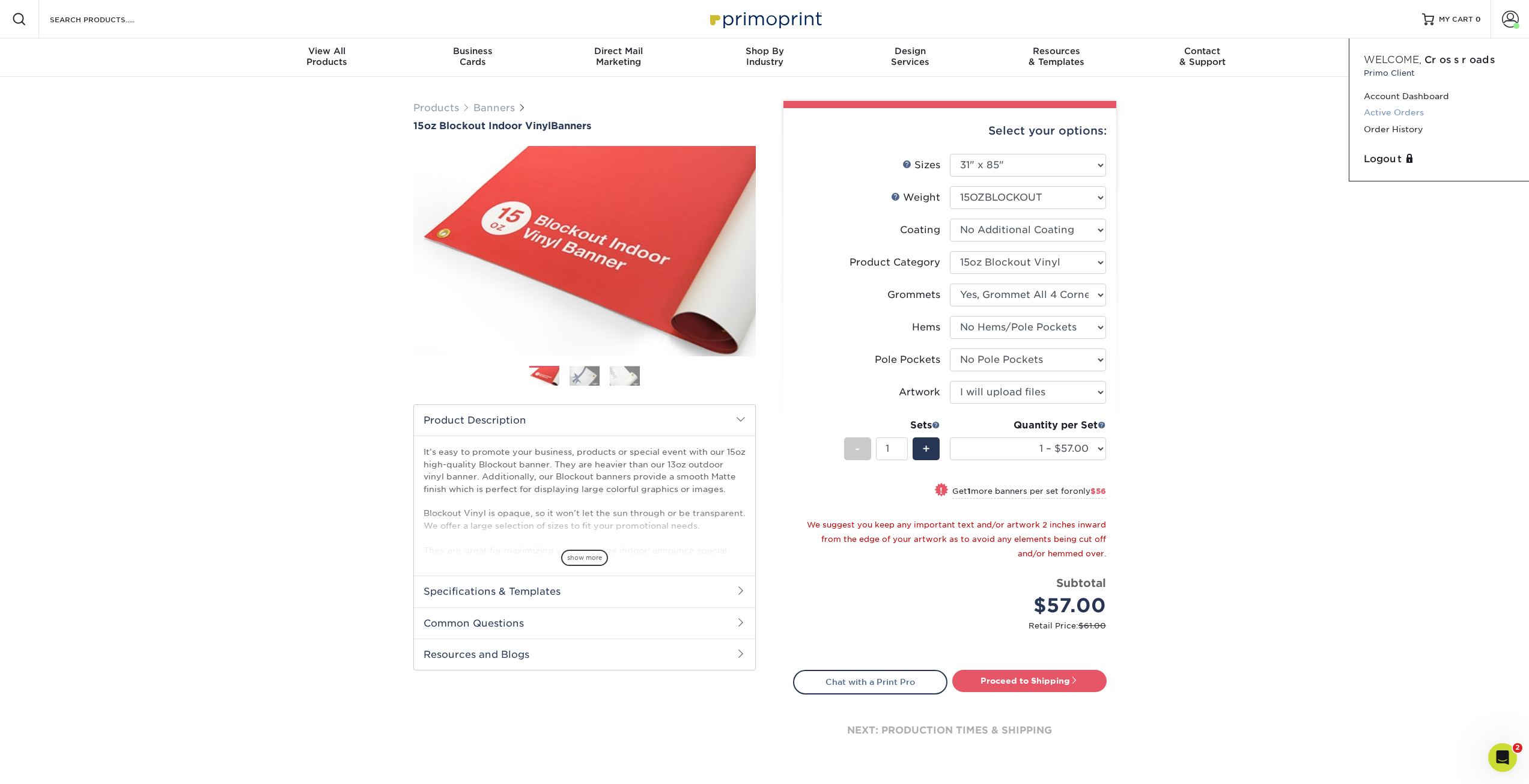
click at [1380, 109] on link "Active Orders" at bounding box center [1439, 112] width 151 height 16
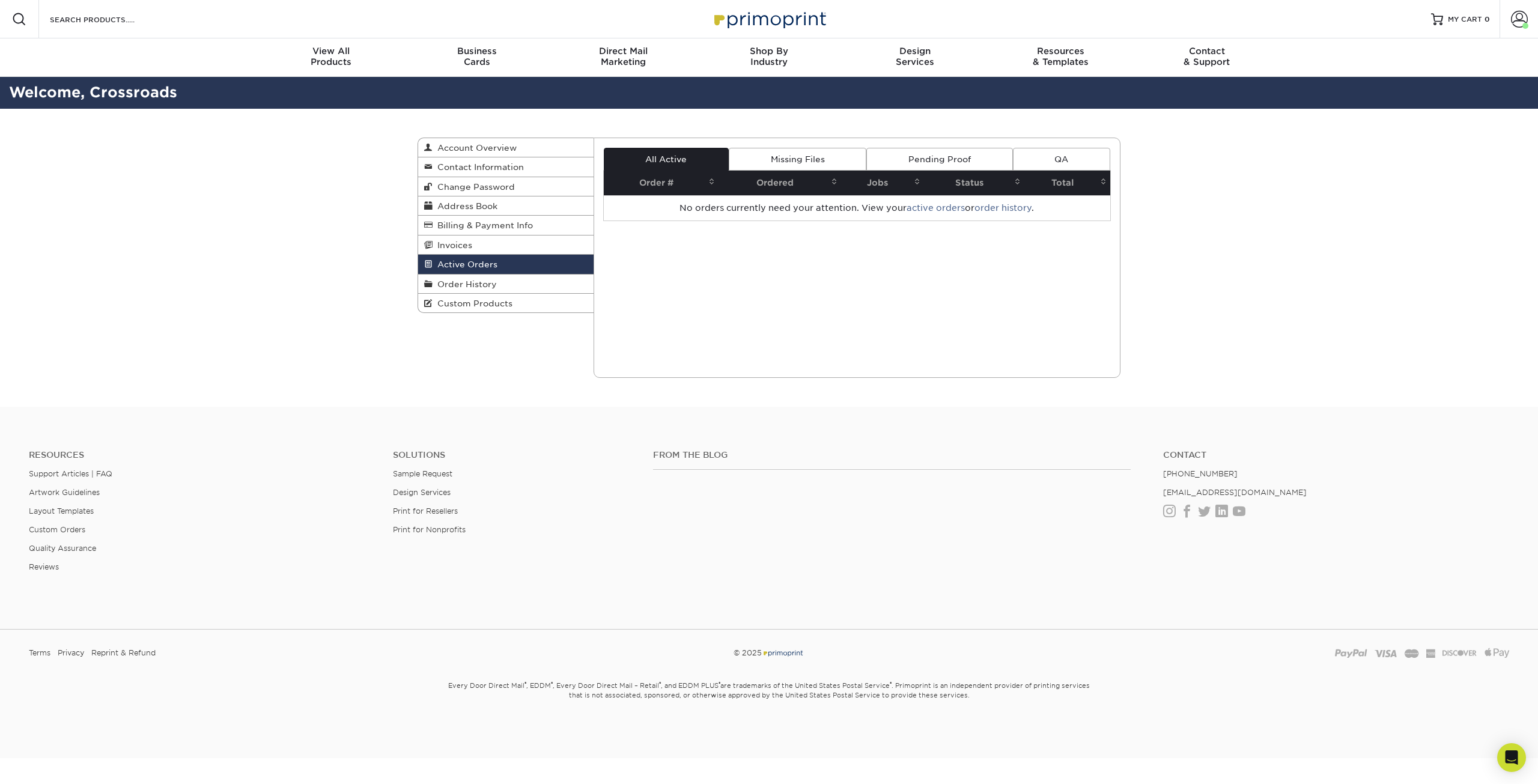
click at [859, 166] on link "Missing Files" at bounding box center [797, 159] width 137 height 23
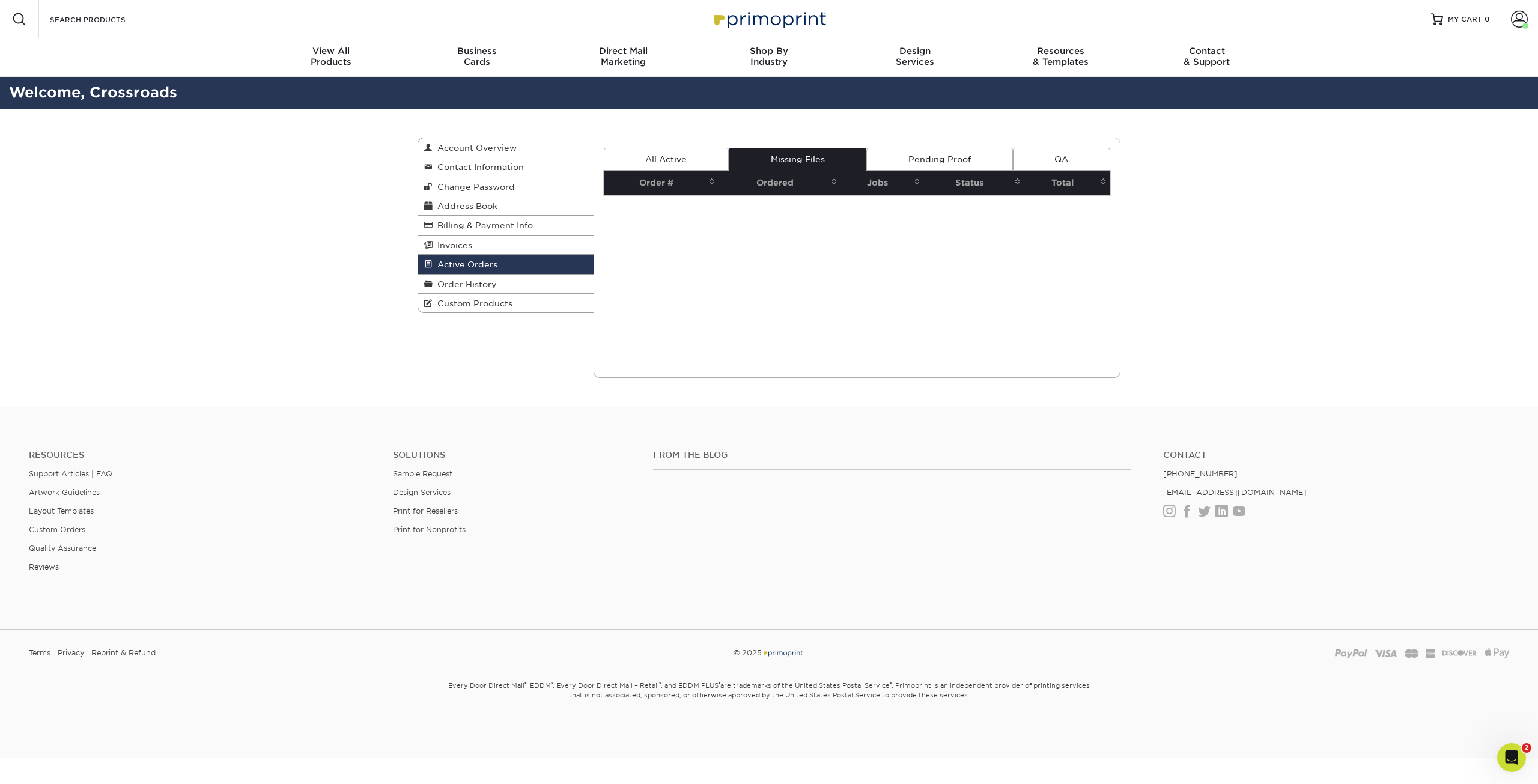
click at [922, 159] on link "Pending Proof" at bounding box center [939, 159] width 146 height 23
click at [1088, 161] on link "QA" at bounding box center [1061, 159] width 97 height 23
click at [488, 284] on span "Order History" at bounding box center [465, 284] width 64 height 10
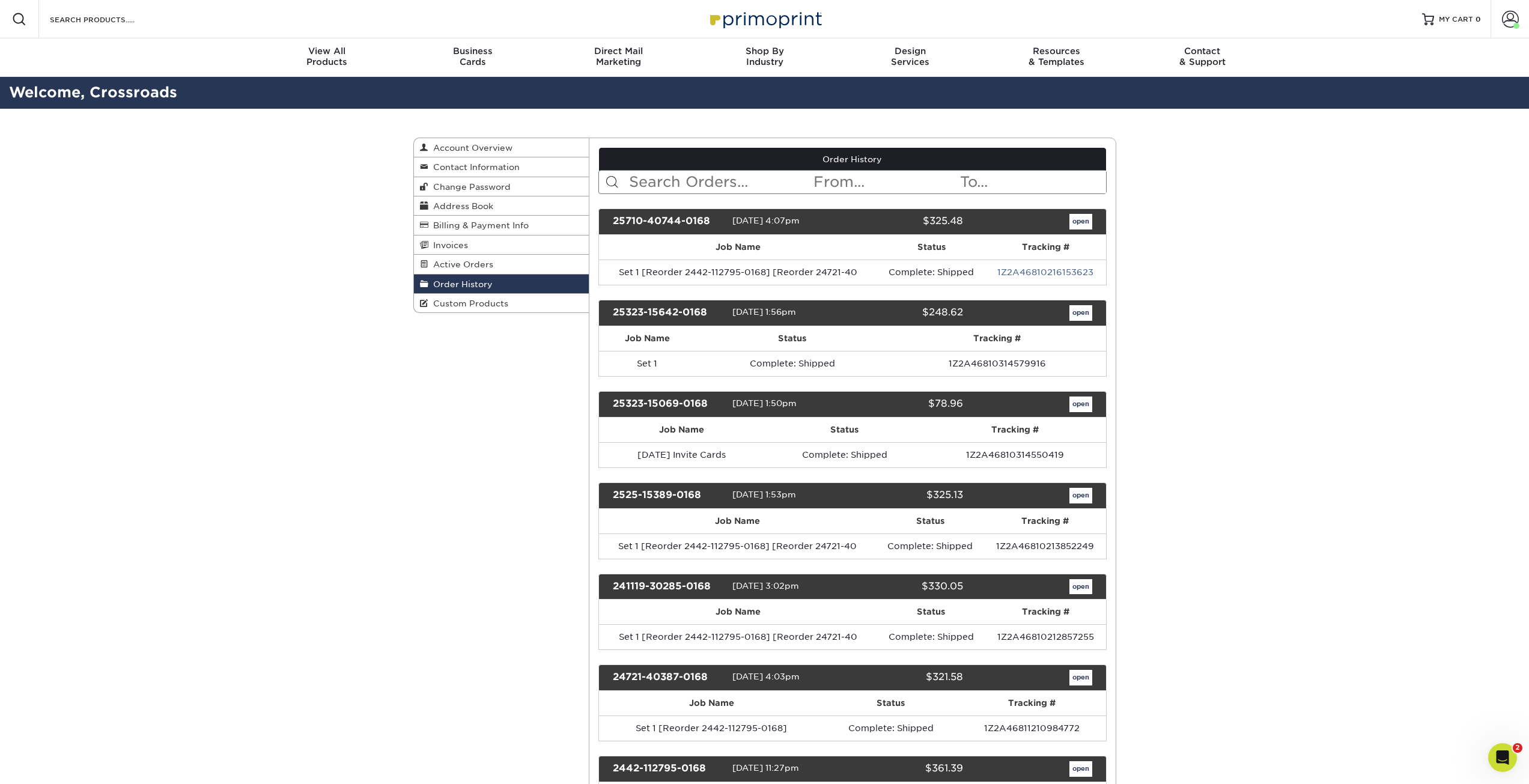
click at [662, 179] on input "text" at bounding box center [720, 182] width 185 height 23
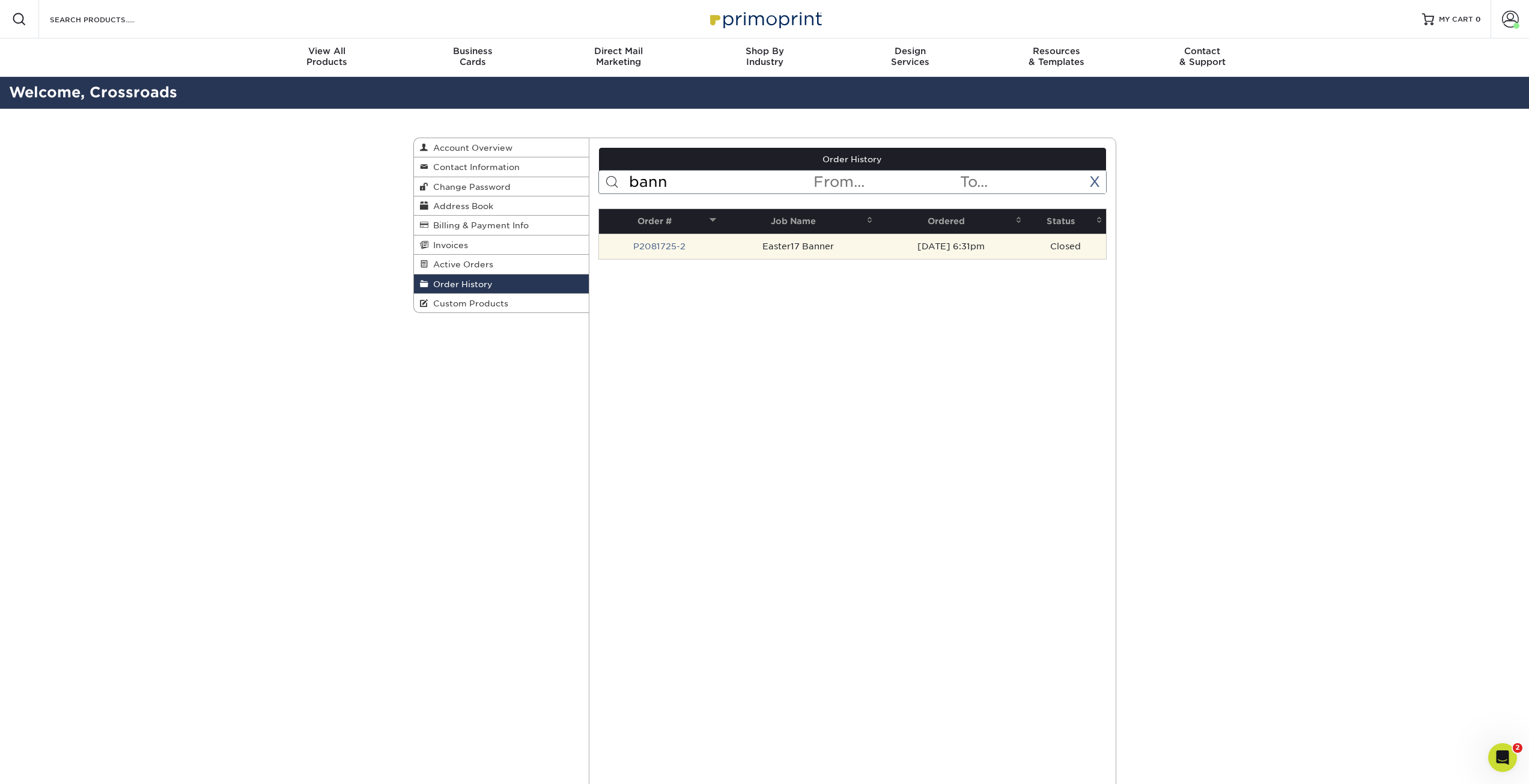
type input "bann"
click at [749, 242] on td "Easter17 Banner" at bounding box center [798, 246] width 157 height 25
click at [1033, 239] on td "Closed" at bounding box center [1066, 246] width 80 height 25
click at [779, 236] on td "Easter17 Banner" at bounding box center [798, 246] width 157 height 25
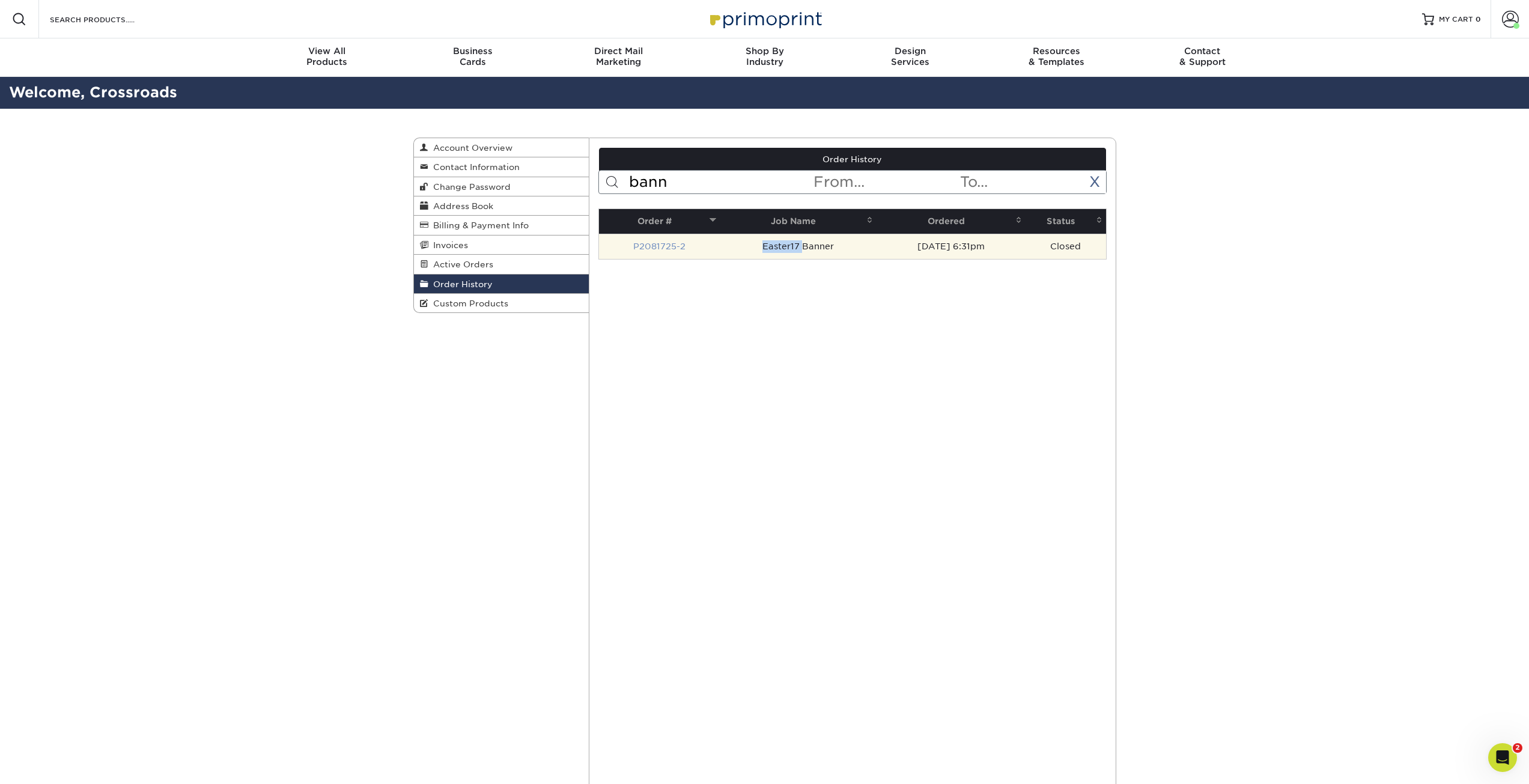
click at [662, 245] on link "P2081725-2" at bounding box center [659, 246] width 53 height 10
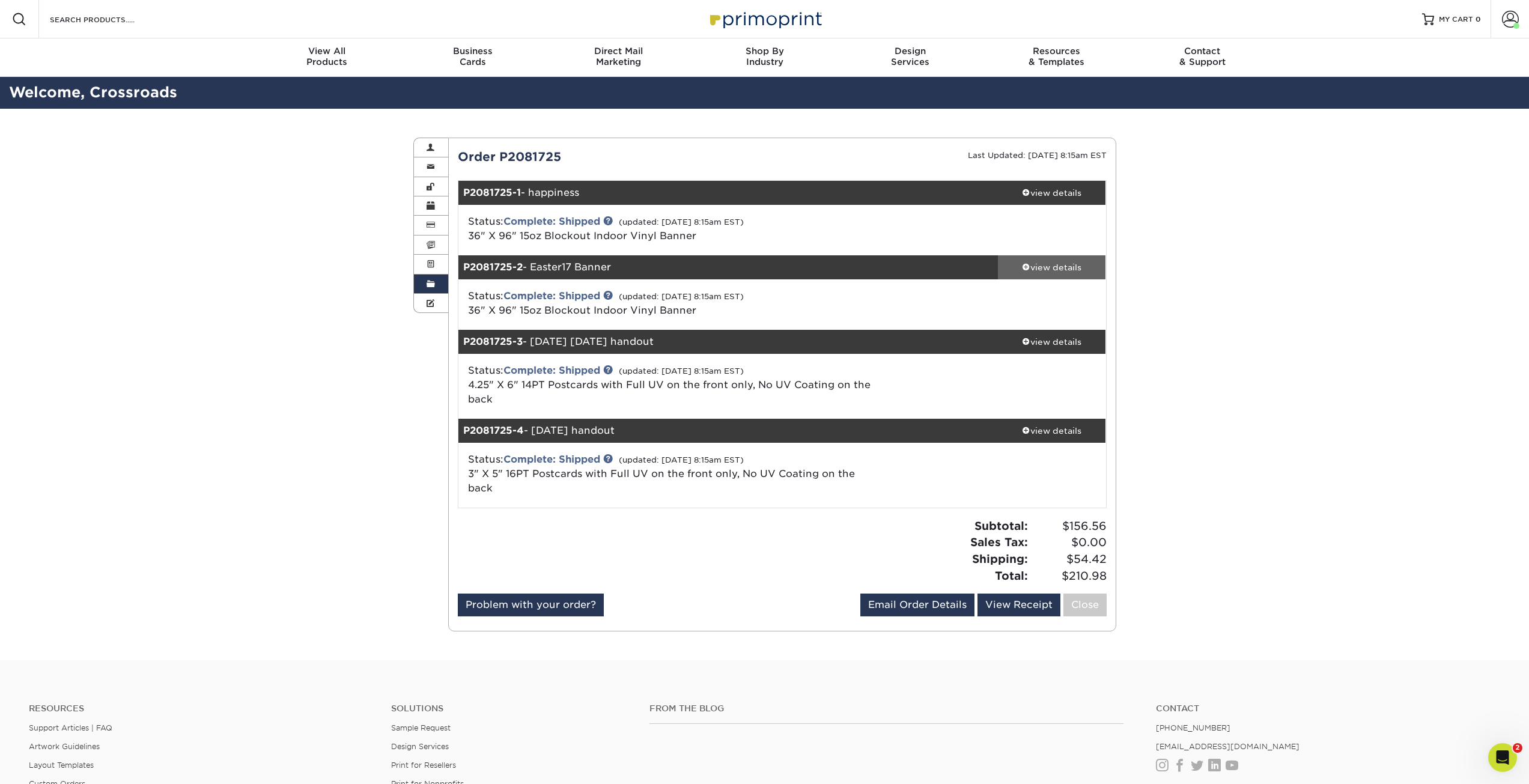
click at [1075, 263] on div "view details" at bounding box center [1052, 267] width 108 height 12
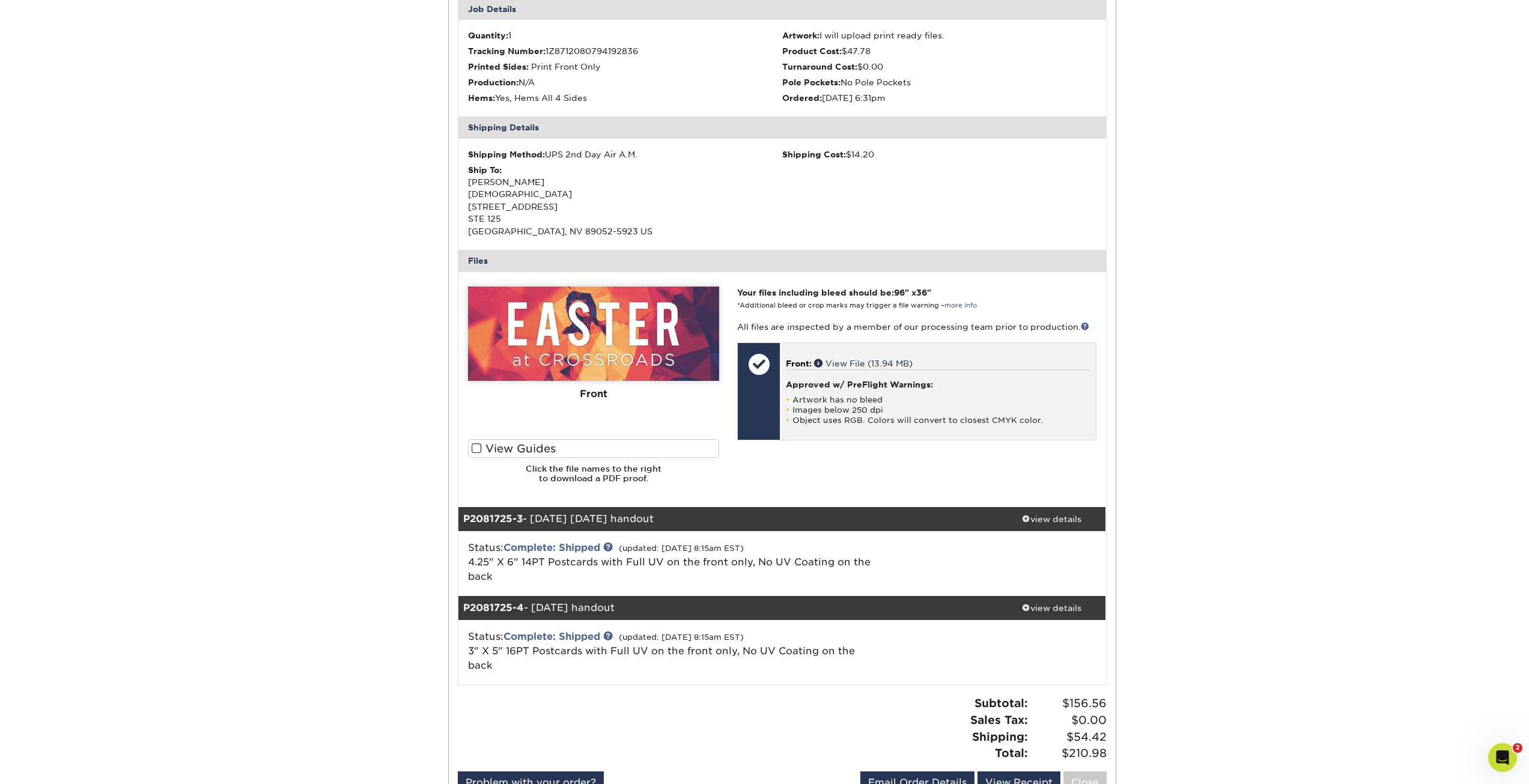
scroll to position [360, 0]
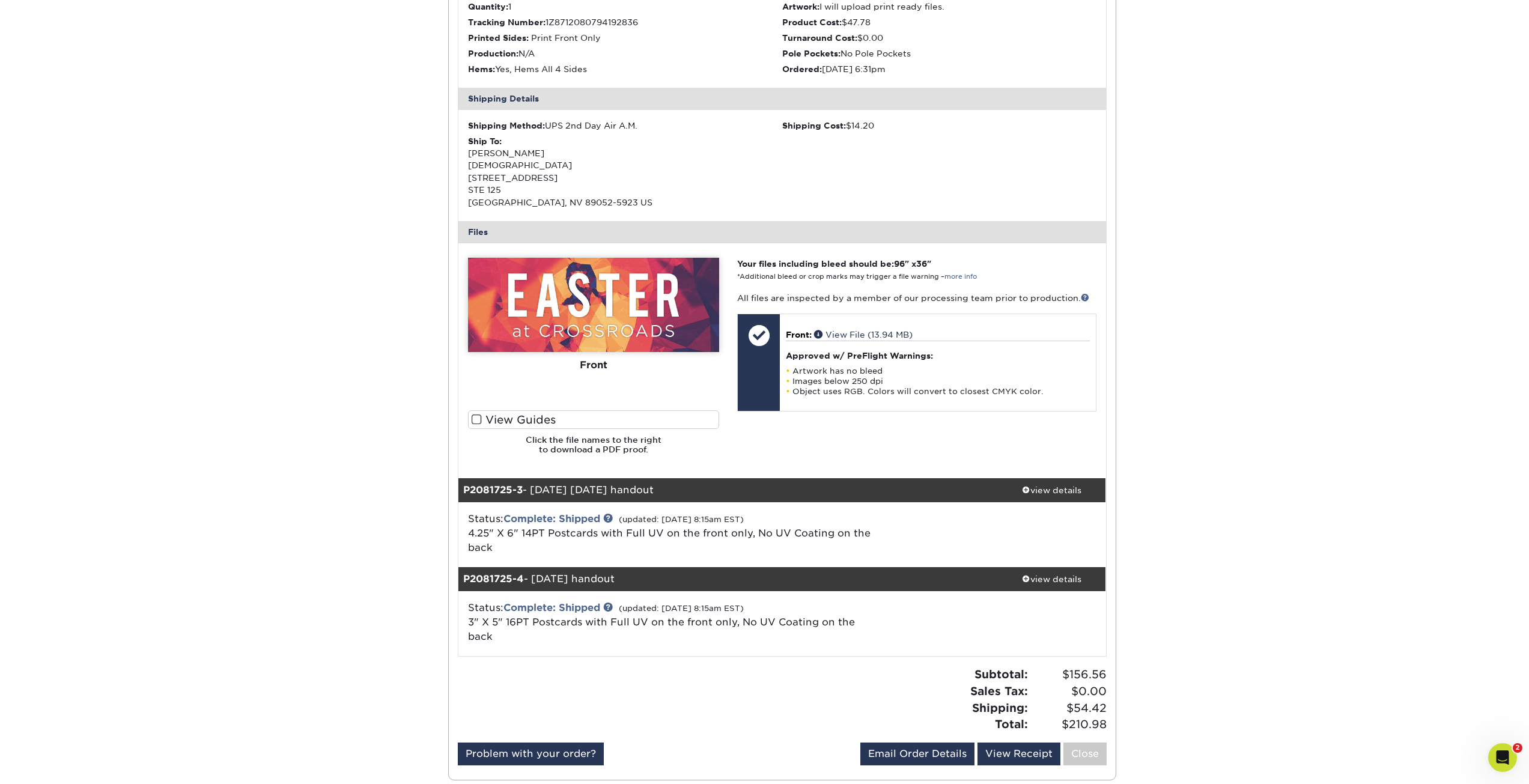
click at [671, 311] on img at bounding box center [594, 305] width 251 height 95
click at [621, 349] on img at bounding box center [594, 305] width 251 height 95
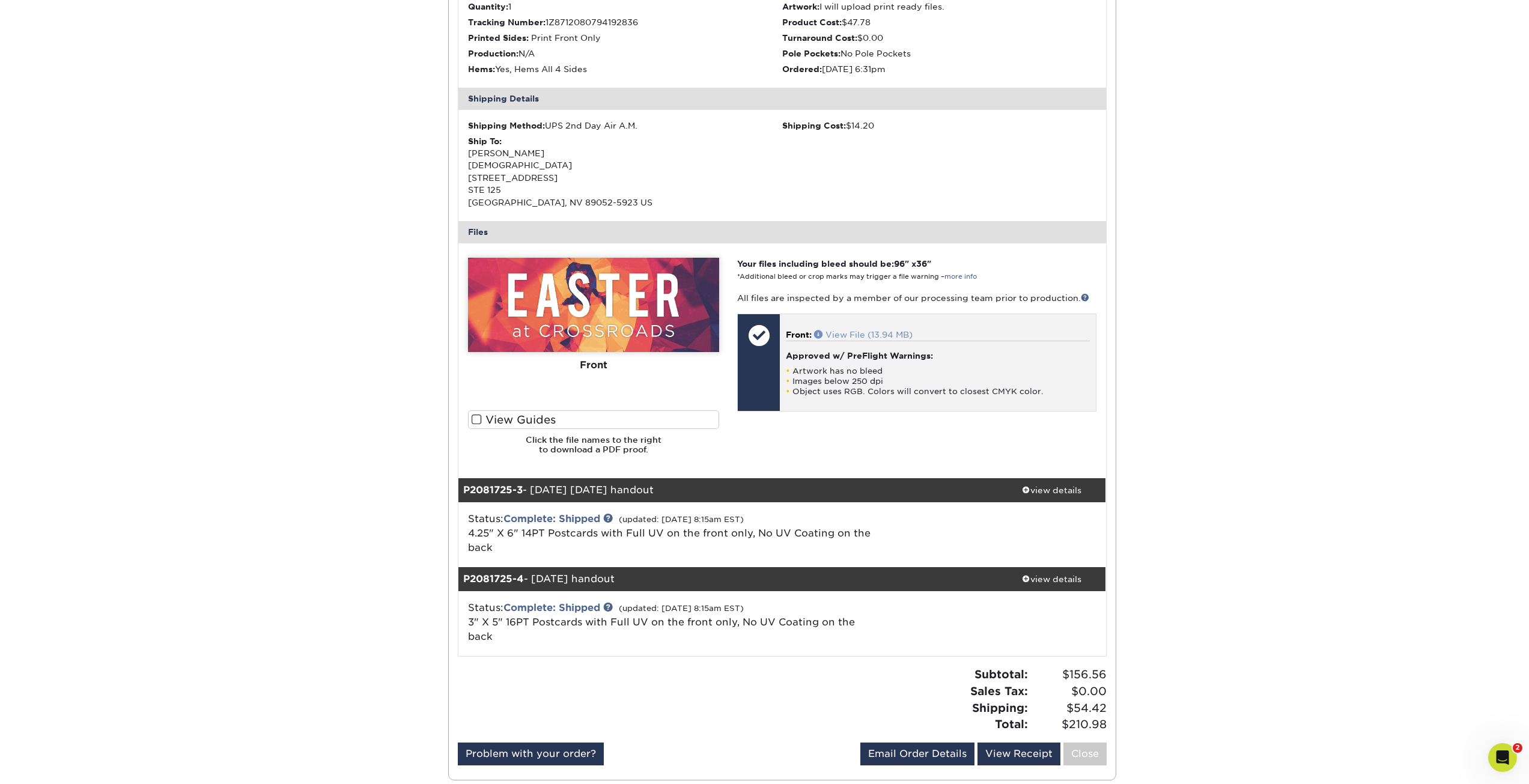
click at [891, 336] on link "View File (13.94 MB)" at bounding box center [864, 334] width 99 height 10
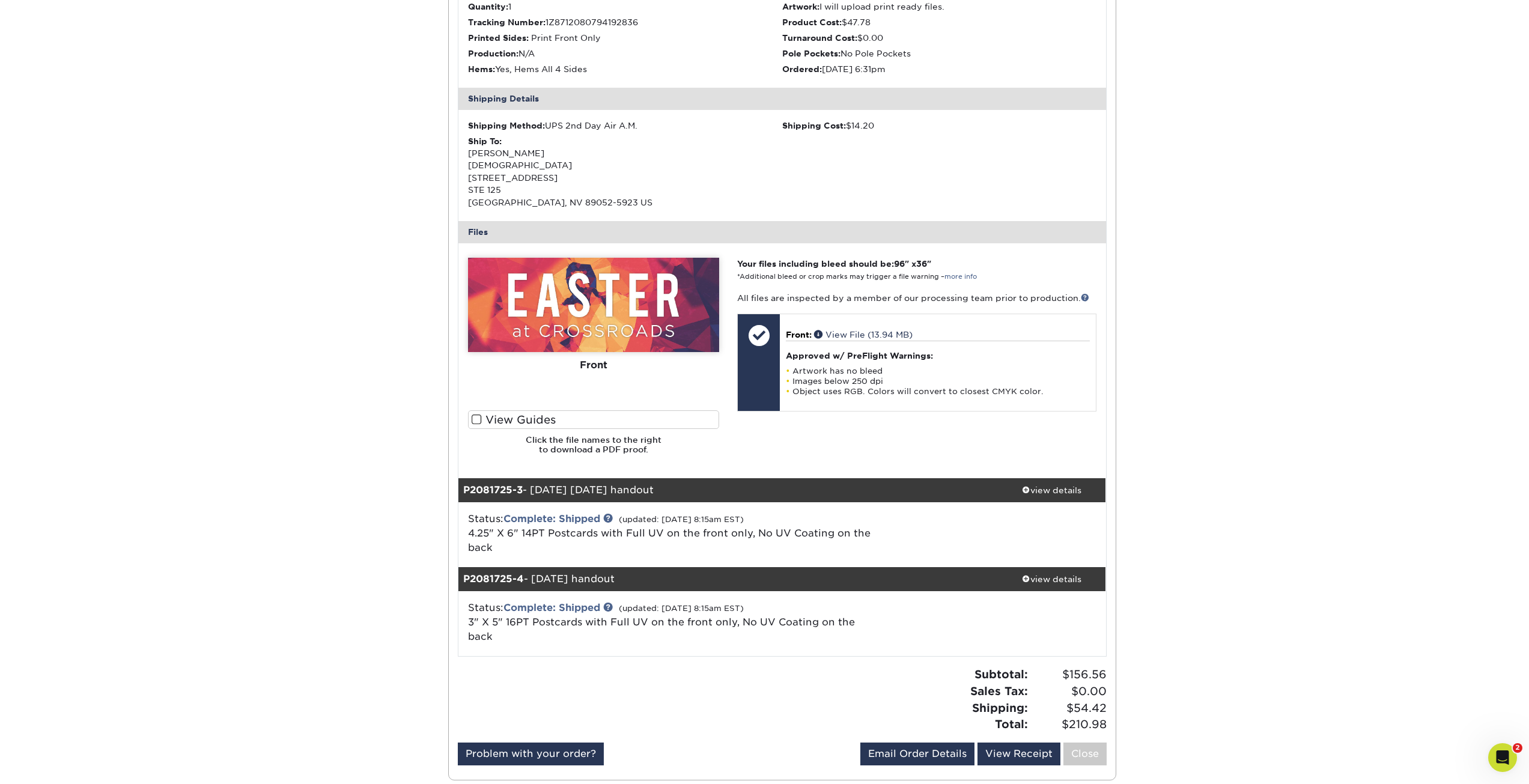
click at [1064, 477] on div "The file uploader is not compatible with mobile devices. Please increase your b…" at bounding box center [782, 361] width 647 height 235
click at [1064, 482] on link "view details" at bounding box center [1052, 490] width 108 height 24
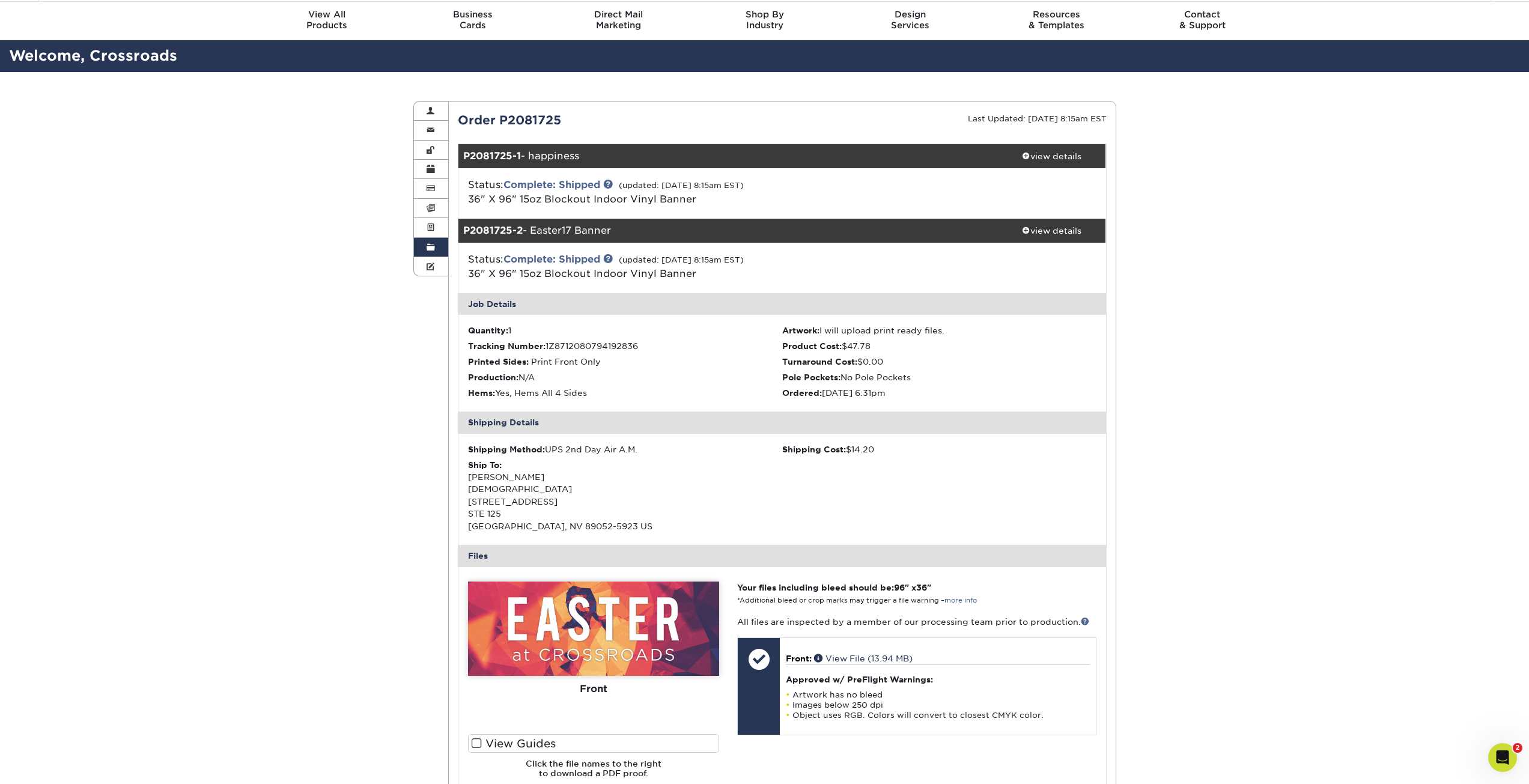
scroll to position [0, 0]
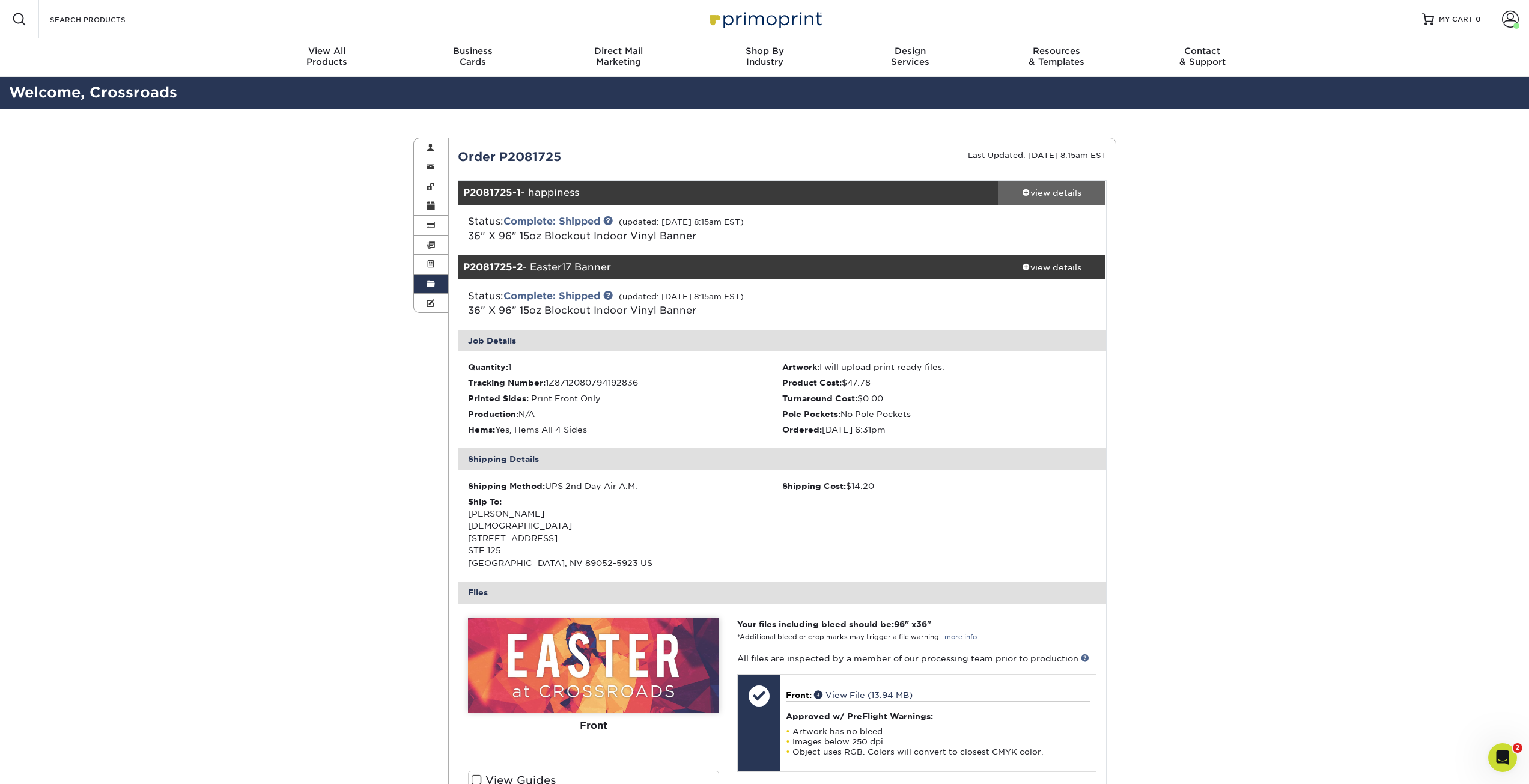
click at [1036, 188] on div "view details" at bounding box center [1052, 193] width 108 height 12
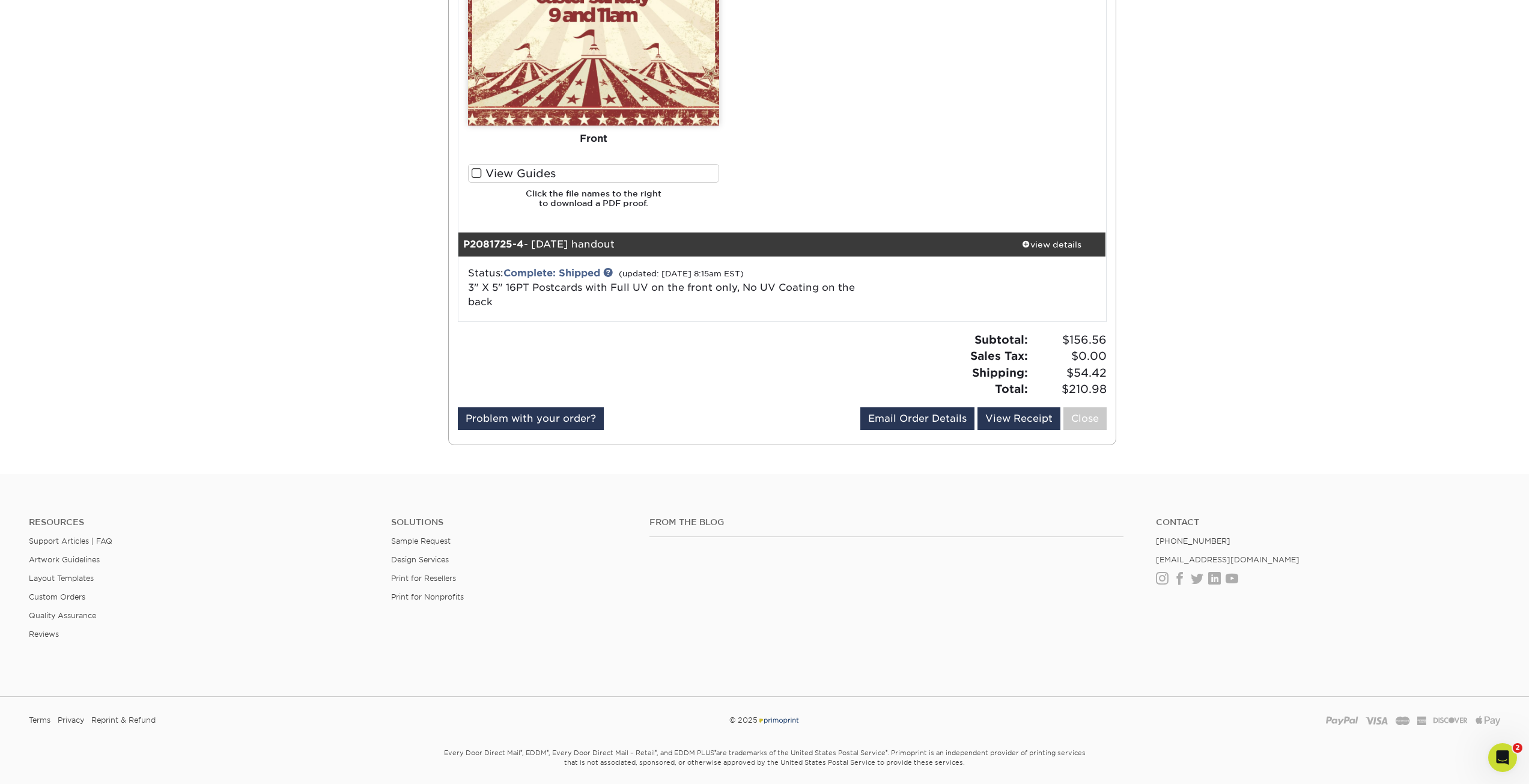
scroll to position [1995, 0]
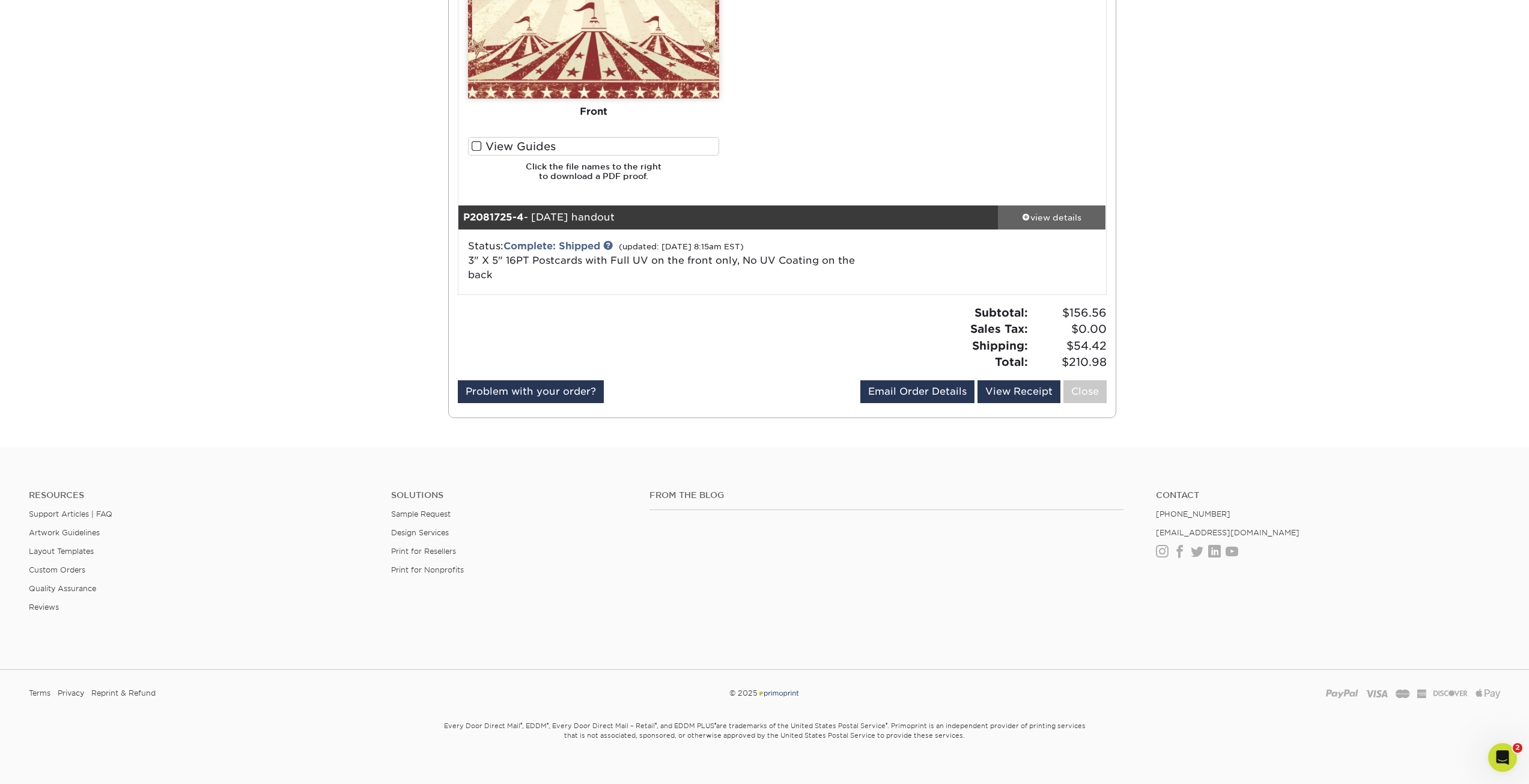
click at [1068, 225] on link "view details" at bounding box center [1052, 218] width 108 height 24
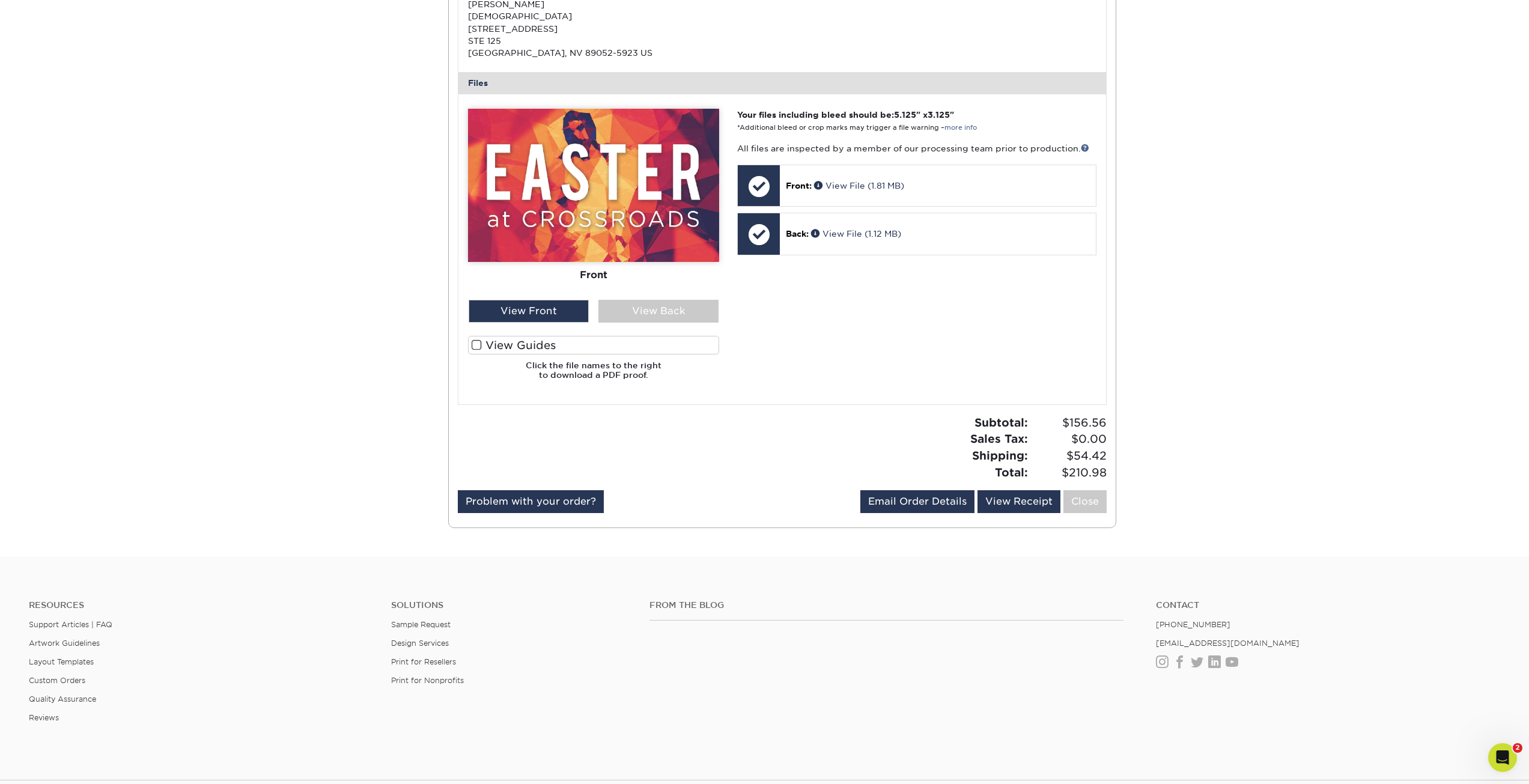
scroll to position [2442, 0]
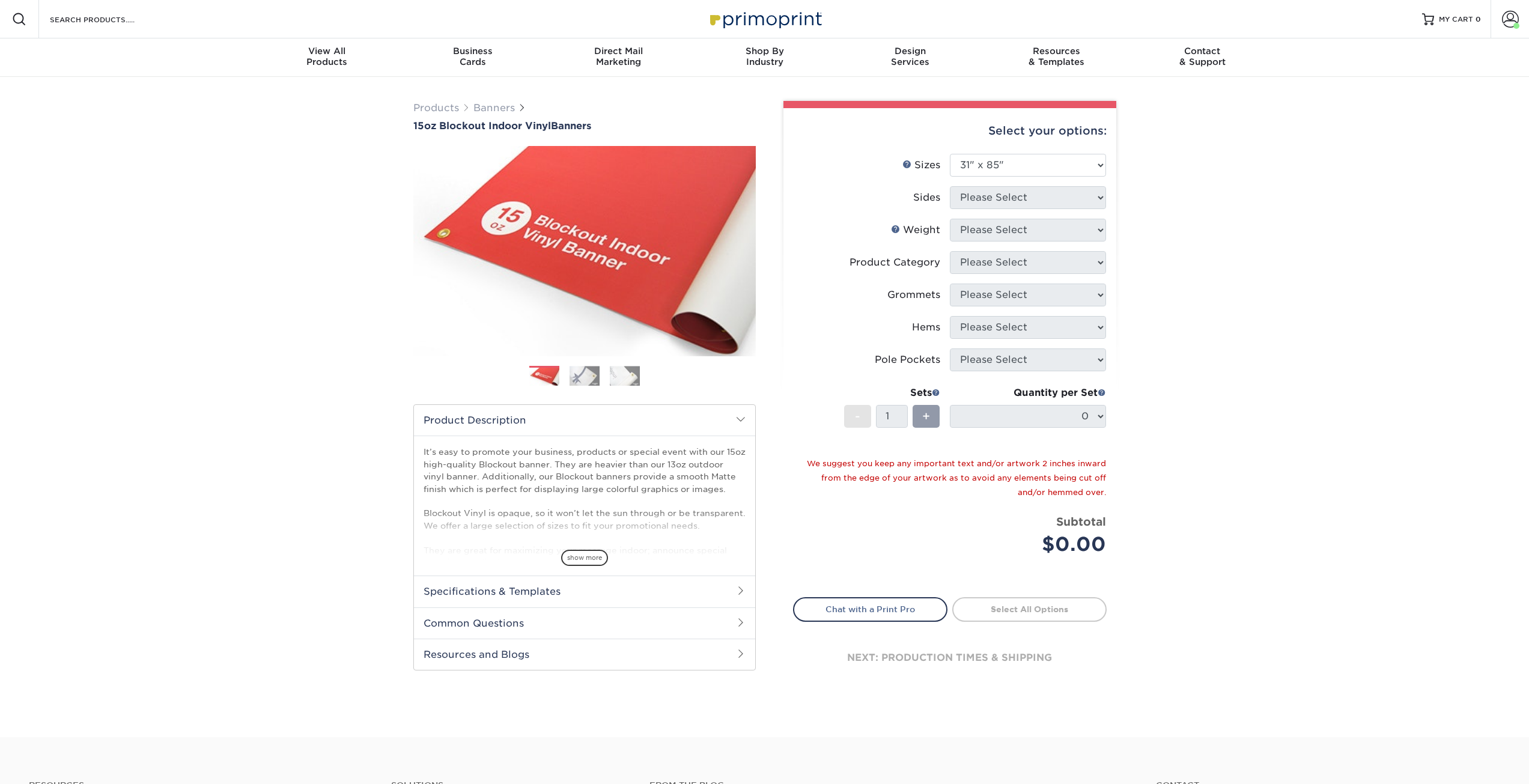
select select "31.00x85.00"
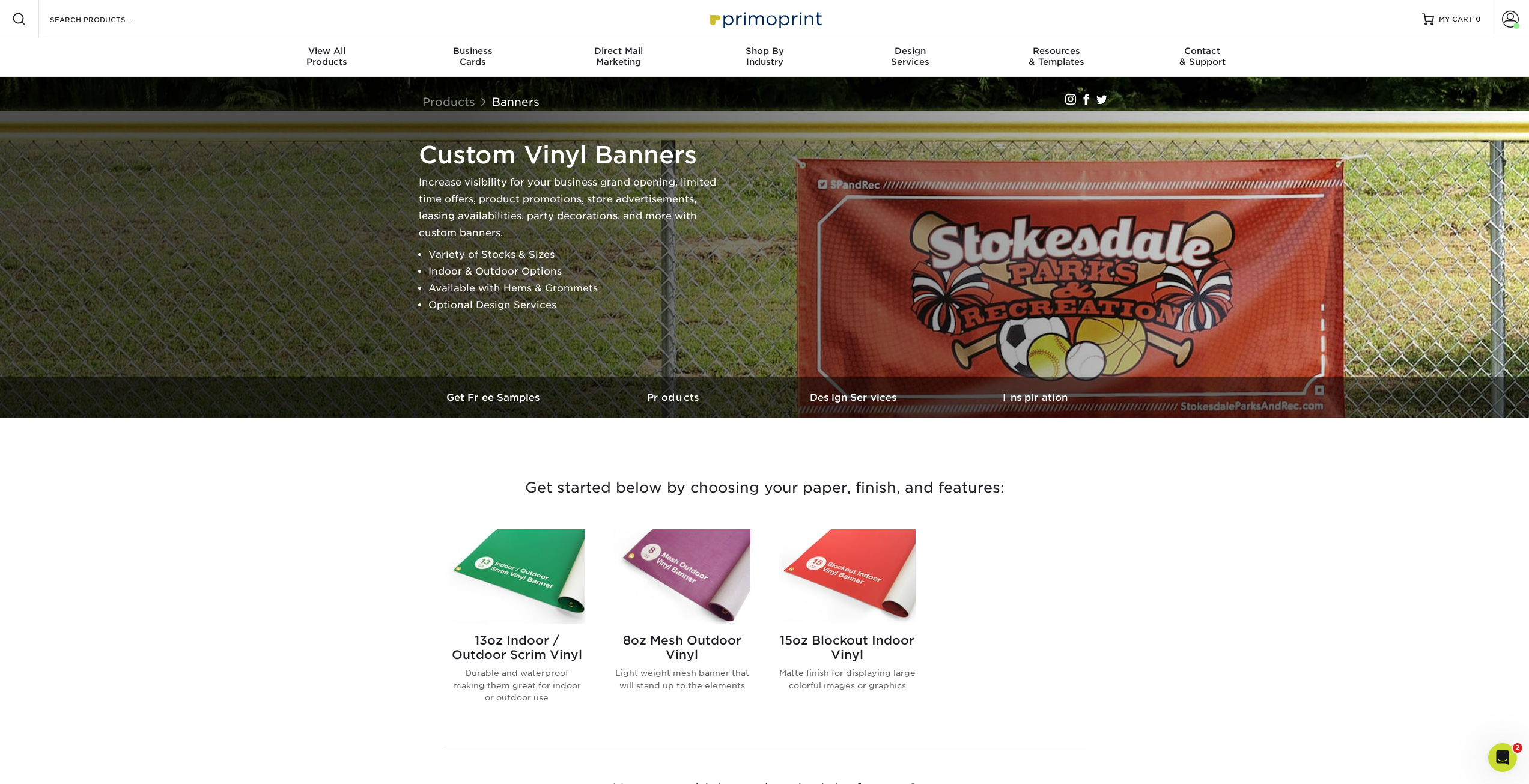
click at [697, 544] on img at bounding box center [682, 576] width 136 height 95
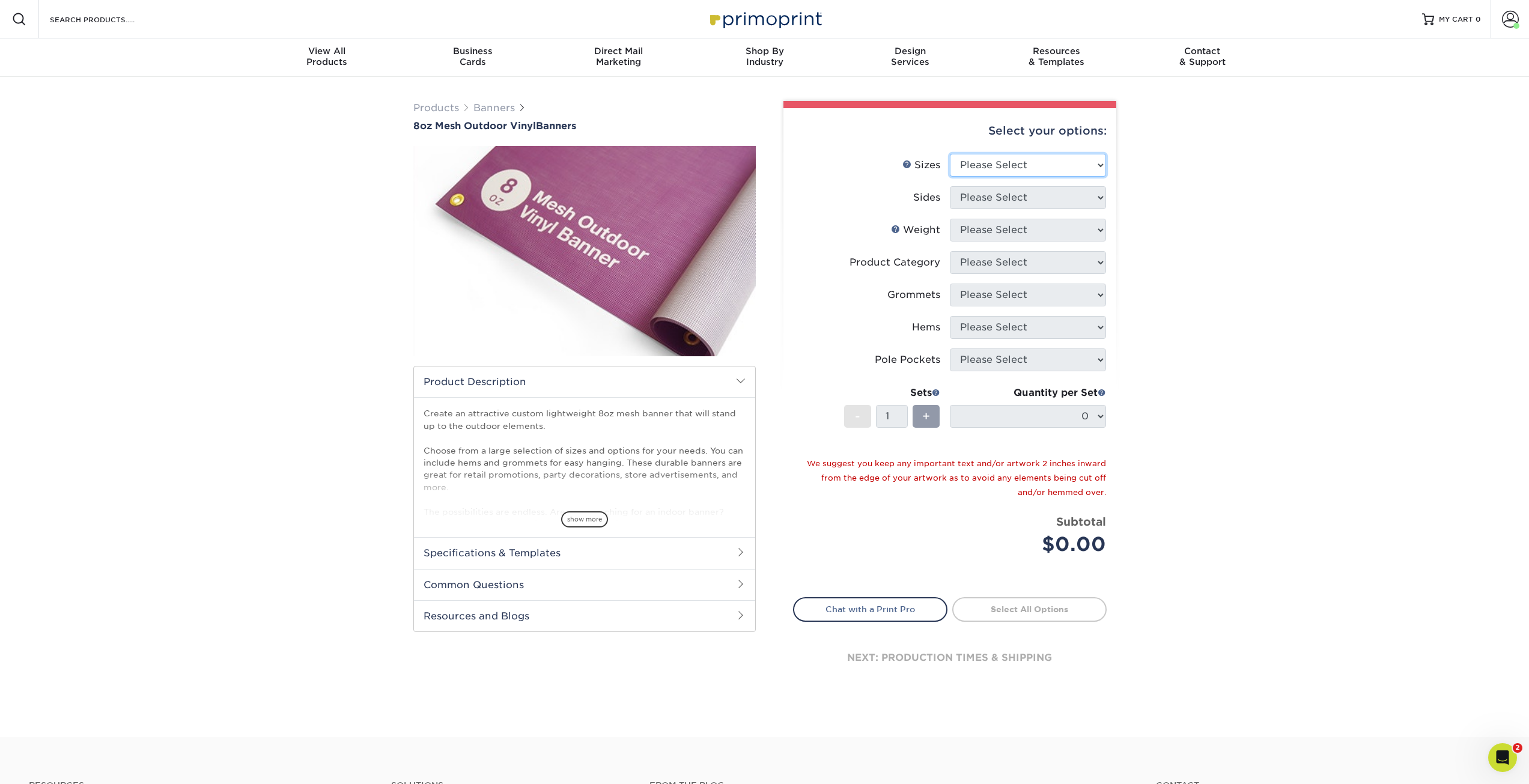
click at [1071, 156] on select "Please Select 24" x 36" 24" x 48" 36" x 48" 36" x 60" 36" x 72" 36" x 96" 36" x…" at bounding box center [1028, 165] width 156 height 23
click at [1303, 139] on div "Products Banners 8oz Mesh Outdoor Vinyl Banners Bleed: show more /" at bounding box center [764, 407] width 1529 height 660
click at [1087, 102] on div at bounding box center [950, 104] width 333 height 7
click at [1513, 11] on span at bounding box center [1511, 19] width 17 height 17
click at [1414, 133] on link "Order History" at bounding box center [1439, 129] width 151 height 16
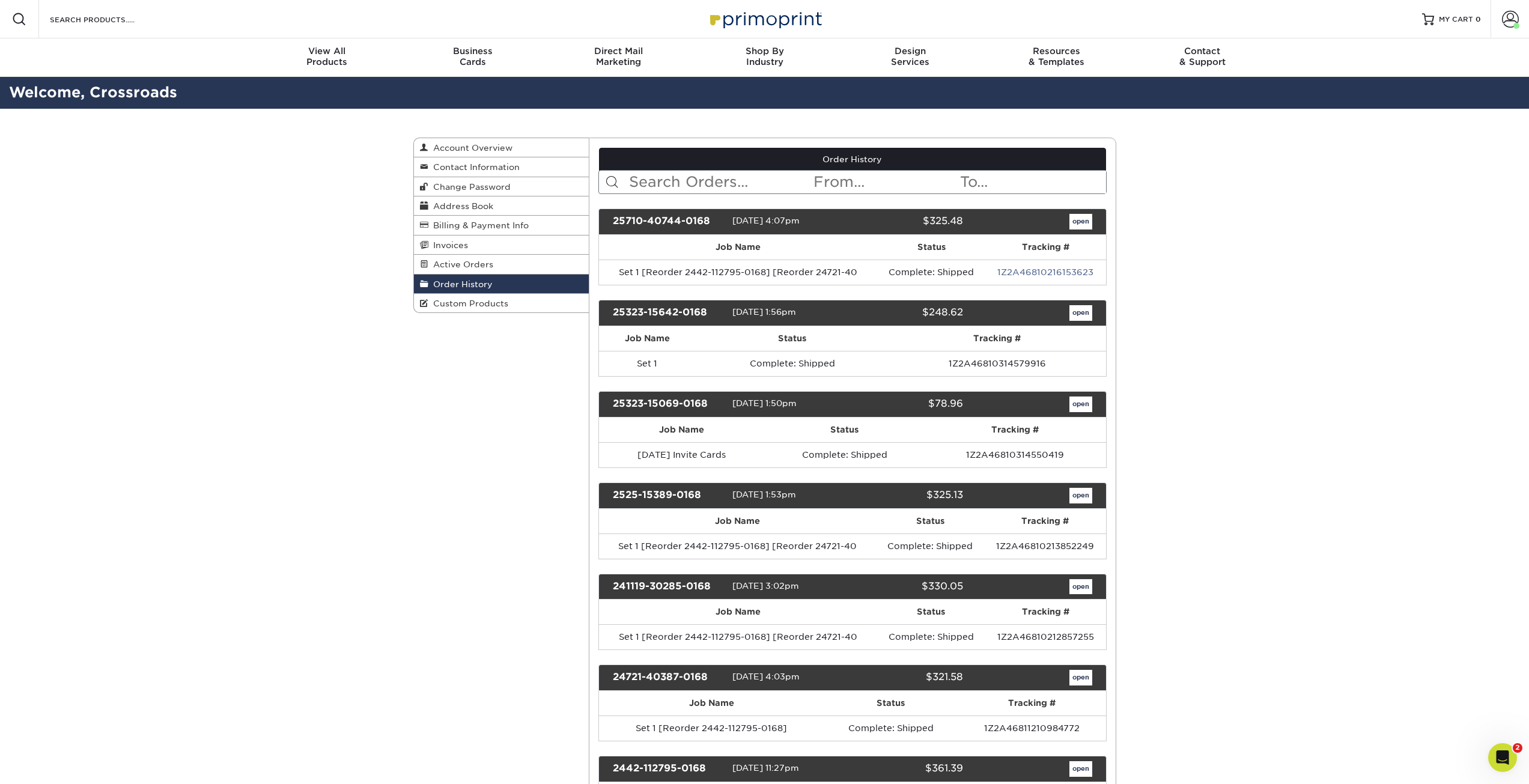
click at [692, 176] on input "text" at bounding box center [720, 182] width 185 height 23
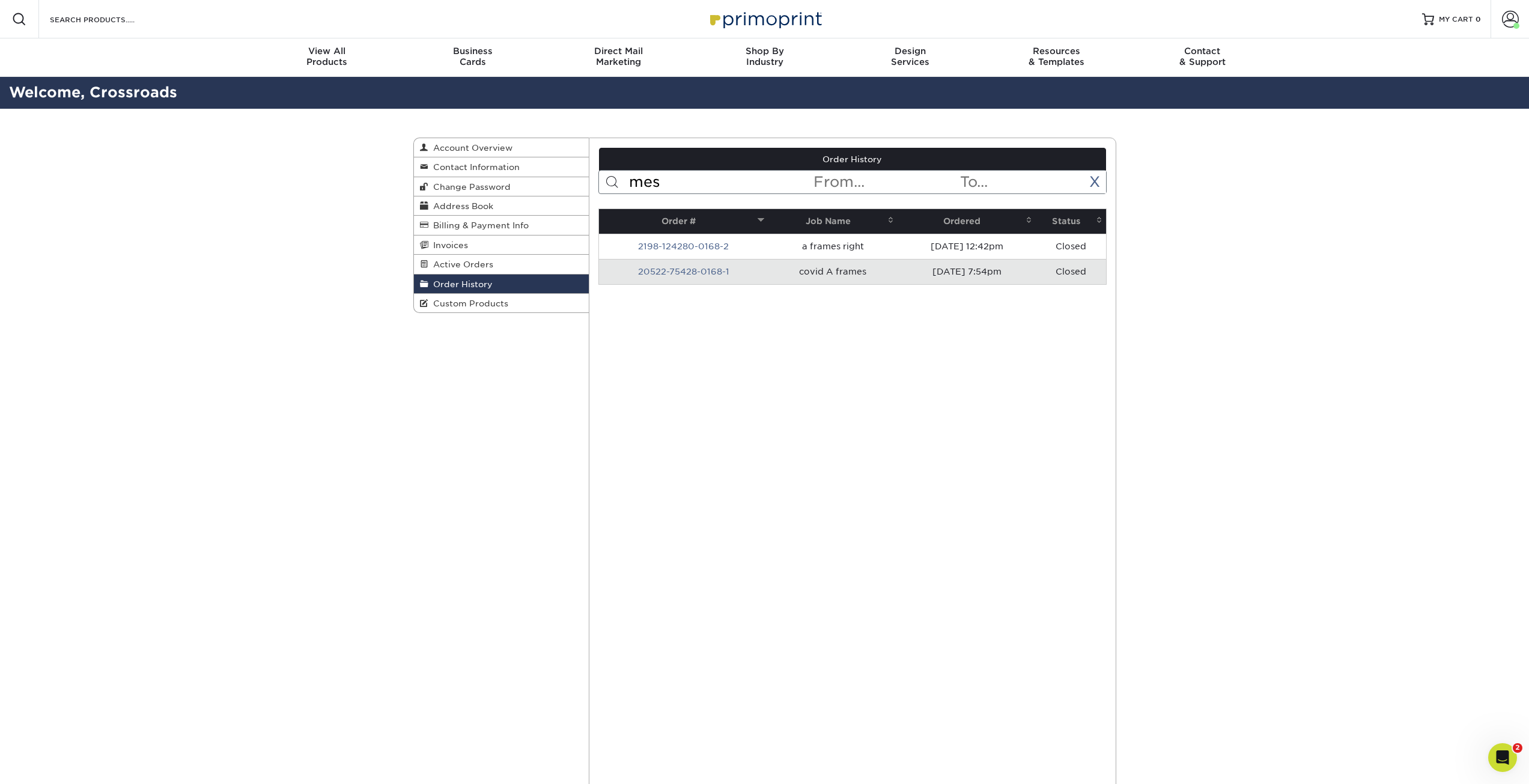
type input "me"
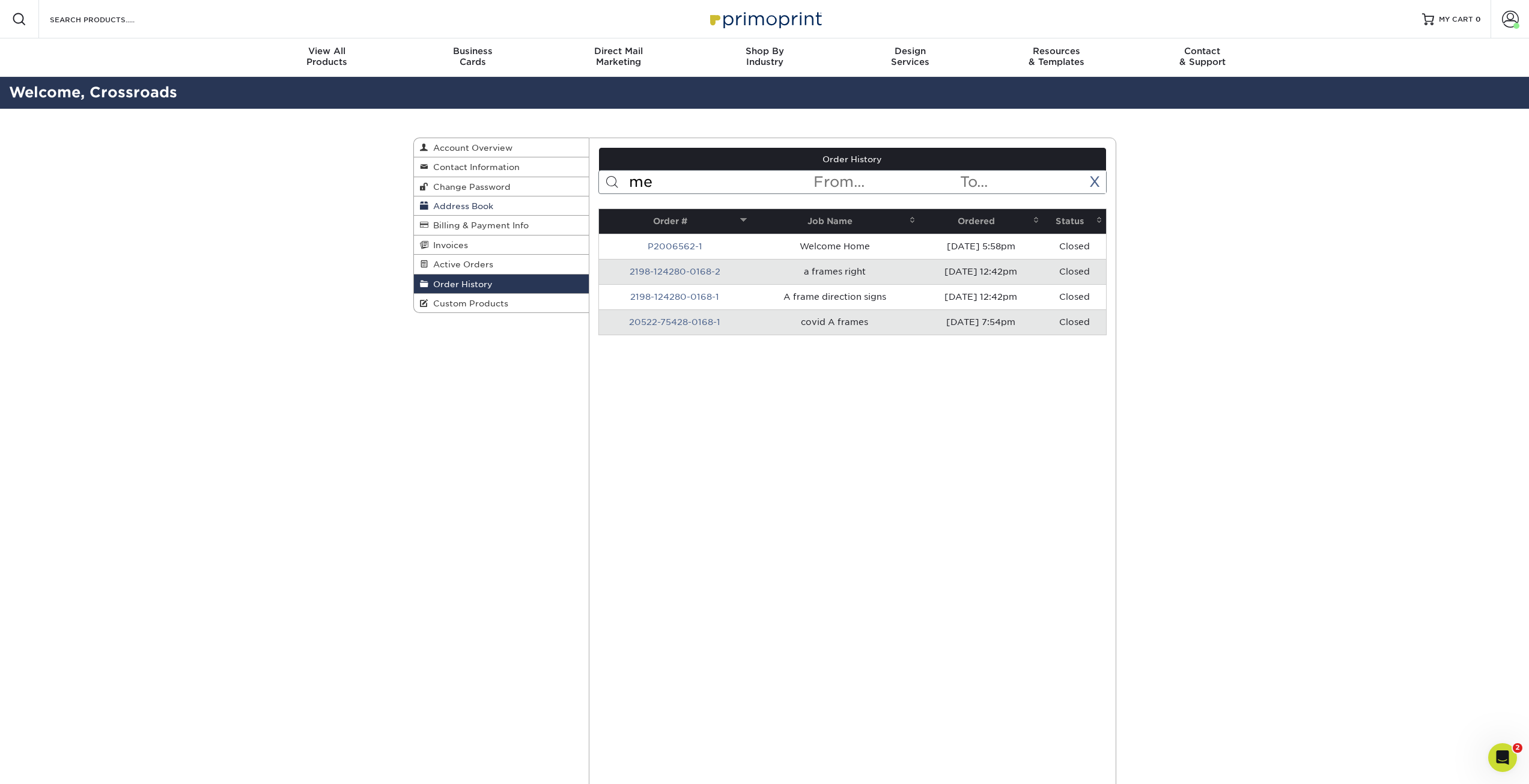
drag, startPoint x: 674, startPoint y: 190, endPoint x: 555, endPoint y: 196, distance: 119.2
click at [555, 137] on div "Order History Account Overview Contact Information Change Password Address Book…" at bounding box center [764, 137] width 703 height 0
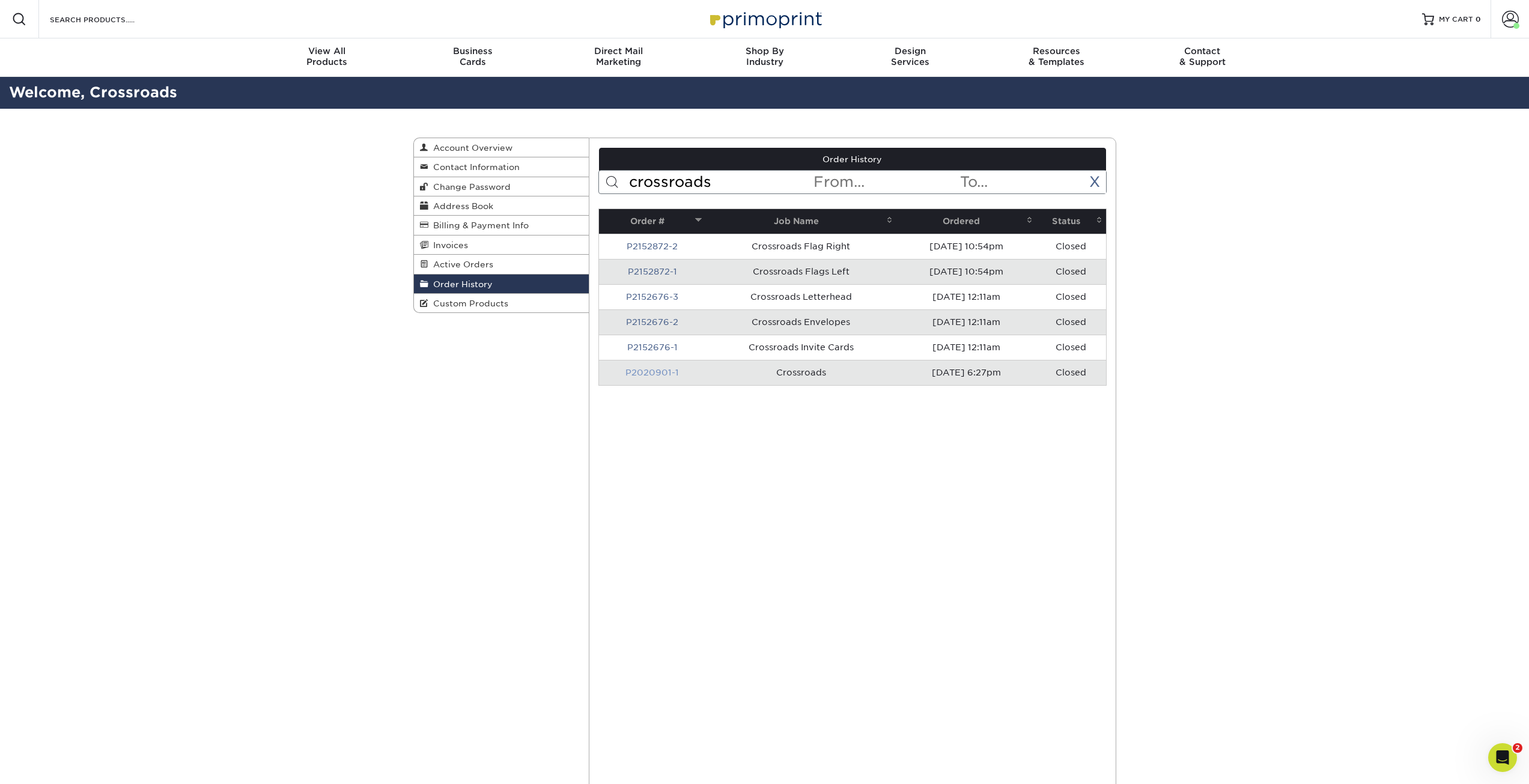
type input "crossroads"
click at [666, 372] on link "P2020901-1" at bounding box center [652, 372] width 53 height 10
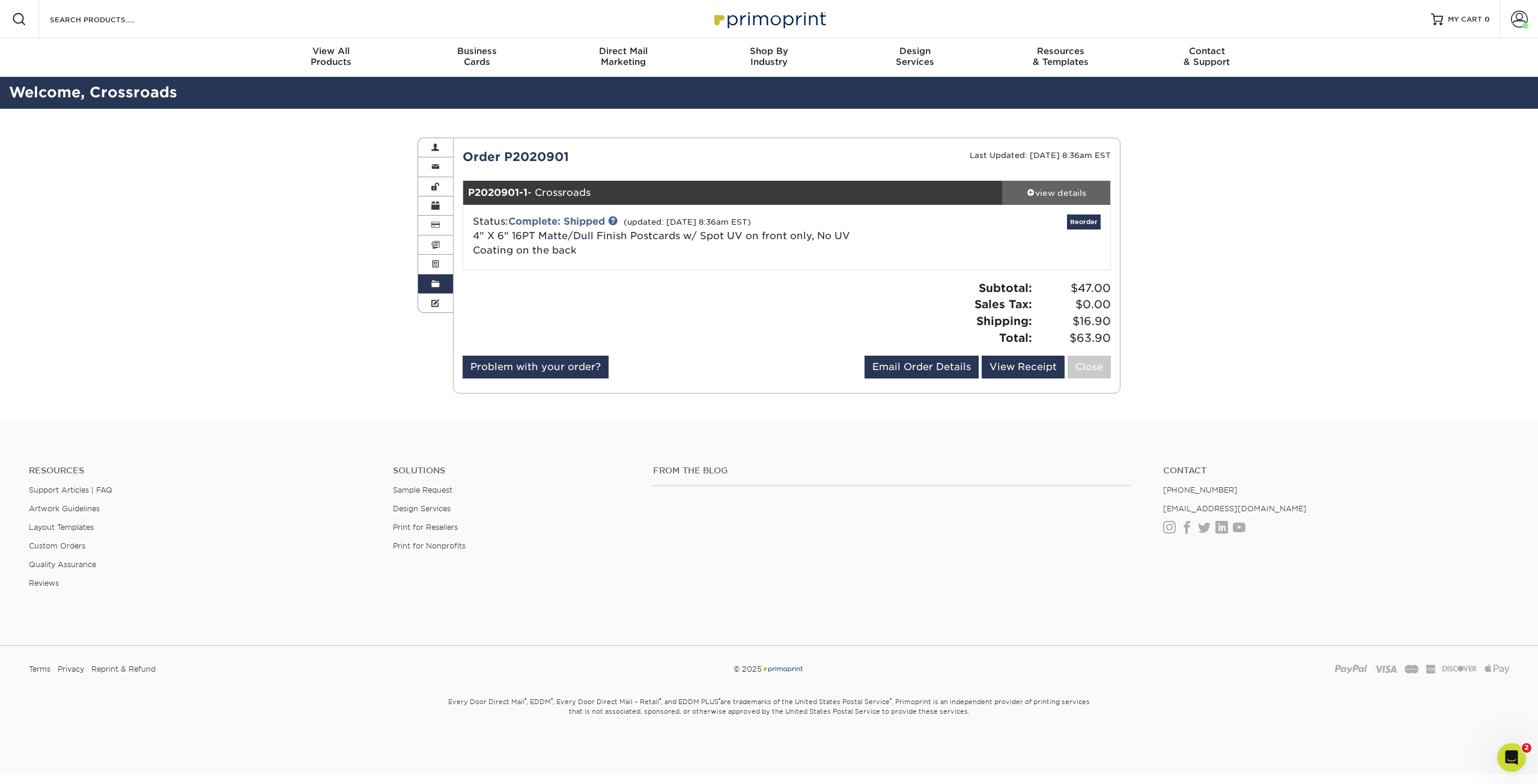
click at [1060, 195] on div "view details" at bounding box center [1056, 193] width 108 height 12
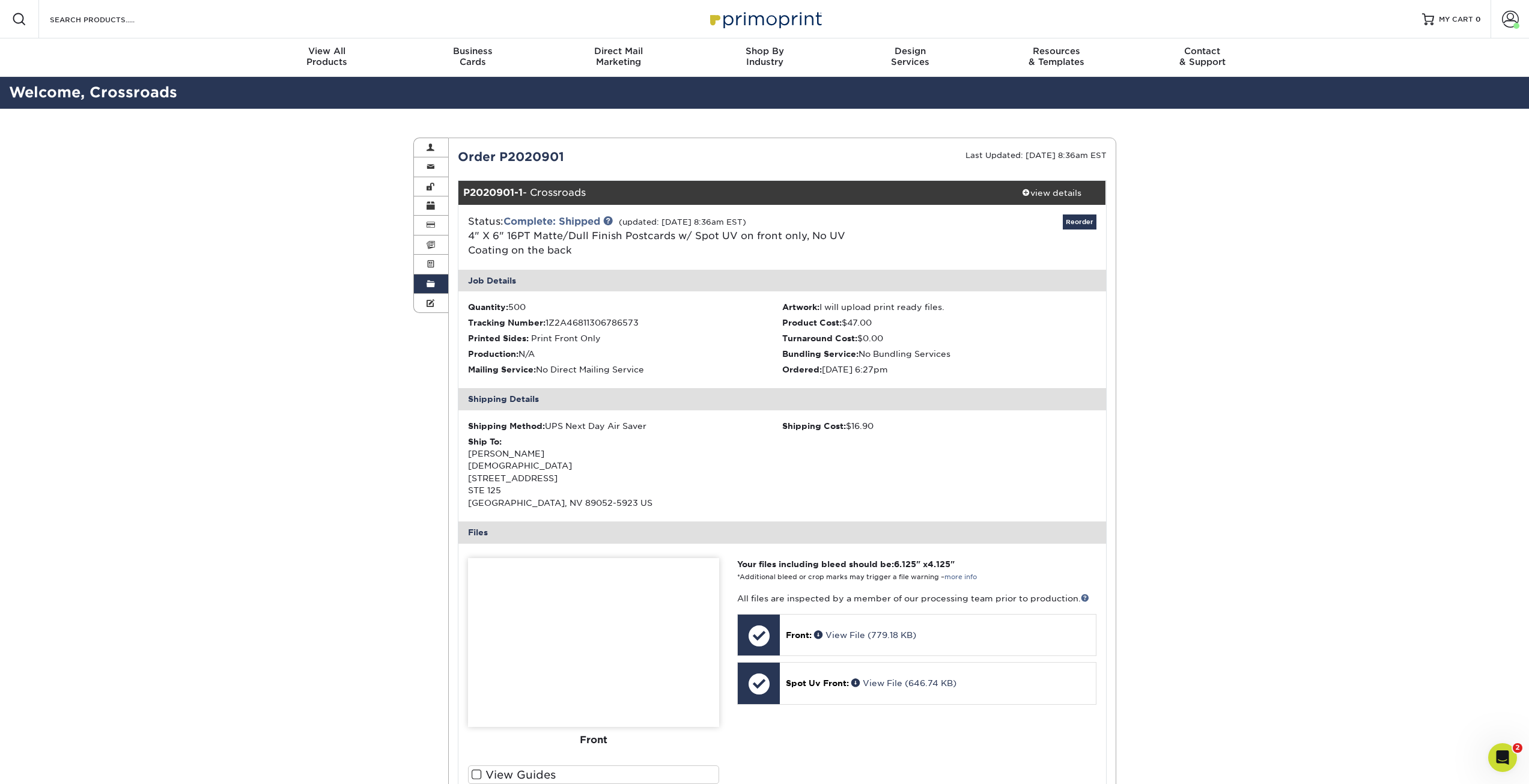
click at [630, 622] on img at bounding box center [594, 642] width 251 height 169
click at [817, 637] on span at bounding box center [820, 634] width 11 height 9
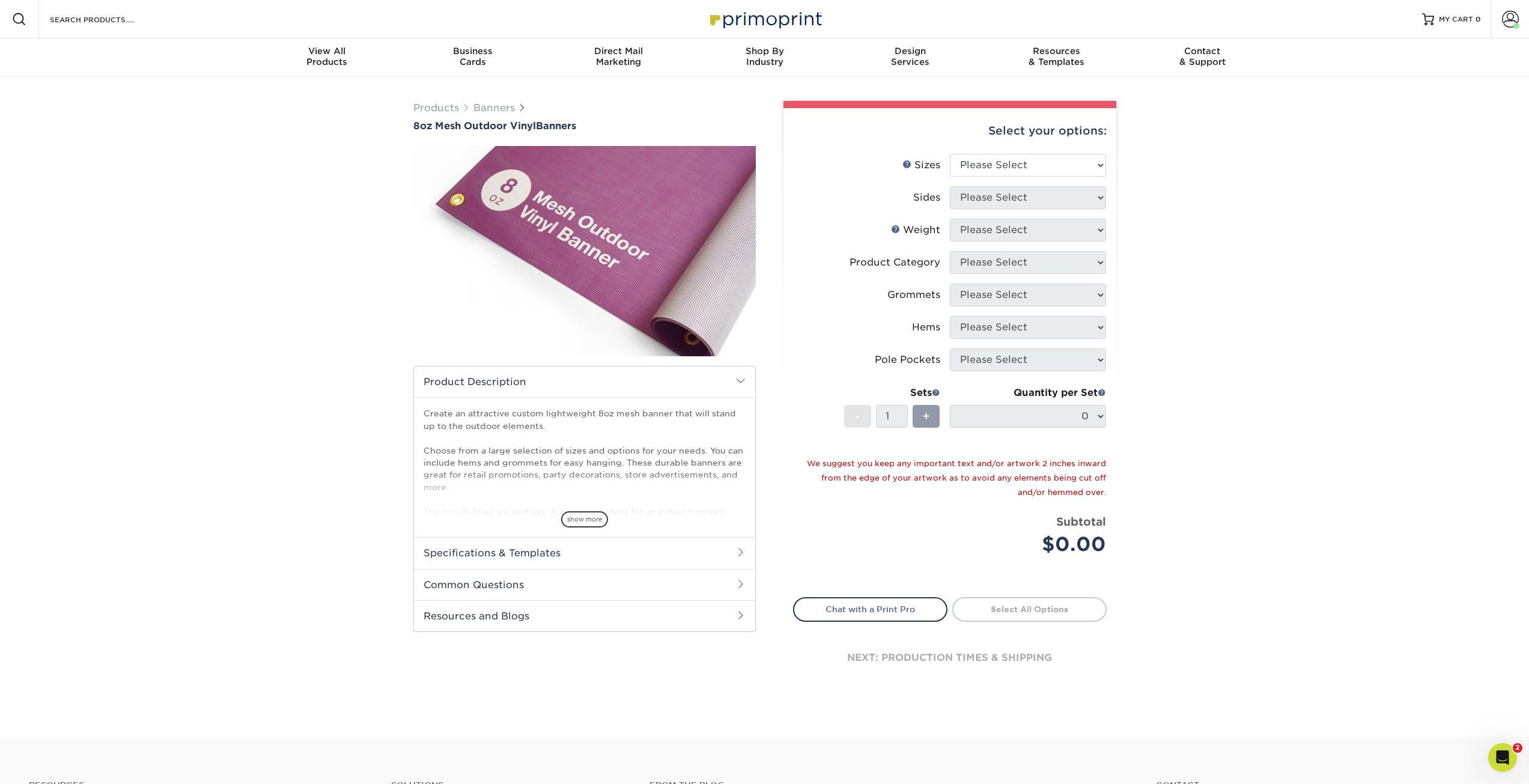
click at [622, 420] on p "Create an attractive custom lightweight 8oz mesh banner that will stand up to t…" at bounding box center [584, 542] width 322 height 269
click at [1075, 171] on select "Please Select 24" x 36" 24" x 48" 36" x 48" 36" x 60" 36" x 72" 36" x 96" 36" x…" at bounding box center [1028, 165] width 156 height 23
select select "36.00x144.00"
click at [950, 154] on select "Please Select 24" x 36" 24" x 48" 36" x 48" 36" x 60" 36" x 72" 36" x 96" 36" x…" at bounding box center [1028, 165] width 156 height 23
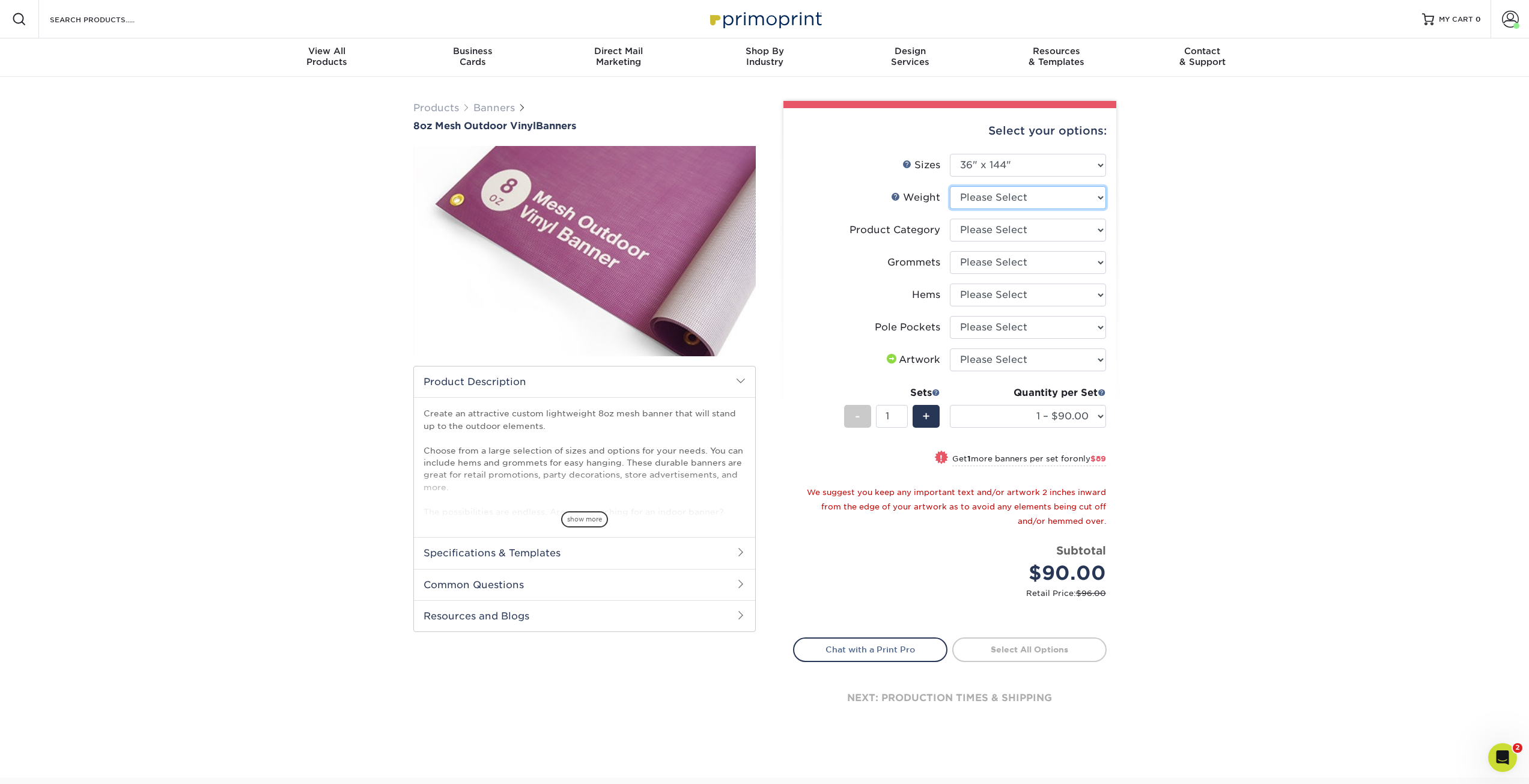
click at [1031, 192] on select "Please Select 8OZMESH" at bounding box center [1028, 197] width 156 height 23
select select "8OZMESH"
click at [950, 186] on select "Please Select 8OZMESH" at bounding box center [1028, 197] width 156 height 23
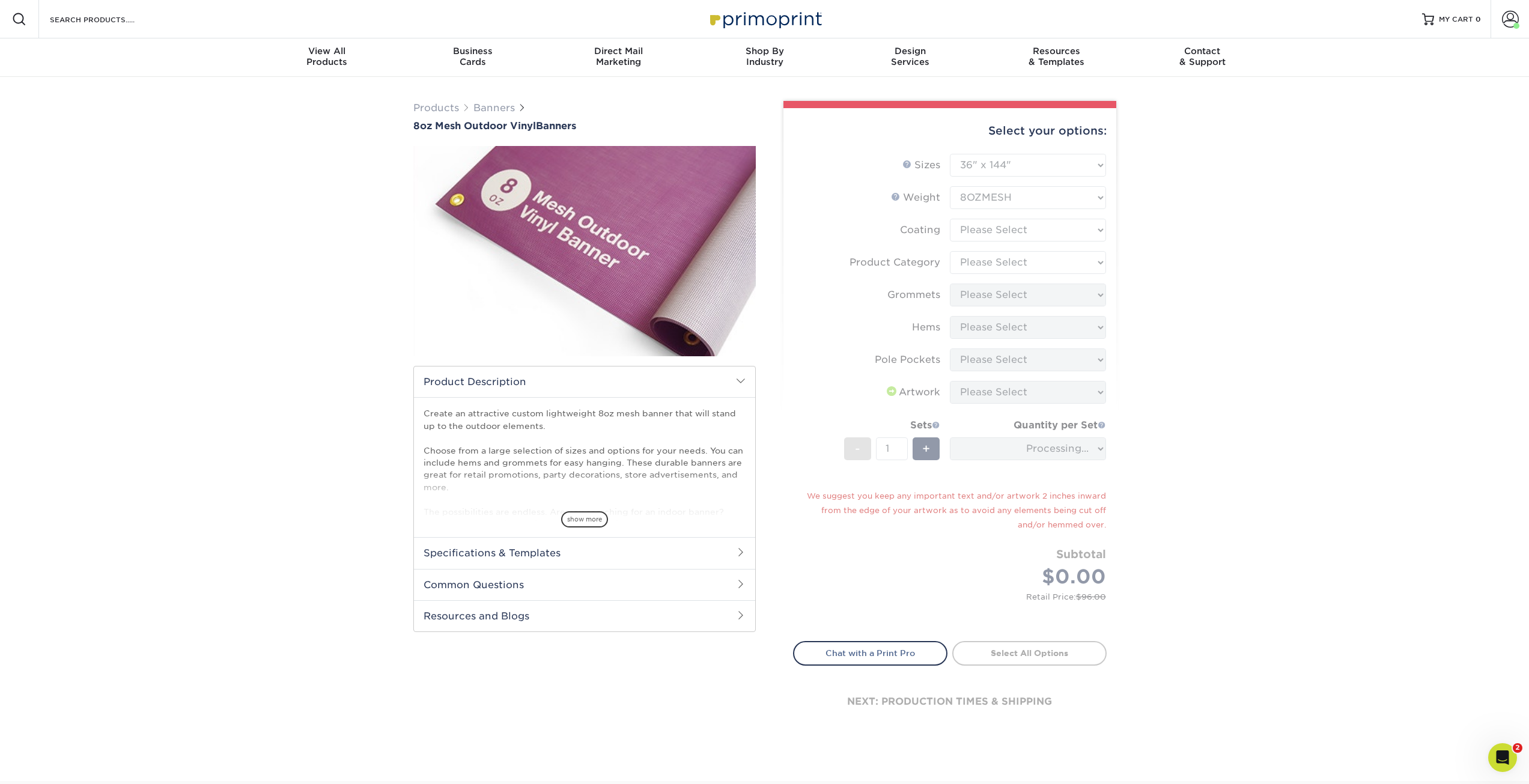
click at [1038, 234] on form "Sizes Help Sizes Please Select 24" x 36" 24" x 48" 36" x 48" 36" x 60" 36" x 72…" at bounding box center [950, 390] width 314 height 473
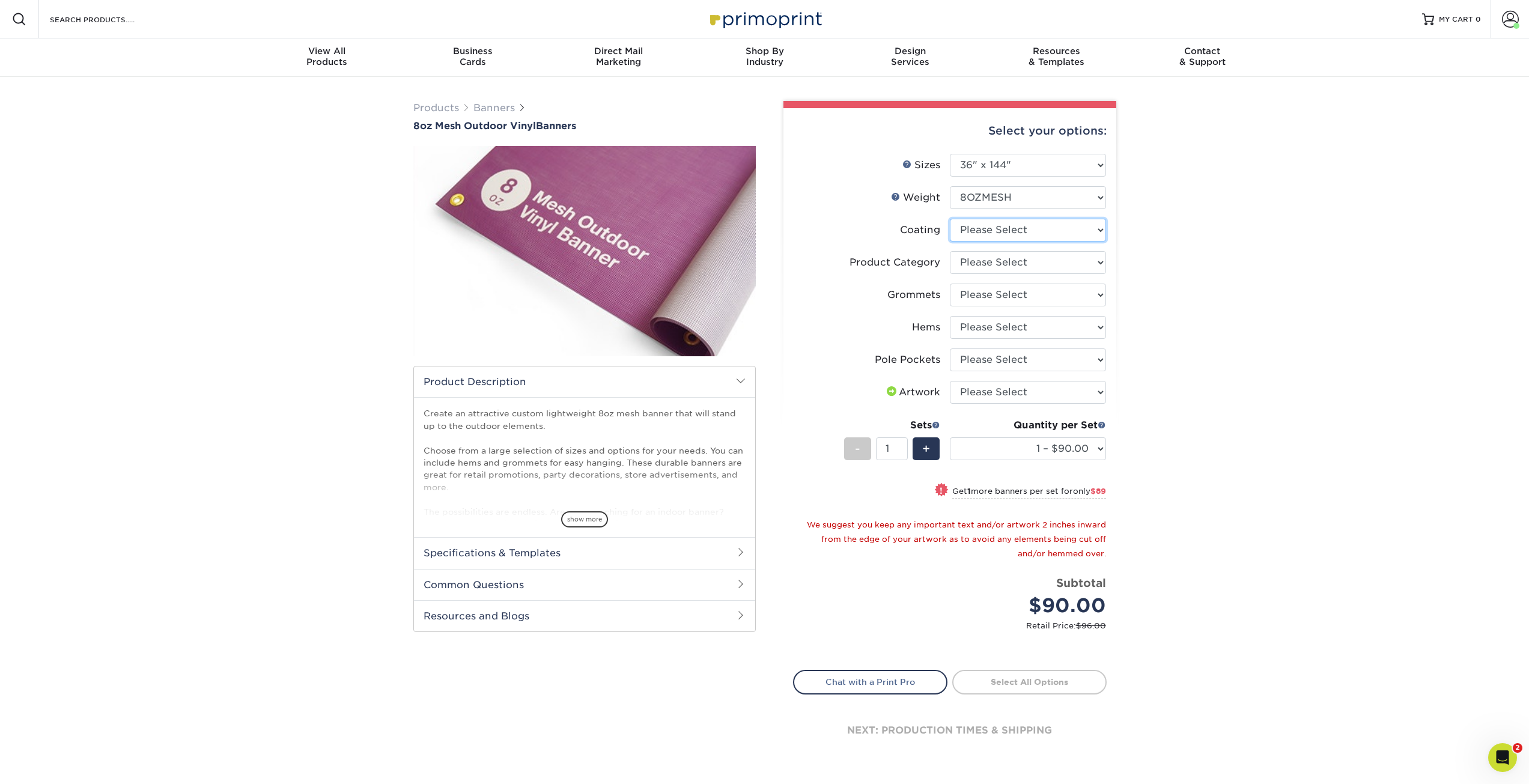
click at [1041, 225] on select at bounding box center [1028, 230] width 156 height 23
select select "3e7618de-abca-4bda-9f97-8b9129e913d8"
click at [950, 219] on select at bounding box center [1028, 230] width 156 height 23
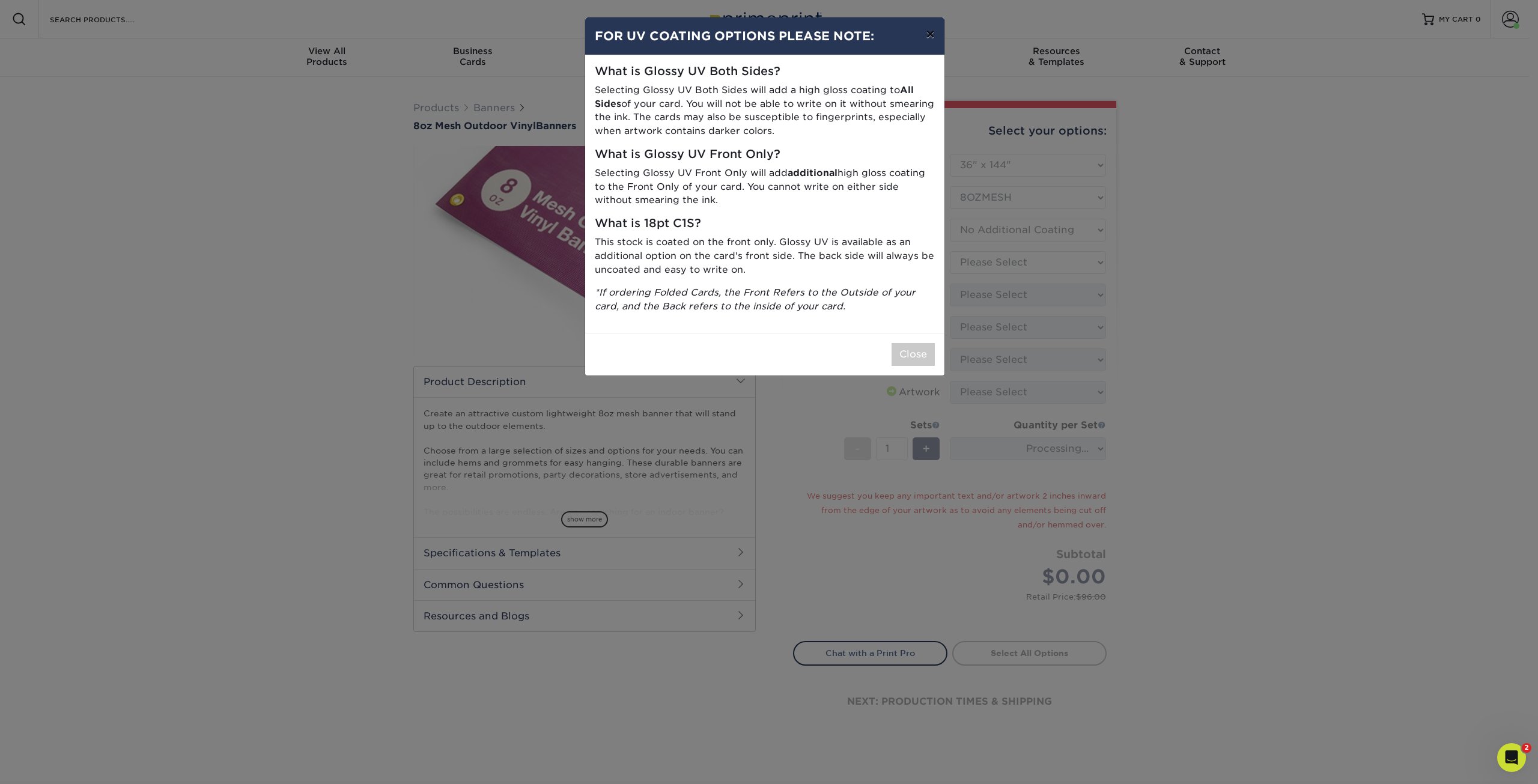
click at [929, 37] on button "×" at bounding box center [930, 34] width 28 height 34
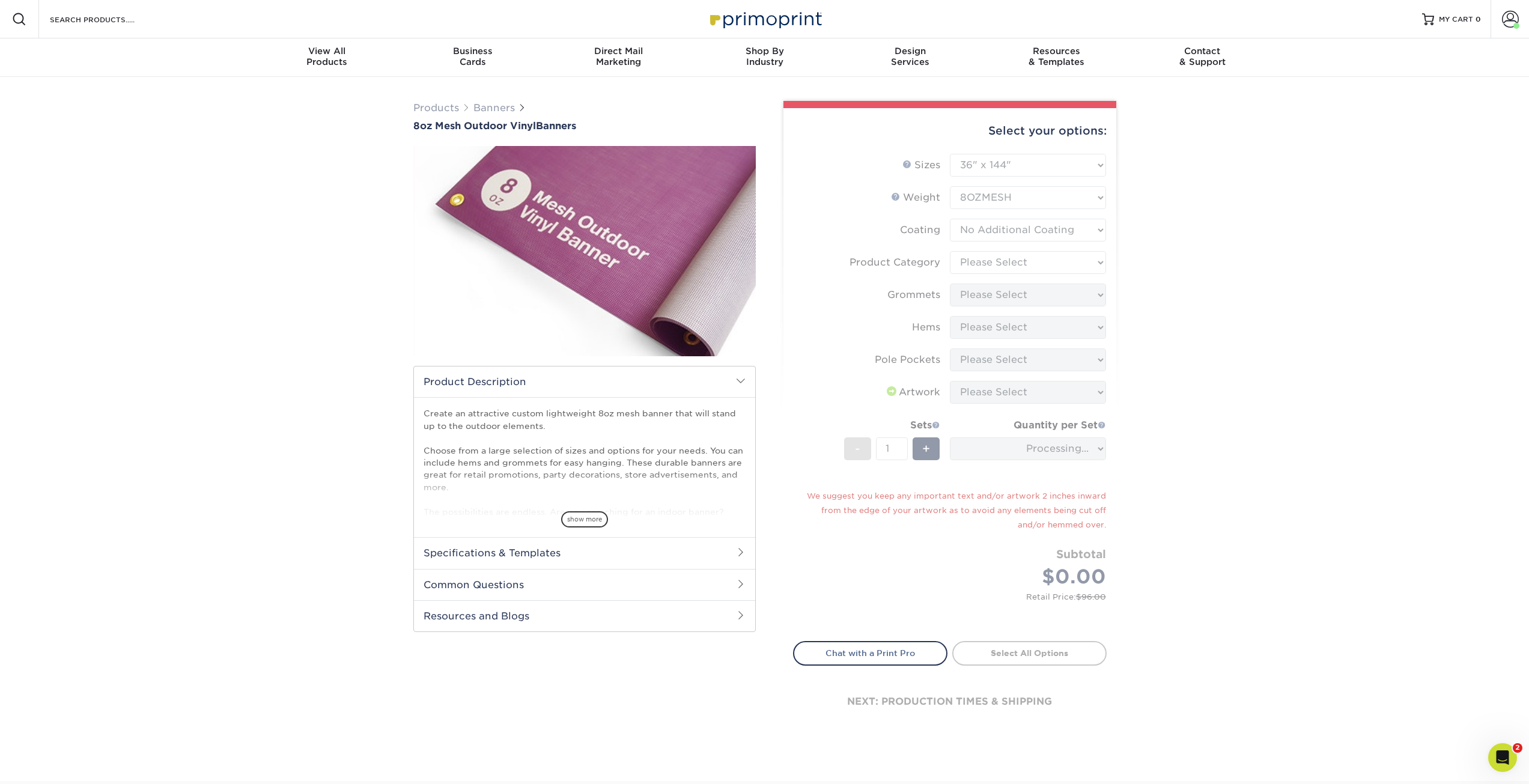
click at [1036, 236] on form "Sizes Help Sizes Please Select 24" x 36" 24" x 48" 36" x 48" 36" x 60" 36" x 72…" at bounding box center [950, 390] width 314 height 473
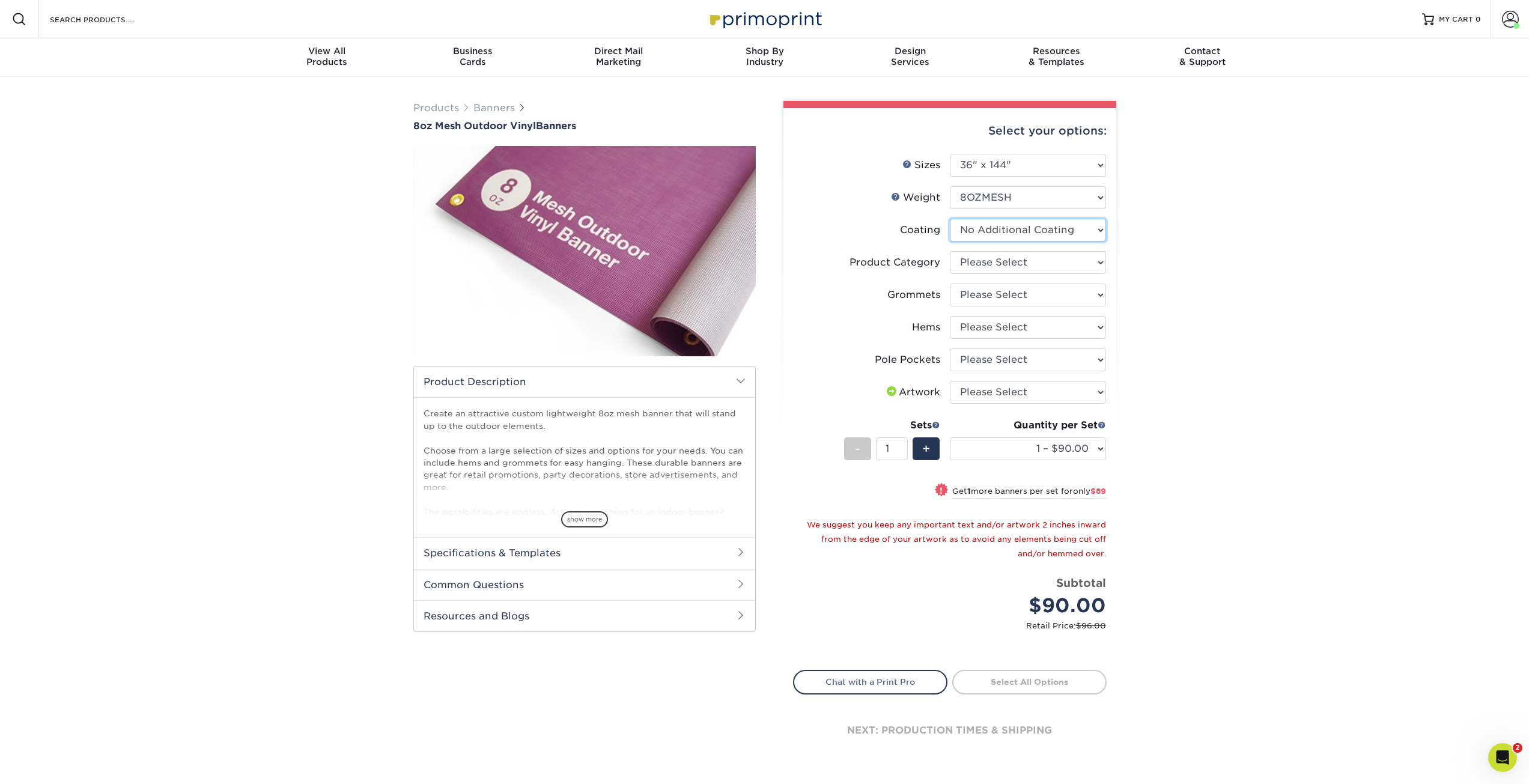
click at [1036, 236] on select at bounding box center [1028, 230] width 156 height 23
click at [1038, 261] on select "Please Select 8oz Mesh Banner" at bounding box center [1028, 262] width 156 height 23
select select "fb3711ff-1725-42e1-bc4f-134fa5e422b0"
click at [950, 251] on select "Please Select 8oz Mesh Banner" at bounding box center [1028, 262] width 156 height 23
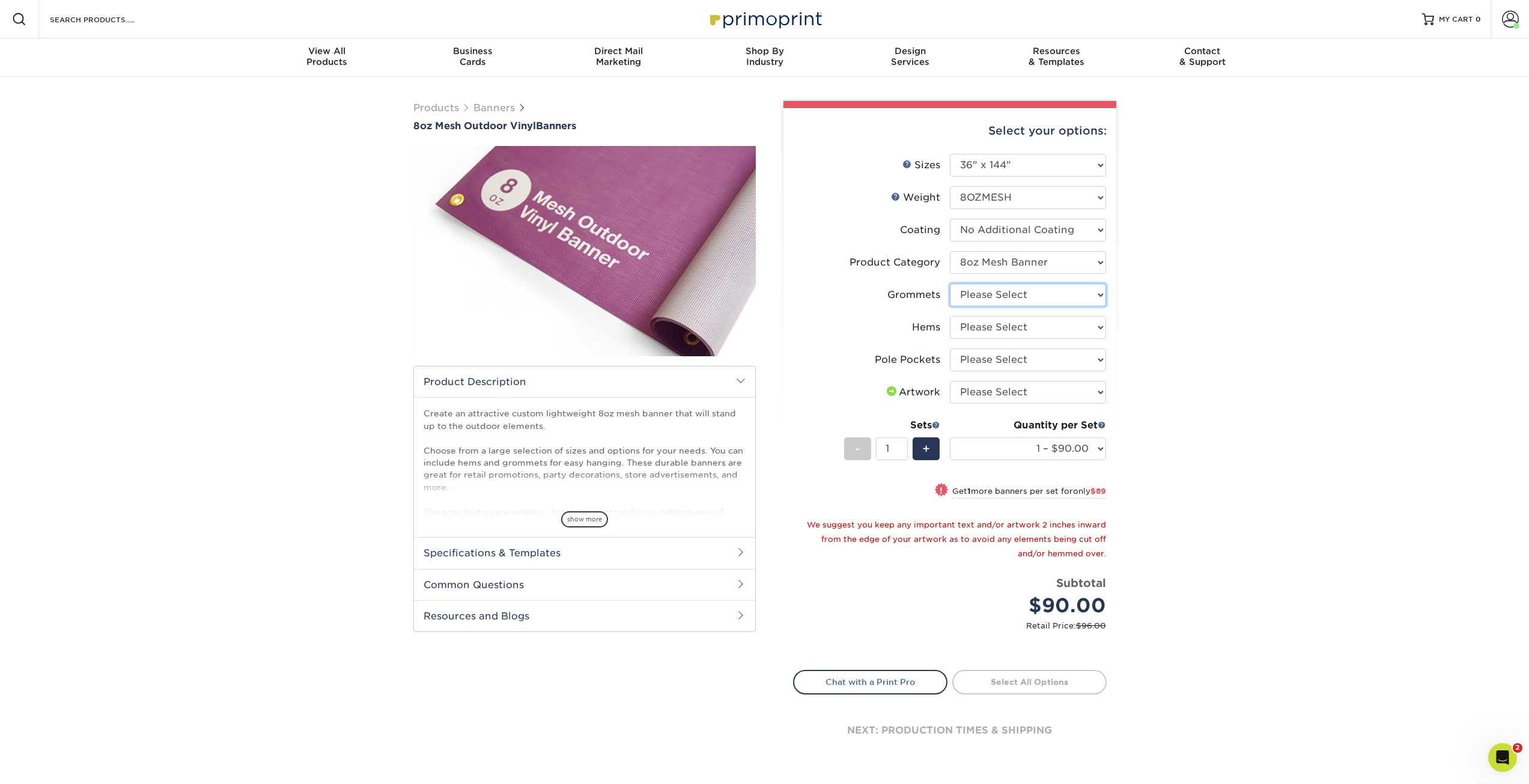
click at [1045, 302] on select "Please Select No Grommets Yes, Grommet All 4 Corners Yes, Grommets Every 2 ft." at bounding box center [1028, 294] width 156 height 23
select select "ce33bba6-a87b-4293-934d-6f372bdce3e6"
click at [950, 283] on select "Please Select No Grommets Yes, Grommet All 4 Corners Yes, Grommets Every 2 ft." at bounding box center [1028, 294] width 156 height 23
click at [1065, 326] on select "Please Select No Hems/Pole Pockets Yes, Hems Top and Bottom Only Yes, Hems All …" at bounding box center [1028, 327] width 156 height 23
select select "4e4ebf09-664b-4b70-8385-b564872d2e90"
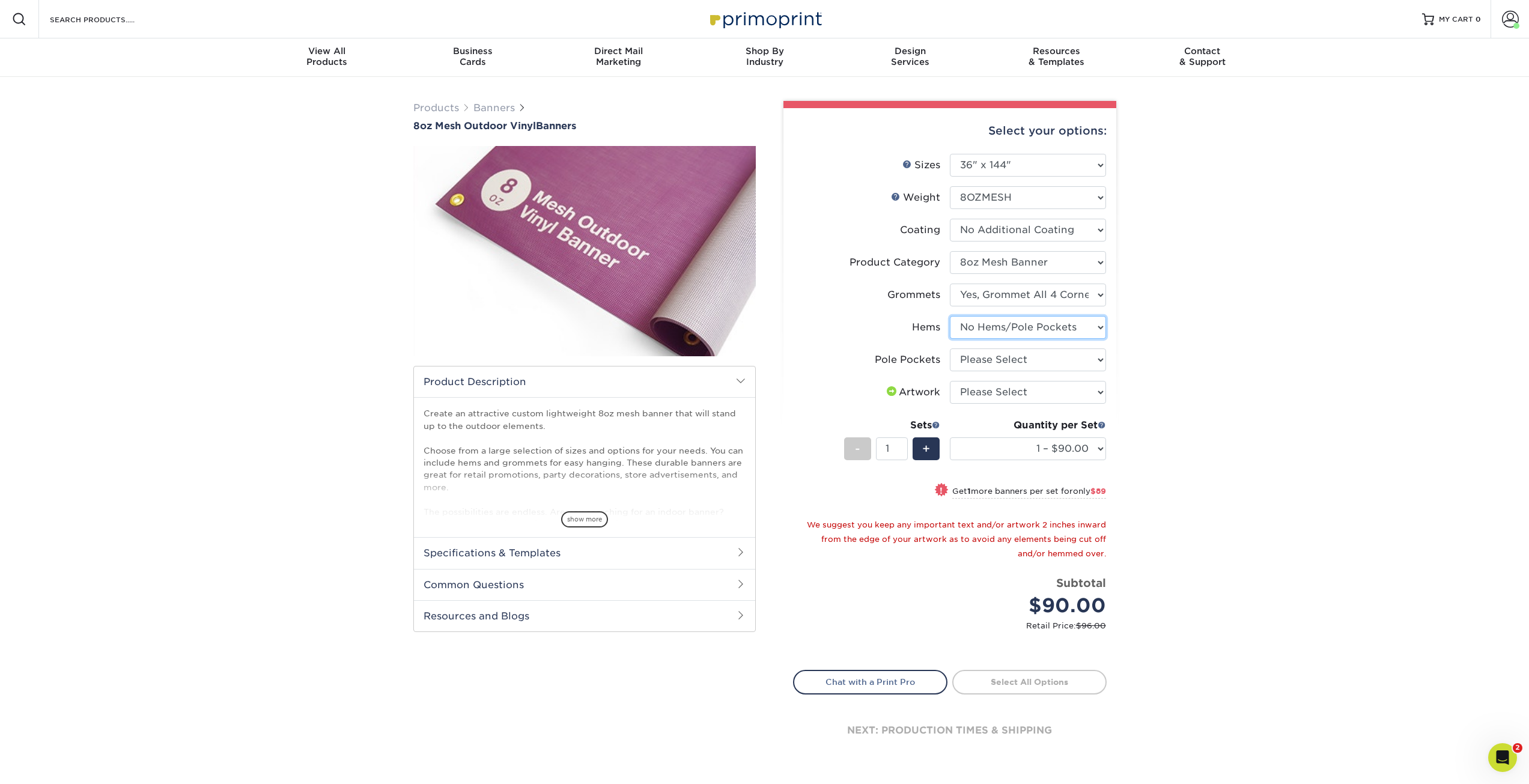
click at [950, 316] on select "Please Select No Hems/Pole Pockets Yes, Hems Top and Bottom Only Yes, Hems All …" at bounding box center [1028, 327] width 156 height 23
click at [1066, 354] on select "Please Select No Pole Pockets 2 in. Left and Right 2 in. Top and Bottom 4 in. L…" at bounding box center [1028, 359] width 156 height 23
select select "462c5fe9-21e9-49a0-afb4-1c6e8664fe13"
click at [950, 348] on select "Please Select No Pole Pockets 2 in. Left and Right 2 in. Top and Bottom 4 in. L…" at bounding box center [1028, 359] width 156 height 23
click at [1078, 395] on select "Please Select I will upload files I need a design - $50" at bounding box center [1028, 392] width 156 height 23
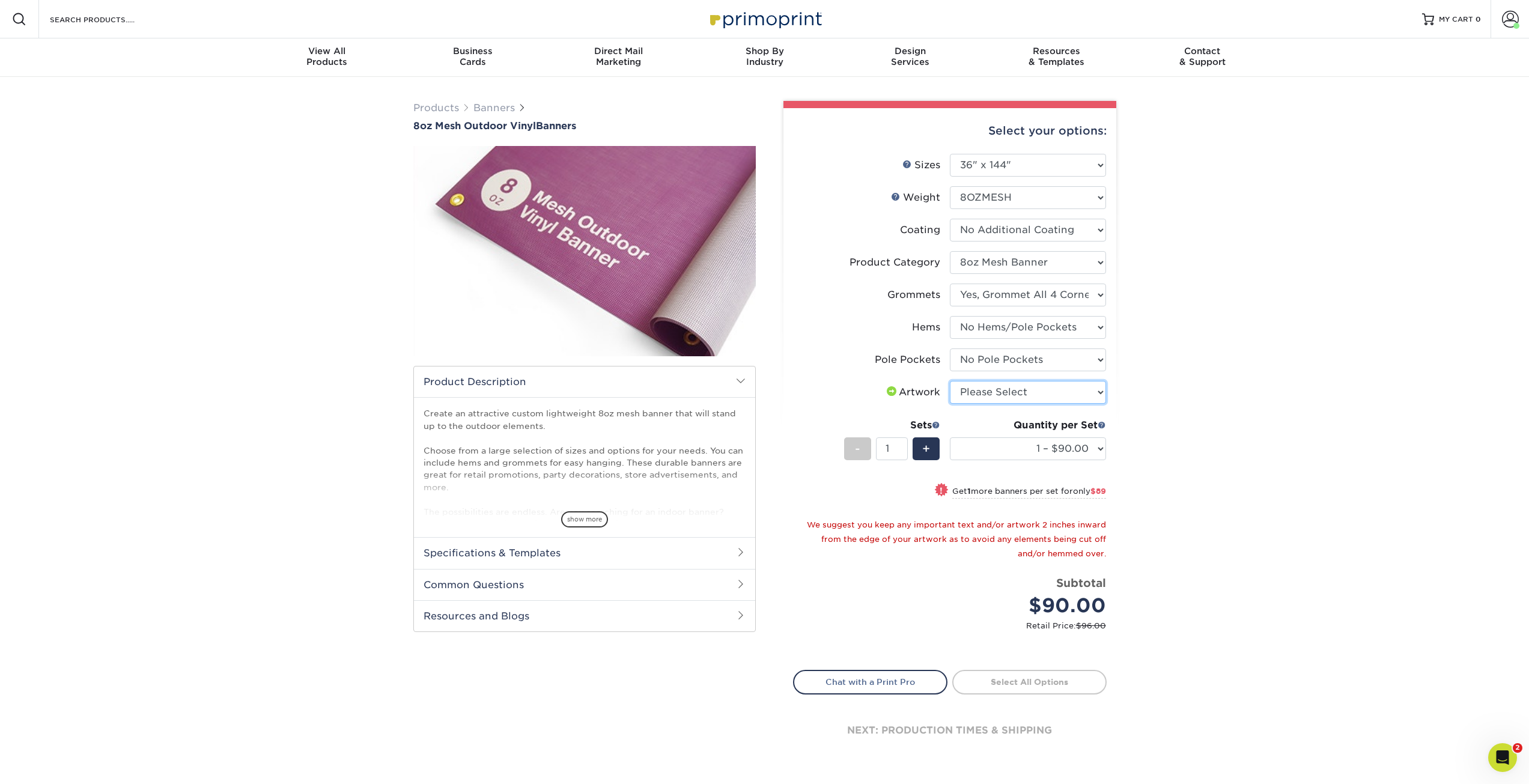
select select "upload"
click at [950, 380] on select "Please Select I will upload files I need a design - $50" at bounding box center [1028, 392] width 156 height 23
click at [1075, 439] on select "1 – $90.00 2 – $179.00 3 – $268.00 4 – $357.00 5 – $446.00 6 – $535.00 7 – $624…" at bounding box center [1028, 448] width 156 height 23
click at [1075, 439] on select "1 – $90.00 2 – $179.00 3 – $268.00 4 – $357.00 5 – $446.00 6 – $535.00 7 – $624…" at bounding box center [1028, 448] width 156 height 23
drag, startPoint x: 1318, startPoint y: 101, endPoint x: 1198, endPoint y: 198, distance: 154.3
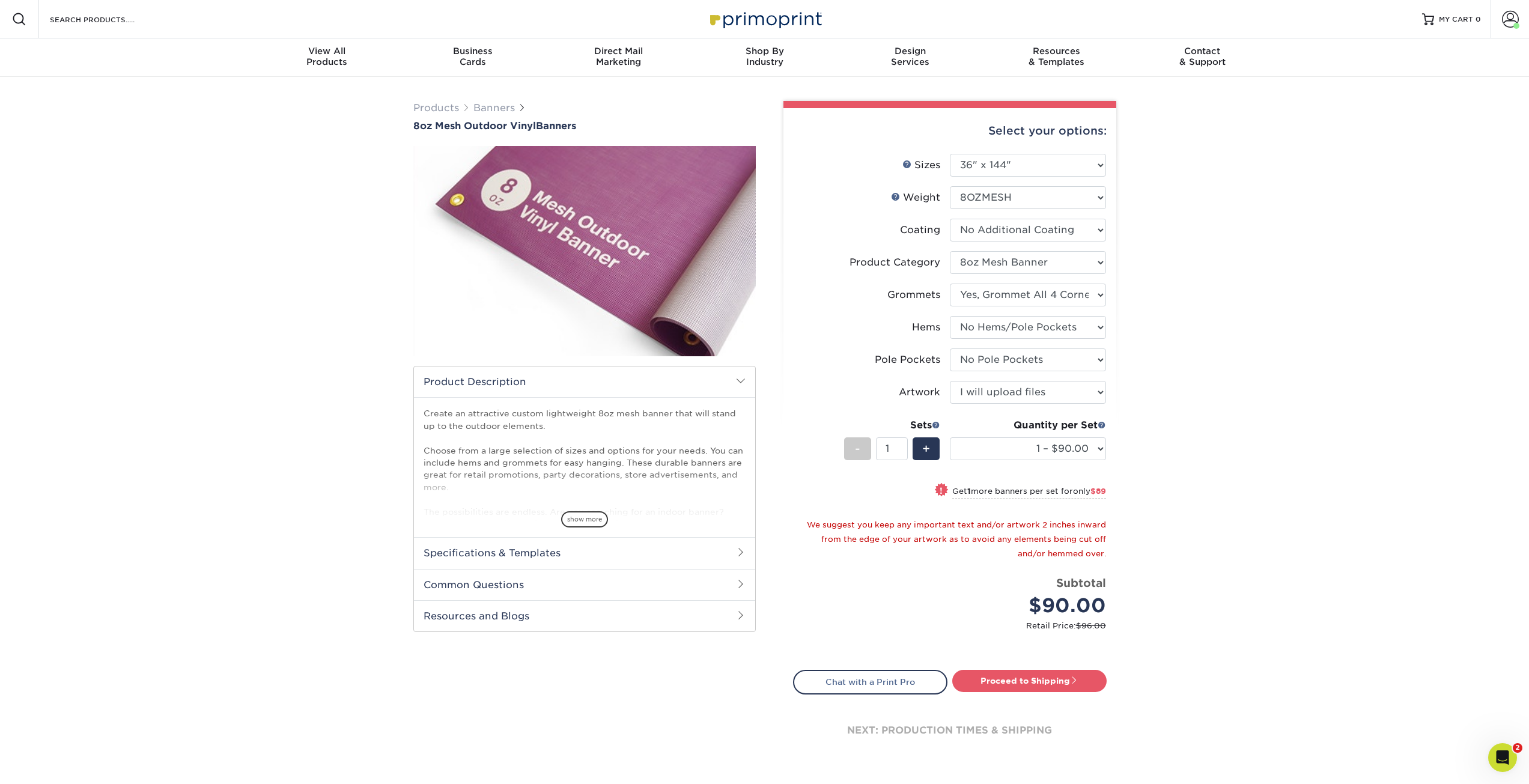
click at [1198, 198] on div "Products Banners 8oz Mesh Outdoor Vinyl Banners Bleed: show more /" at bounding box center [764, 443] width 1529 height 733
drag, startPoint x: 1503, startPoint y: 525, endPoint x: 1497, endPoint y: 524, distance: 6.1
click at [1499, 525] on div "Products Banners 8oz Mesh Outdoor Vinyl Banners Bleed: show more /" at bounding box center [764, 443] width 1529 height 733
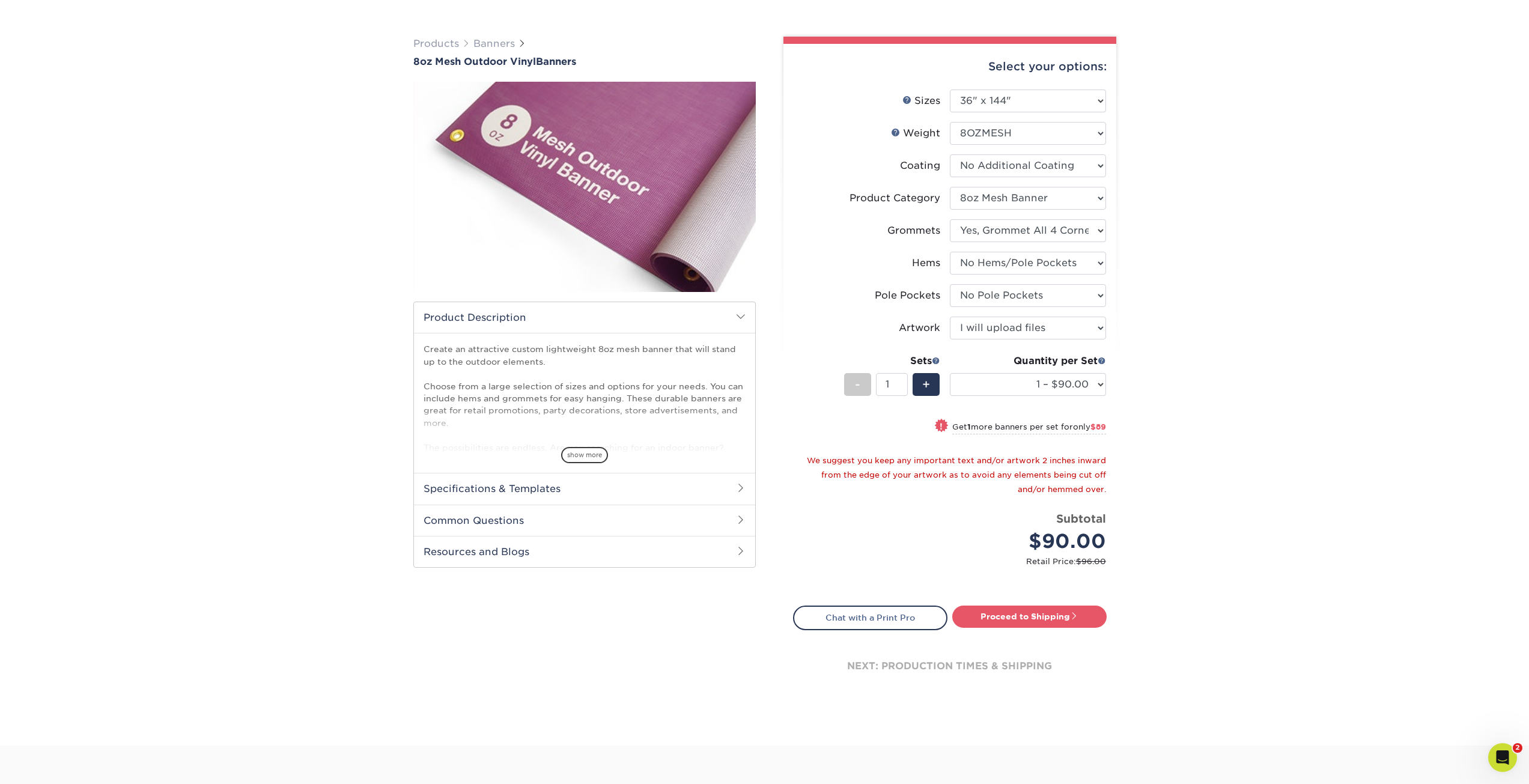
scroll to position [377, 0]
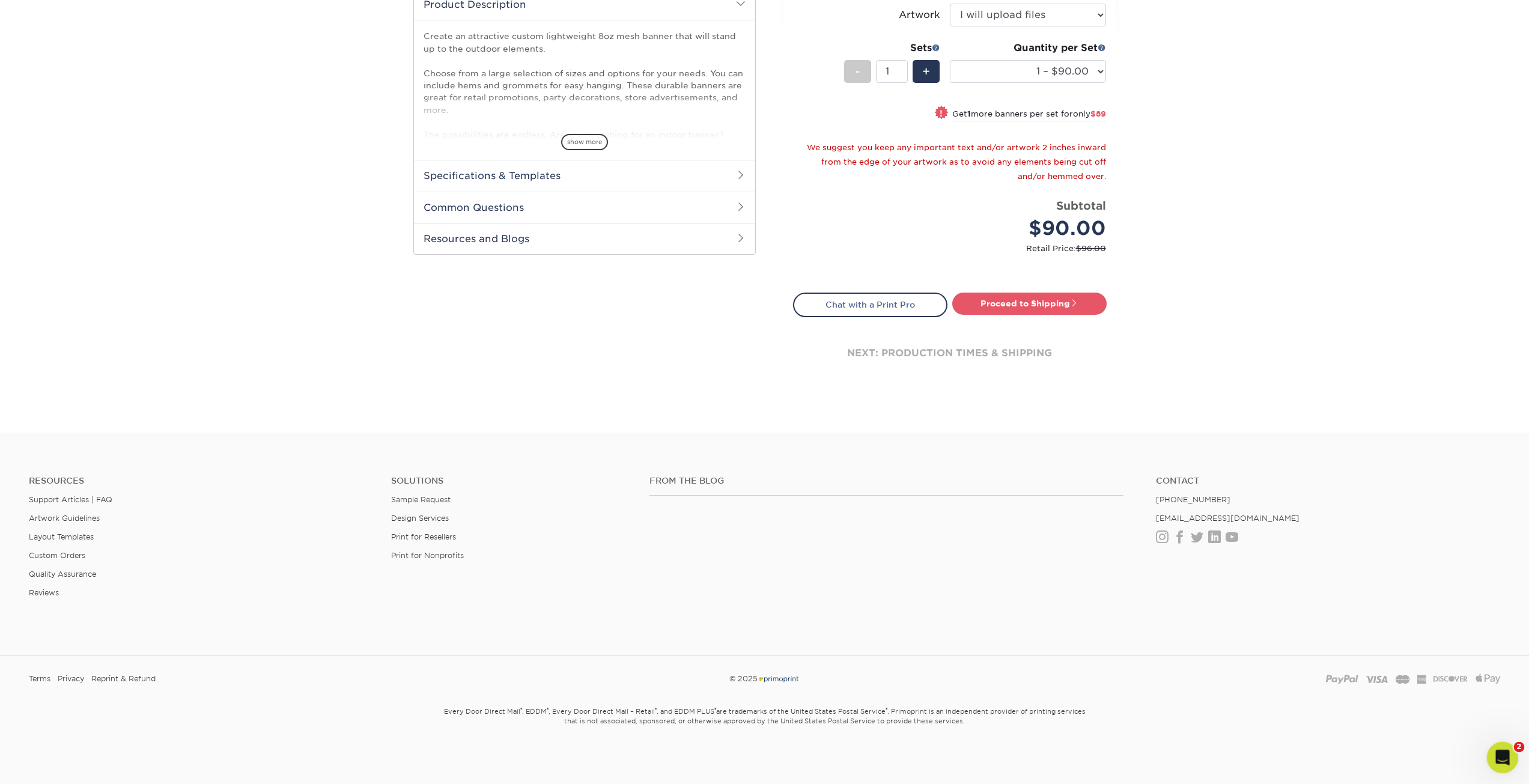
click at [1507, 762] on div "Open Intercom Messenger" at bounding box center [1501, 756] width 39 height 39
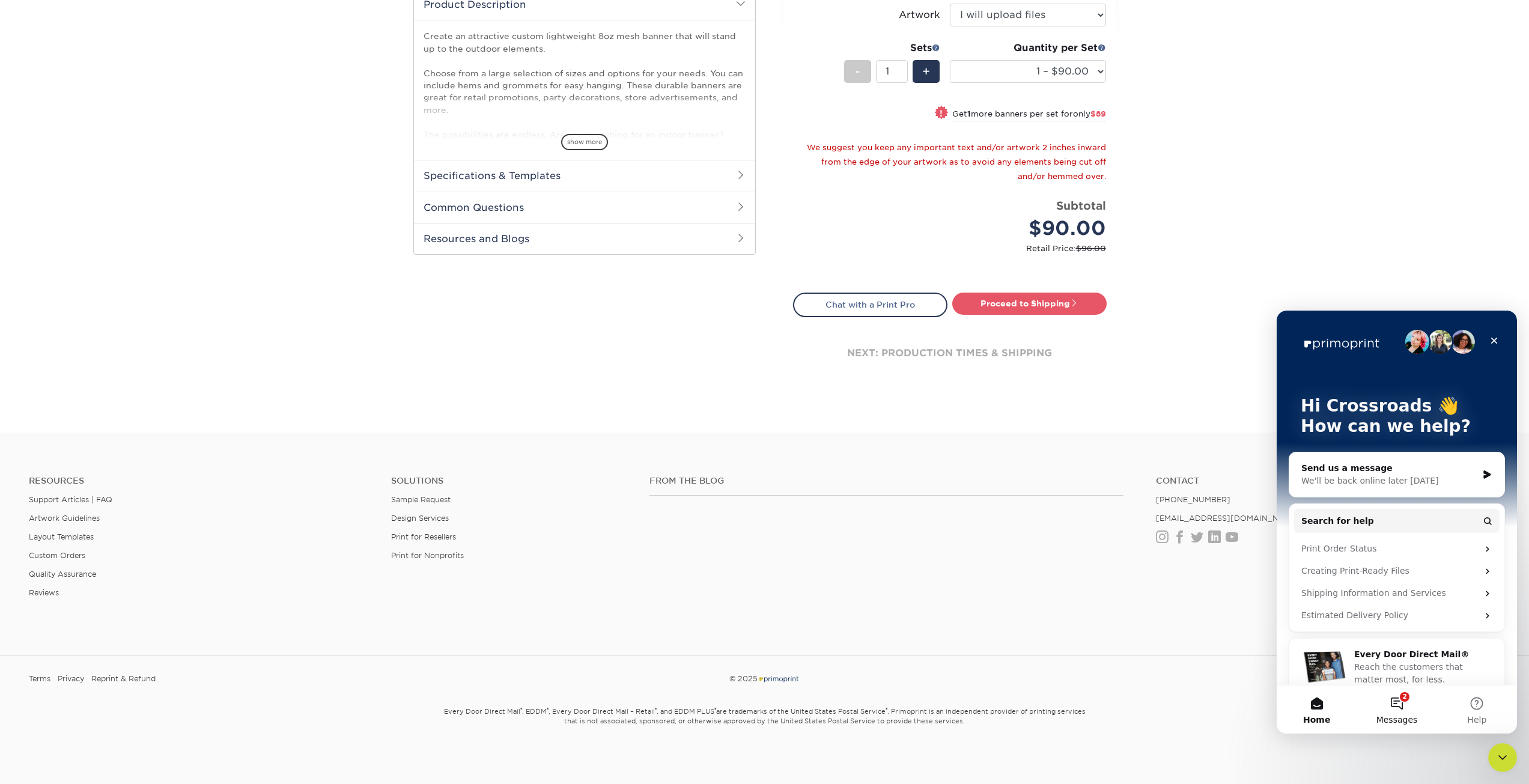
click at [1381, 698] on button "2 Messages" at bounding box center [1397, 709] width 80 height 48
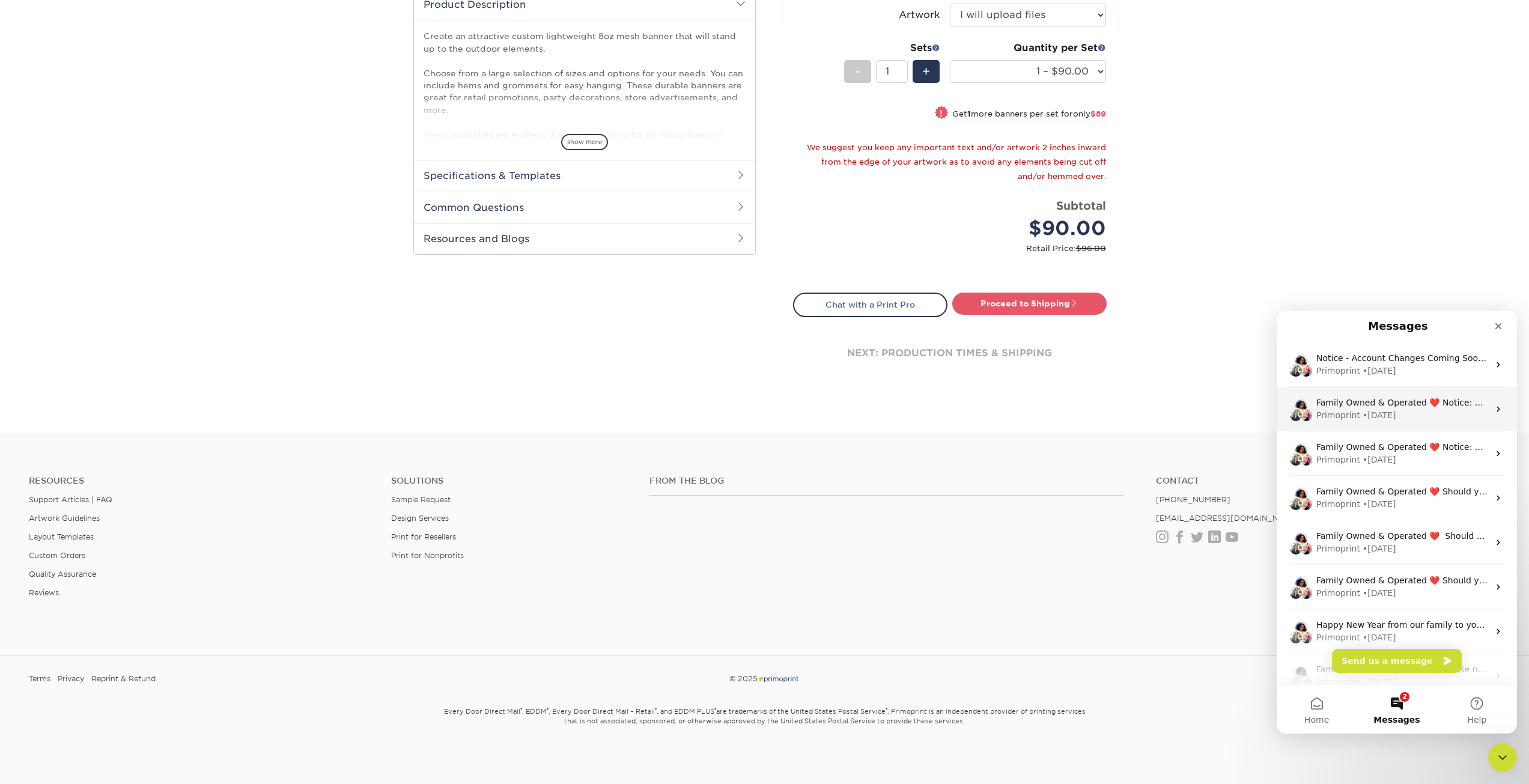
click at [1403, 411] on div "Primoprint • 22w ago" at bounding box center [1403, 415] width 172 height 12
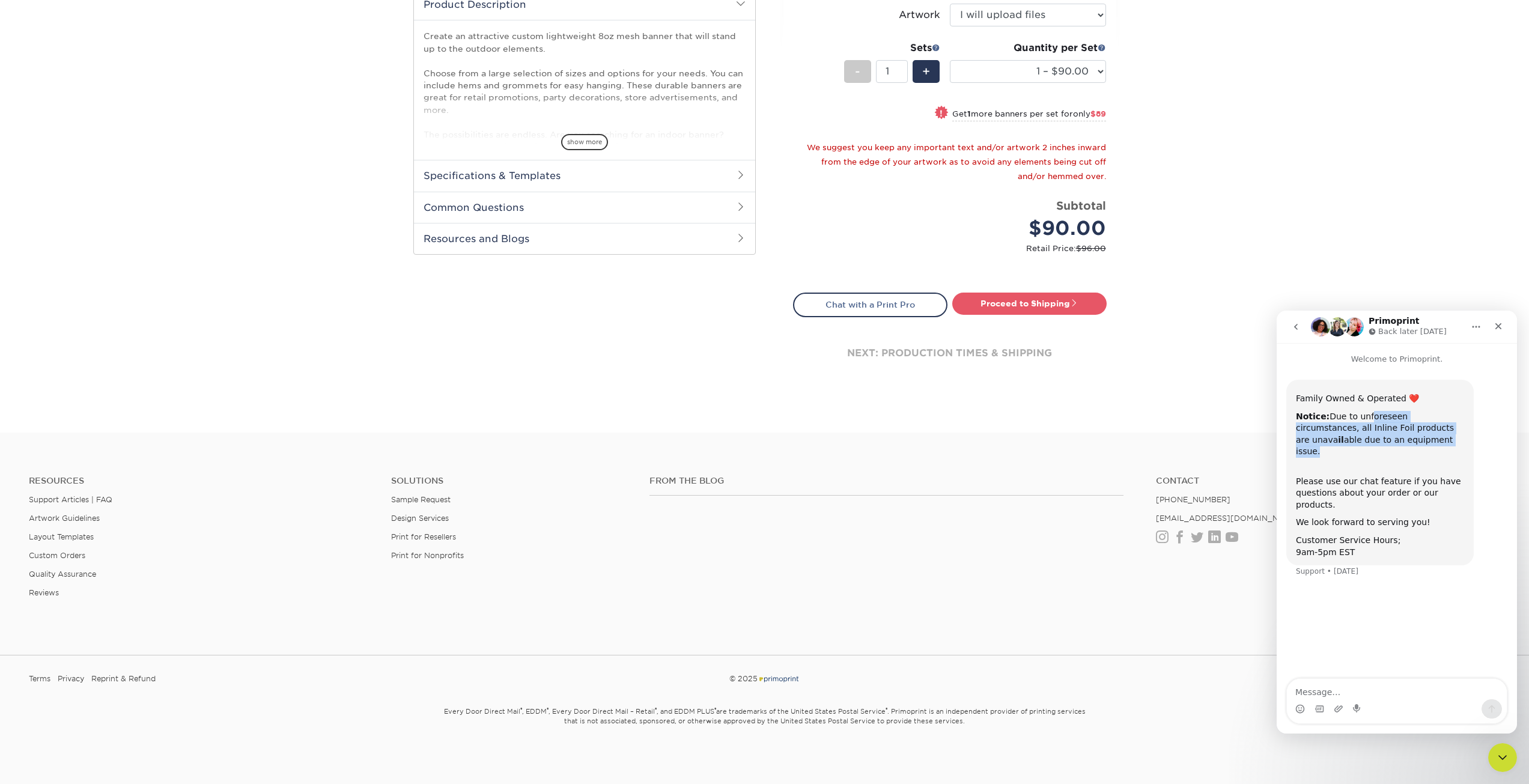
drag, startPoint x: 1363, startPoint y: 419, endPoint x: 1426, endPoint y: 444, distance: 67.8
click at [1426, 444] on div "Notice: Due to unforeseen circumstances, all Inline Foil products are unava il …" at bounding box center [1380, 434] width 168 height 47
click at [1133, 667] on div "Terms Privacy Reprint & Refund © 2025 Paypal Visa Mastercard American Express D…" at bounding box center [764, 683] width 1529 height 37
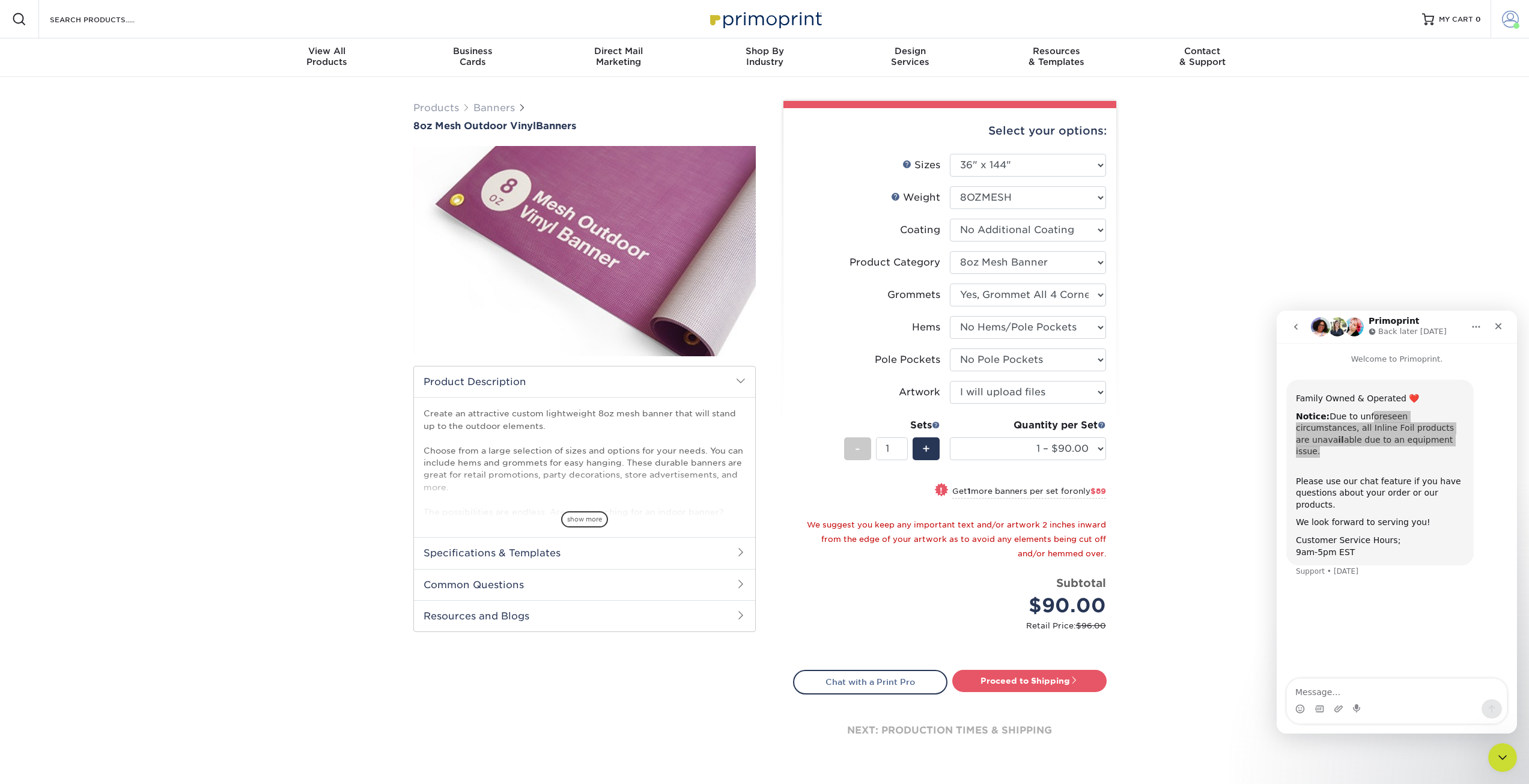
click at [1505, 28] on link "Account" at bounding box center [1510, 19] width 38 height 38
click at [1382, 152] on link "Logout" at bounding box center [1439, 159] width 151 height 14
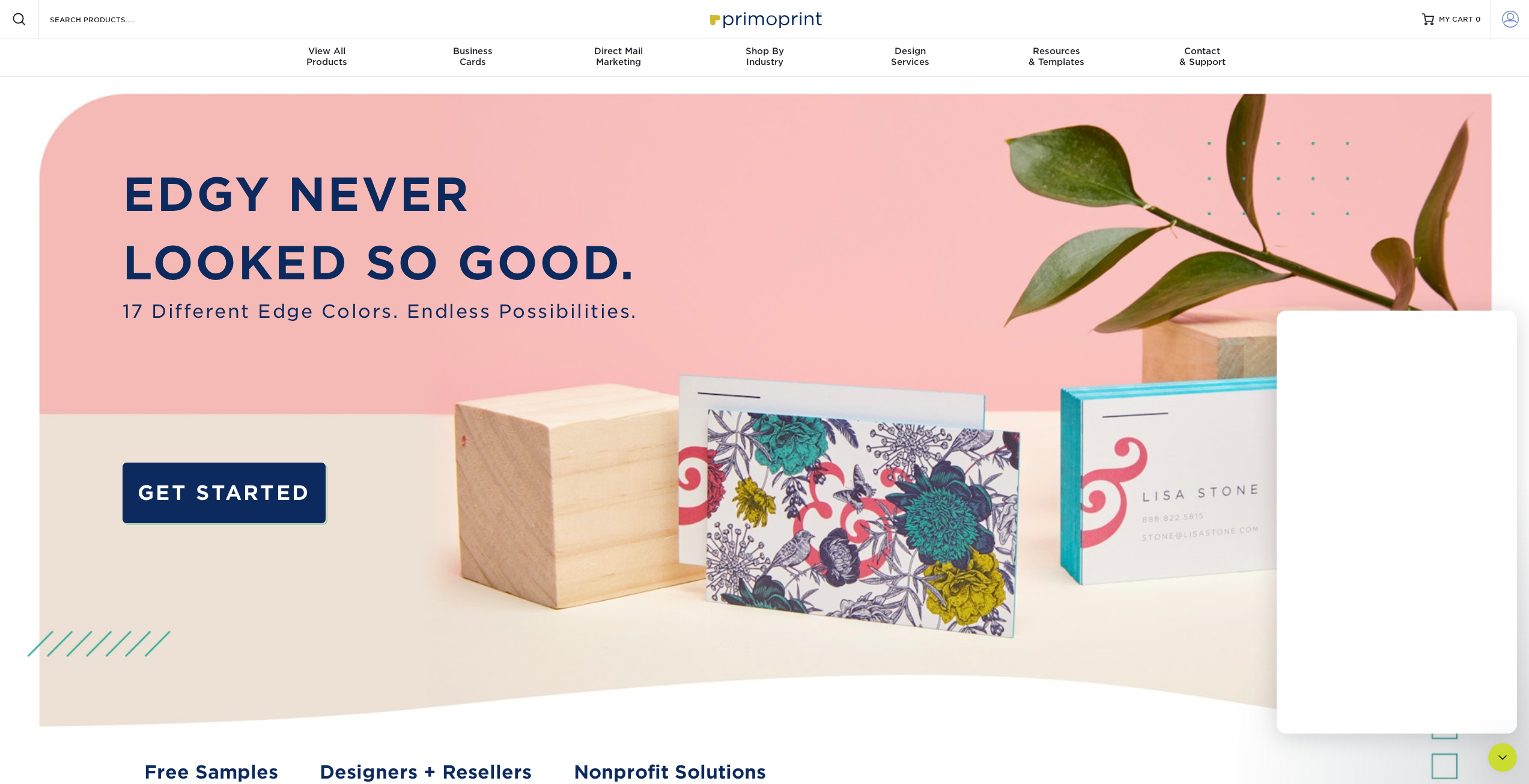
click at [1499, 30] on link "Account" at bounding box center [1510, 19] width 38 height 38
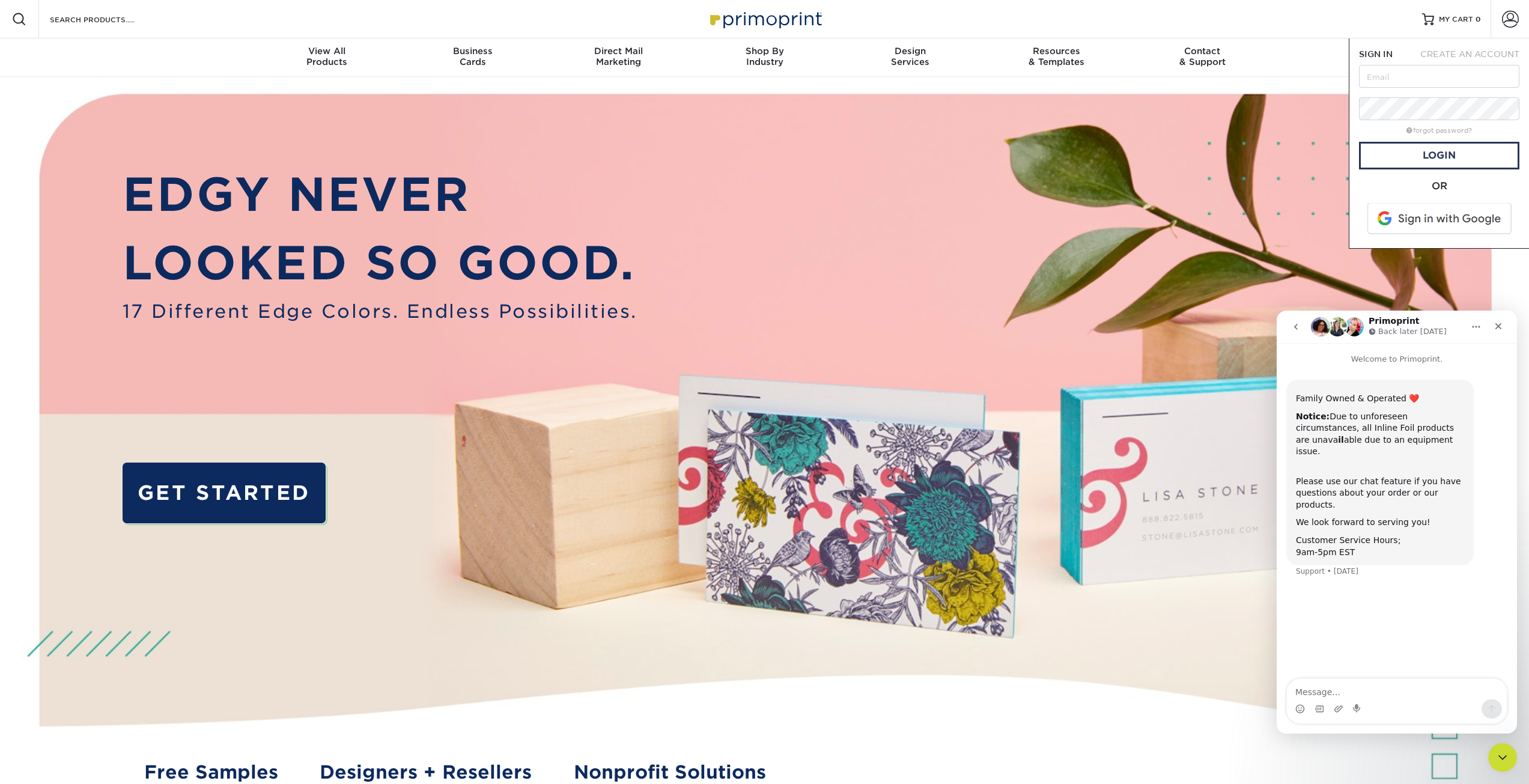
click at [1429, 215] on span at bounding box center [1440, 219] width 153 height 32
